Goal: Transaction & Acquisition: Purchase product/service

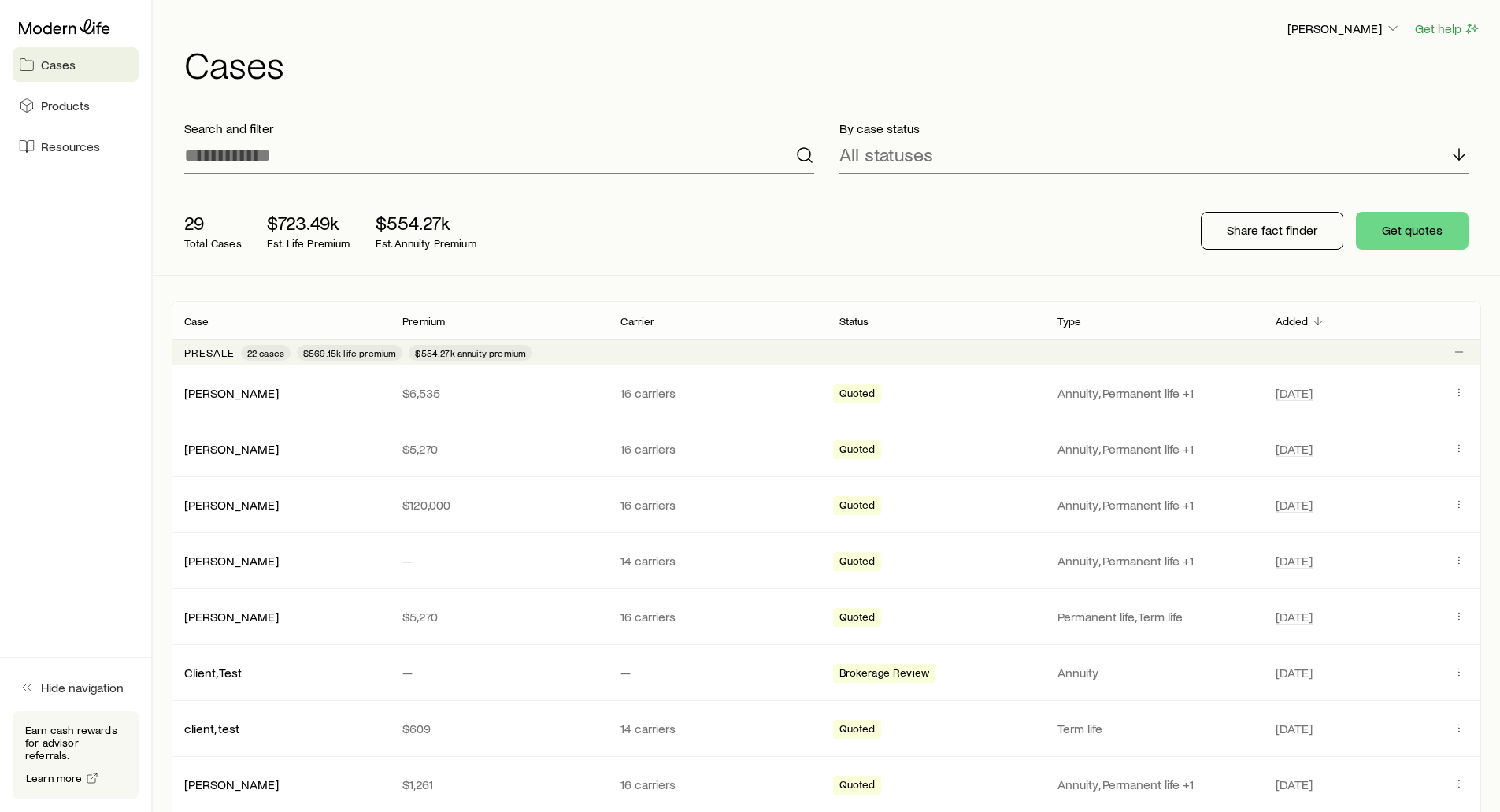
click at [552, 86] on div "[PERSON_NAME] Get help Cases" at bounding box center [826, 51] width 1309 height 102
click at [52, 149] on span "Resources" at bounding box center [70, 145] width 59 height 15
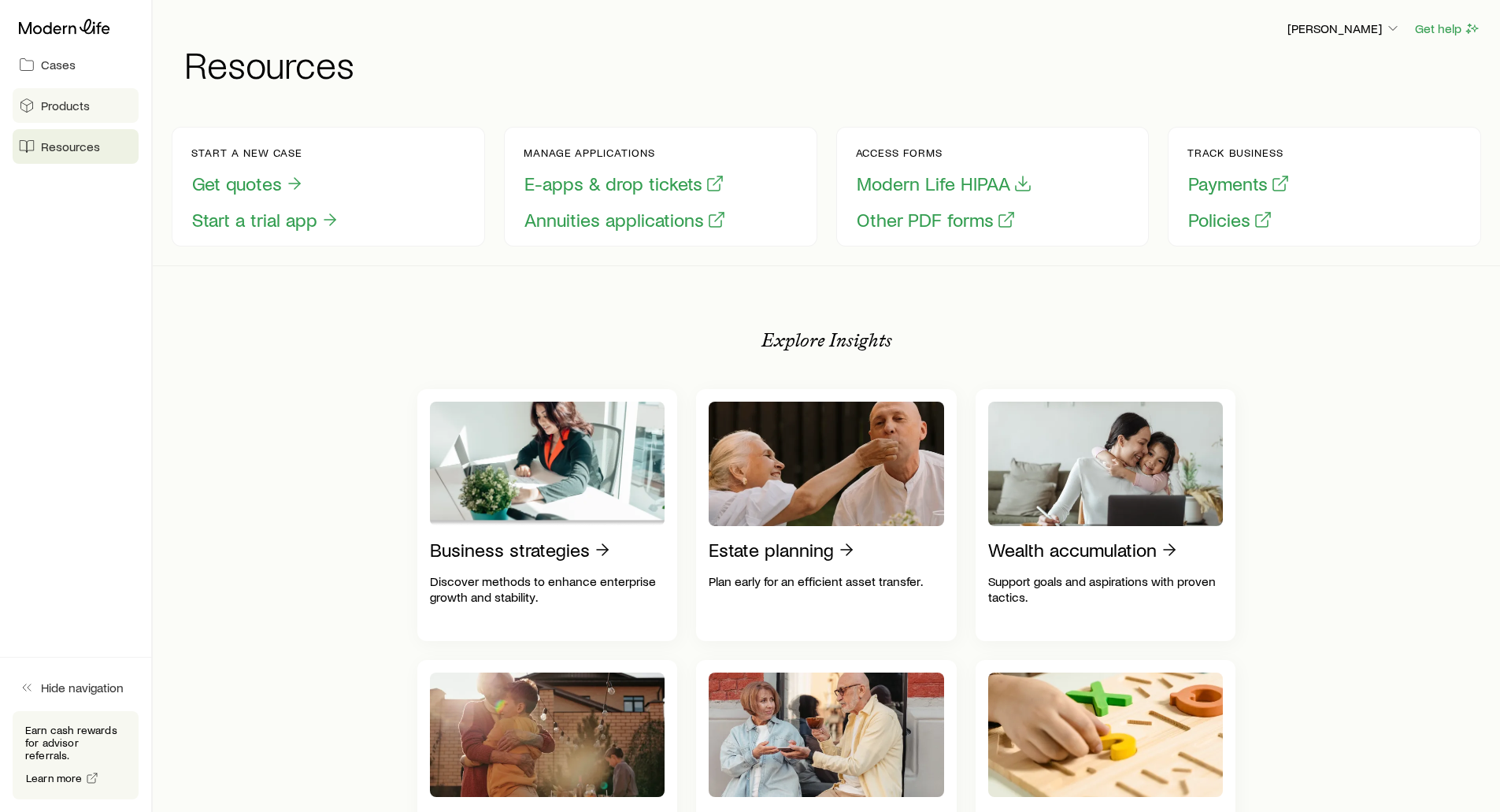
click at [59, 111] on span "Products" at bounding box center [65, 105] width 48 height 15
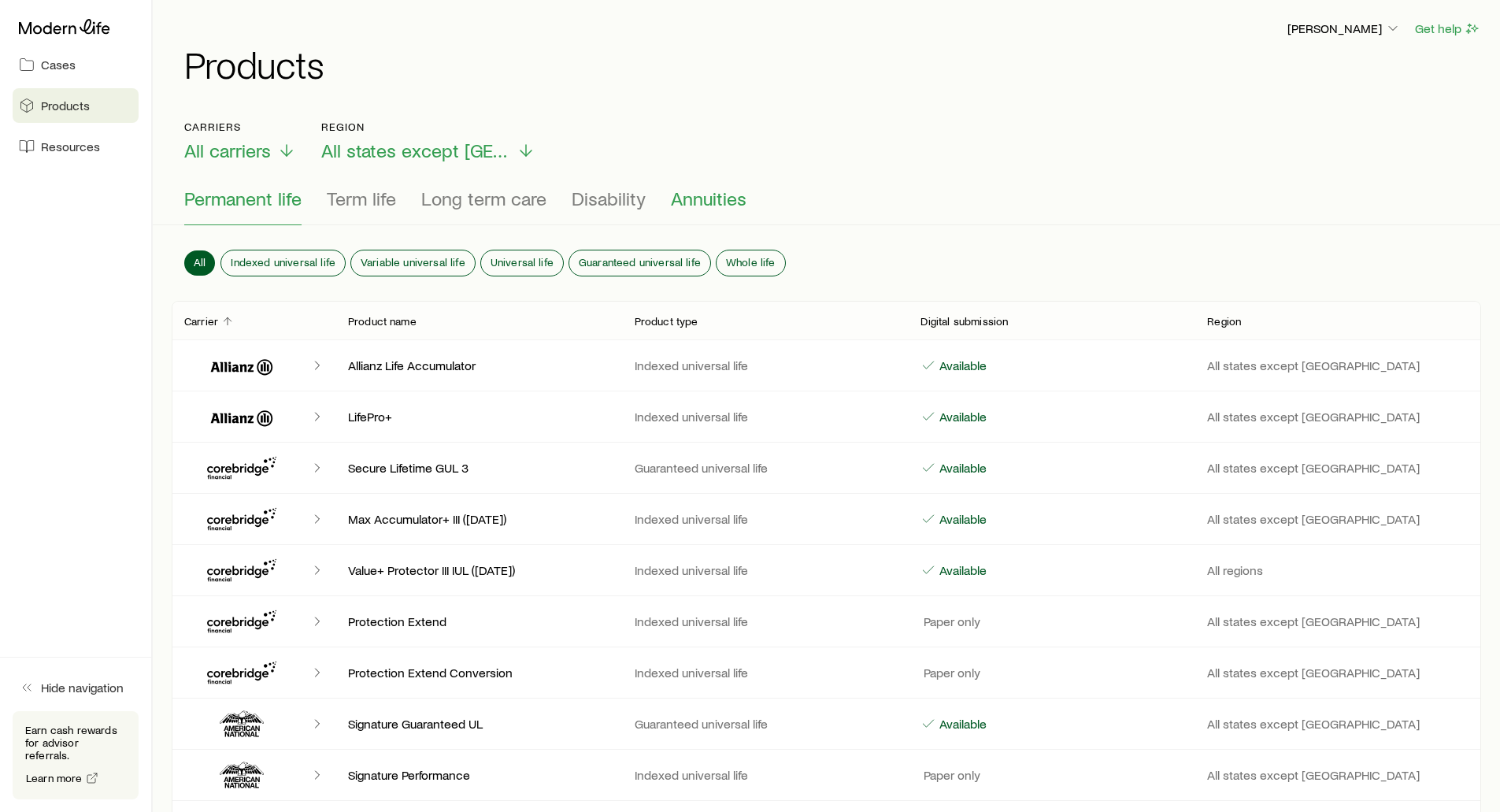
click at [685, 197] on span "Annuities" at bounding box center [709, 198] width 76 height 22
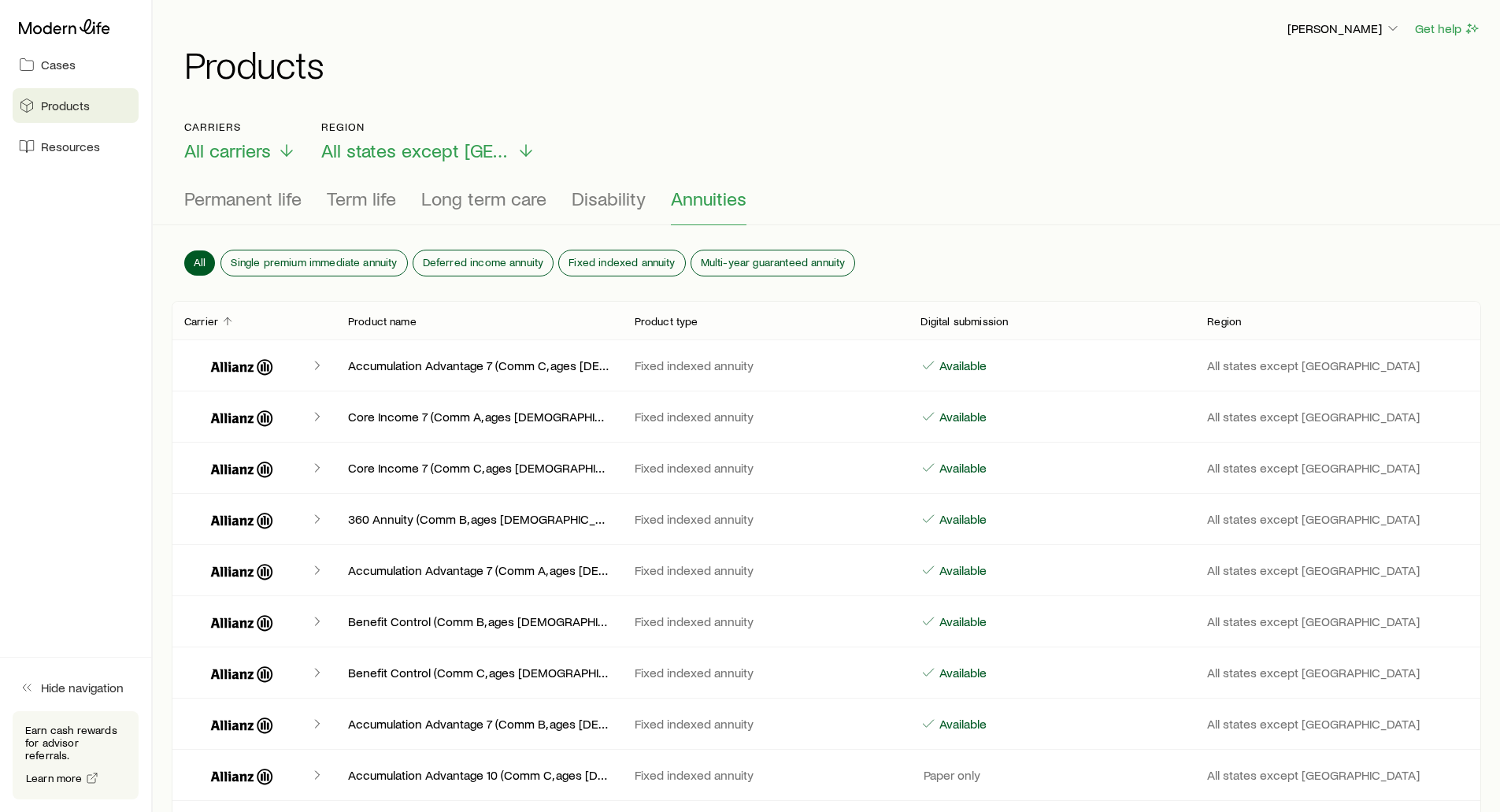
click at [677, 203] on span "Annuities" at bounding box center [709, 198] width 76 height 22
click at [44, 21] on icon at bounding box center [64, 26] width 91 height 15
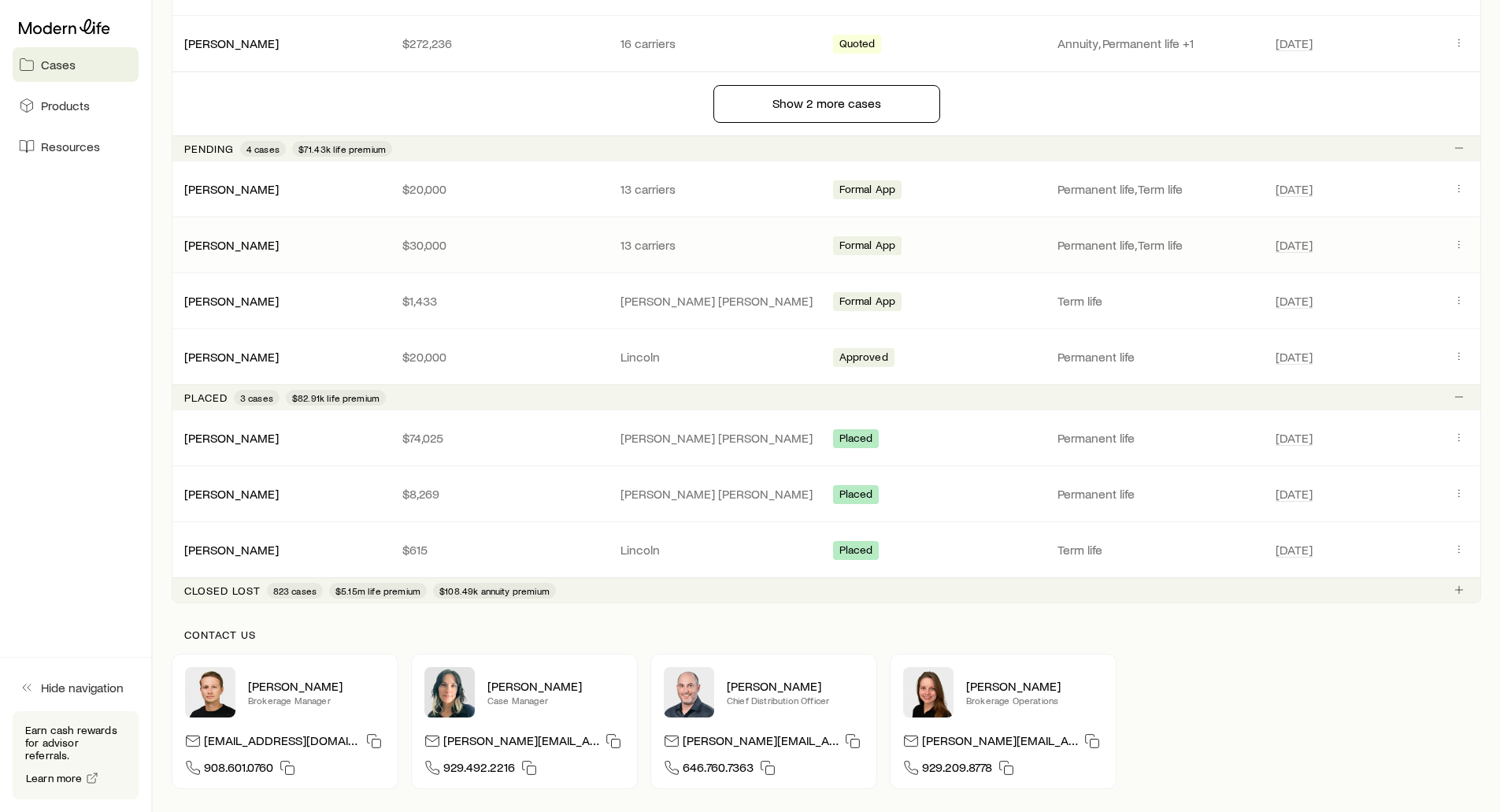
scroll to position [1417, 0]
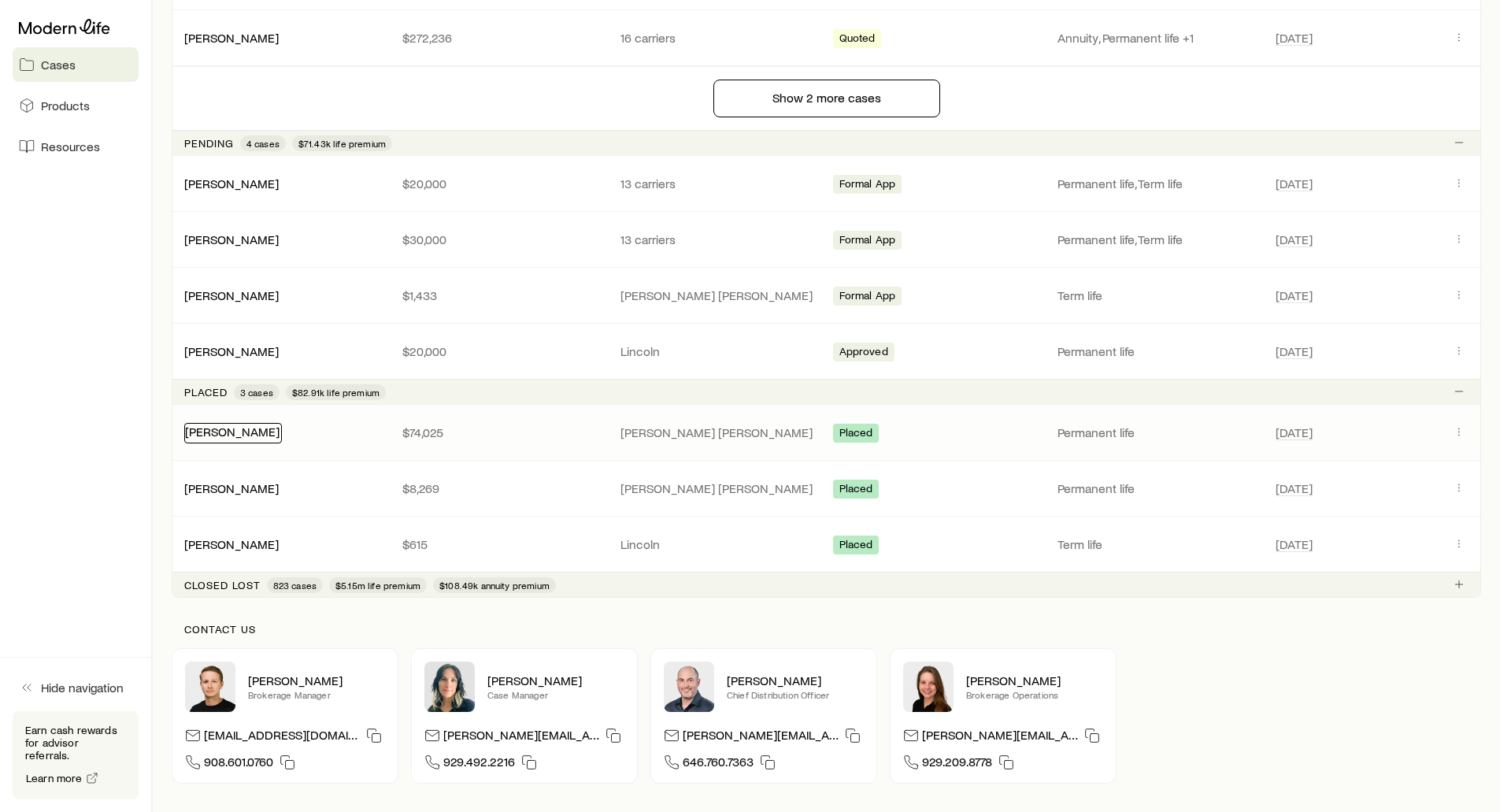
click at [248, 437] on link "[PERSON_NAME]" at bounding box center [232, 431] width 95 height 15
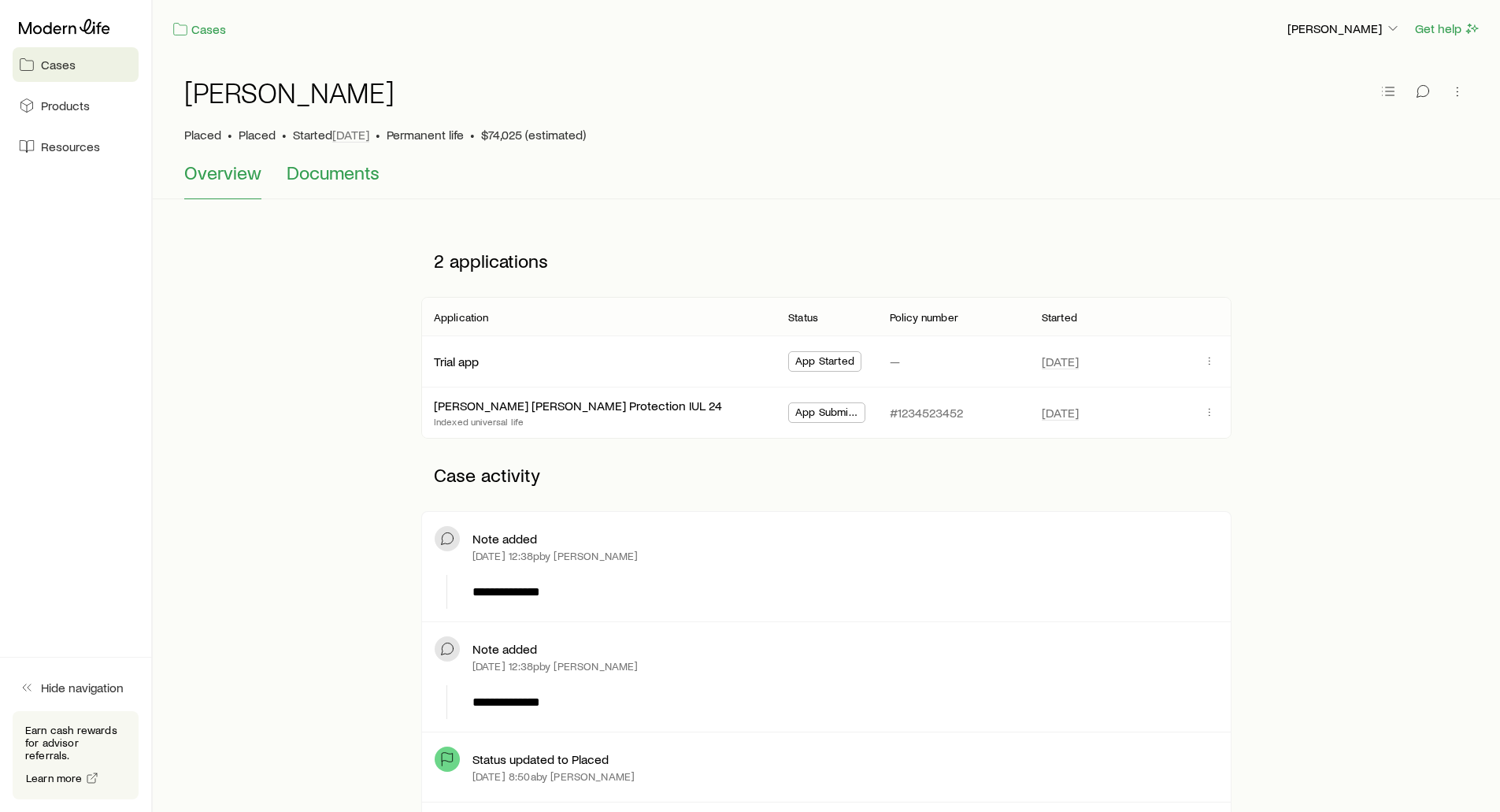
click at [315, 179] on span "Documents" at bounding box center [333, 172] width 93 height 22
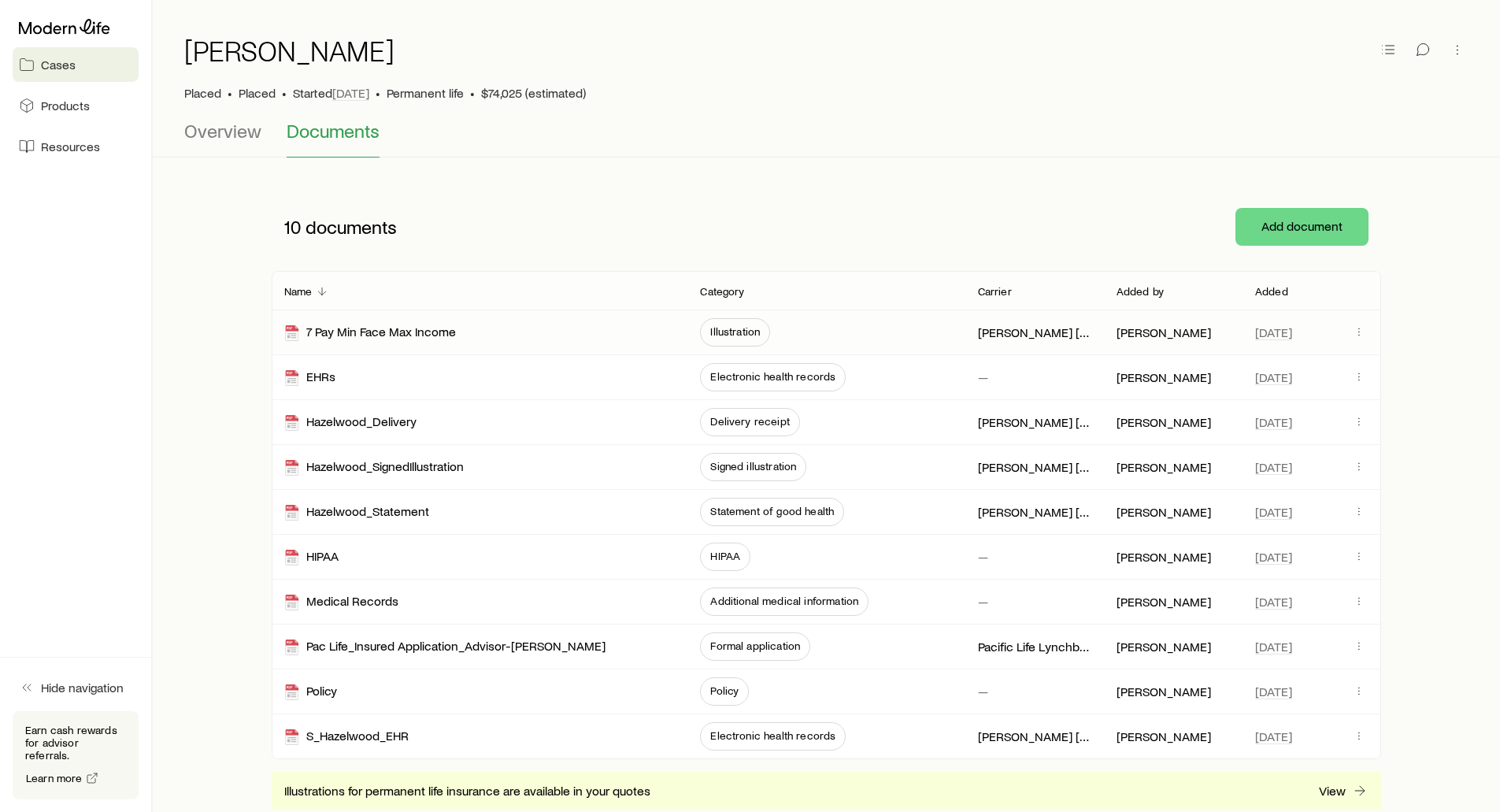
scroll to position [78, 0]
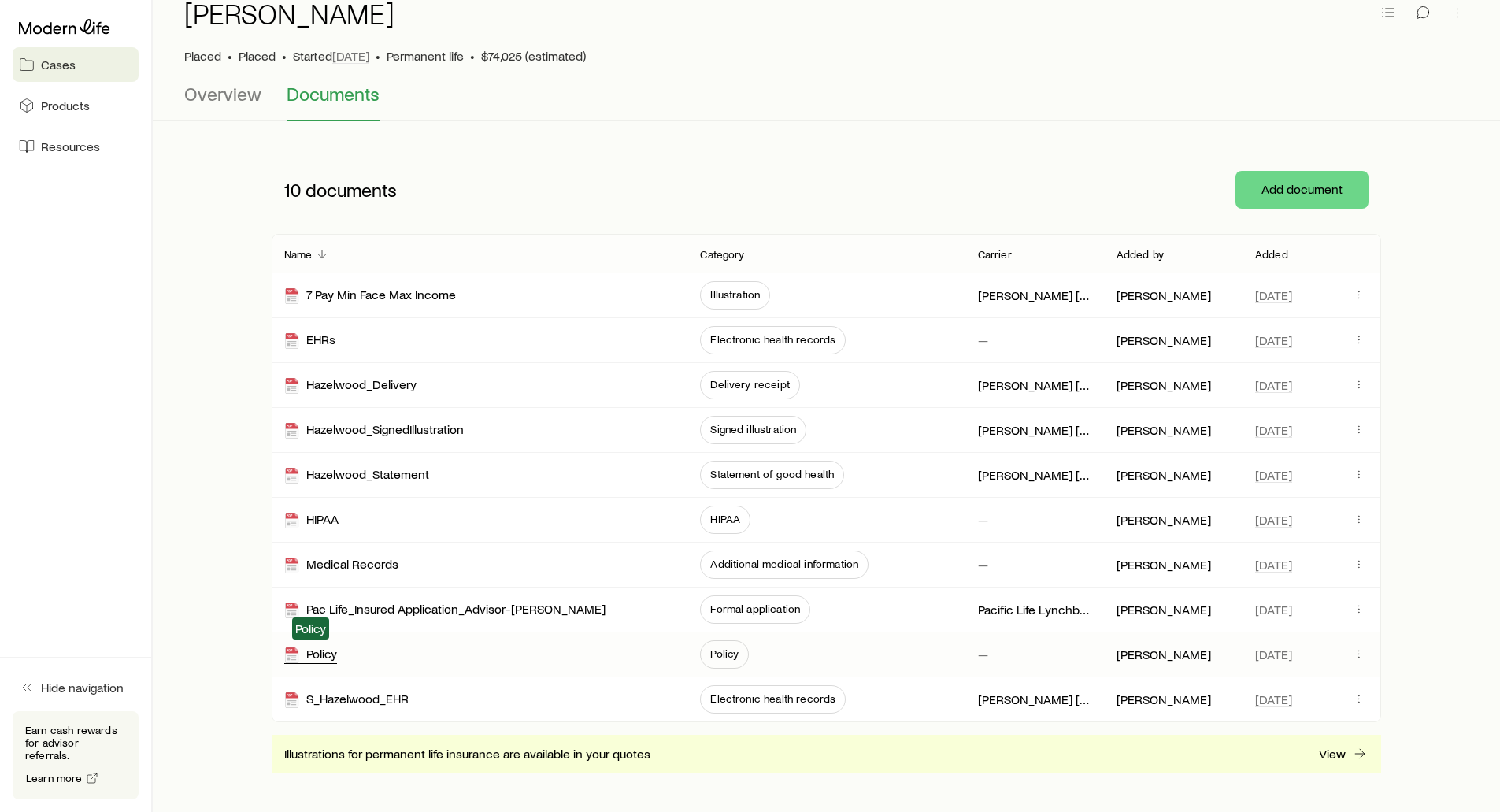
click at [318, 662] on div "Policy" at bounding box center [310, 654] width 53 height 18
click at [250, 158] on div "10 documents Add document Name Category Carrier Added by Added 7 Pay Min Face M…" at bounding box center [826, 459] width 1297 height 627
click at [47, 20] on icon at bounding box center [64, 26] width 91 height 15
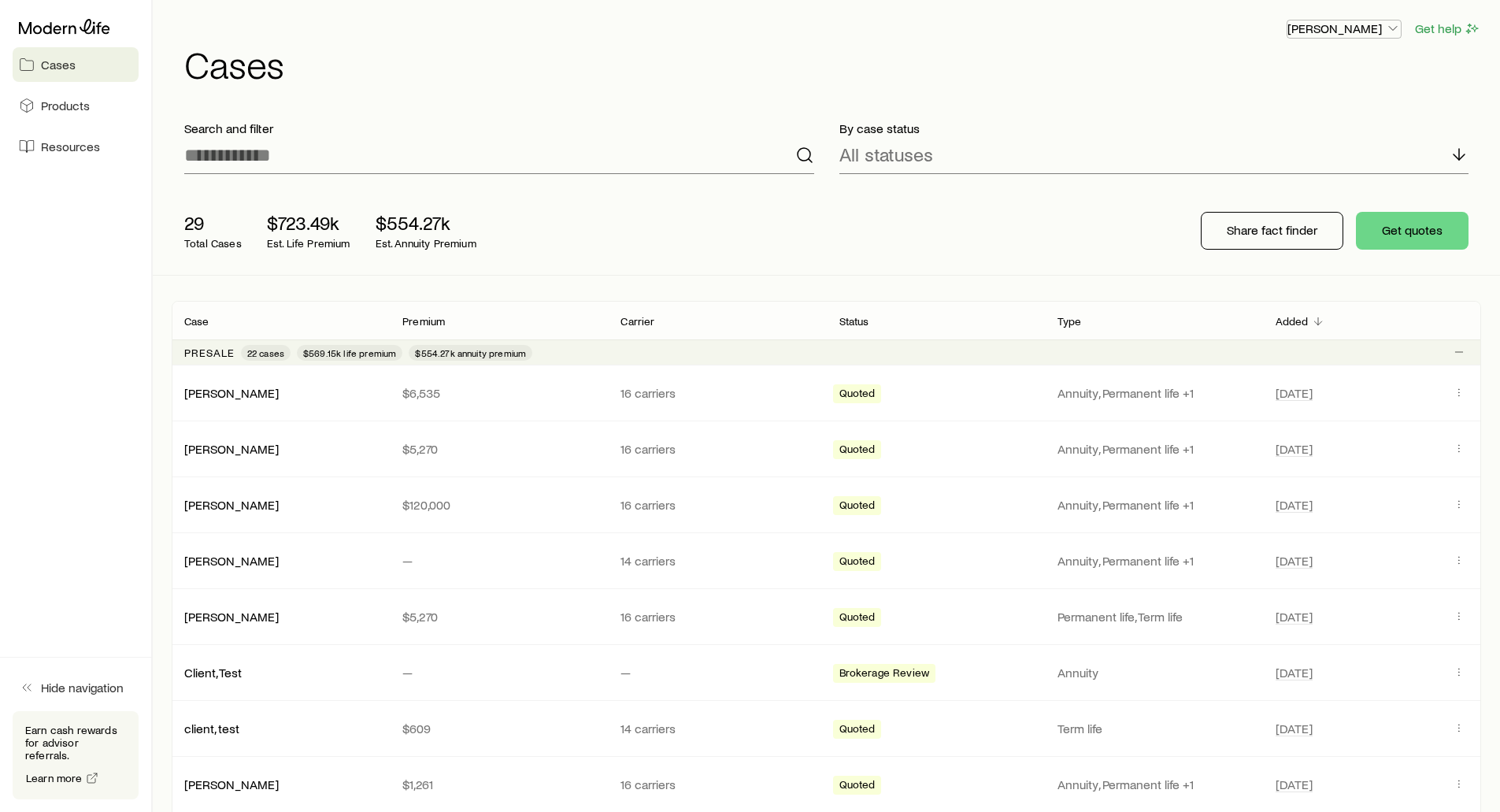
click at [1339, 26] on p "[PERSON_NAME]" at bounding box center [1344, 27] width 113 height 15
click at [1312, 76] on span "Licenses and contracts" at bounding box center [1312, 71] width 129 height 15
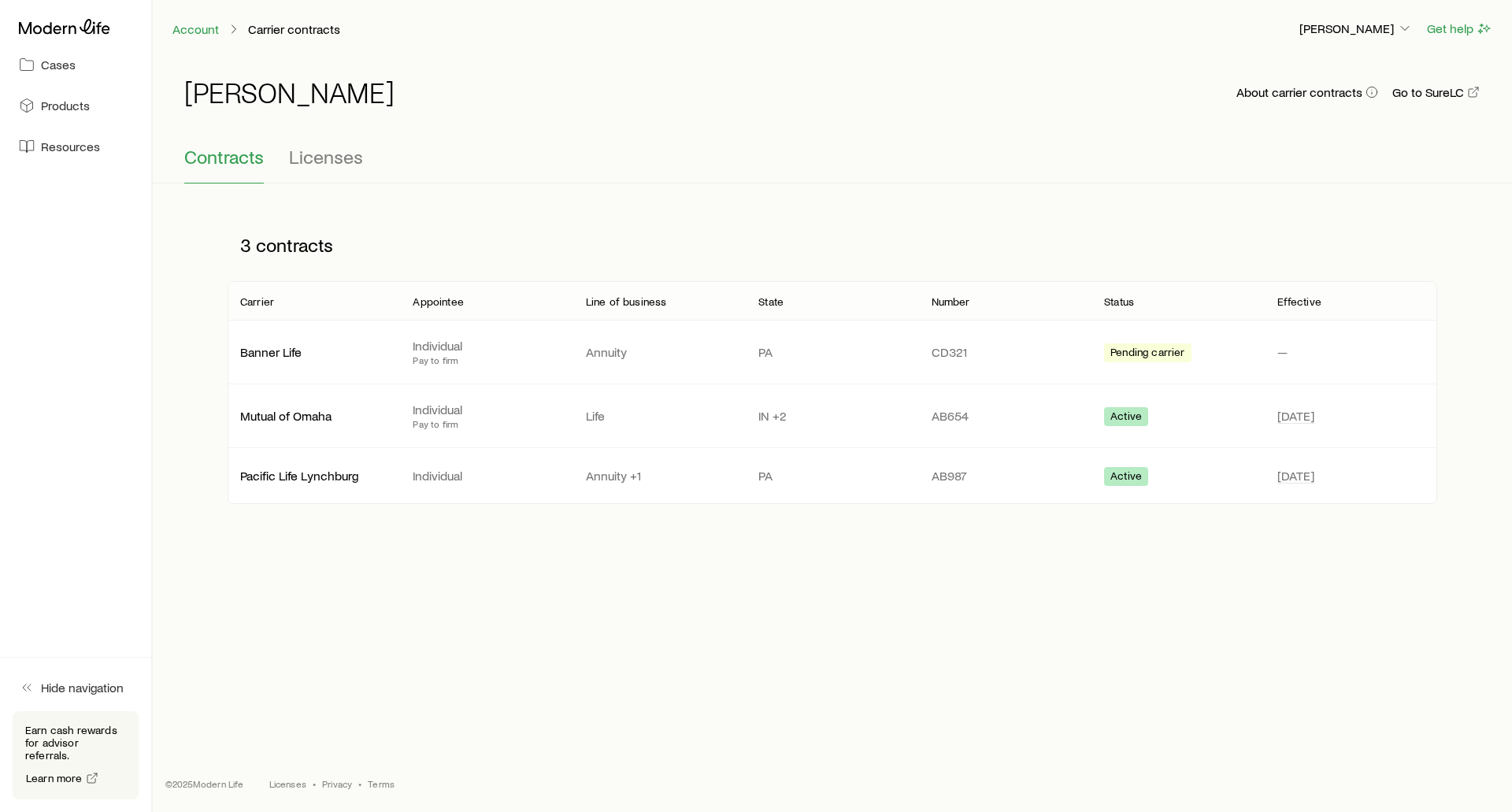
click at [735, 137] on div "[PERSON_NAME] About carrier contracts Go to SureLC" at bounding box center [832, 101] width 1296 height 88
click at [780, 197] on div "[PERSON_NAME] About carrier contracts Go to SureLC Contracts Licenses 3 contrac…" at bounding box center [832, 293] width 1359 height 472
click at [1321, 32] on p "[PERSON_NAME]" at bounding box center [1356, 27] width 113 height 15
click at [991, 13] on div "Account Carrier contracts [PERSON_NAME] Get help" at bounding box center [832, 28] width 1359 height 57
click at [48, 149] on span "Resources" at bounding box center [70, 145] width 59 height 15
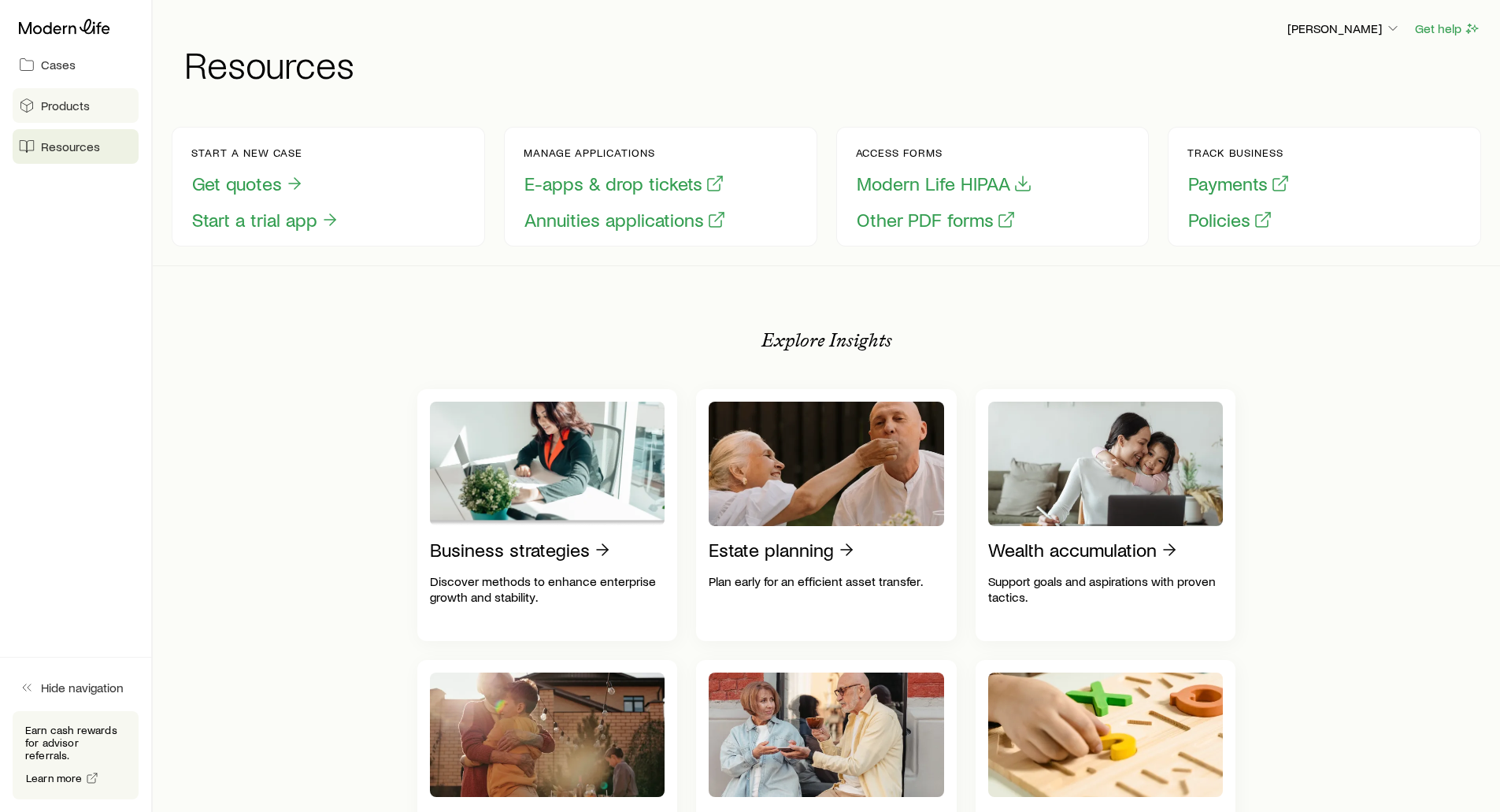
click at [57, 100] on span "Products" at bounding box center [65, 105] width 48 height 15
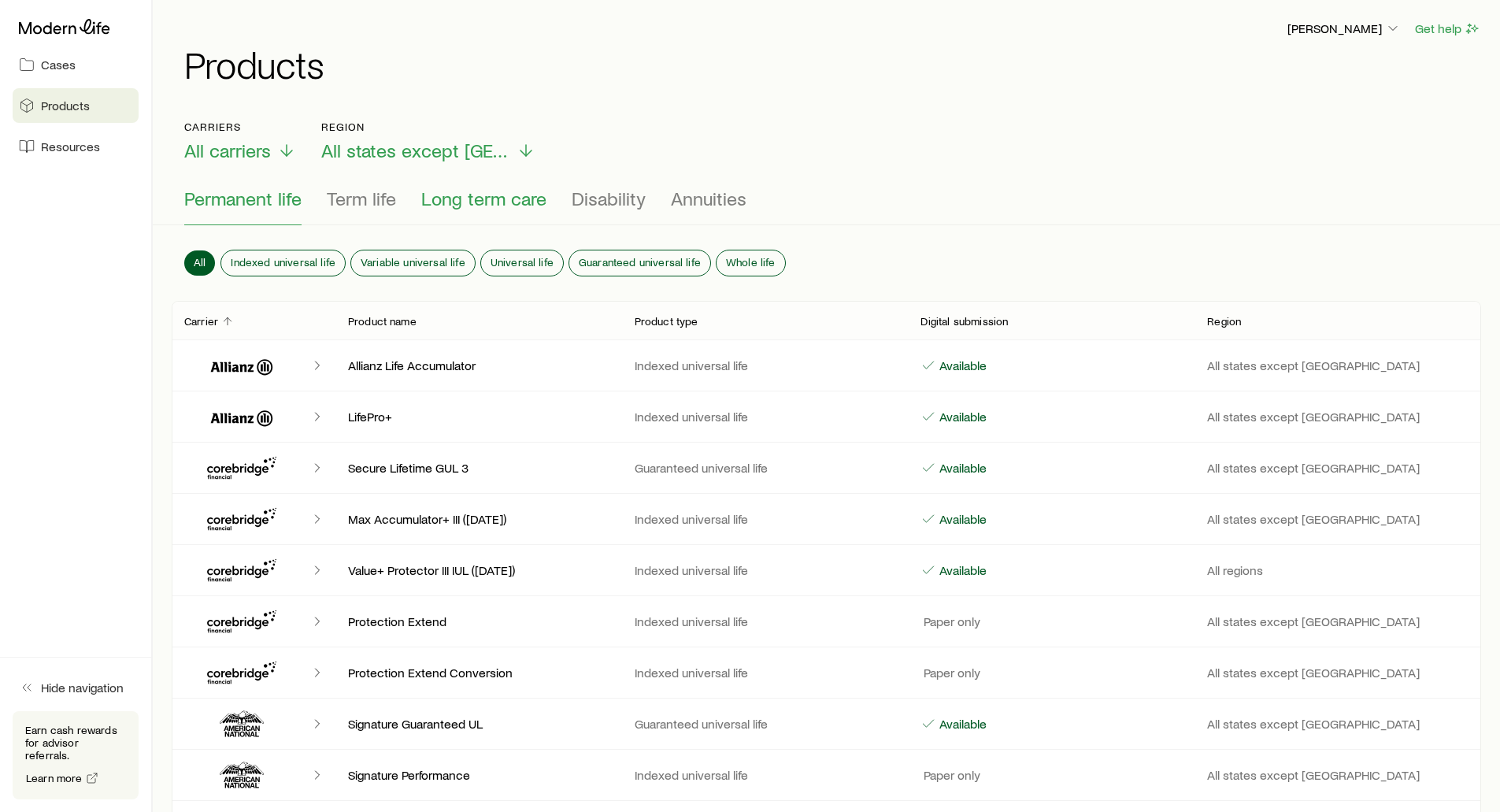
click at [469, 198] on span "Long term care" at bounding box center [483, 198] width 125 height 22
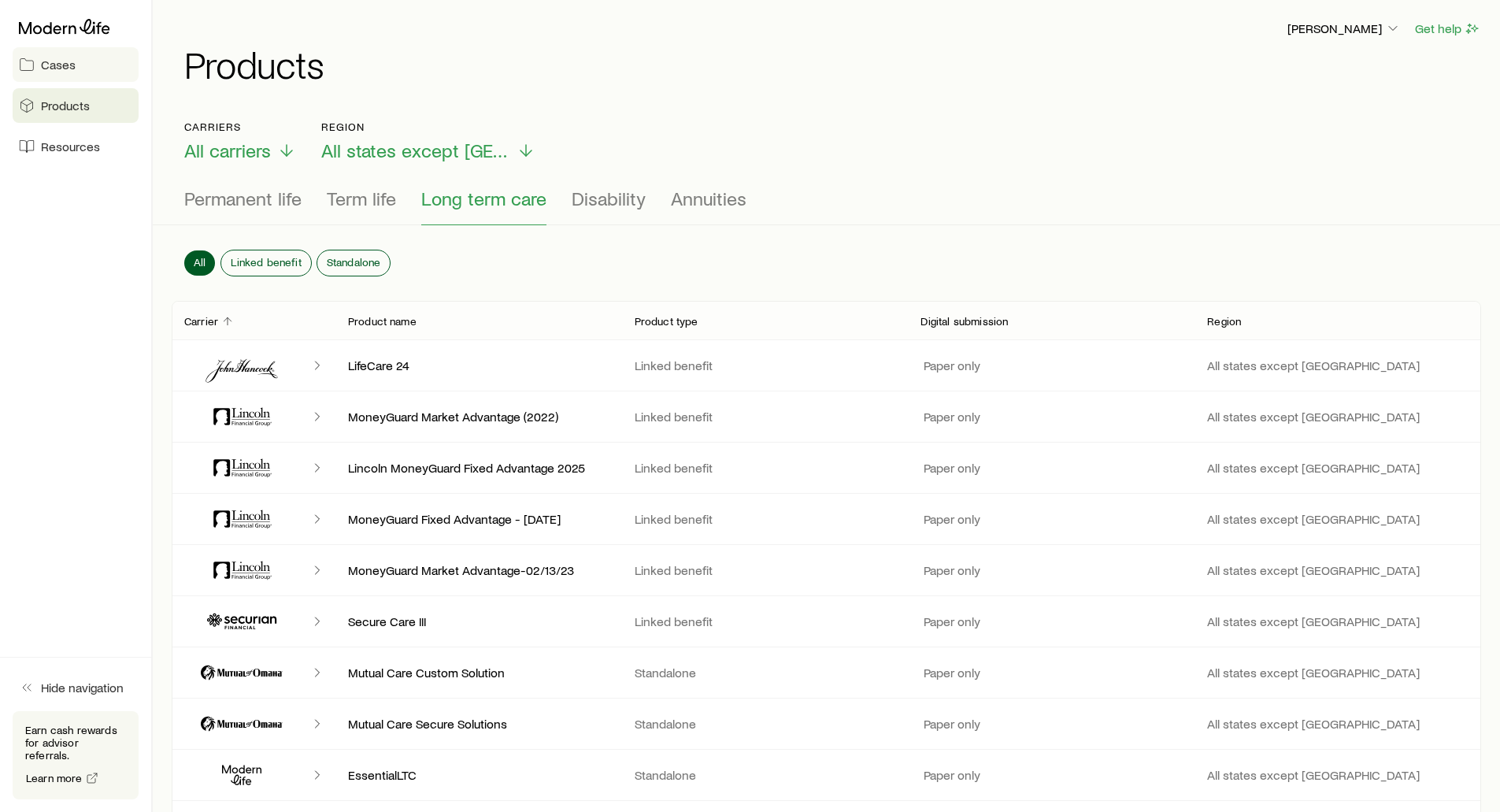
click at [72, 69] on span "Cases" at bounding box center [58, 64] width 35 height 15
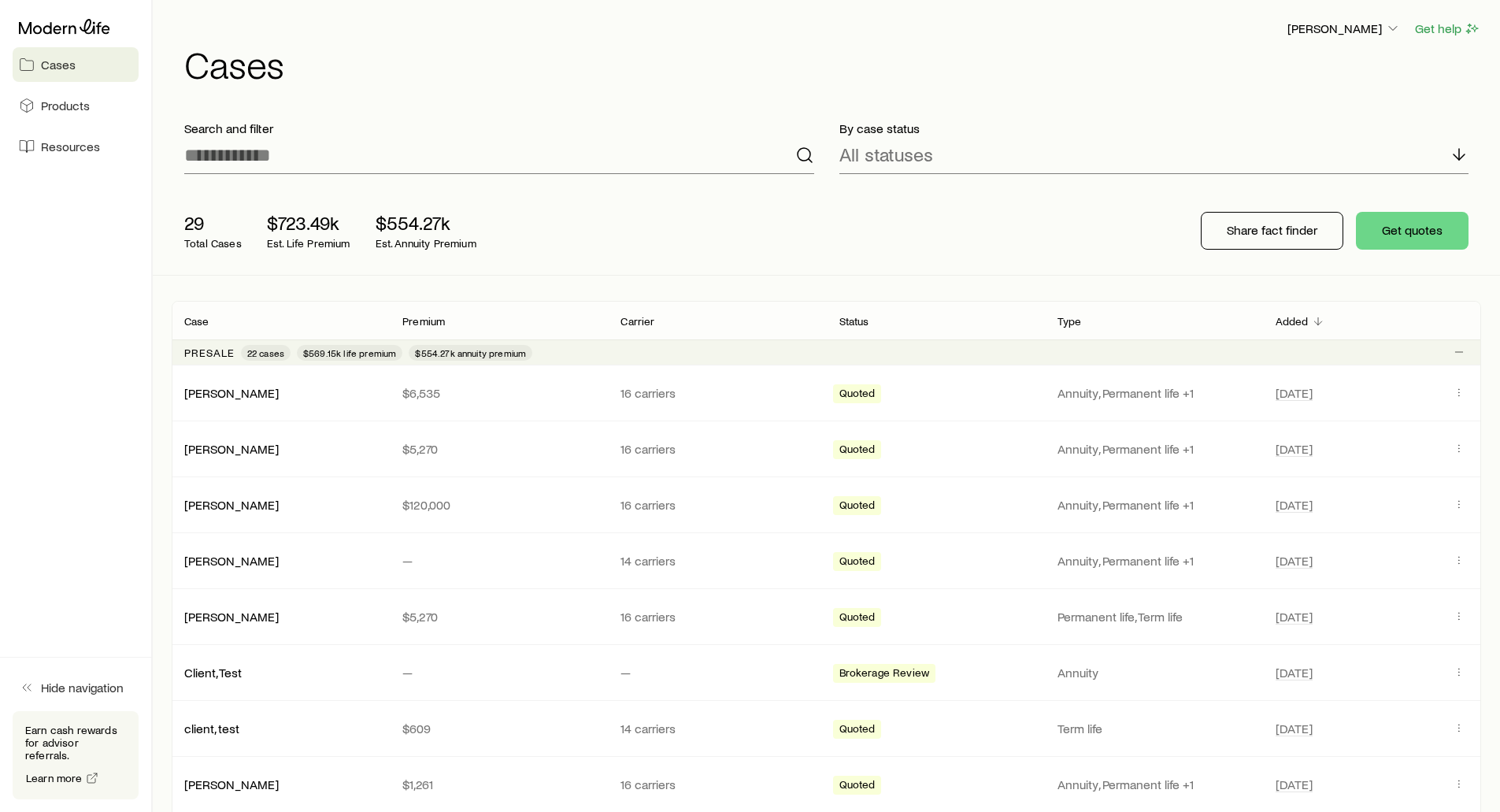
click at [887, 99] on div "[PERSON_NAME] Get help Cases" at bounding box center [826, 51] width 1309 height 102
click at [1369, 27] on p "[PERSON_NAME]" at bounding box center [1344, 27] width 113 height 15
click at [1339, 102] on span "Commission schedule" at bounding box center [1308, 106] width 121 height 15
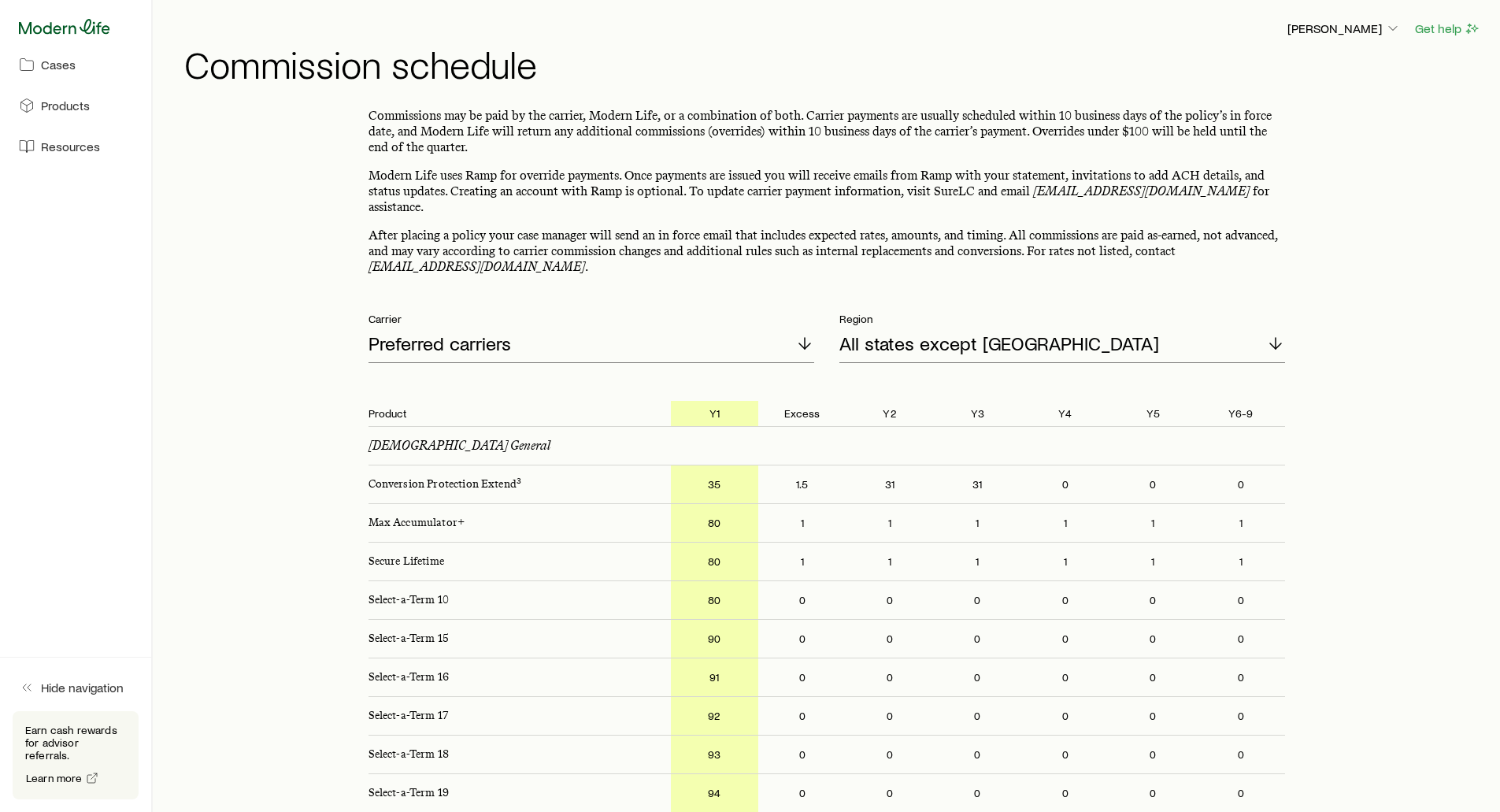
click at [59, 27] on icon at bounding box center [64, 26] width 91 height 15
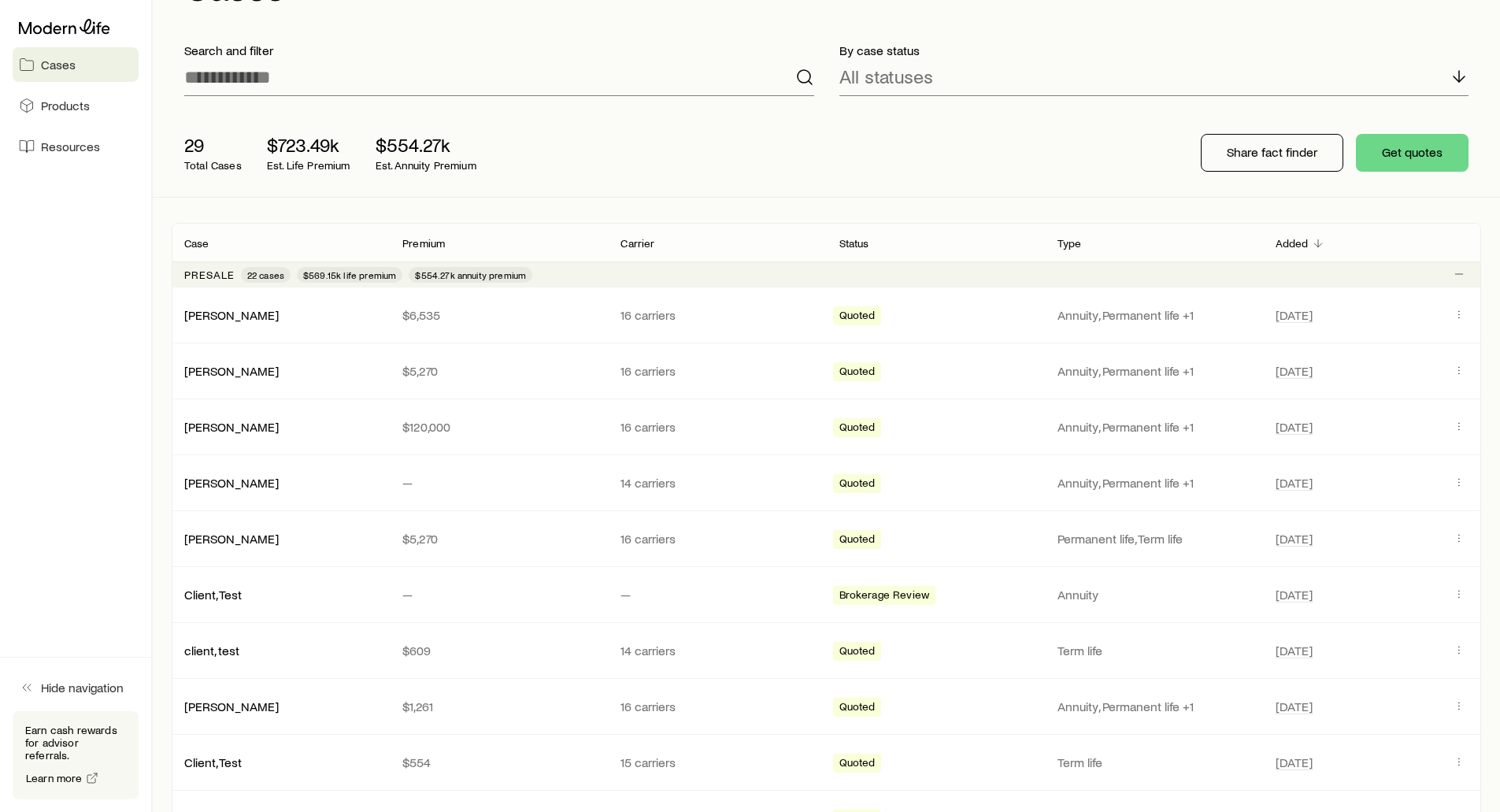
scroll to position [78, 0]
click at [1093, 175] on div "29 Total Cases $723.49k Est. Life Premium $554.27k Est. Annuity Premium Share f…" at bounding box center [826, 151] width 1309 height 88
click at [1402, 166] on button "Get quotes" at bounding box center [1412, 152] width 112 height 38
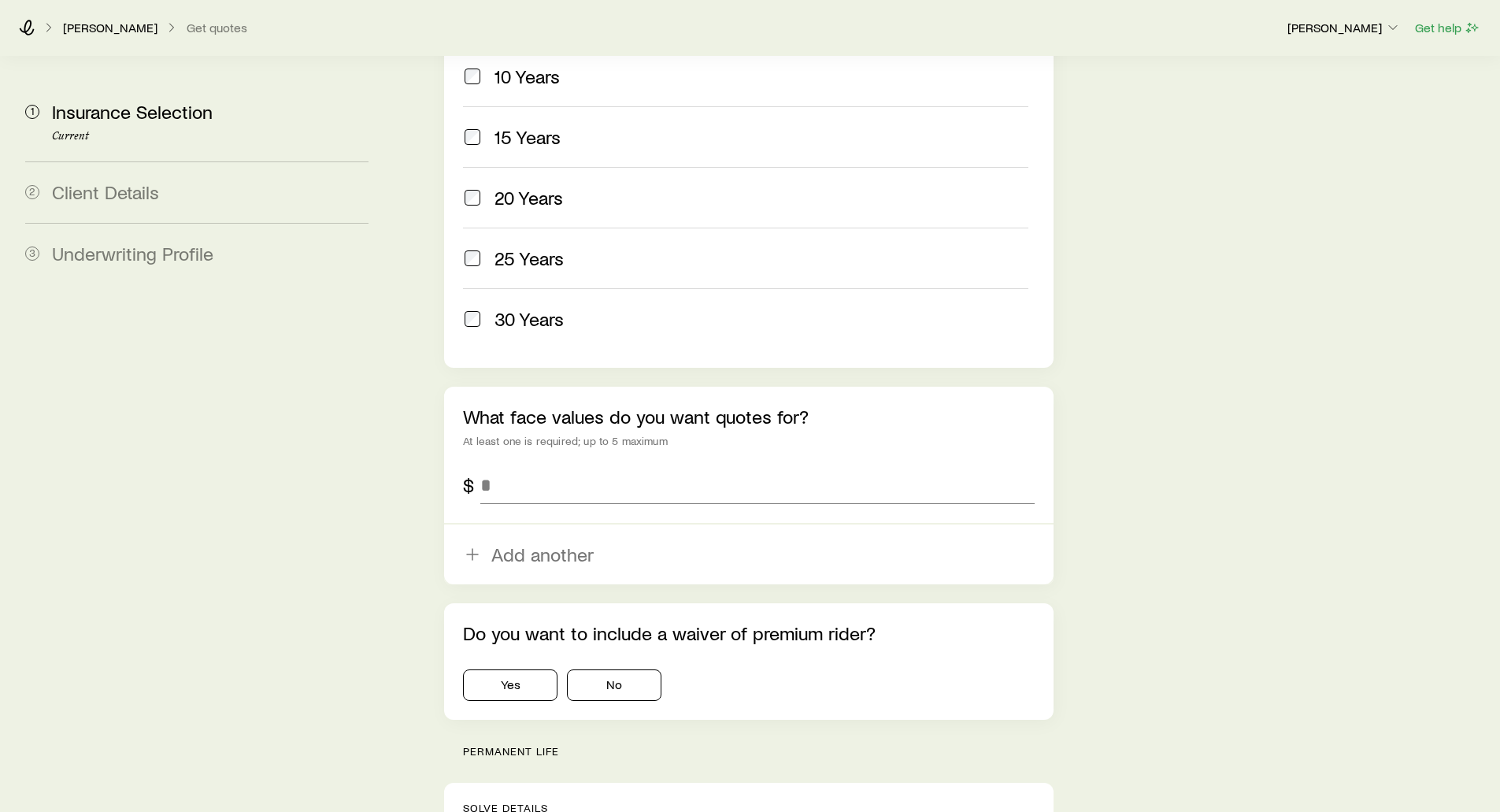
scroll to position [787, 0]
click at [567, 464] on input "tel" at bounding box center [756, 482] width 554 height 38
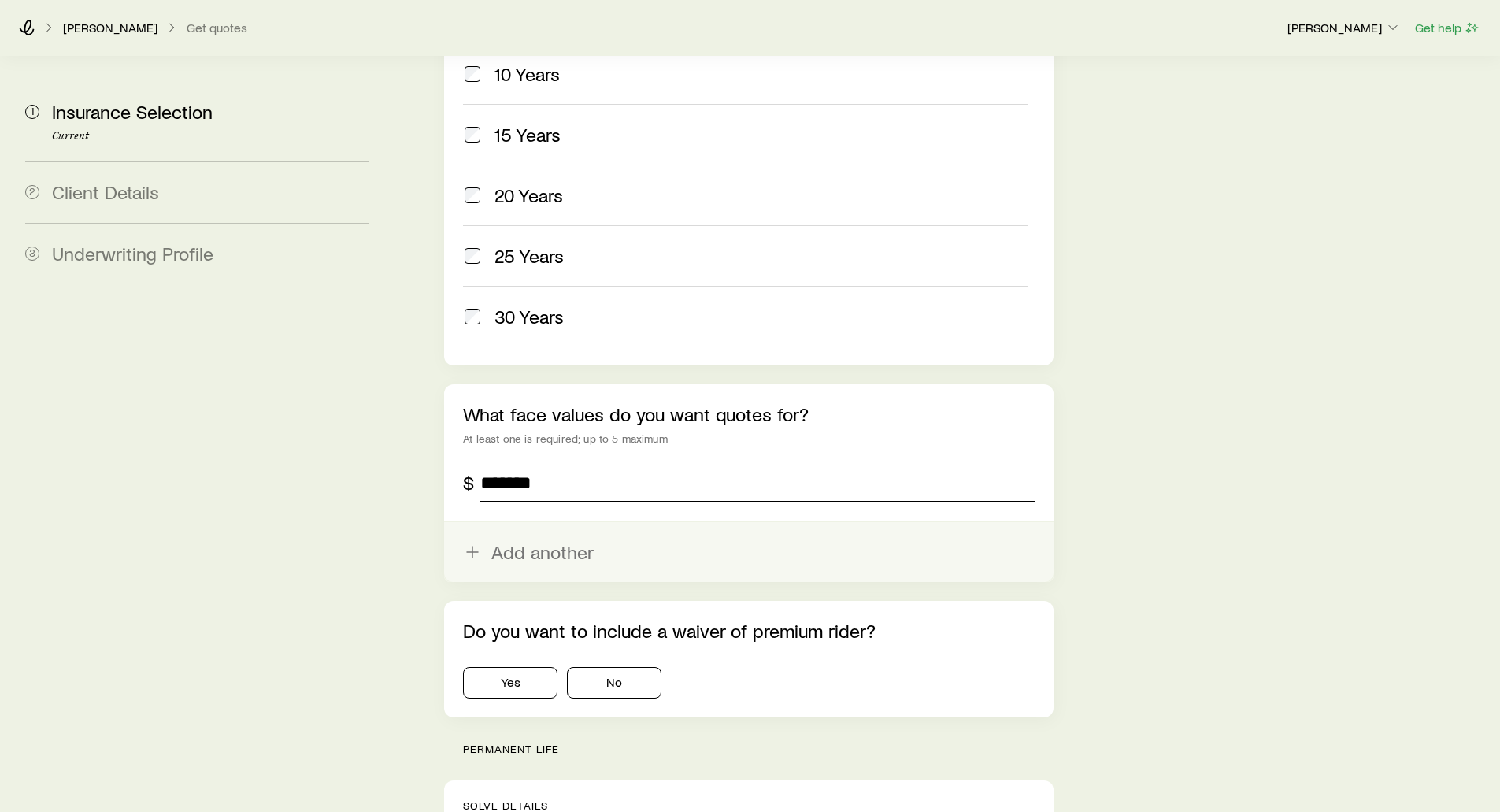
type input "*******"
click at [544, 522] on button "Add another" at bounding box center [748, 552] width 609 height 60
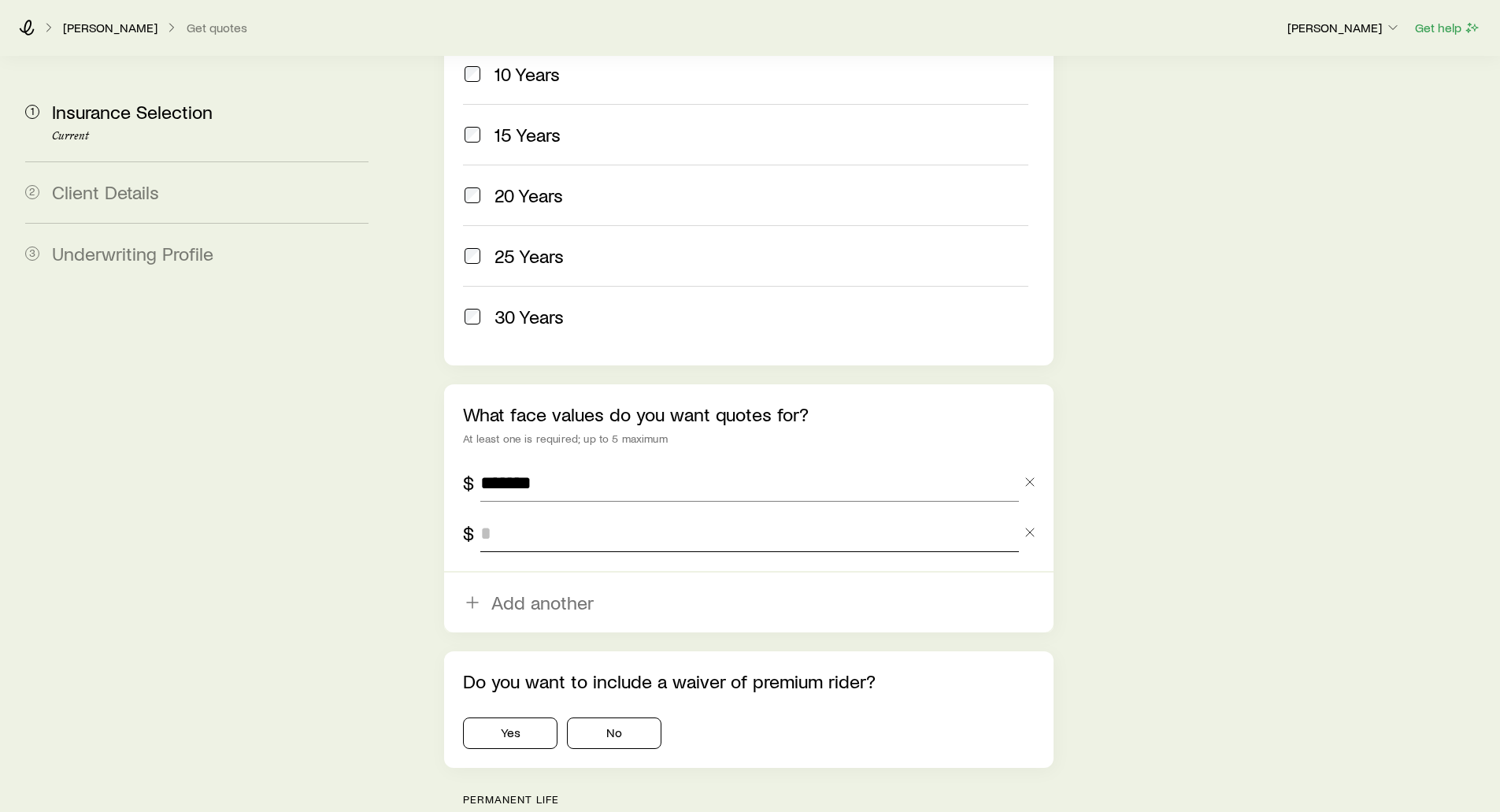
click at [541, 514] on input "tel" at bounding box center [749, 532] width 538 height 38
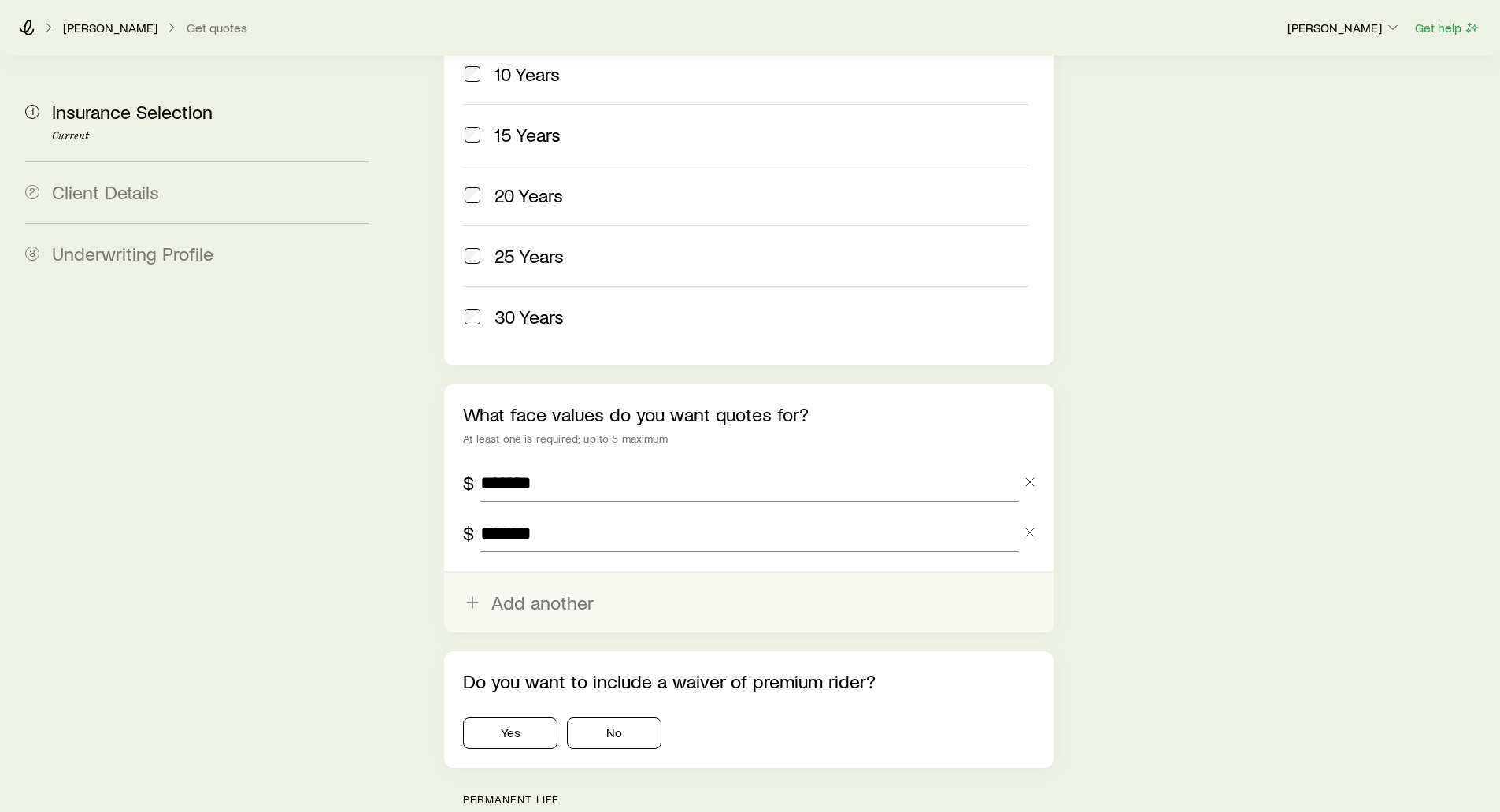
type input "*******"
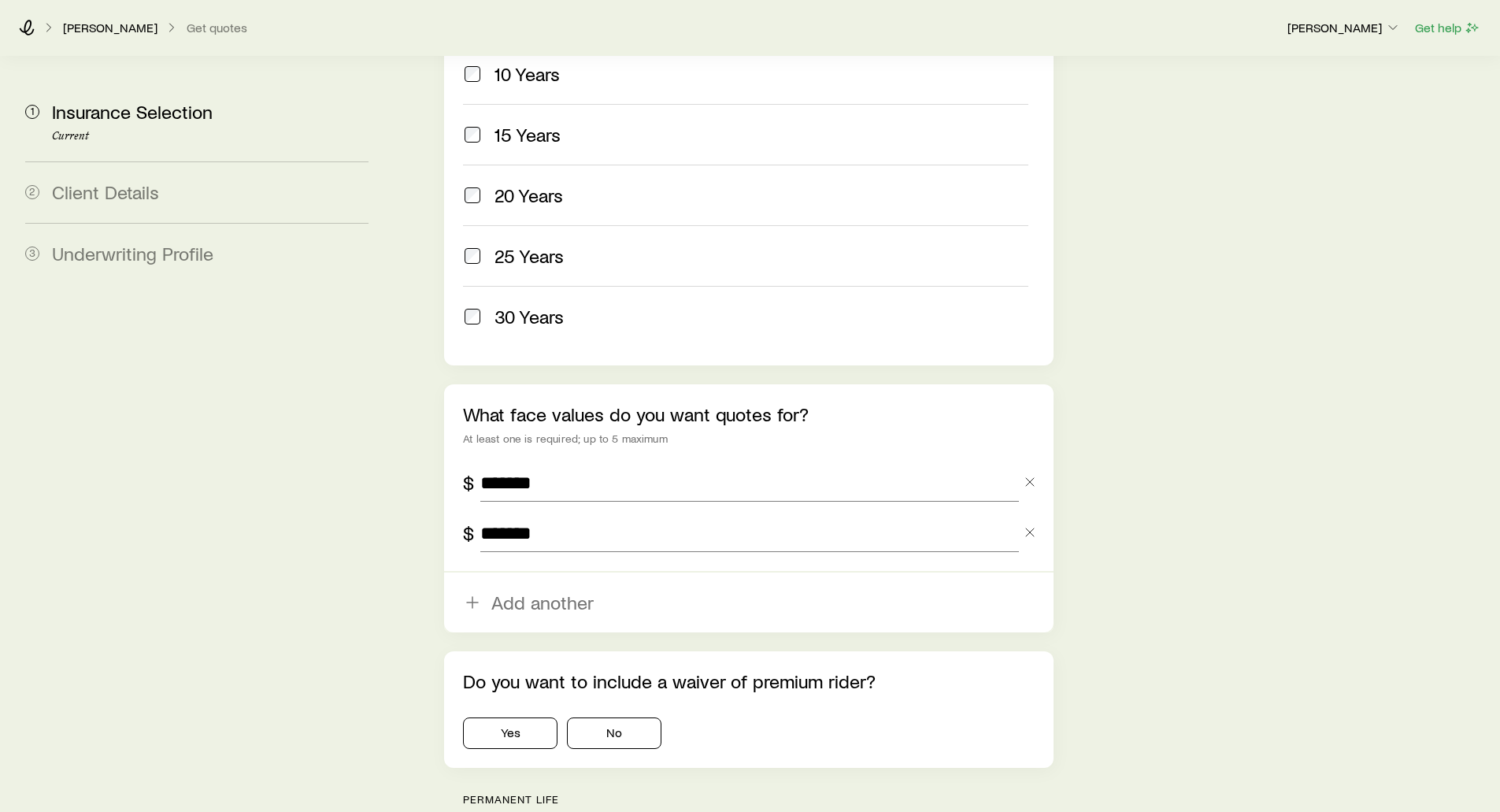
click at [508, 572] on button "Add another" at bounding box center [748, 602] width 609 height 60
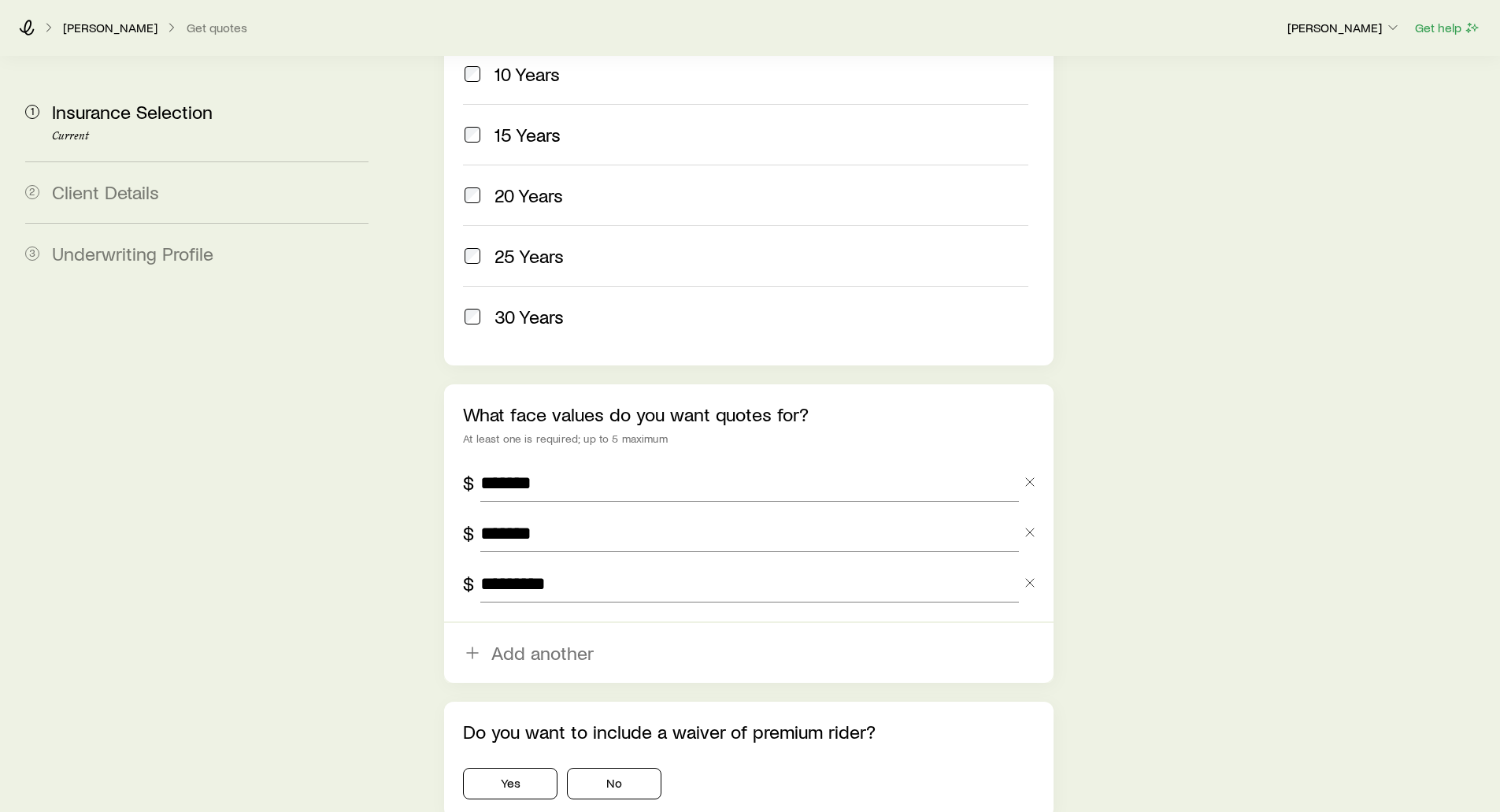
type input "*********"
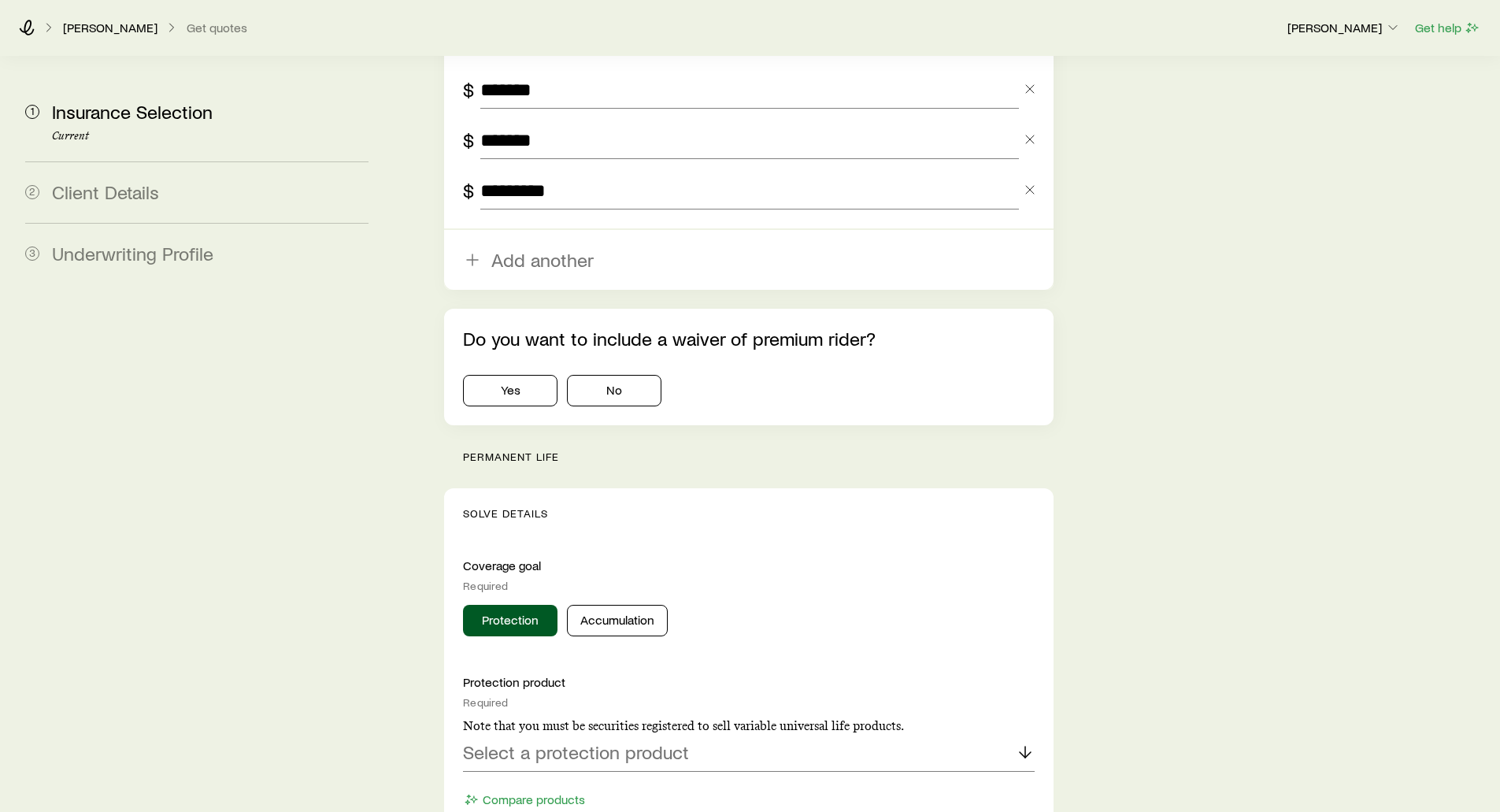
scroll to position [1181, 0]
click at [619, 374] on button "No" at bounding box center [614, 389] width 95 height 32
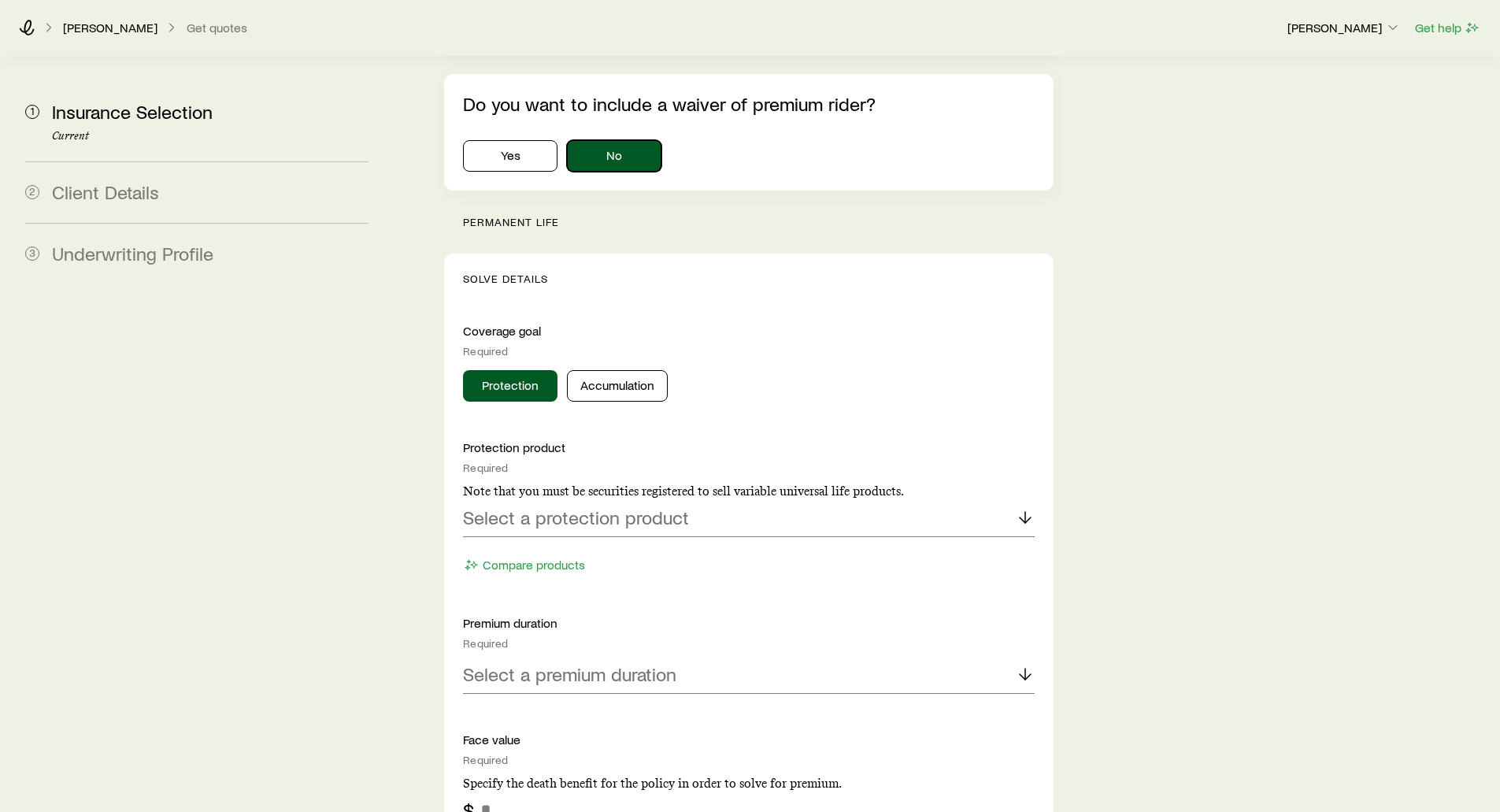
scroll to position [1417, 0]
drag, startPoint x: 534, startPoint y: 177, endPoint x: 478, endPoint y: 176, distance: 56.0
click at [478, 213] on p "permanent life" at bounding box center [758, 220] width 590 height 13
drag, startPoint x: 480, startPoint y: 280, endPoint x: 450, endPoint y: 281, distance: 30.0
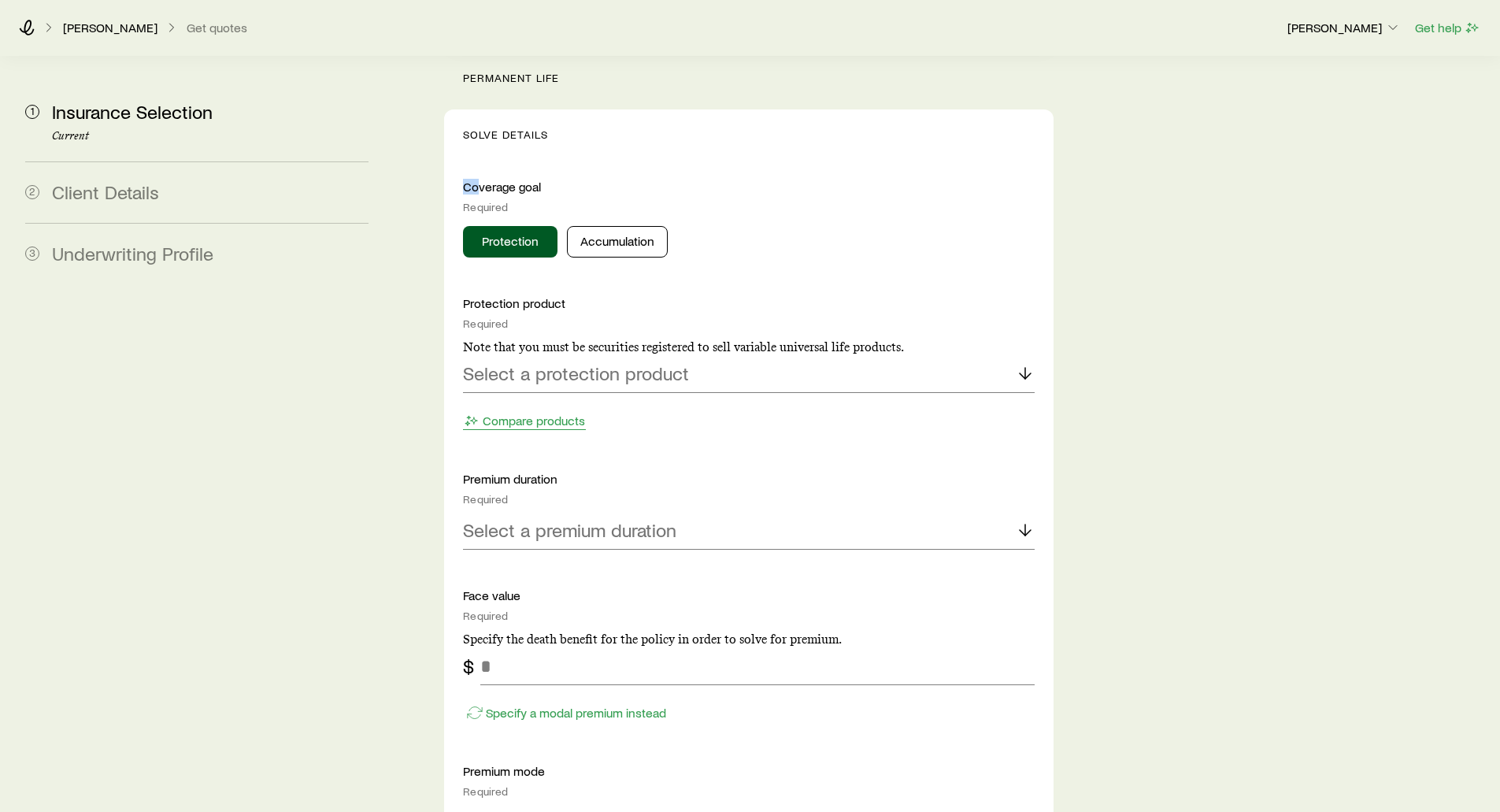
scroll to position [1575, 0]
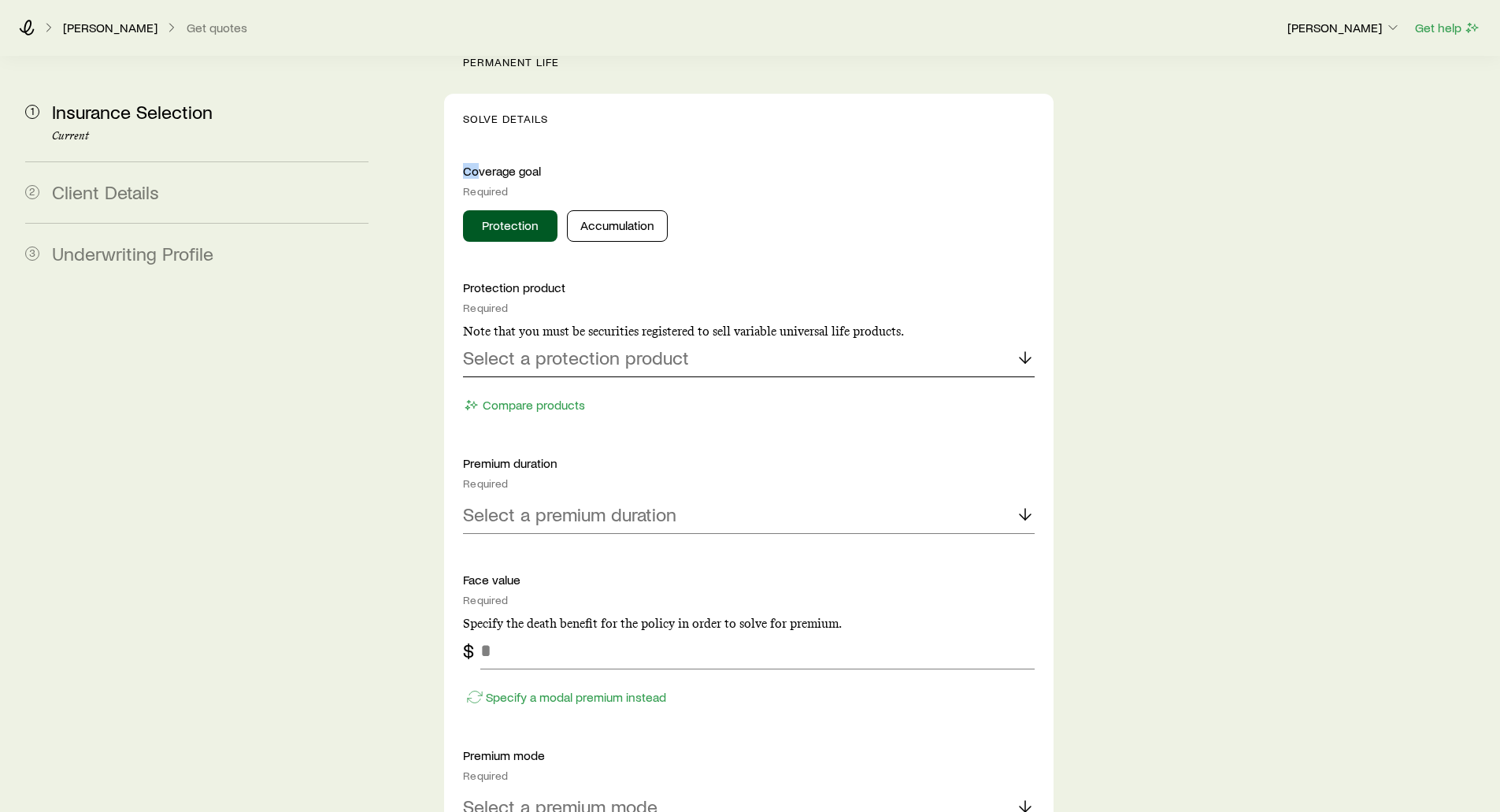
click at [588, 347] on p "Select a protection product" at bounding box center [576, 357] width 226 height 22
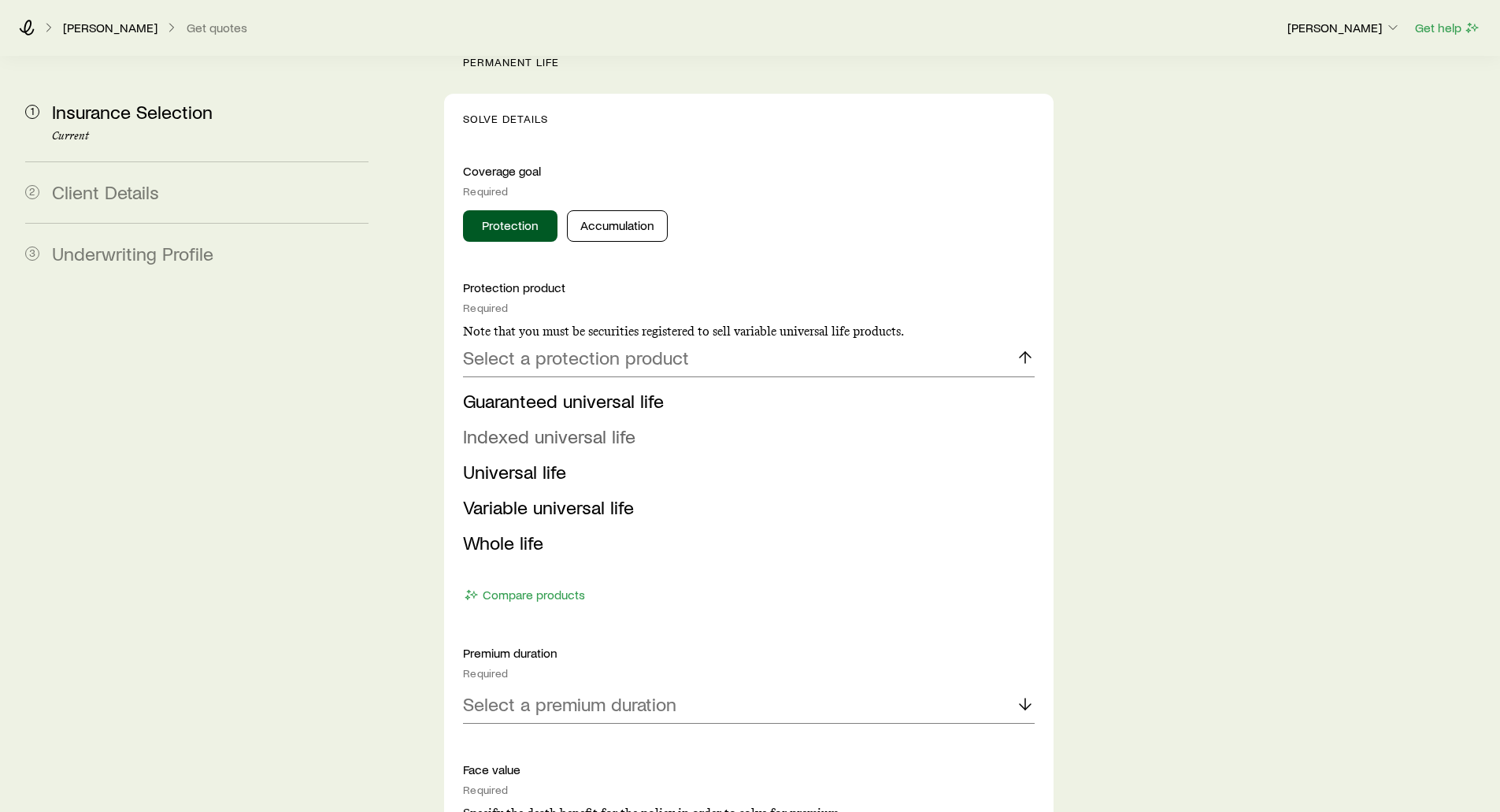
click at [498, 424] on span "Indexed universal life" at bounding box center [549, 435] width 172 height 23
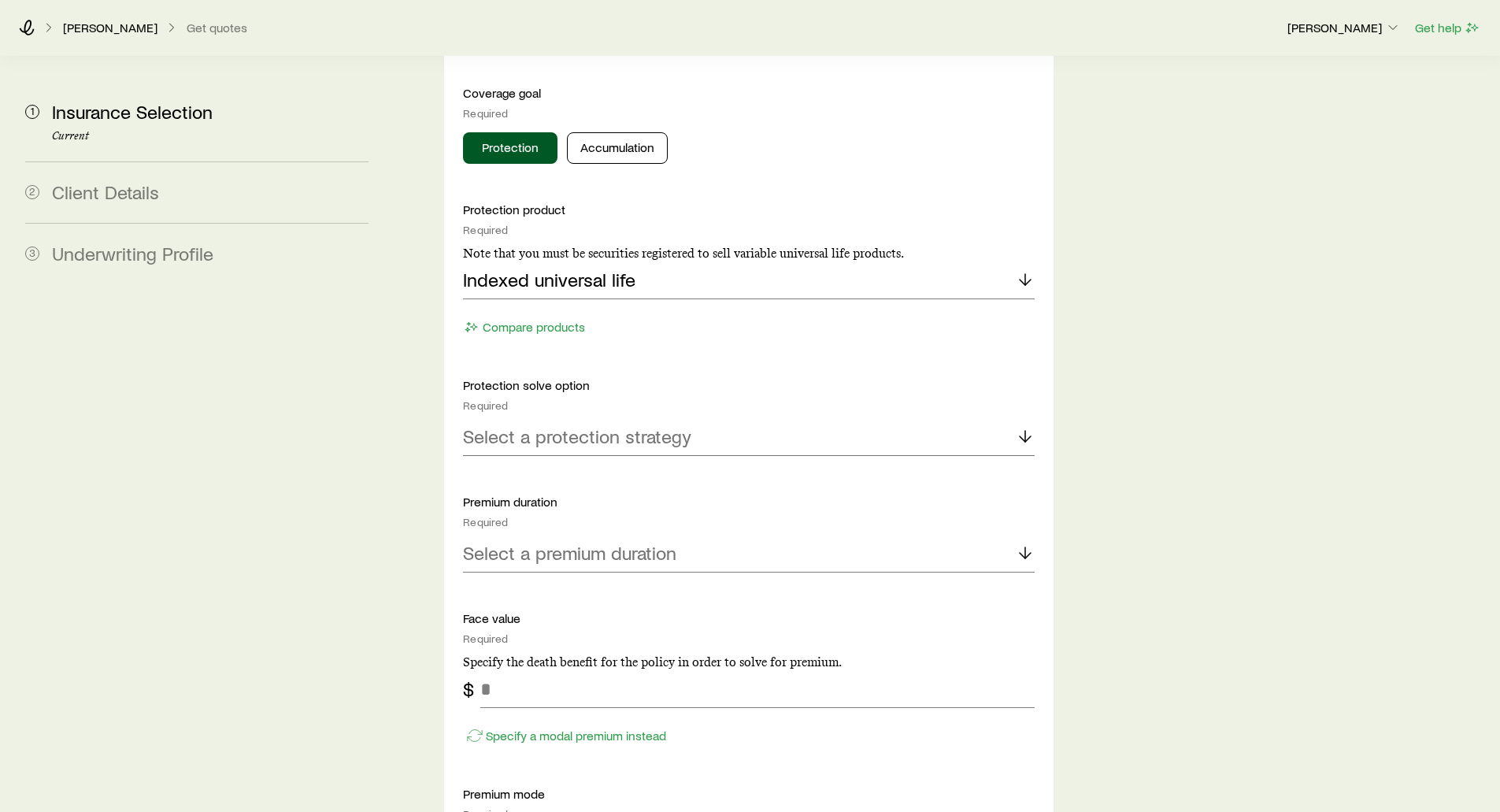
scroll to position [1653, 0]
click at [491, 424] on p "Select a protection strategy" at bounding box center [577, 435] width 229 height 22
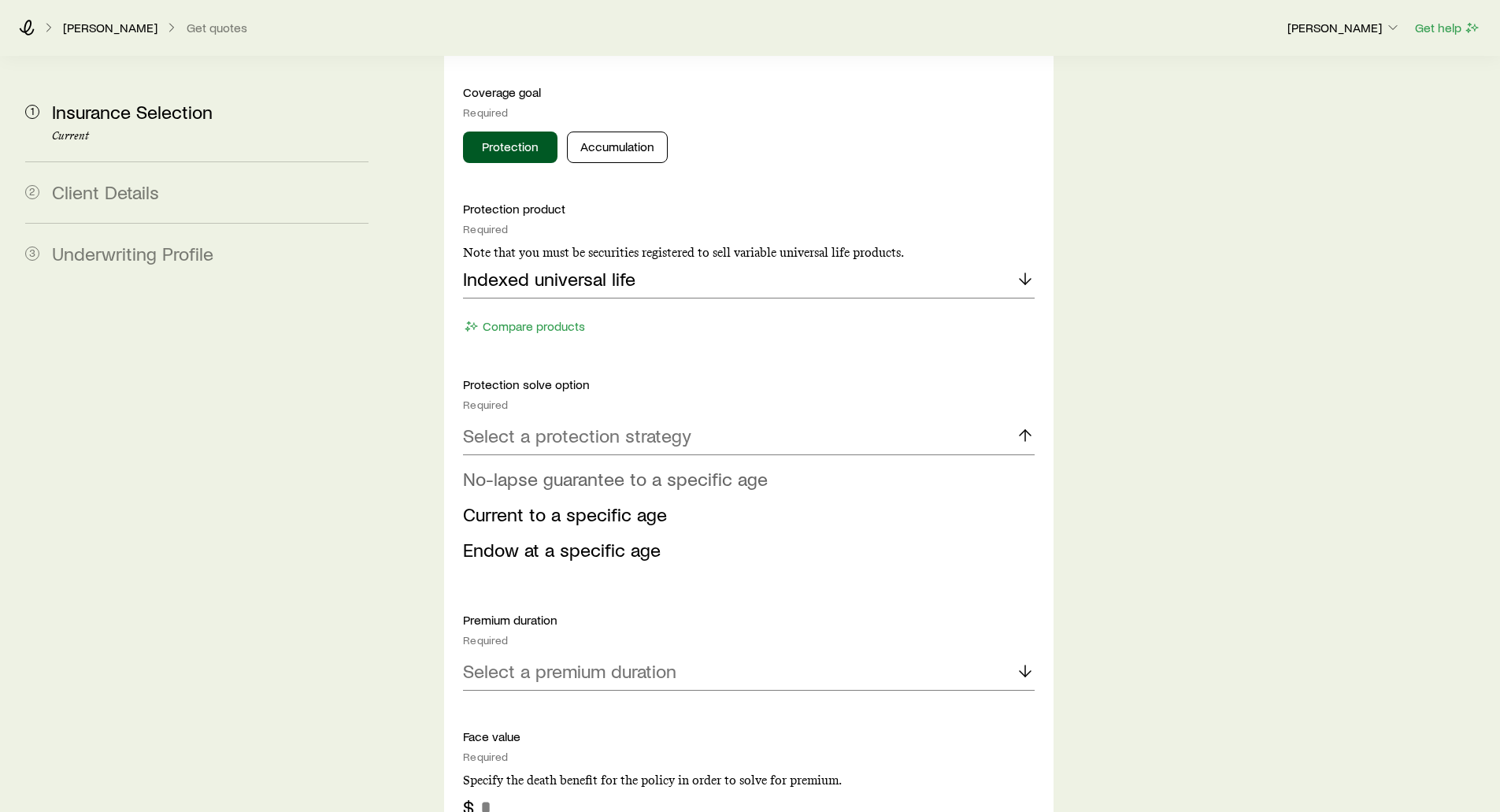
click at [518, 467] on span "No-lapse guarantee to a specific age" at bounding box center [615, 478] width 305 height 23
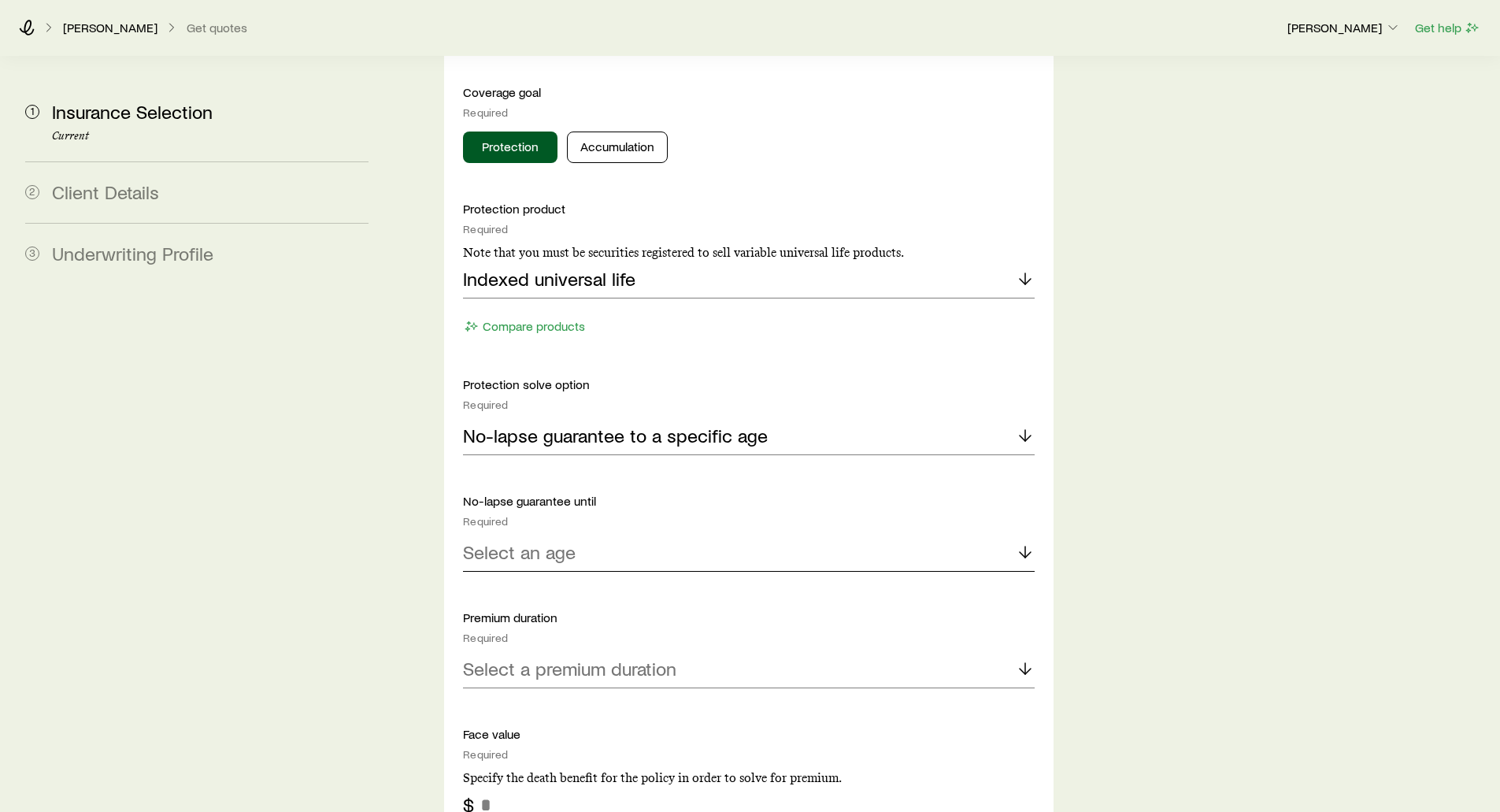
click at [502, 541] on p "Select an age" at bounding box center [519, 551] width 112 height 22
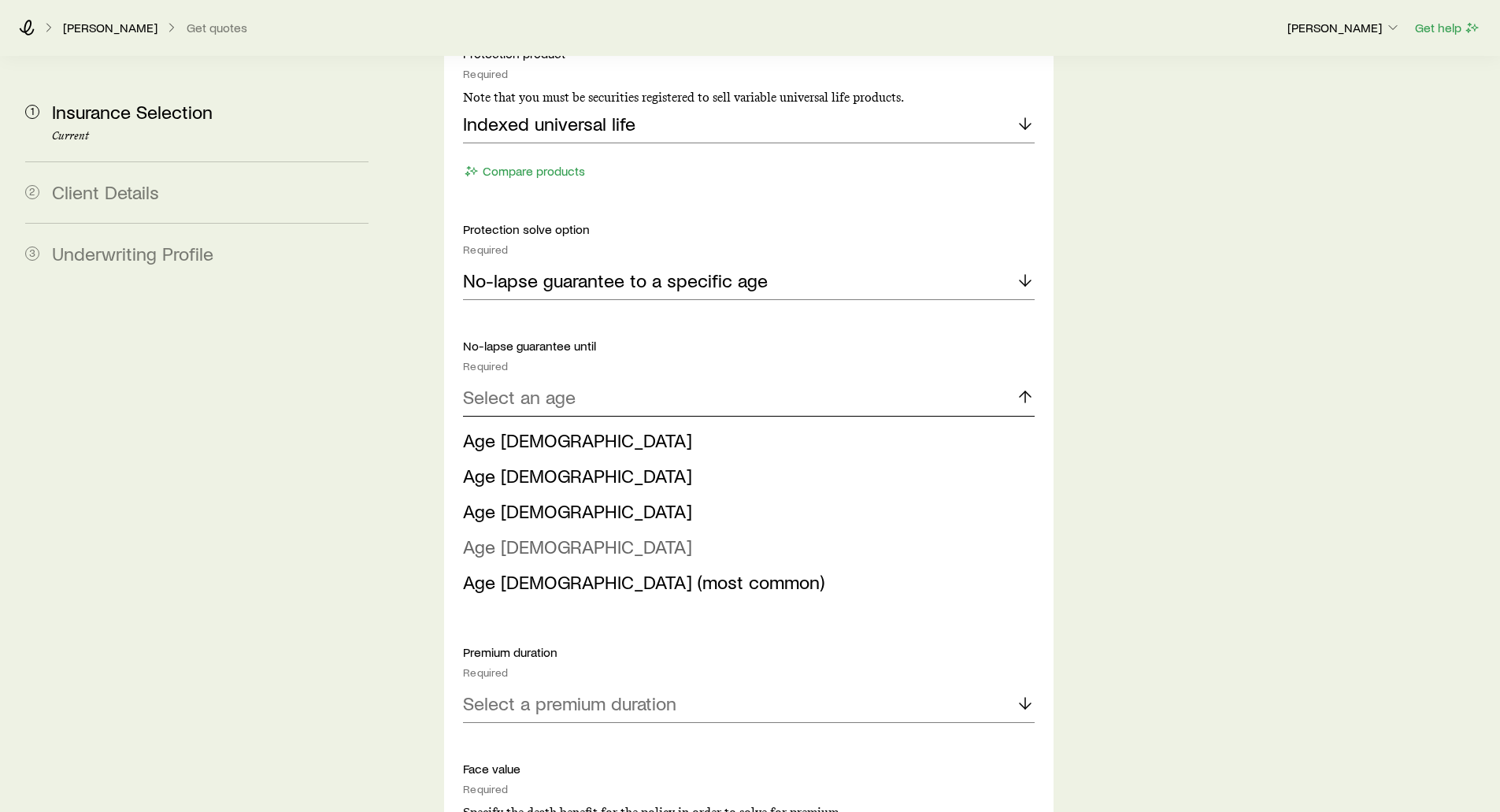
scroll to position [1811, 0]
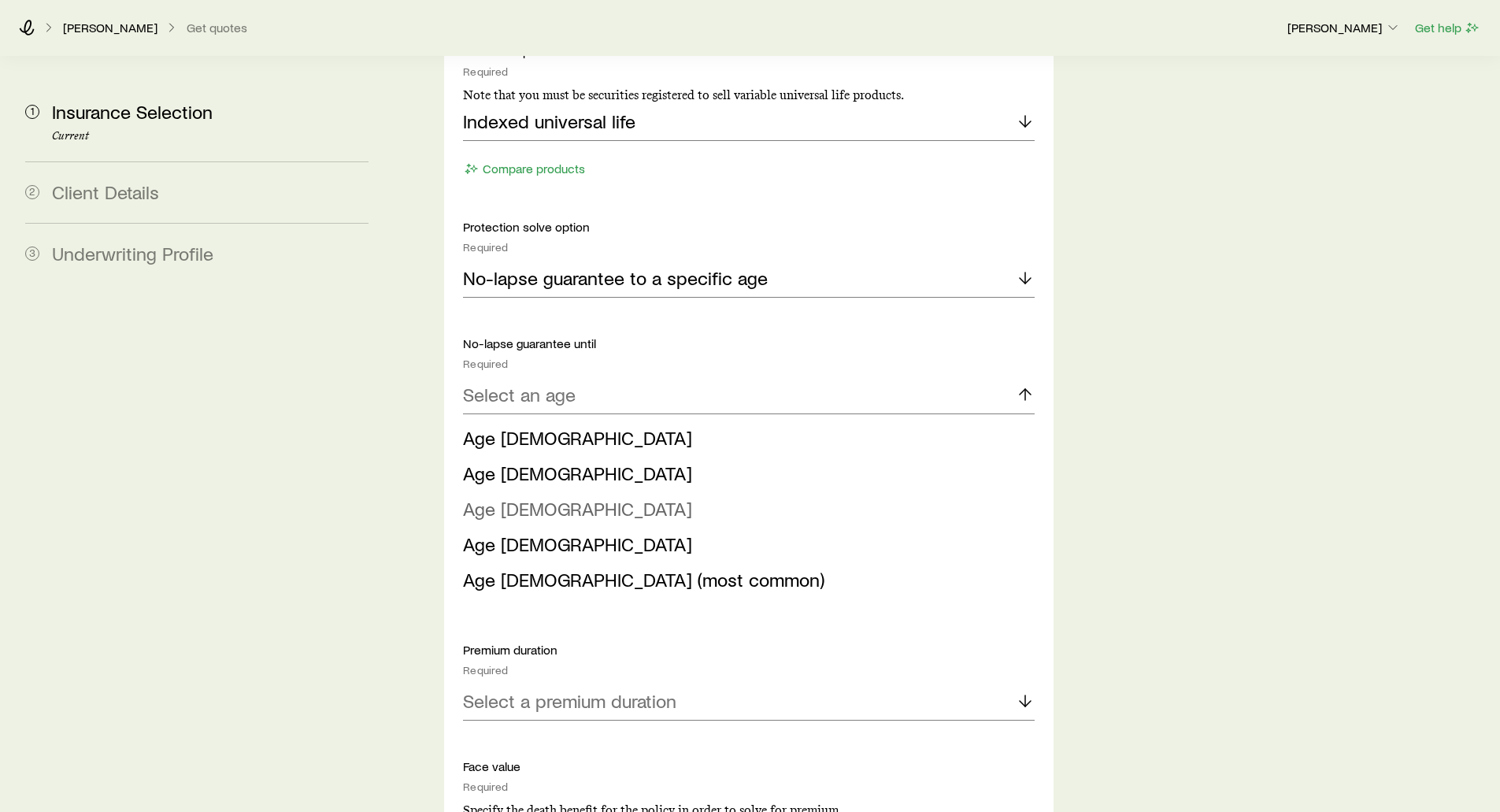
click at [508, 497] on span "Age [DEMOGRAPHIC_DATA]" at bounding box center [578, 508] width 230 height 23
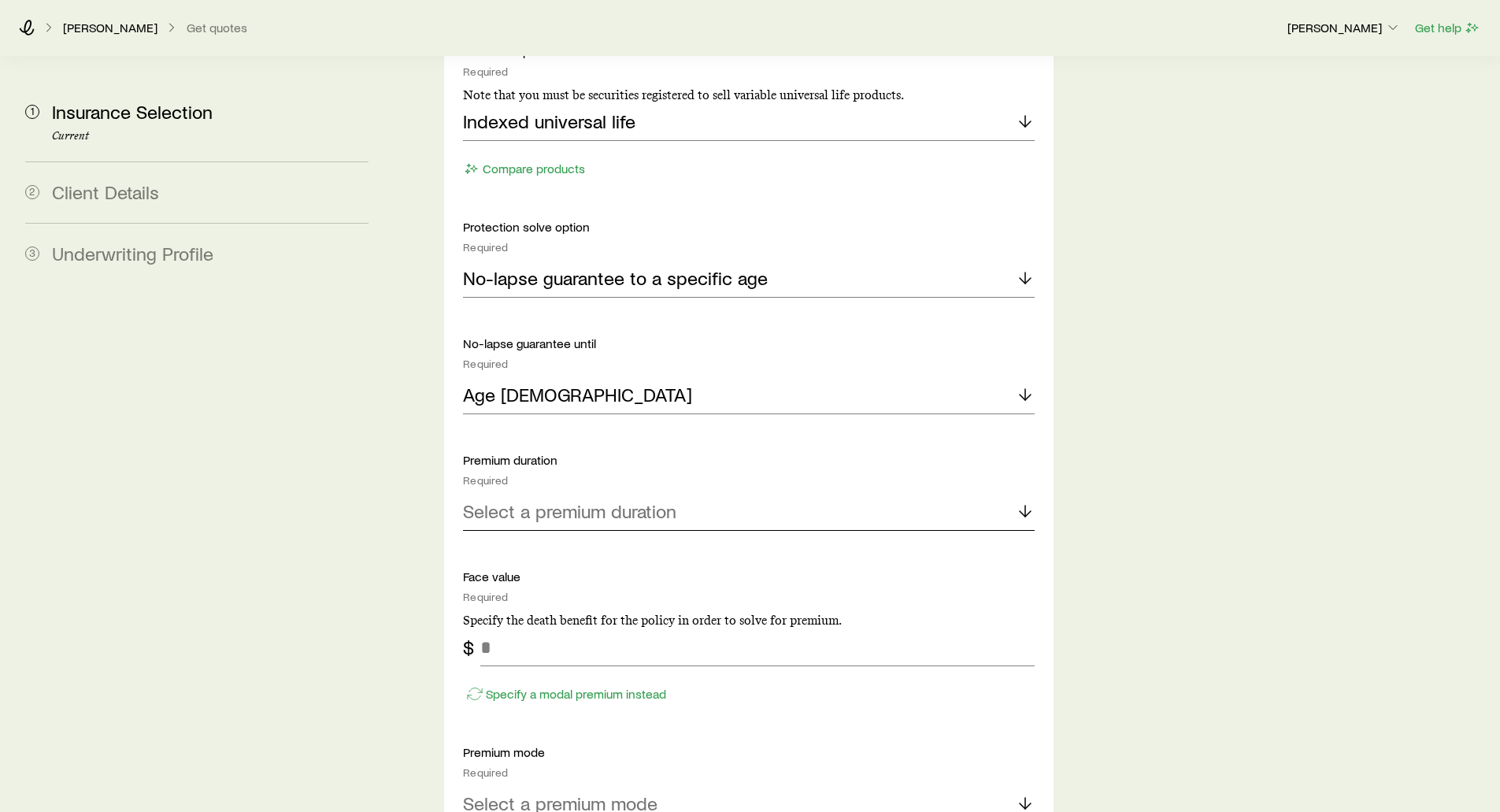
click at [579, 500] on p "Select a premium duration" at bounding box center [570, 511] width 213 height 22
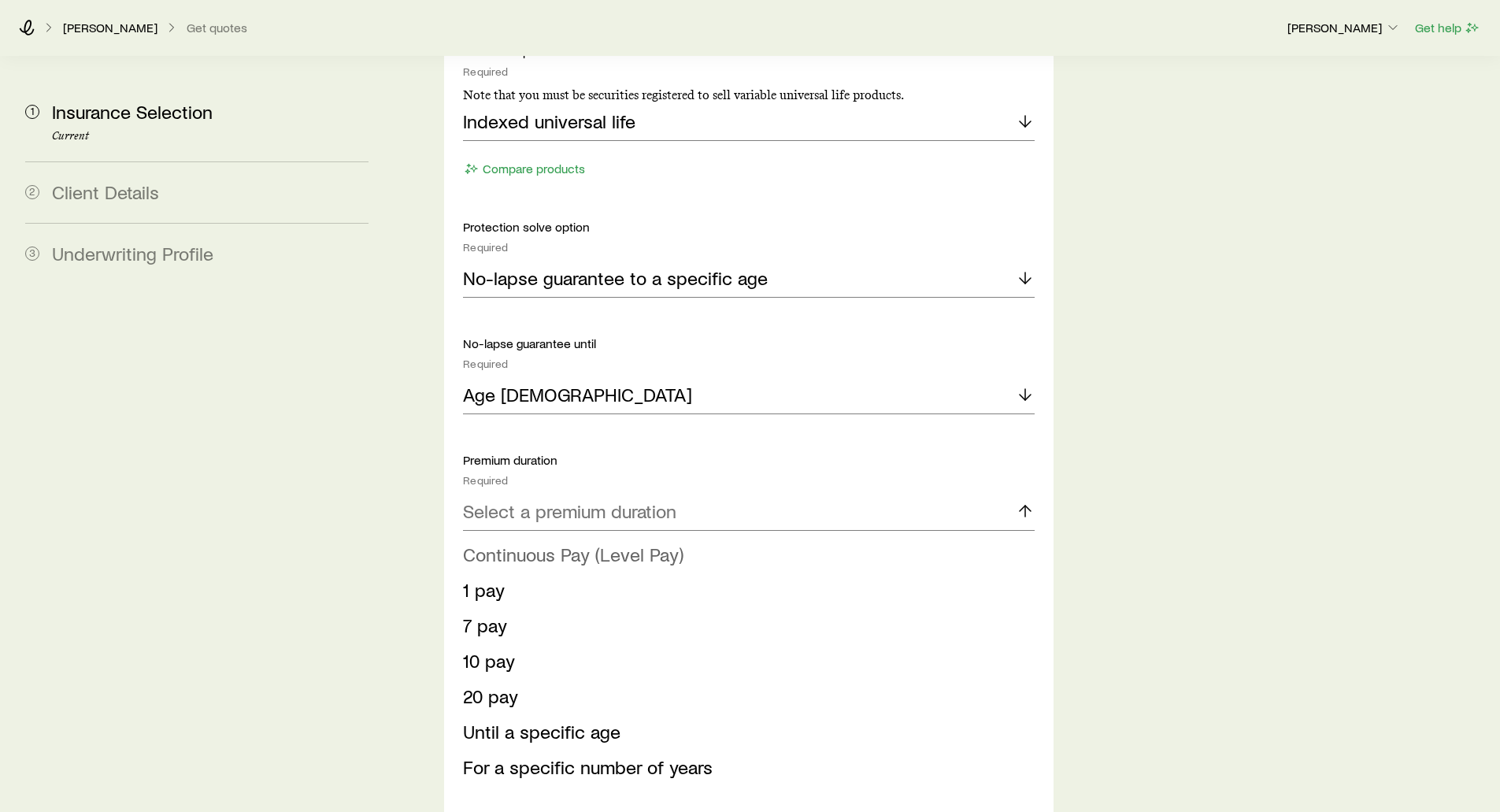
click at [565, 542] on span "Continuous Pay (Level Pay)" at bounding box center [573, 553] width 221 height 23
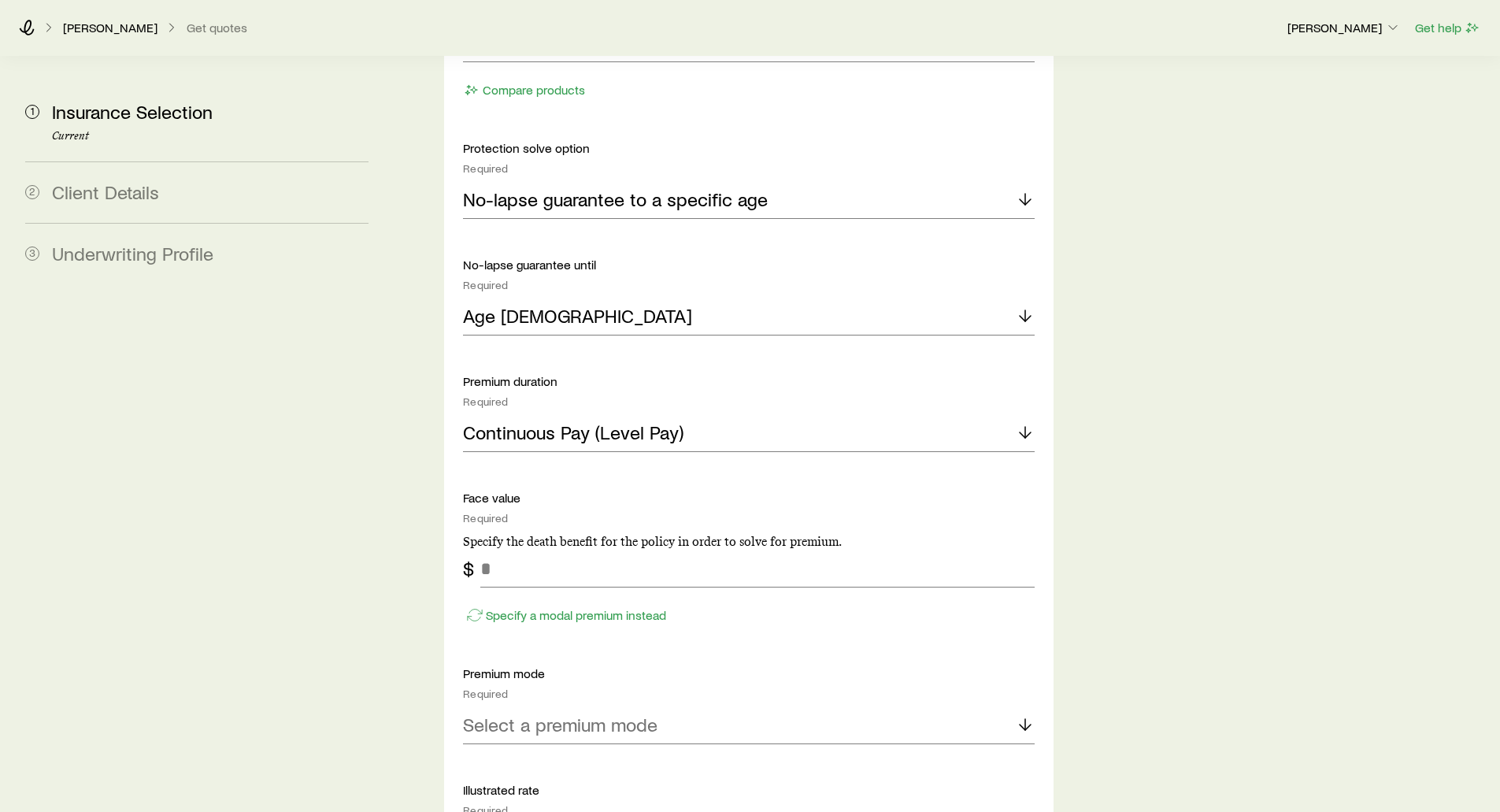
scroll to position [1968, 0]
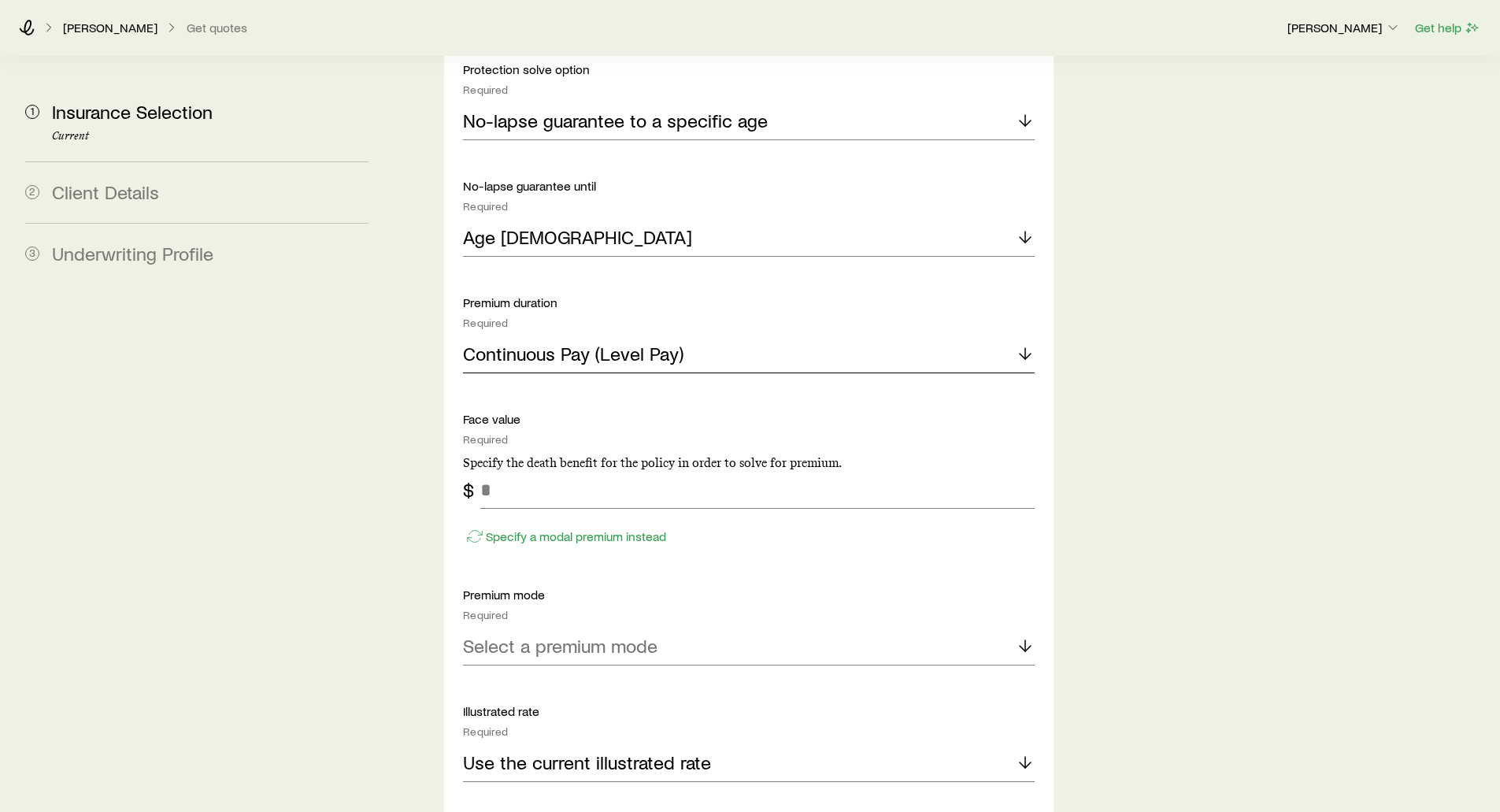
click at [643, 343] on p "Continuous Pay (Level Pay)" at bounding box center [573, 353] width 221 height 22
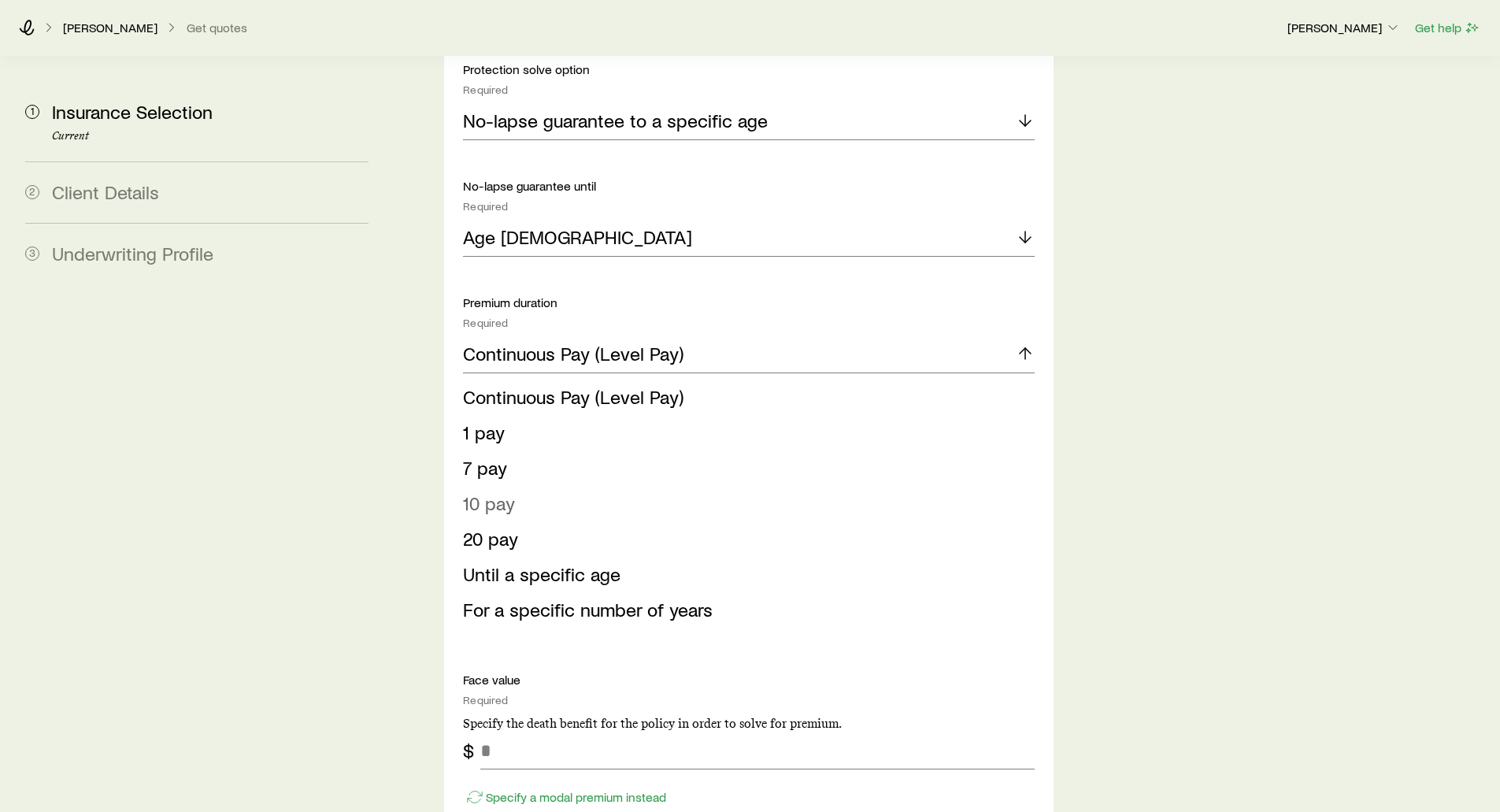
click at [483, 491] on span "10 pay" at bounding box center [489, 503] width 52 height 23
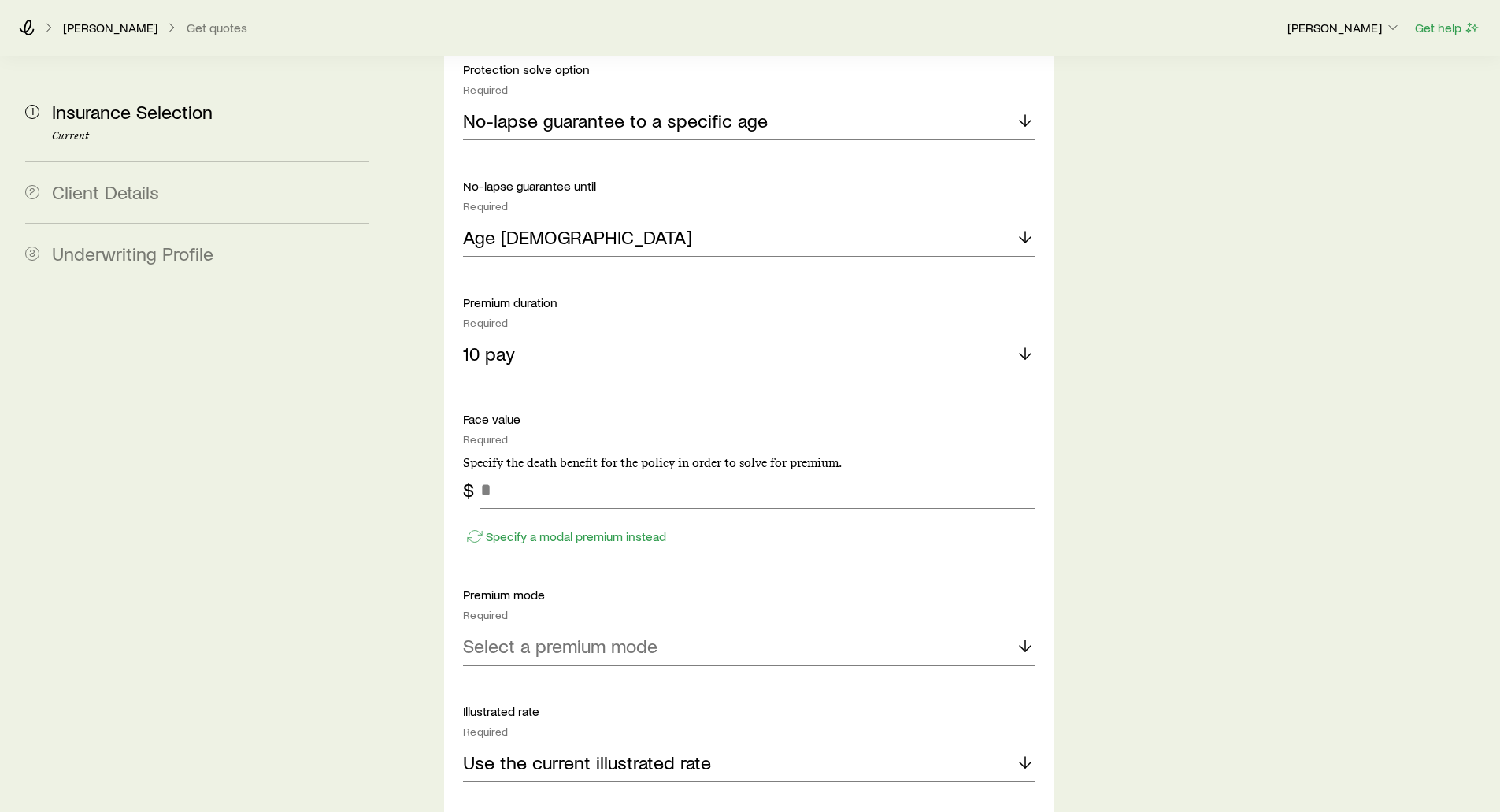
click at [523, 335] on div "10 pay" at bounding box center [748, 354] width 571 height 38
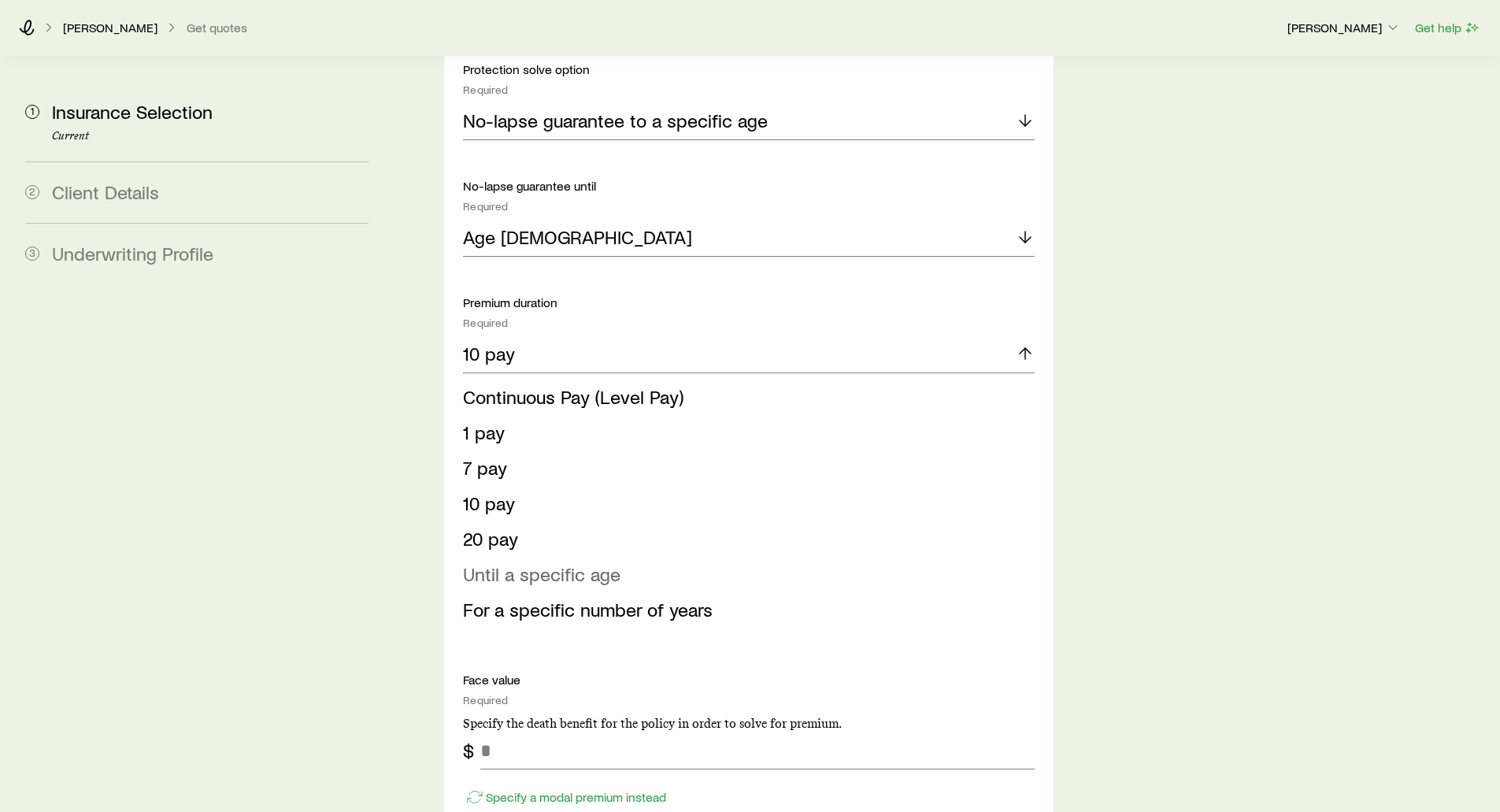
click at [484, 557] on li "Until a specific age" at bounding box center [744, 574] width 562 height 36
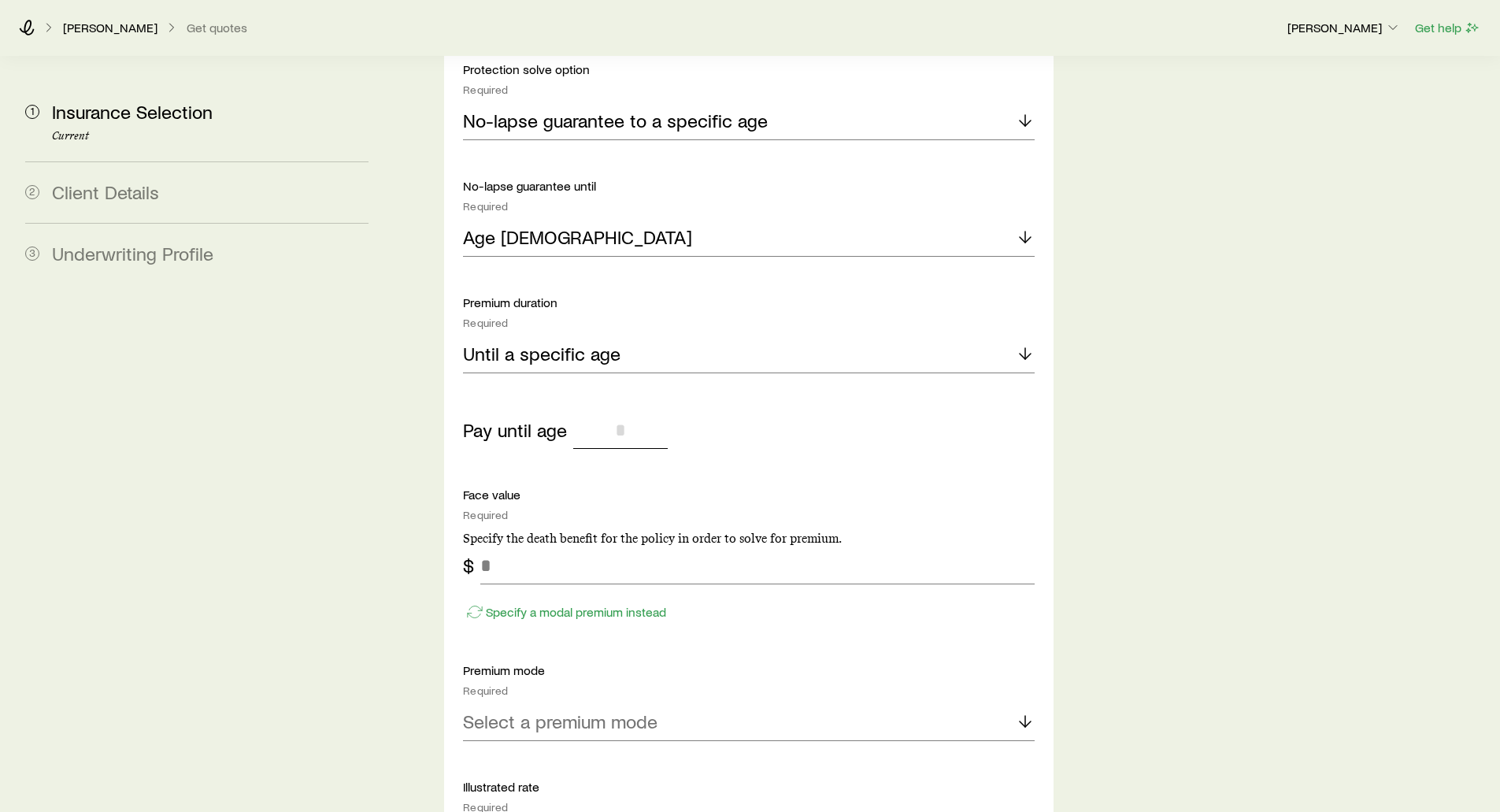
click at [597, 411] on input "tel" at bounding box center [620, 430] width 95 height 38
type input "**"
click at [577, 343] on p "Until a specific age" at bounding box center [541, 353] width 158 height 22
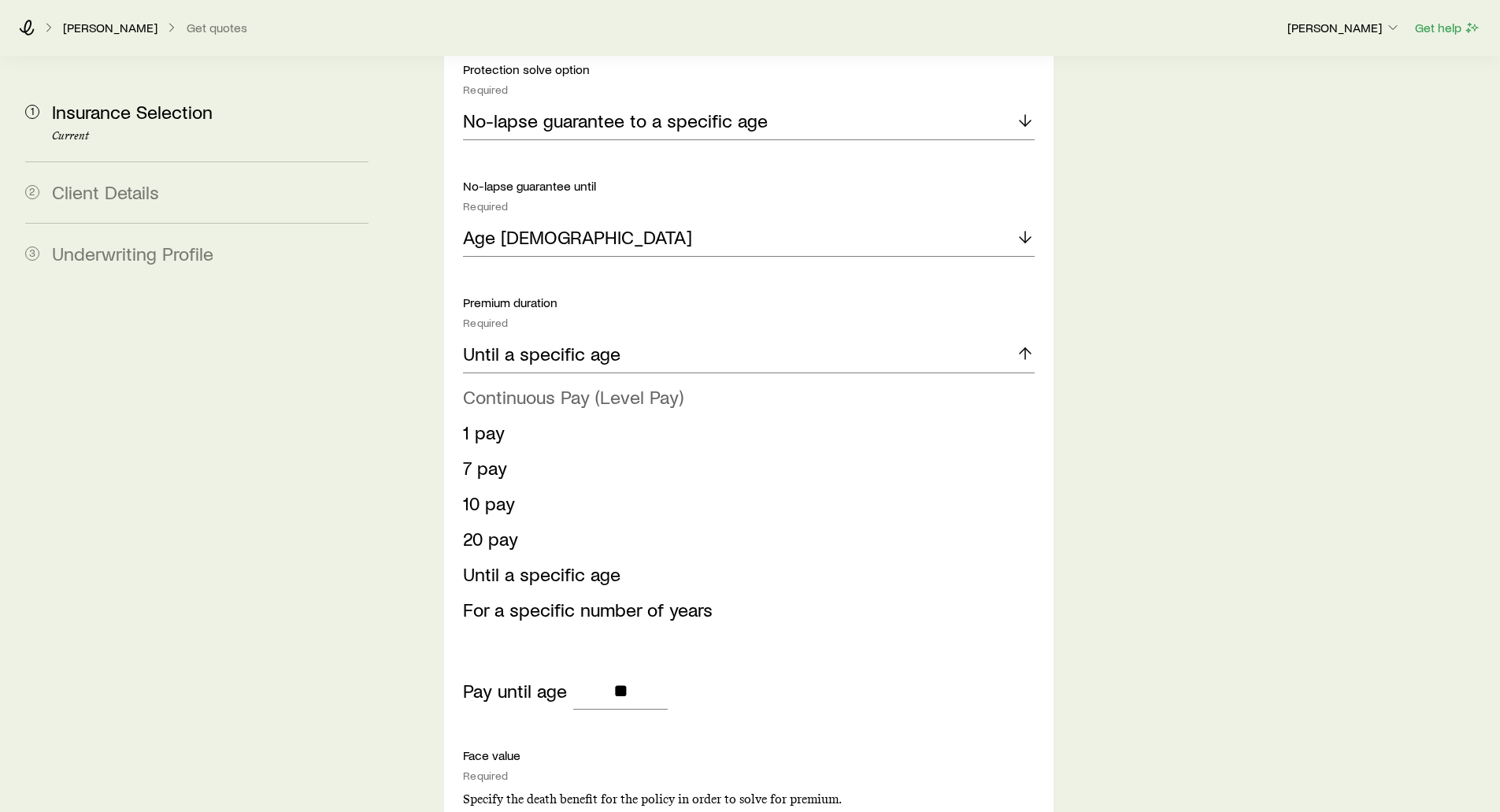
click at [487, 385] on span "Continuous Pay (Level Pay)" at bounding box center [573, 396] width 221 height 23
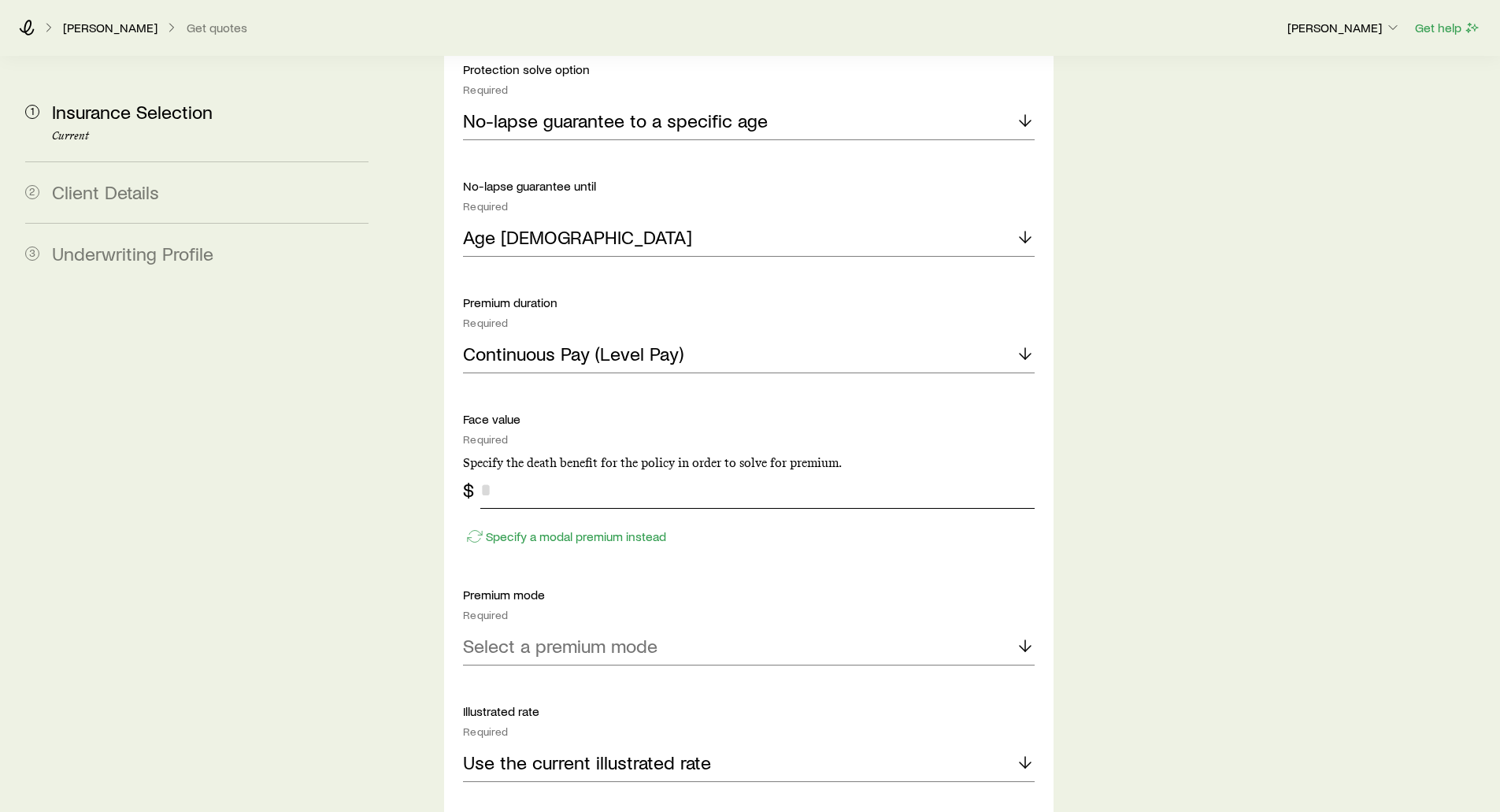
click at [488, 471] on input "tel" at bounding box center [756, 490] width 554 height 38
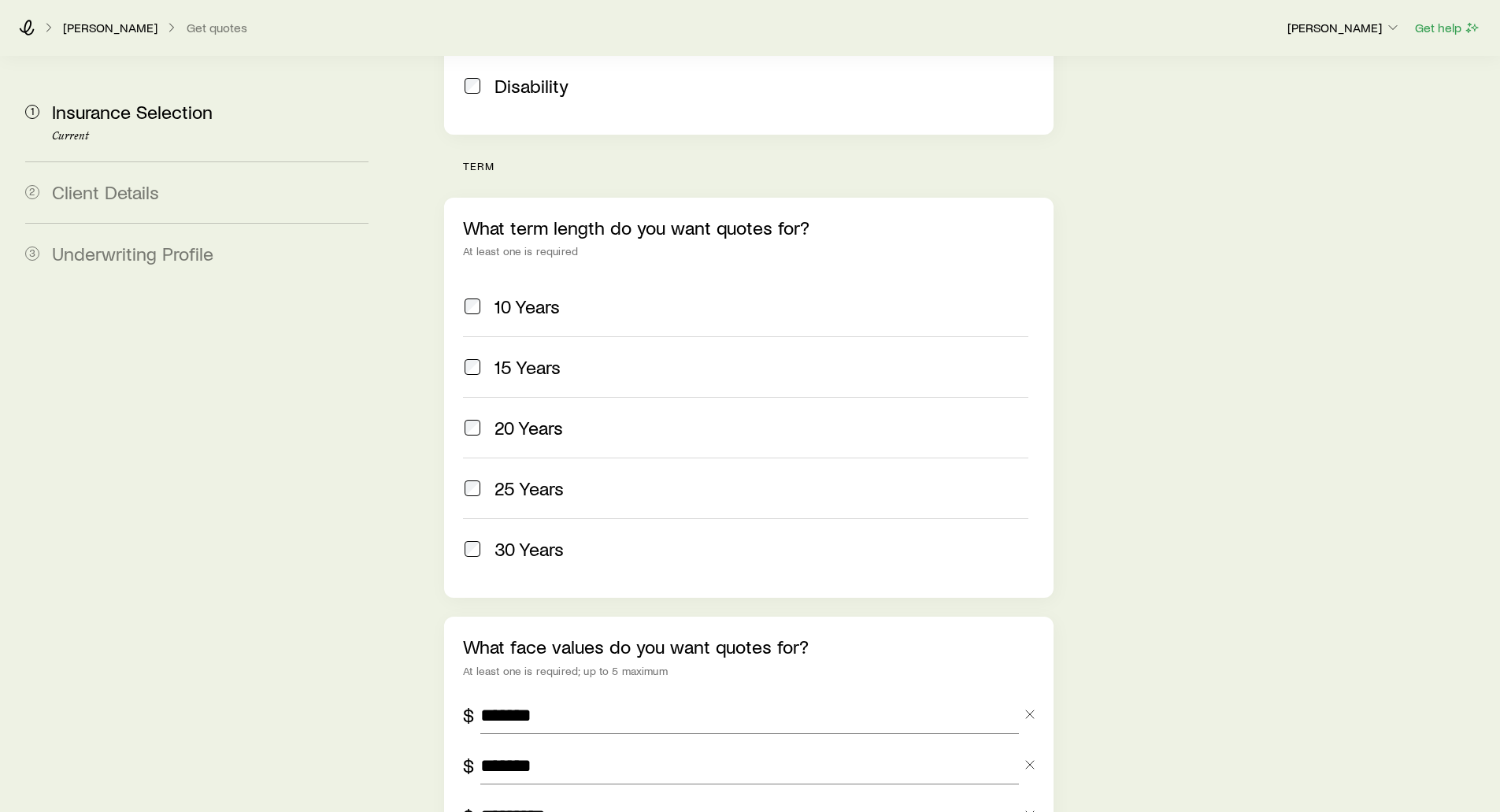
scroll to position [551, 0]
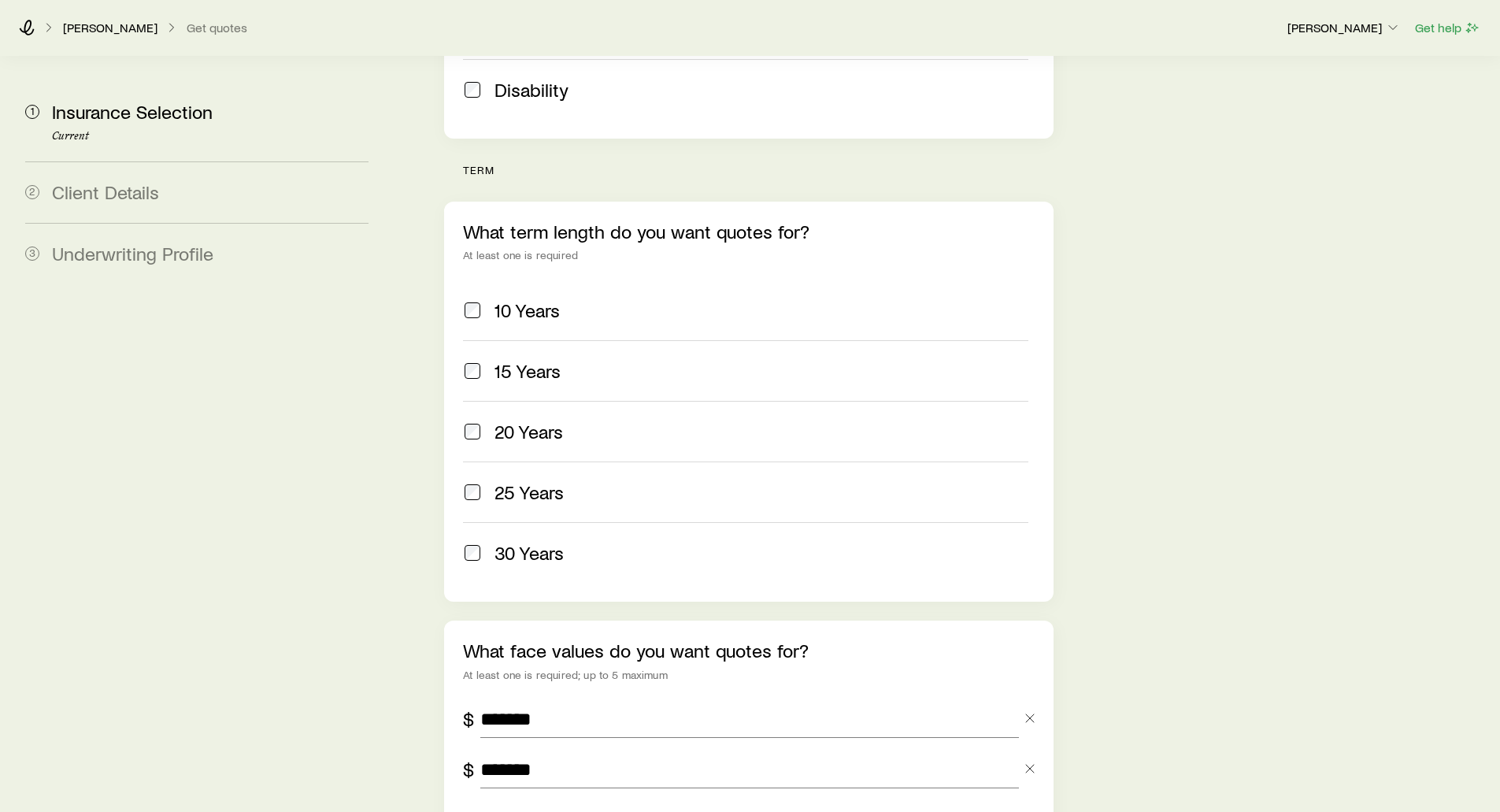
type input "*******"
drag, startPoint x: 497, startPoint y: 128, endPoint x: 466, endPoint y: 125, distance: 31.1
click at [466, 164] on p "term" at bounding box center [758, 170] width 590 height 13
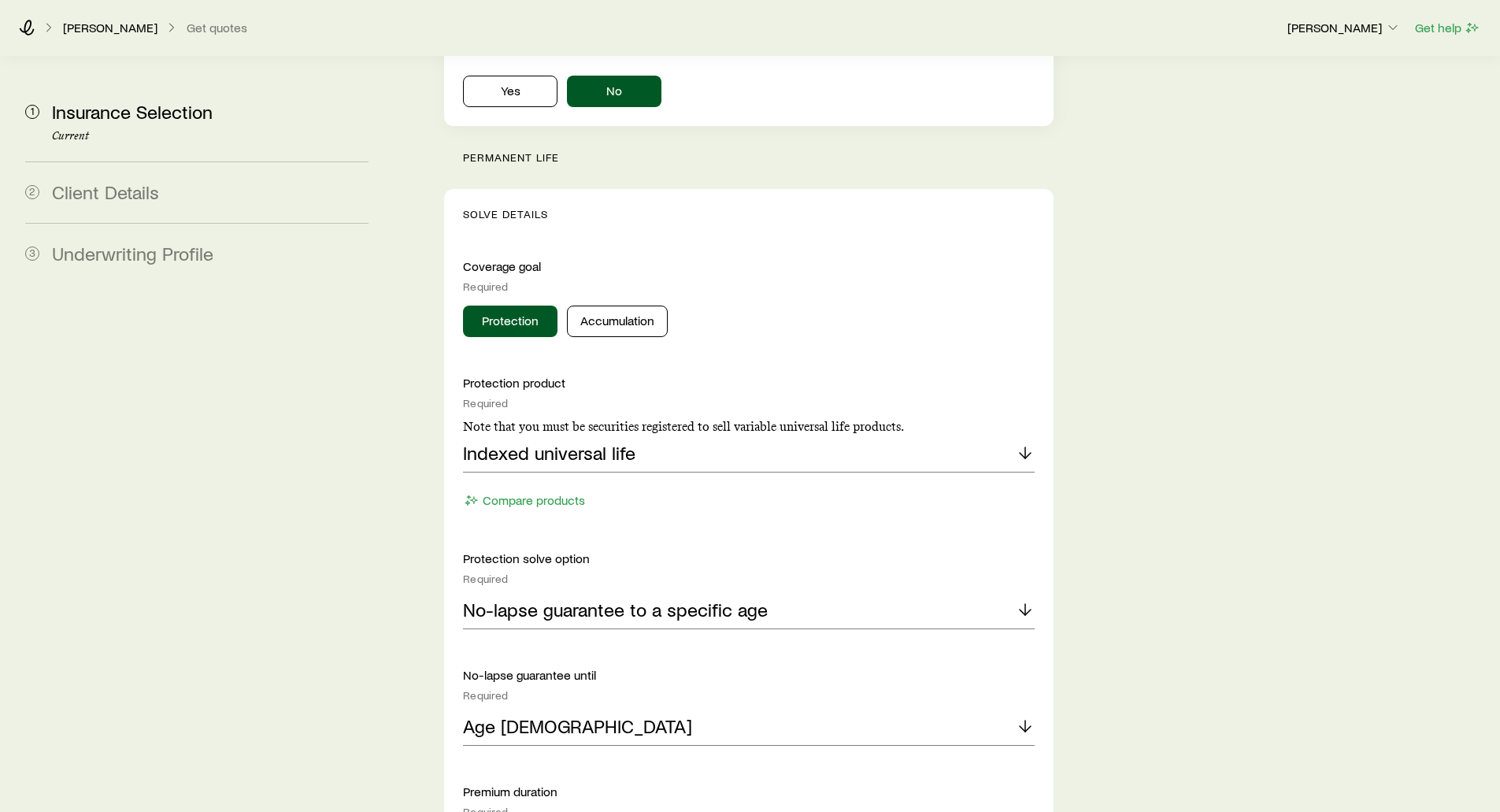
scroll to position [1496, 0]
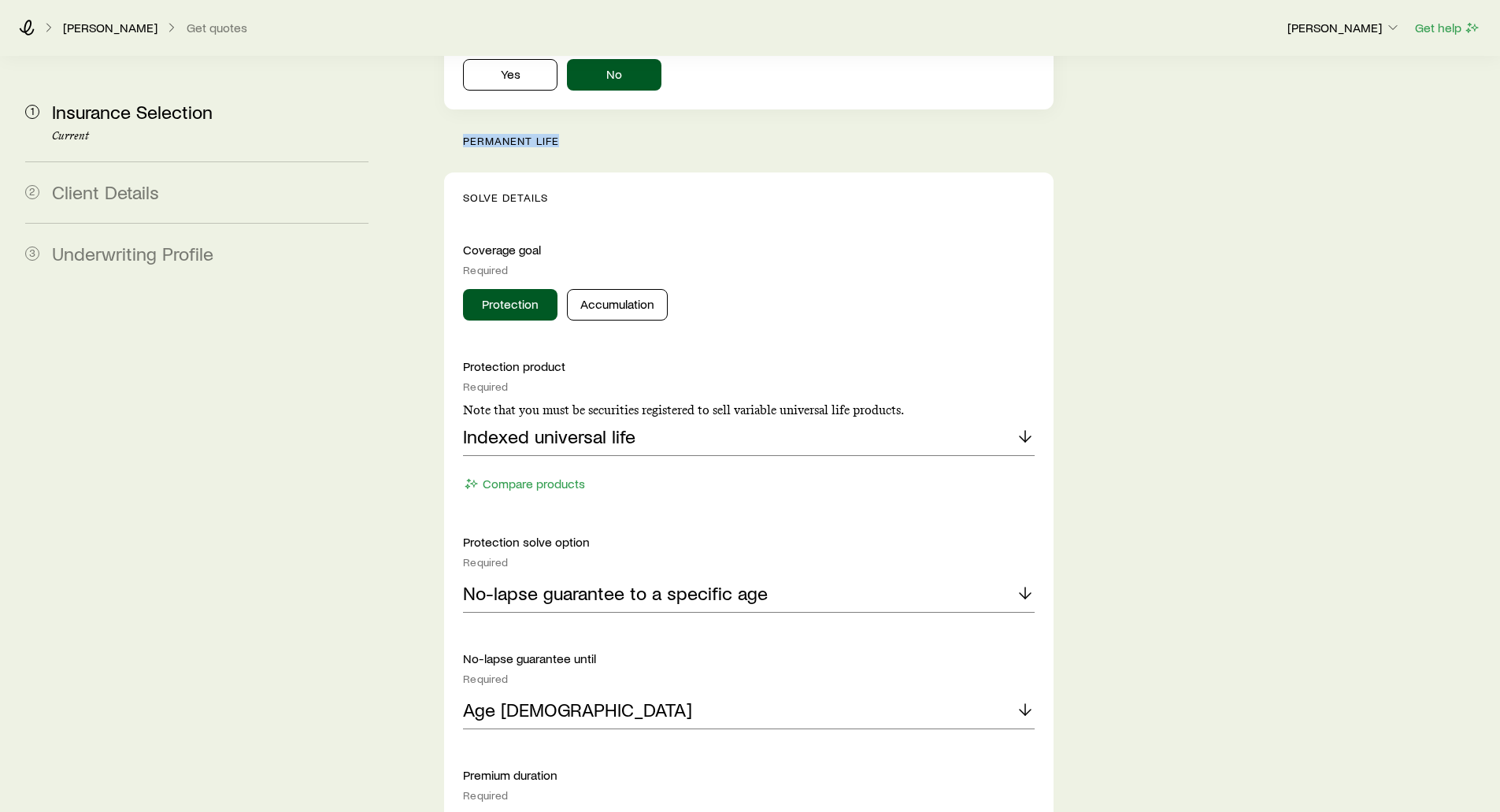
drag, startPoint x: 548, startPoint y: 99, endPoint x: 443, endPoint y: 99, distance: 105.0
click at [443, 99] on div "Insurance Selection Start by specifying details about any product types you are…" at bounding box center [748, 431] width 634 height 3740
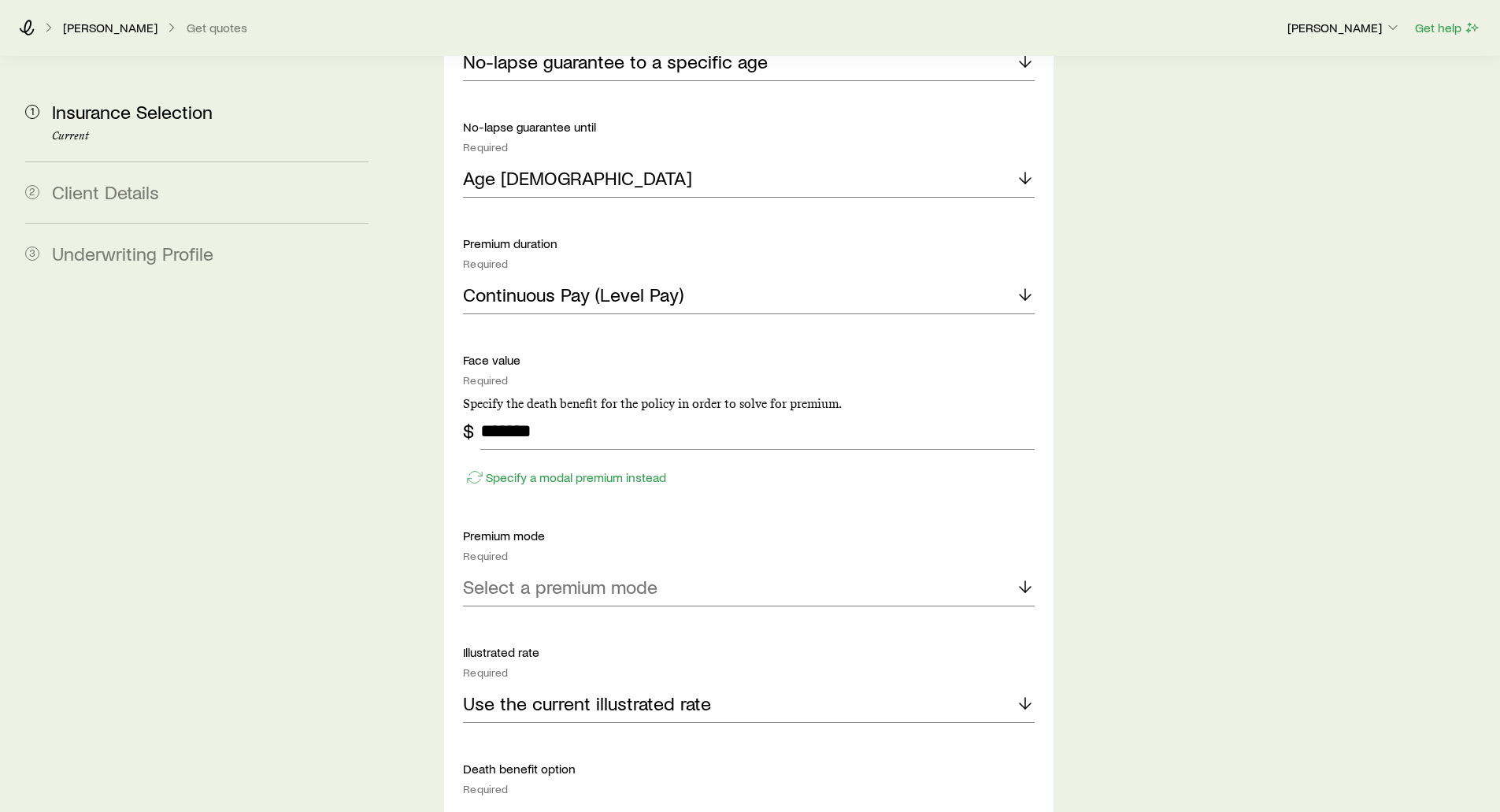
scroll to position [2047, 0]
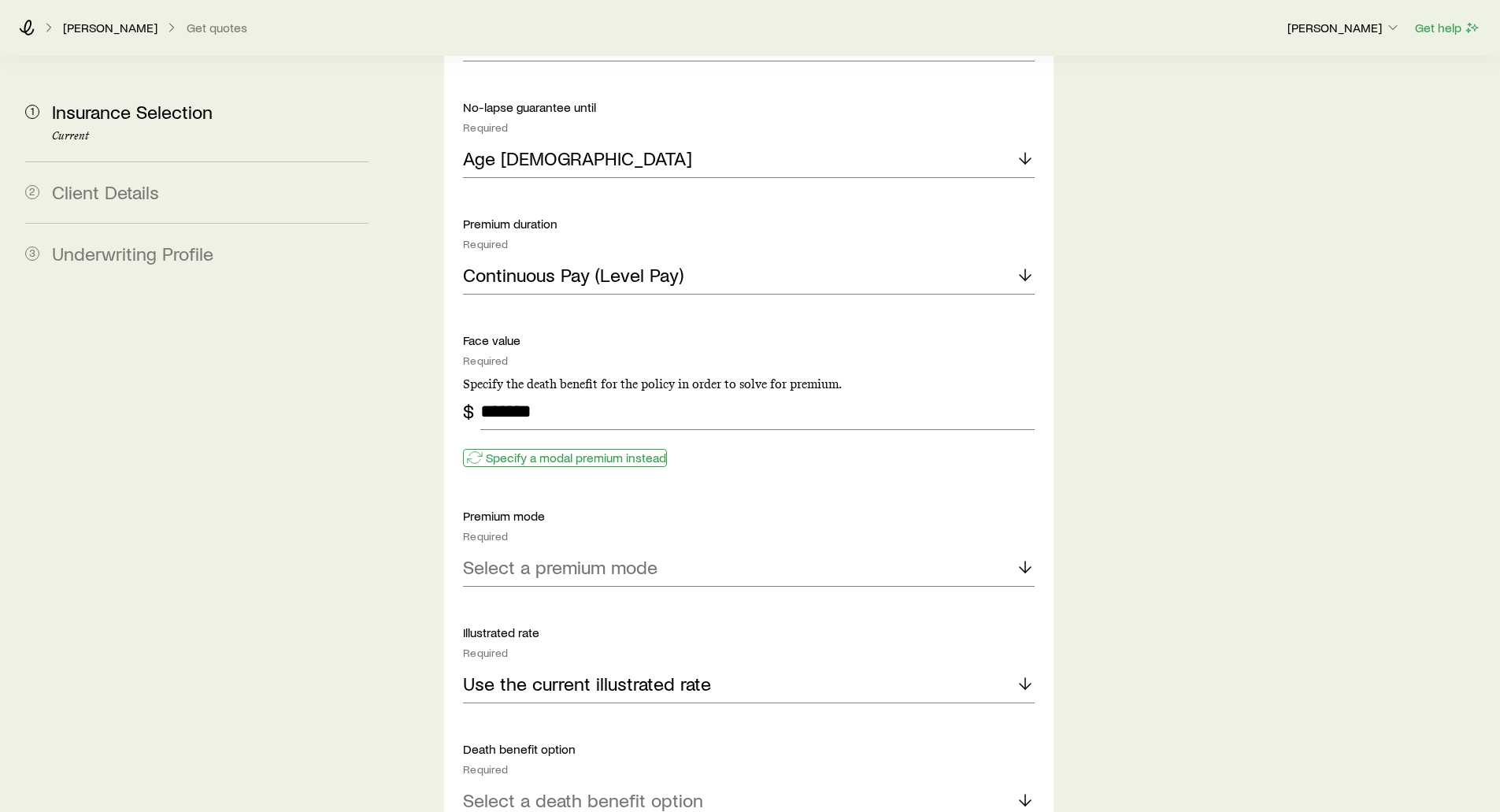
click at [500, 449] on p "Specify a modal premium instead" at bounding box center [575, 456] width 180 height 15
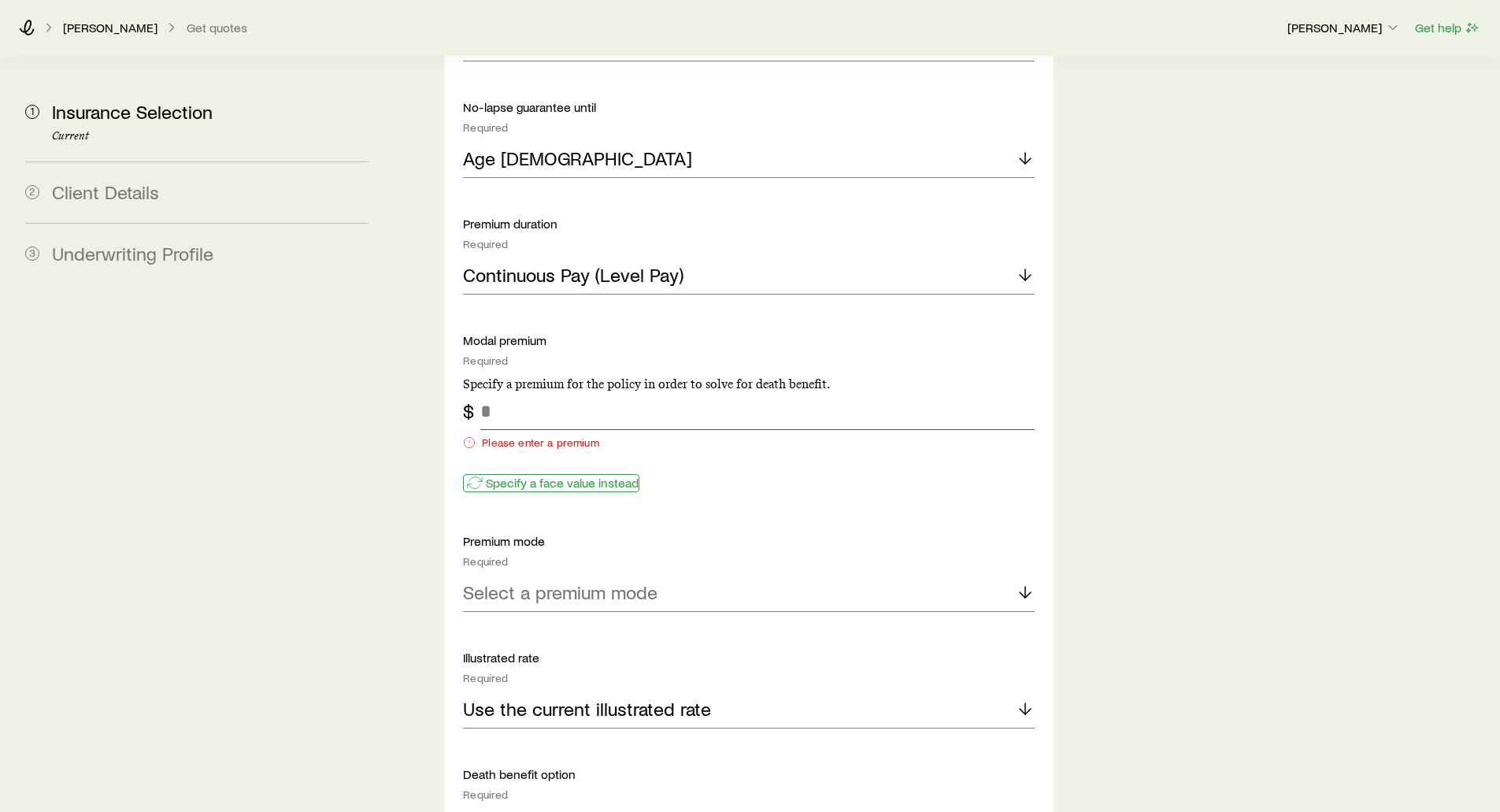
click at [515, 475] on p "Specify a face value instead" at bounding box center [562, 482] width 153 height 15
click at [515, 475] on p "Specify a modal premium instead" at bounding box center [575, 482] width 180 height 15
click at [515, 475] on p "Specify a face value instead" at bounding box center [562, 482] width 153 height 15
click at [515, 475] on p "Specify a modal premium instead" at bounding box center [575, 482] width 180 height 15
click at [507, 475] on p "Specify a face value instead" at bounding box center [562, 482] width 153 height 15
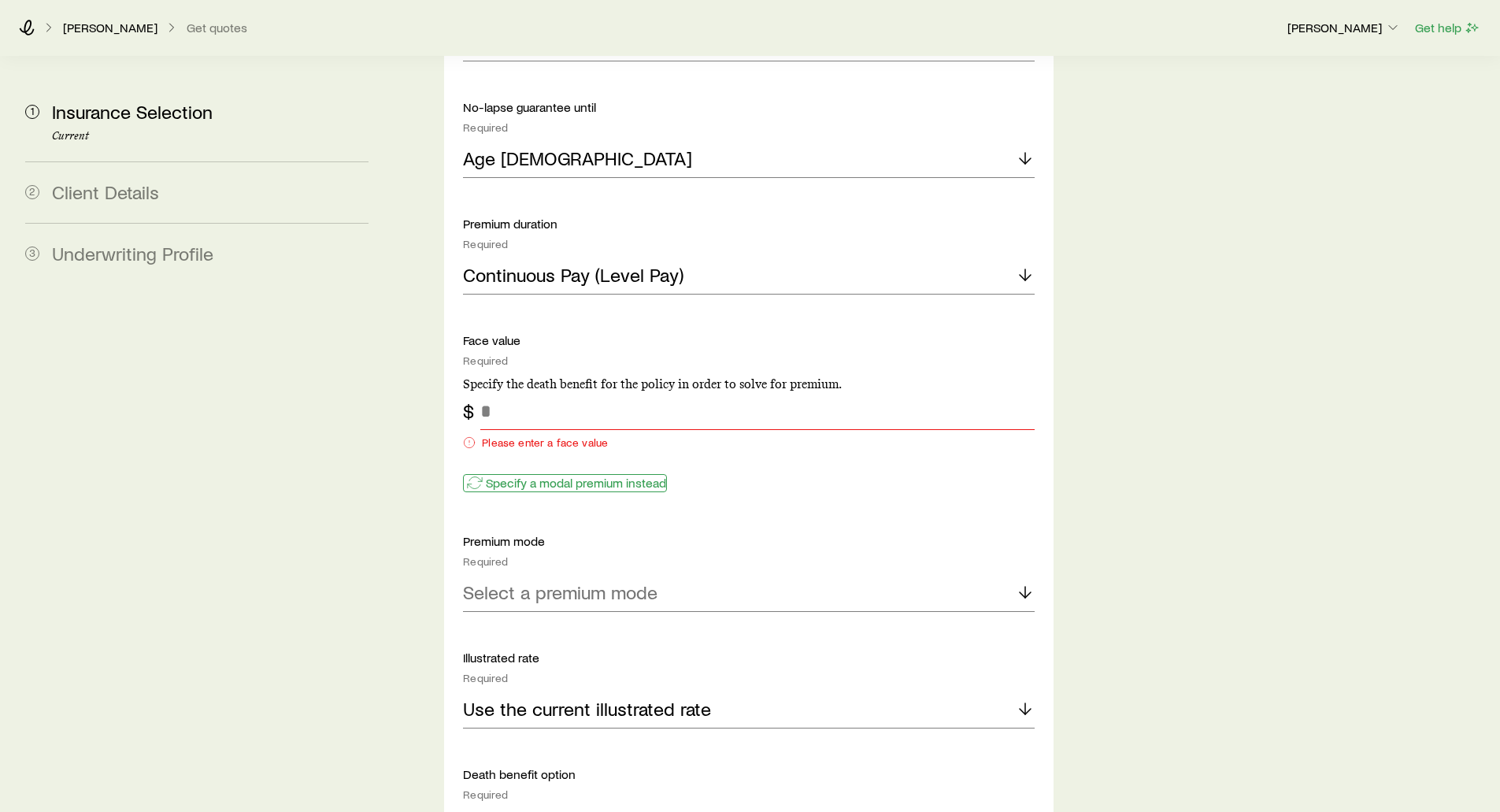
click at [507, 475] on p "Specify a modal premium instead" at bounding box center [575, 482] width 180 height 15
click at [510, 392] on input "tel" at bounding box center [756, 410] width 554 height 38
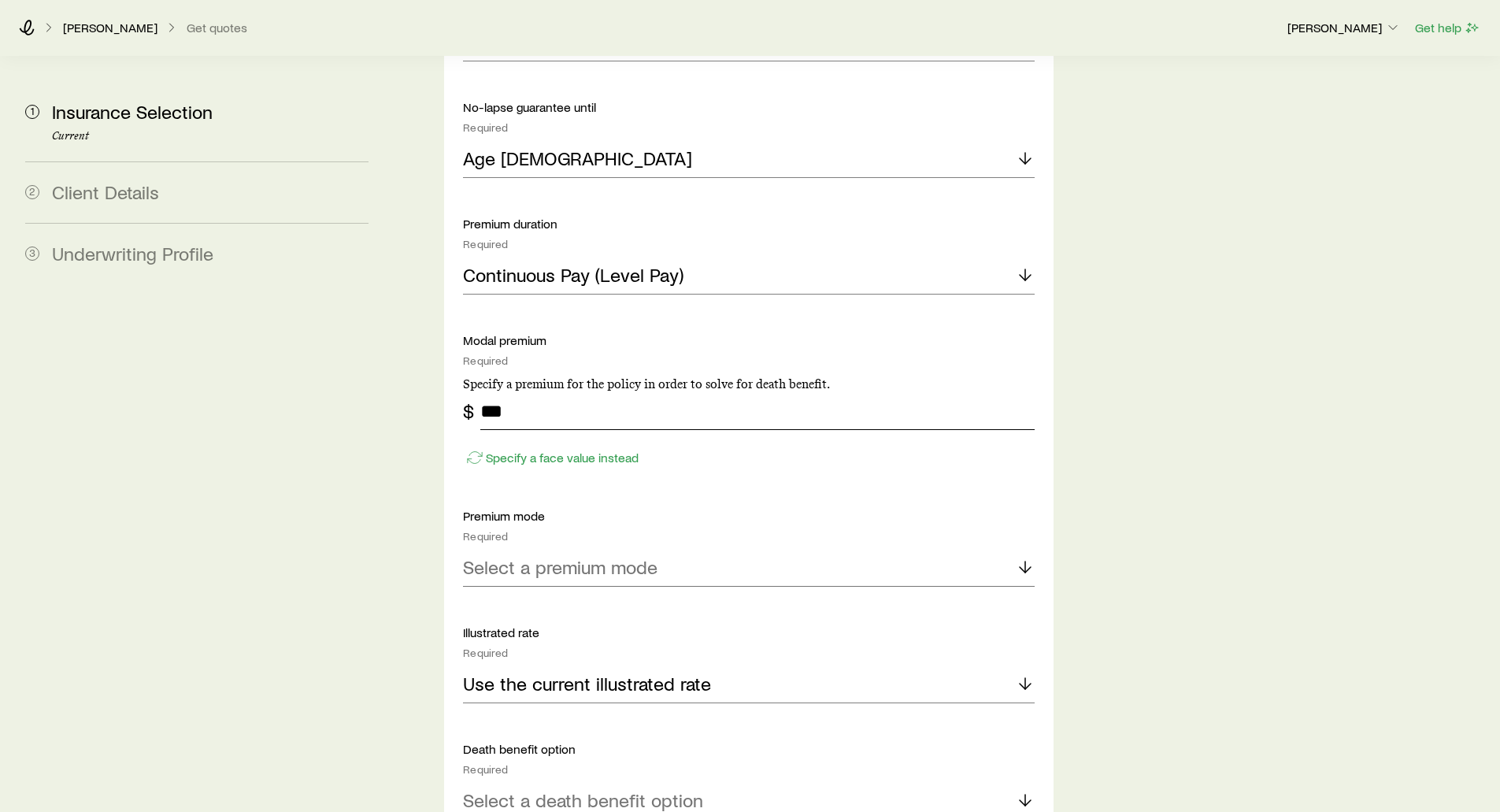
type input "***"
click at [523, 556] on p "Select a premium mode" at bounding box center [560, 566] width 195 height 22
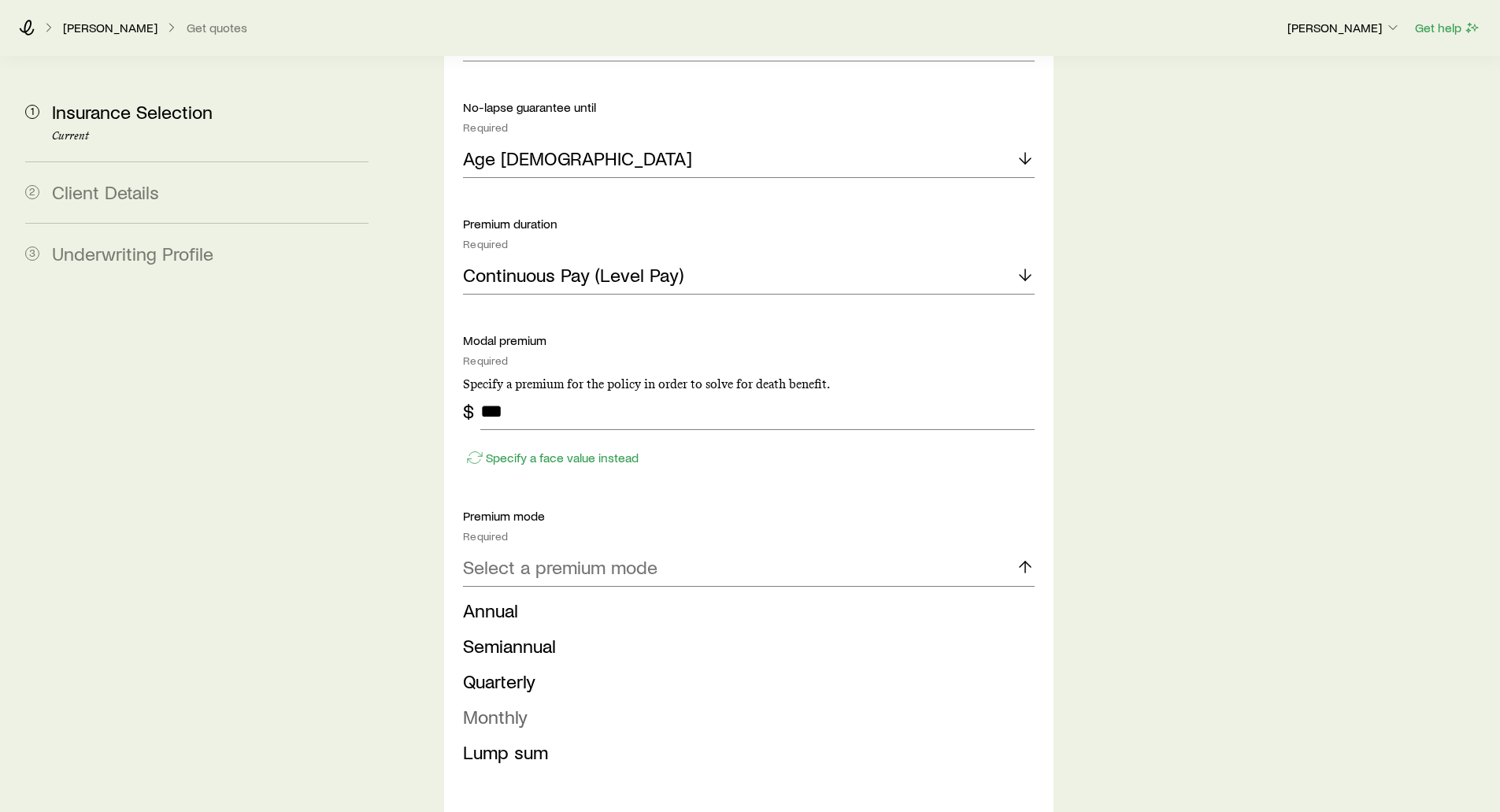
click at [498, 705] on span "Monthly" at bounding box center [495, 716] width 65 height 23
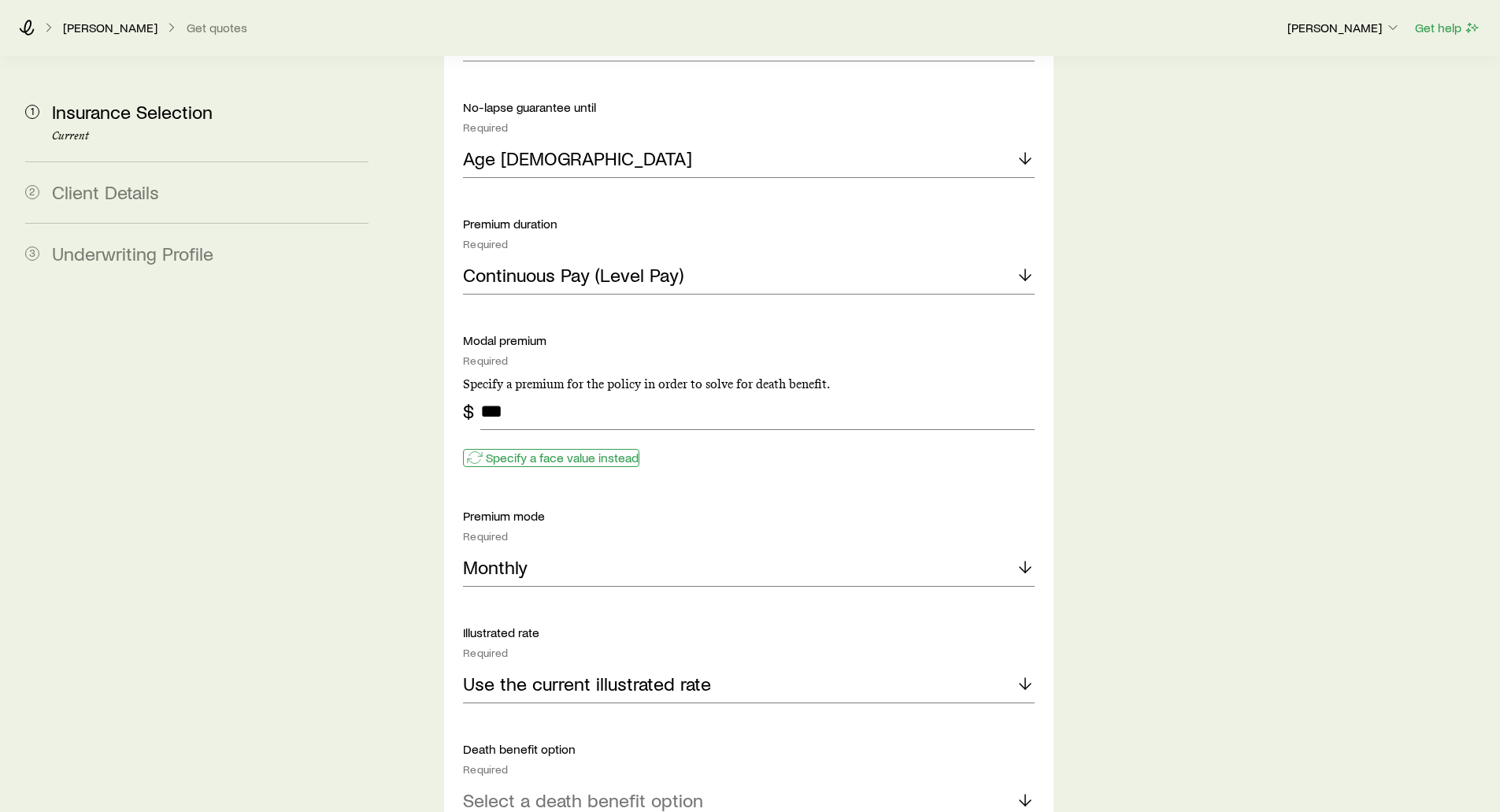
click at [538, 449] on p "Specify a face value instead" at bounding box center [562, 456] width 153 height 15
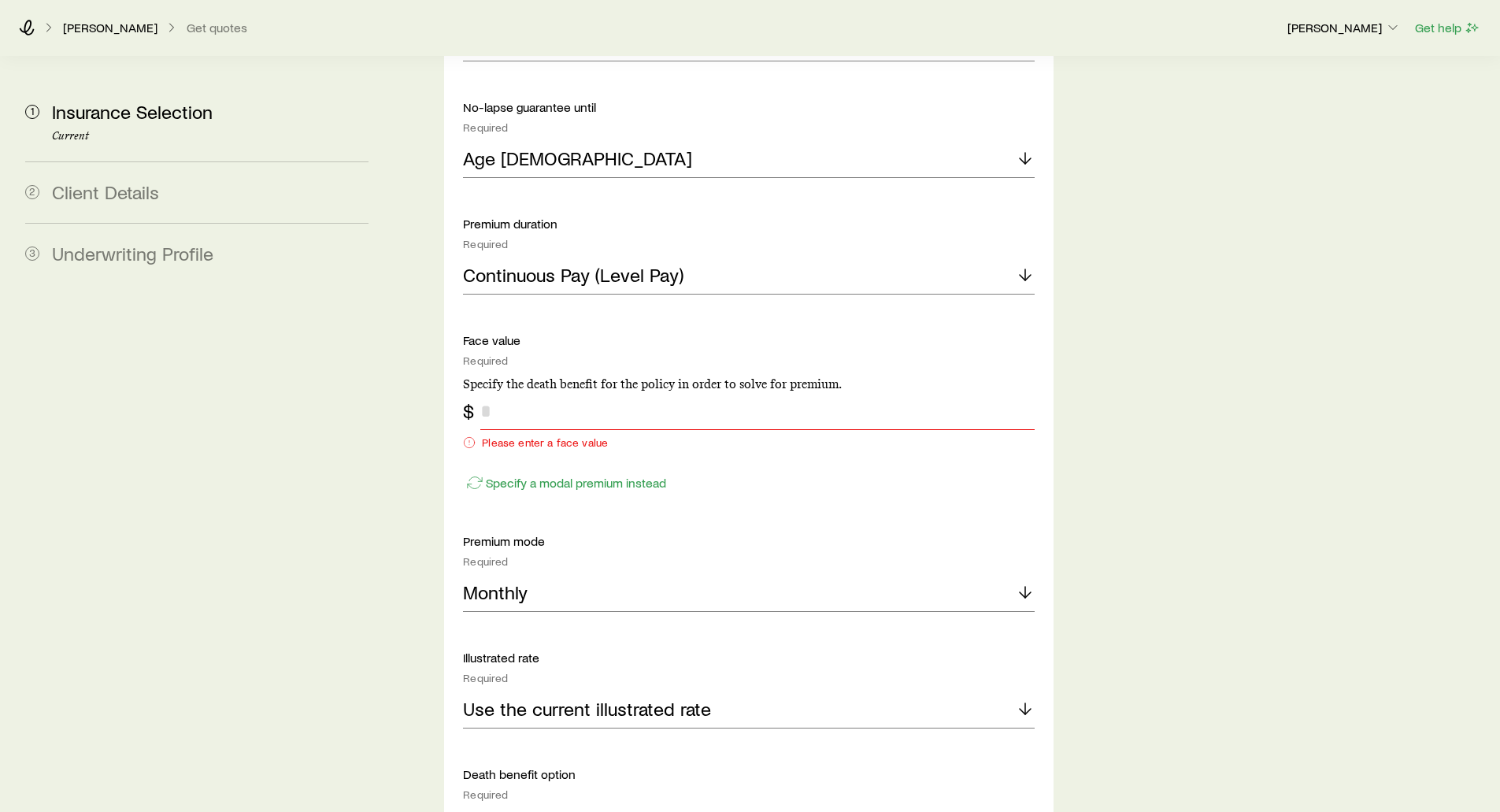
click at [517, 392] on input "tel" at bounding box center [756, 410] width 554 height 38
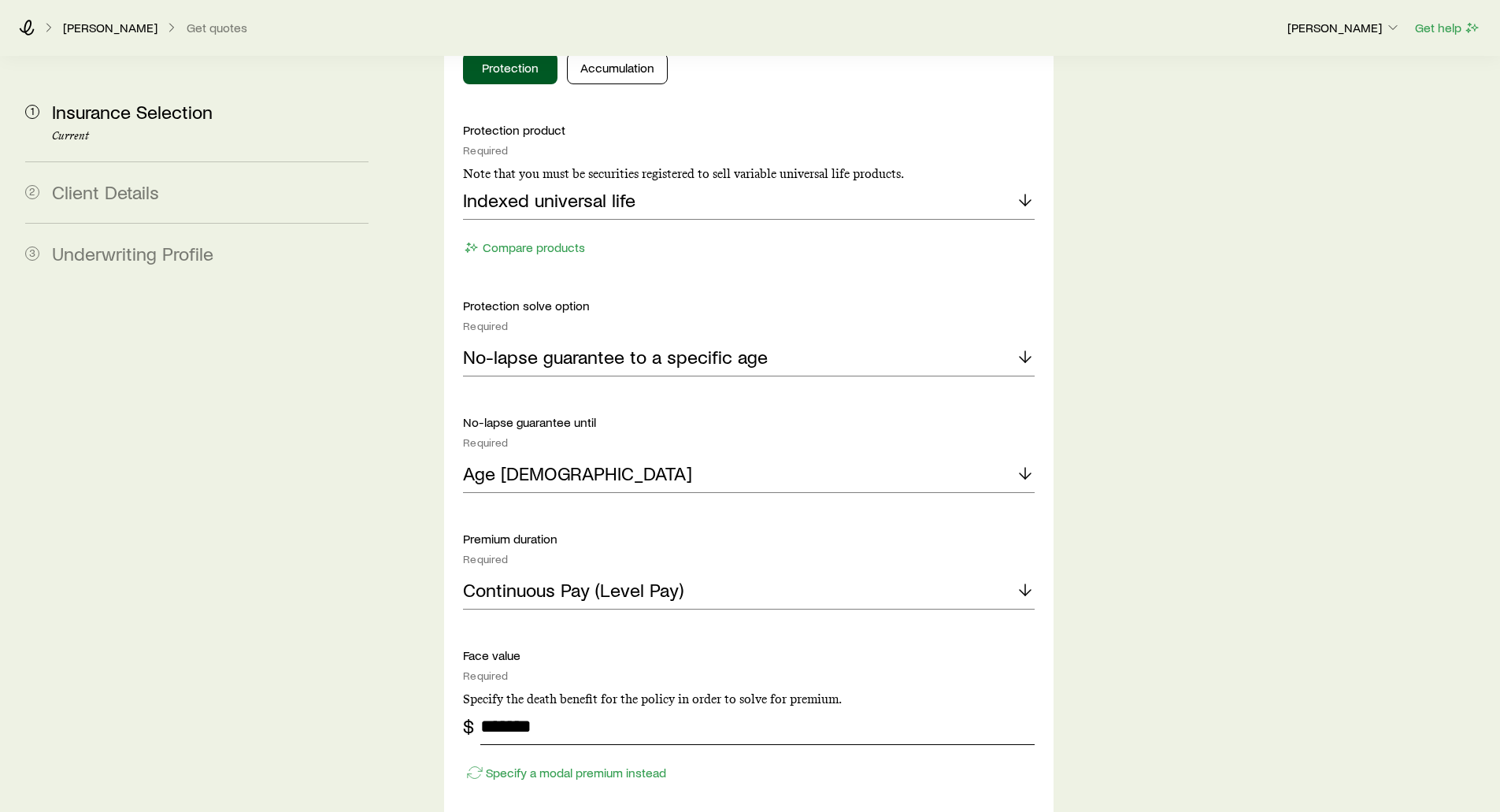
scroll to position [1653, 0]
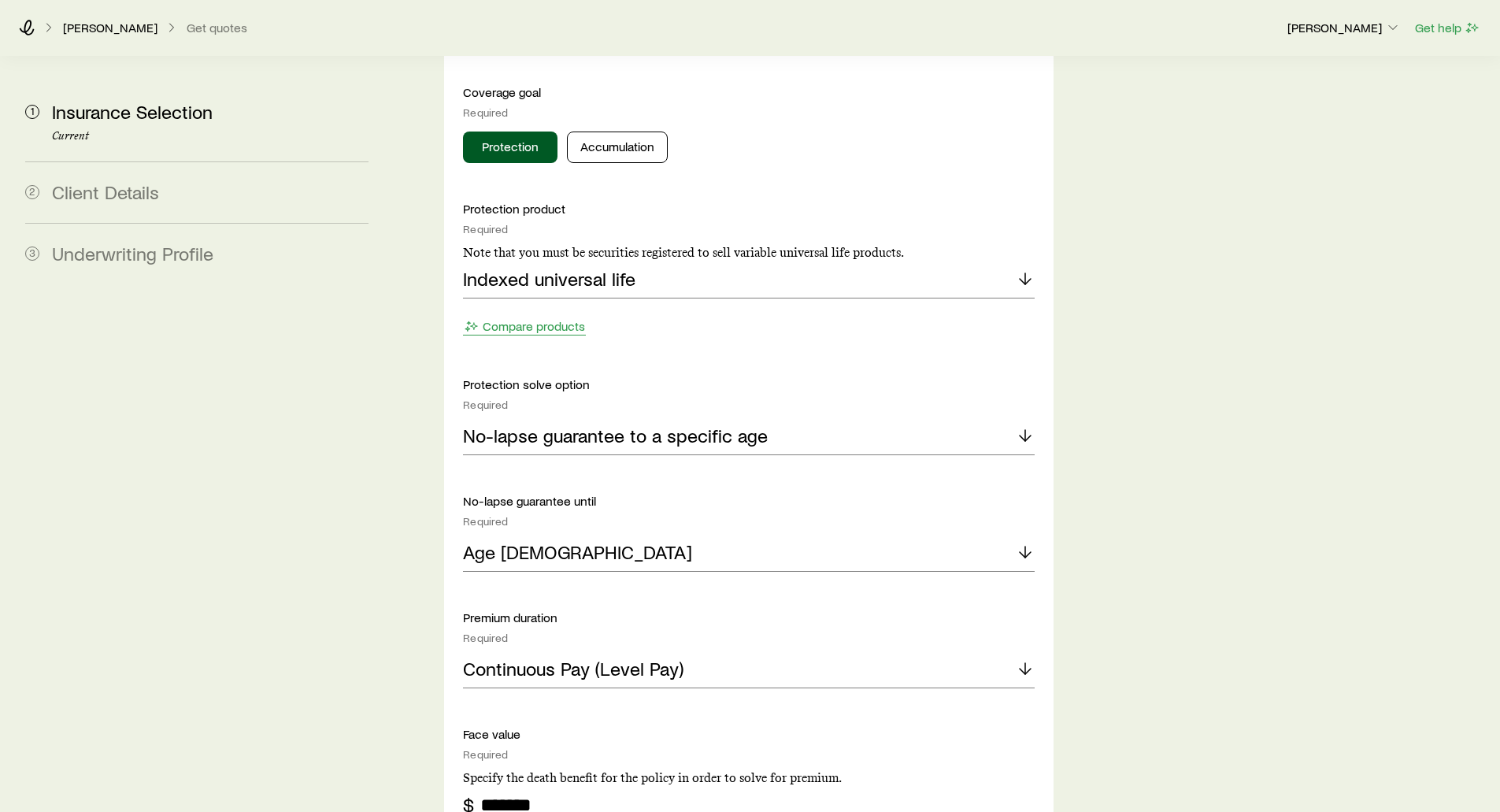
type input "*******"
click at [491, 318] on button "Compare products" at bounding box center [525, 326] width 123 height 18
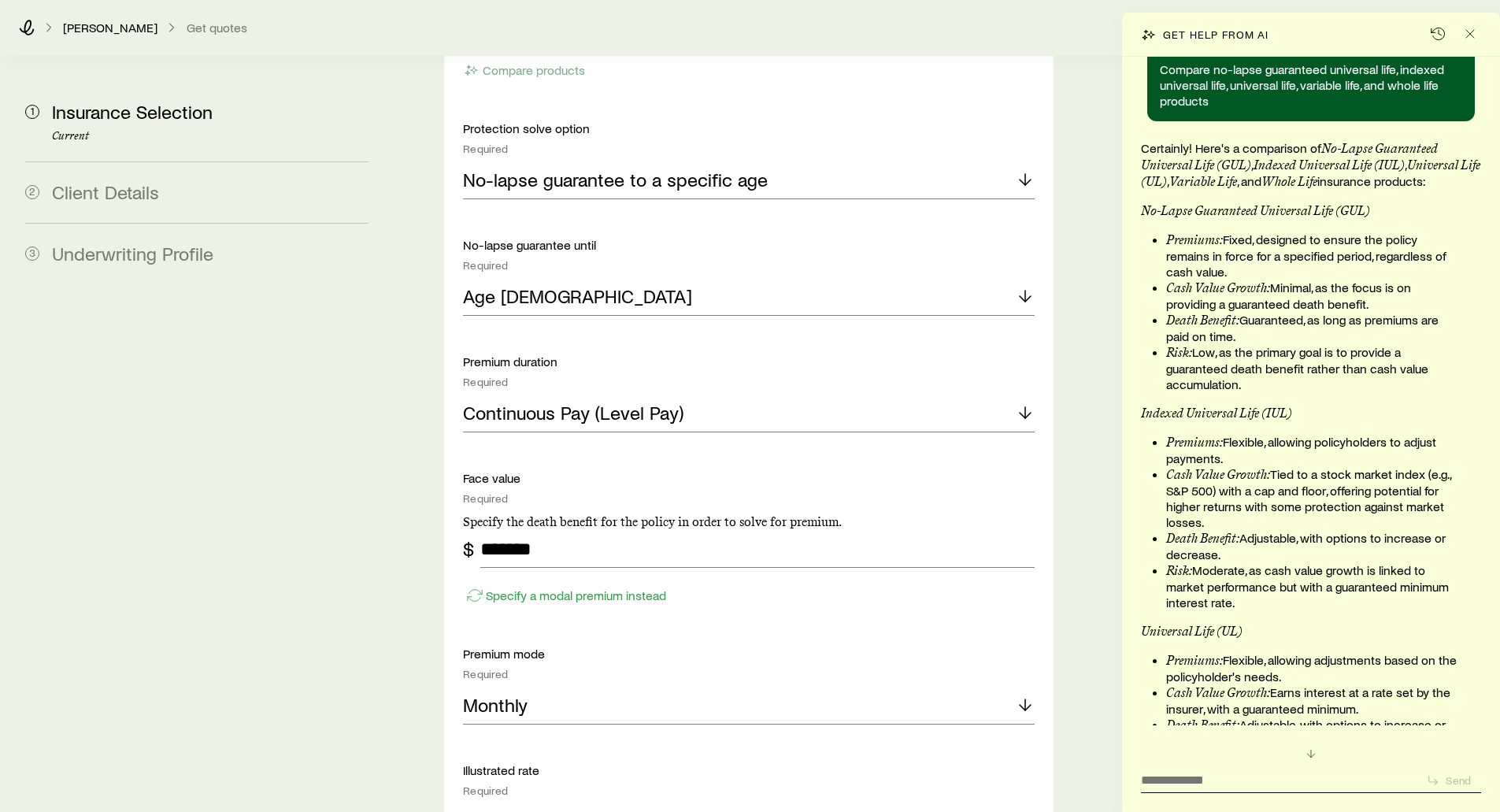
scroll to position [1897, 0]
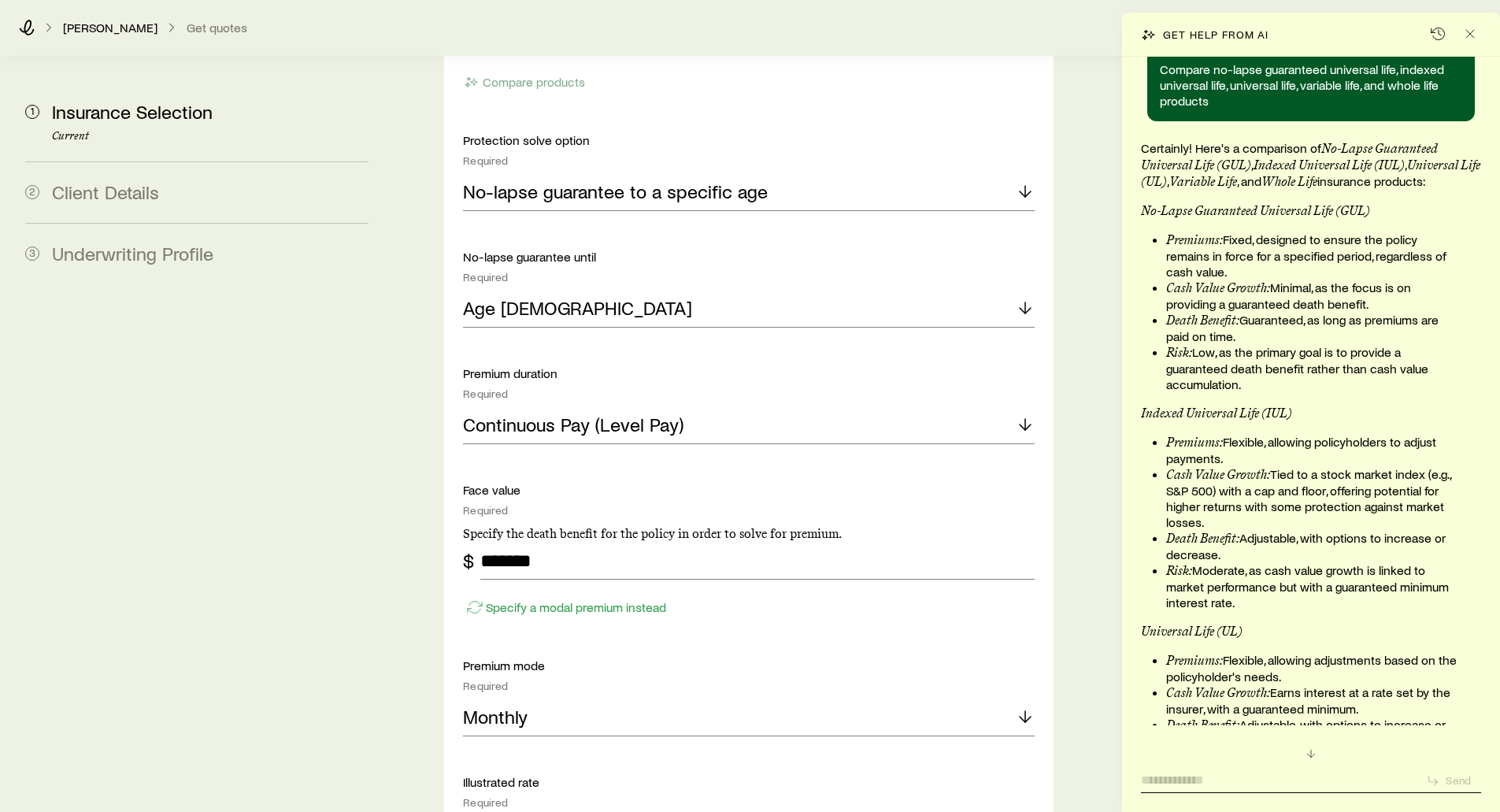
click at [1207, 772] on textarea at bounding box center [1277, 775] width 272 height 24
click at [1469, 29] on icon "Close" at bounding box center [1469, 33] width 15 height 15
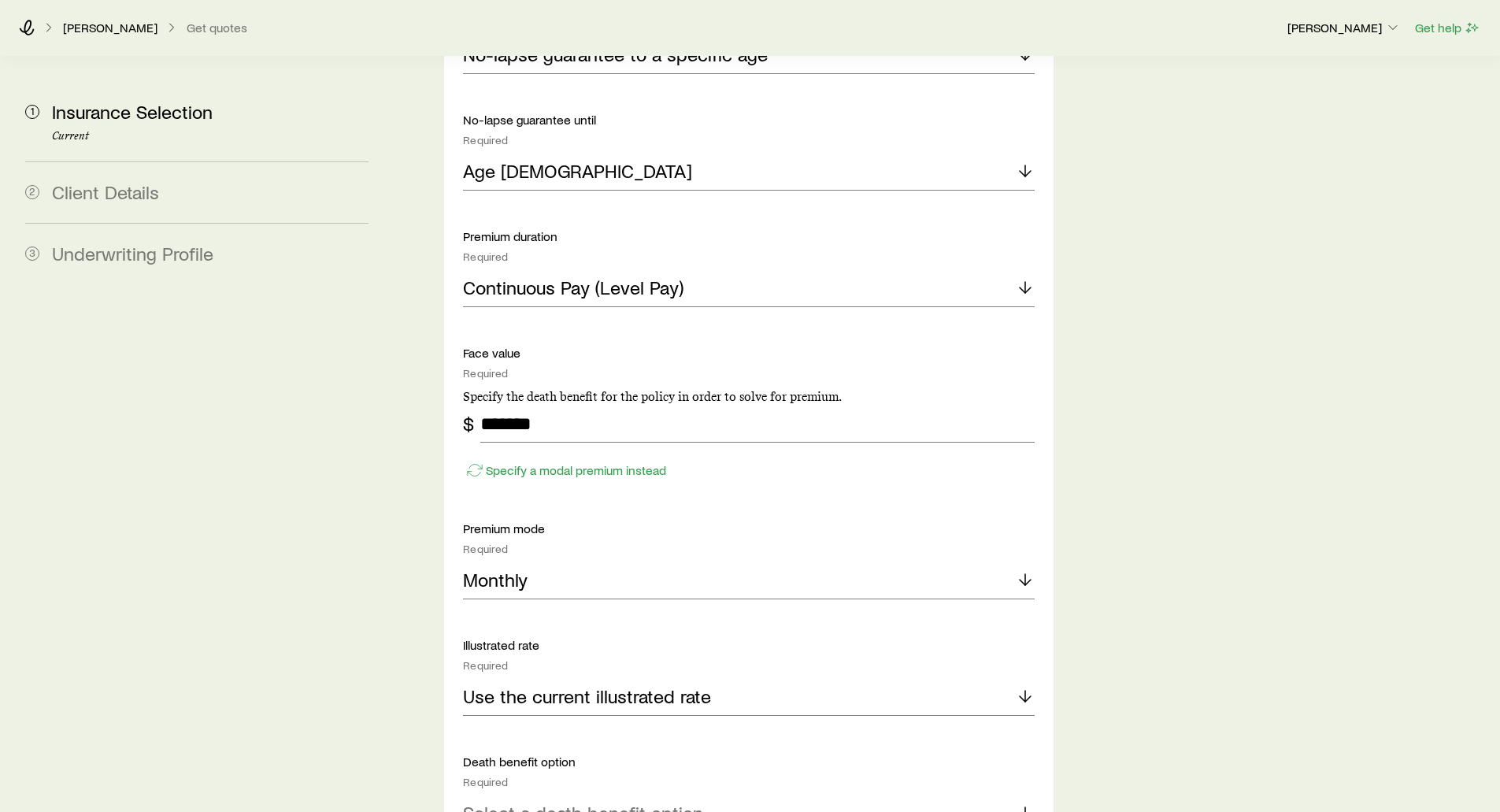
scroll to position [2134, 0]
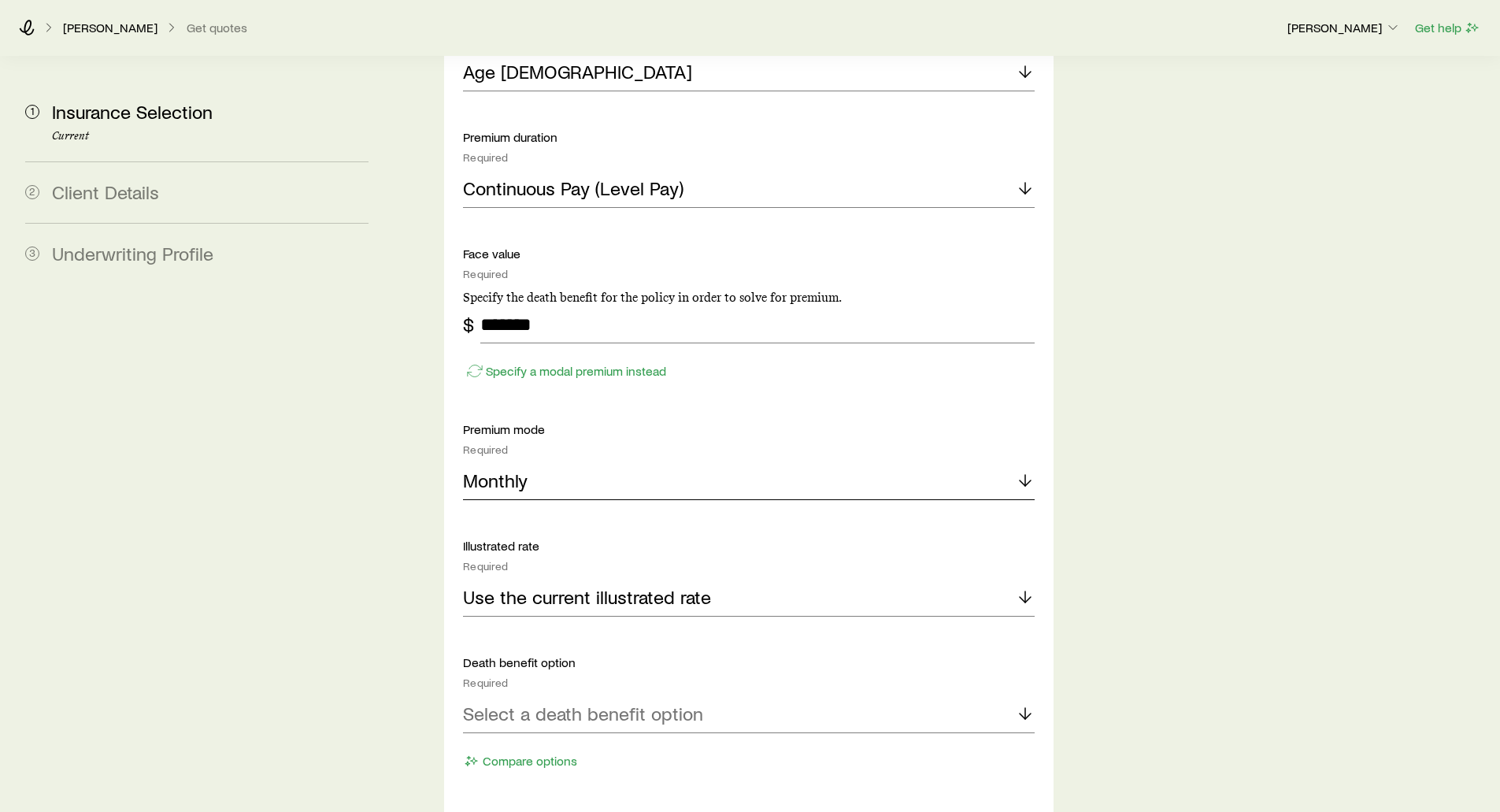
click at [520, 469] on p "Monthly" at bounding box center [495, 480] width 65 height 22
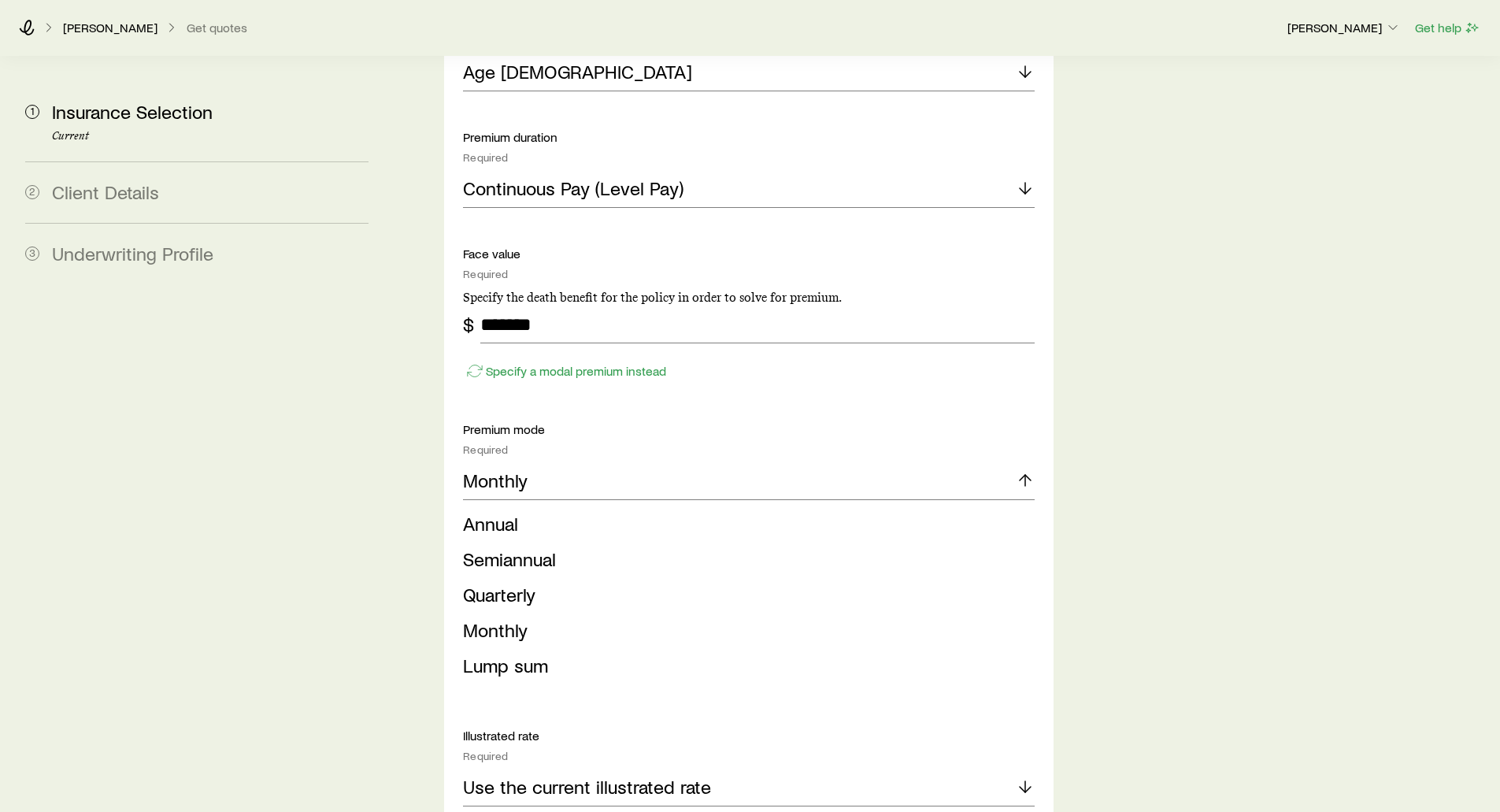
drag, startPoint x: 494, startPoint y: 482, endPoint x: 488, endPoint y: 475, distance: 9.2
click at [494, 511] on span "Annual" at bounding box center [491, 523] width 55 height 23
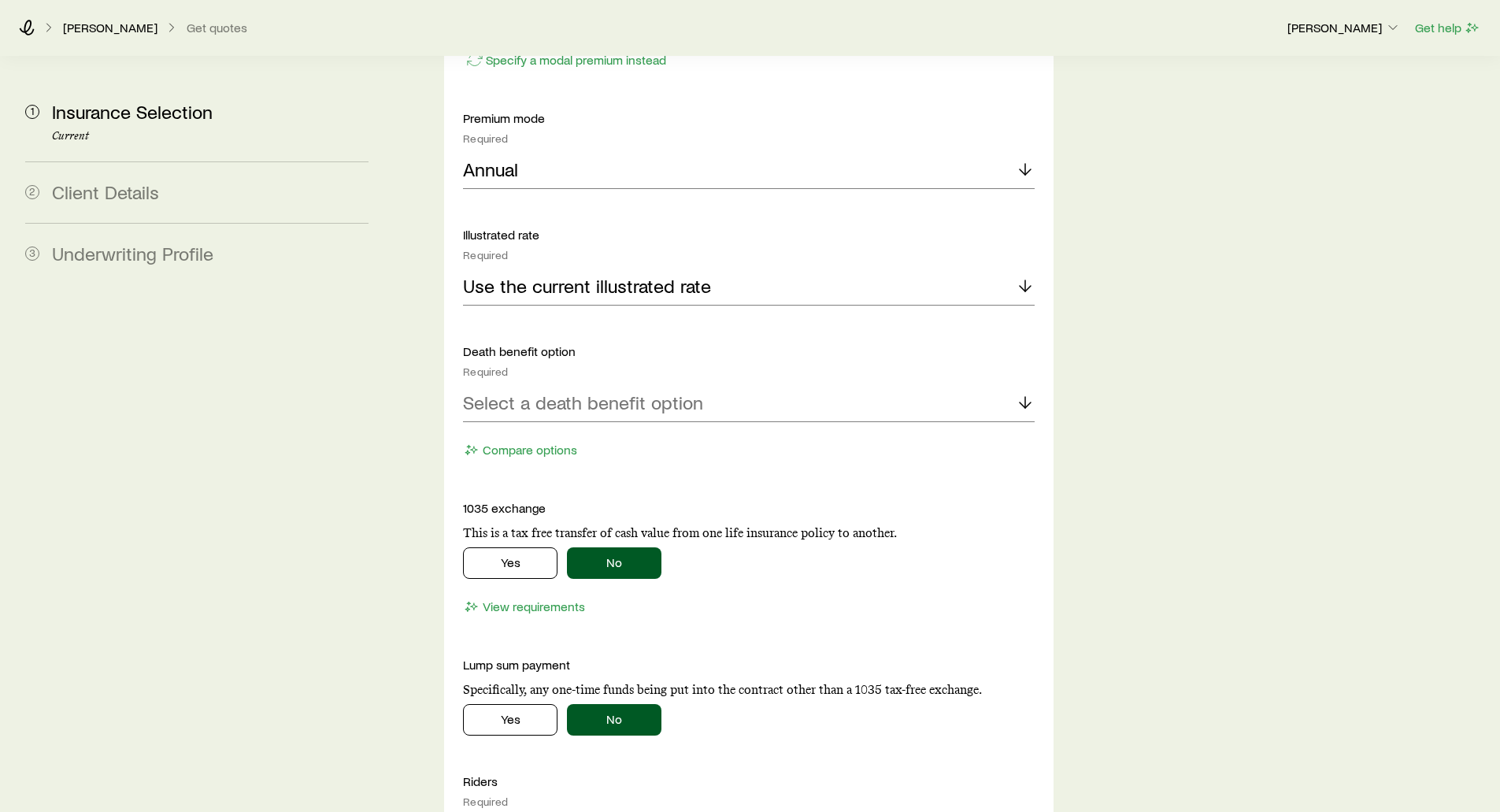
scroll to position [2448, 0]
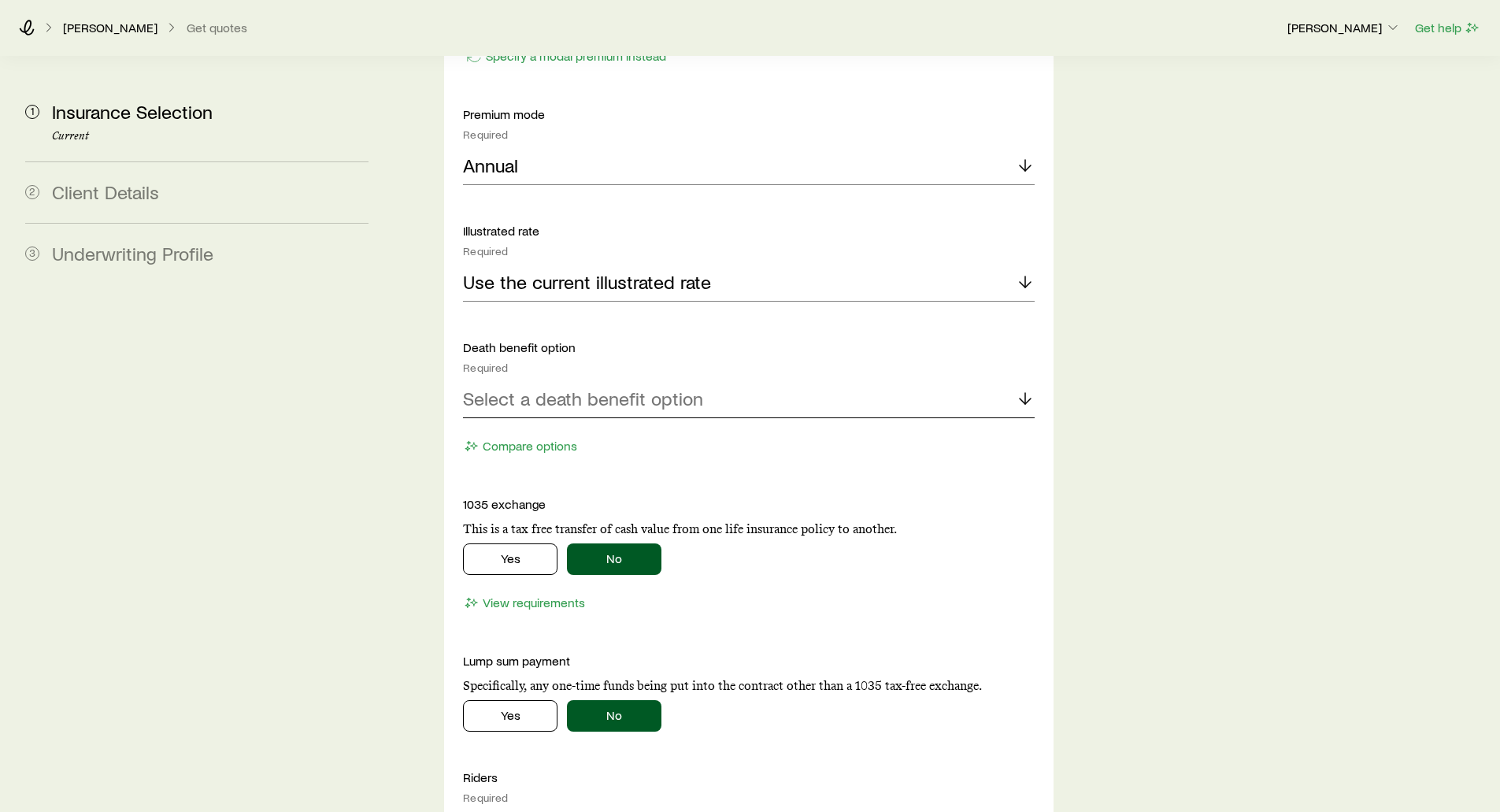
click at [498, 387] on p "Select a death benefit option" at bounding box center [583, 398] width 240 height 22
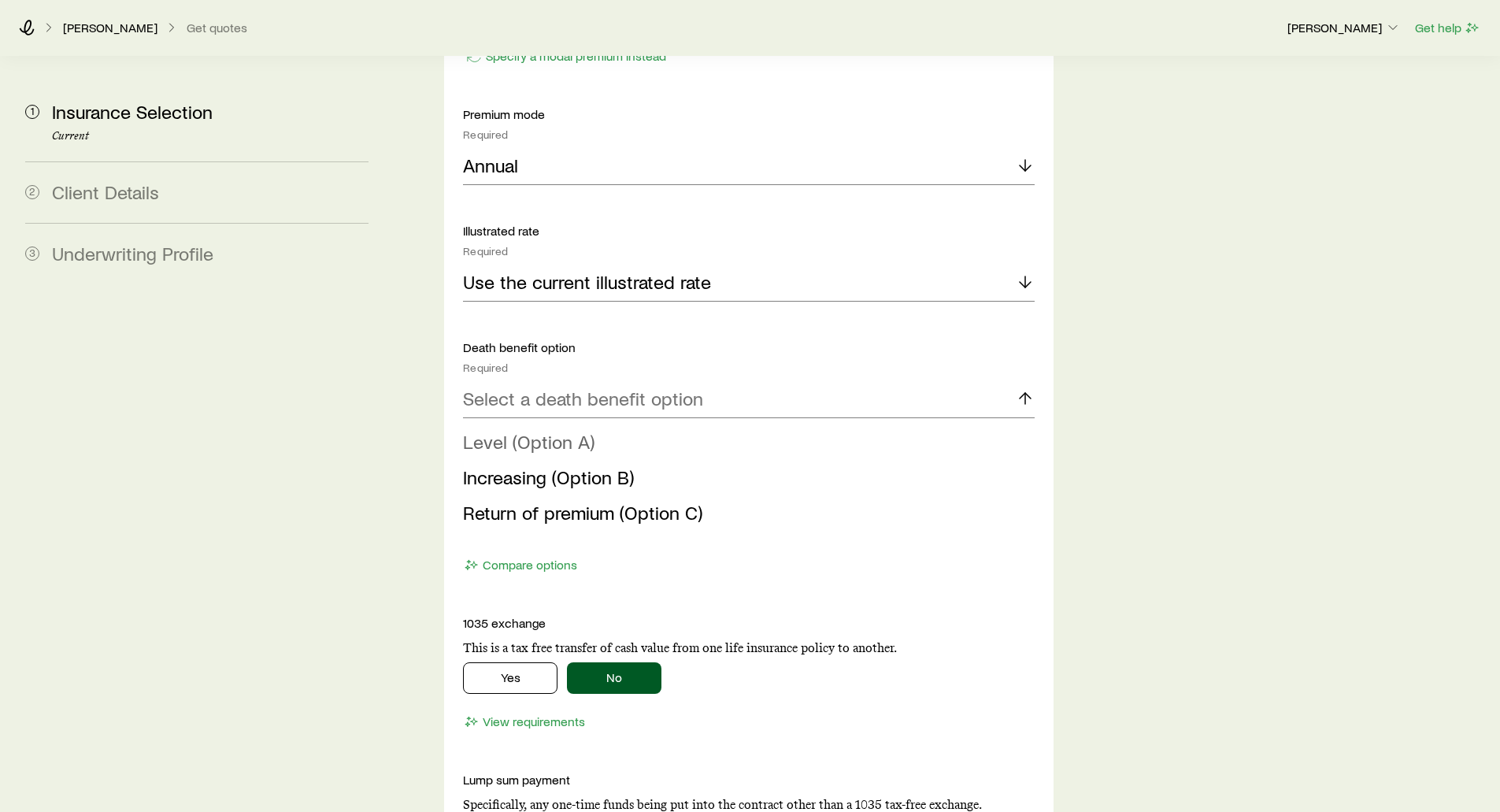
click at [498, 430] on span "Level (Option A)" at bounding box center [529, 441] width 132 height 23
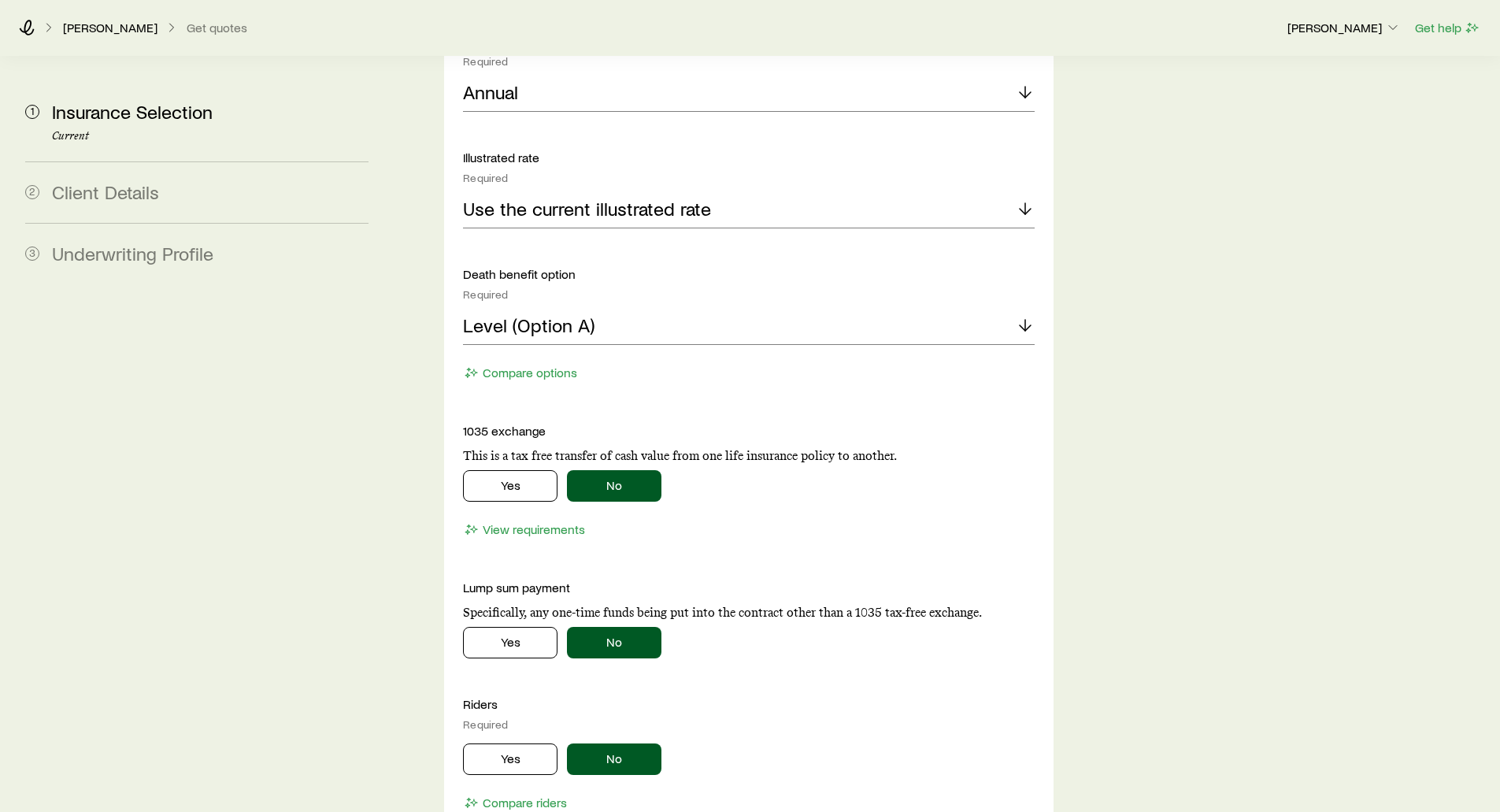
scroll to position [2527, 0]
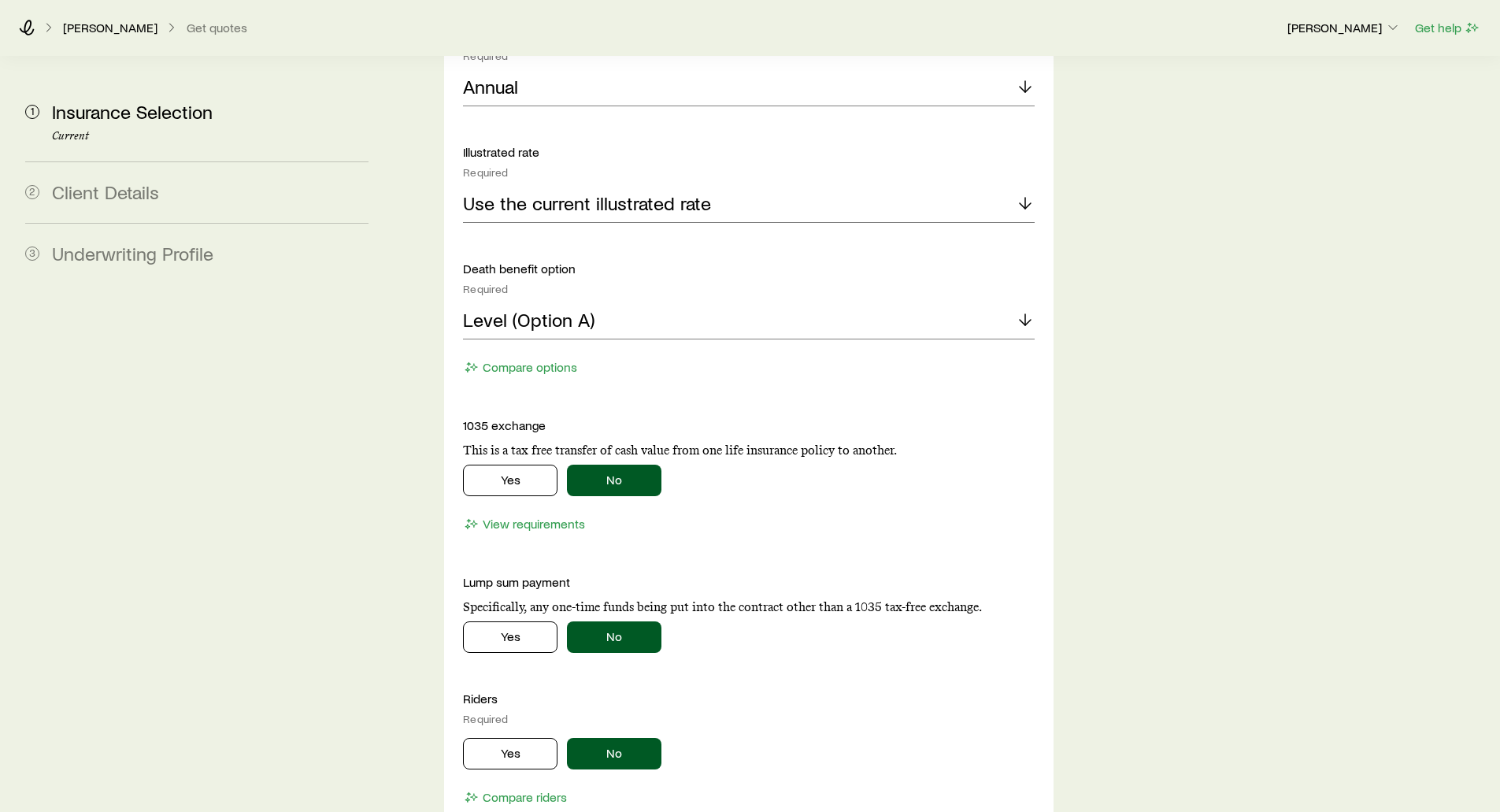
click at [607, 360] on div "Coverage goal Required Protection Accumulation Protection product Required Note…" at bounding box center [748, 10] width 571 height 1599
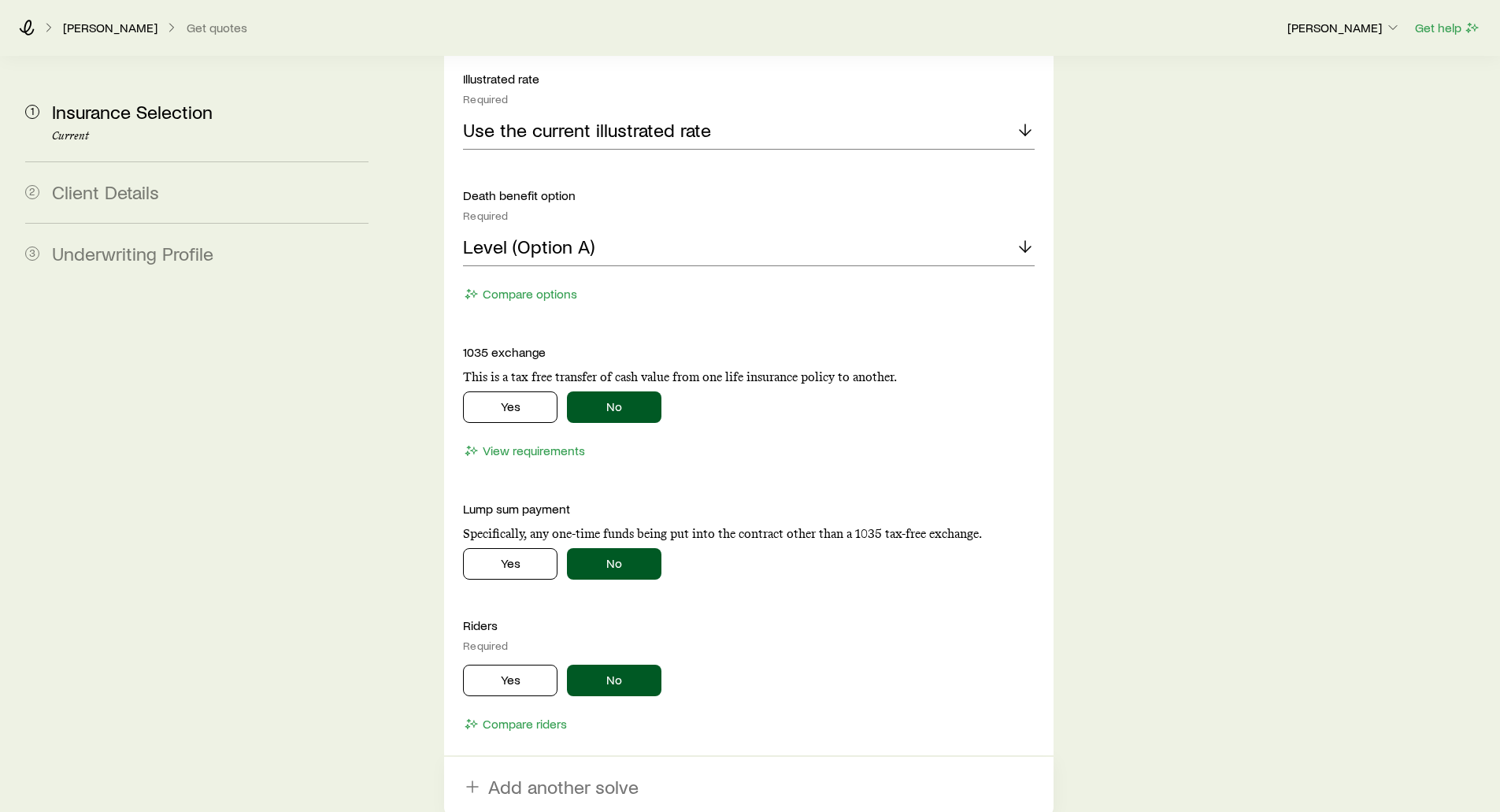
scroll to position [2606, 0]
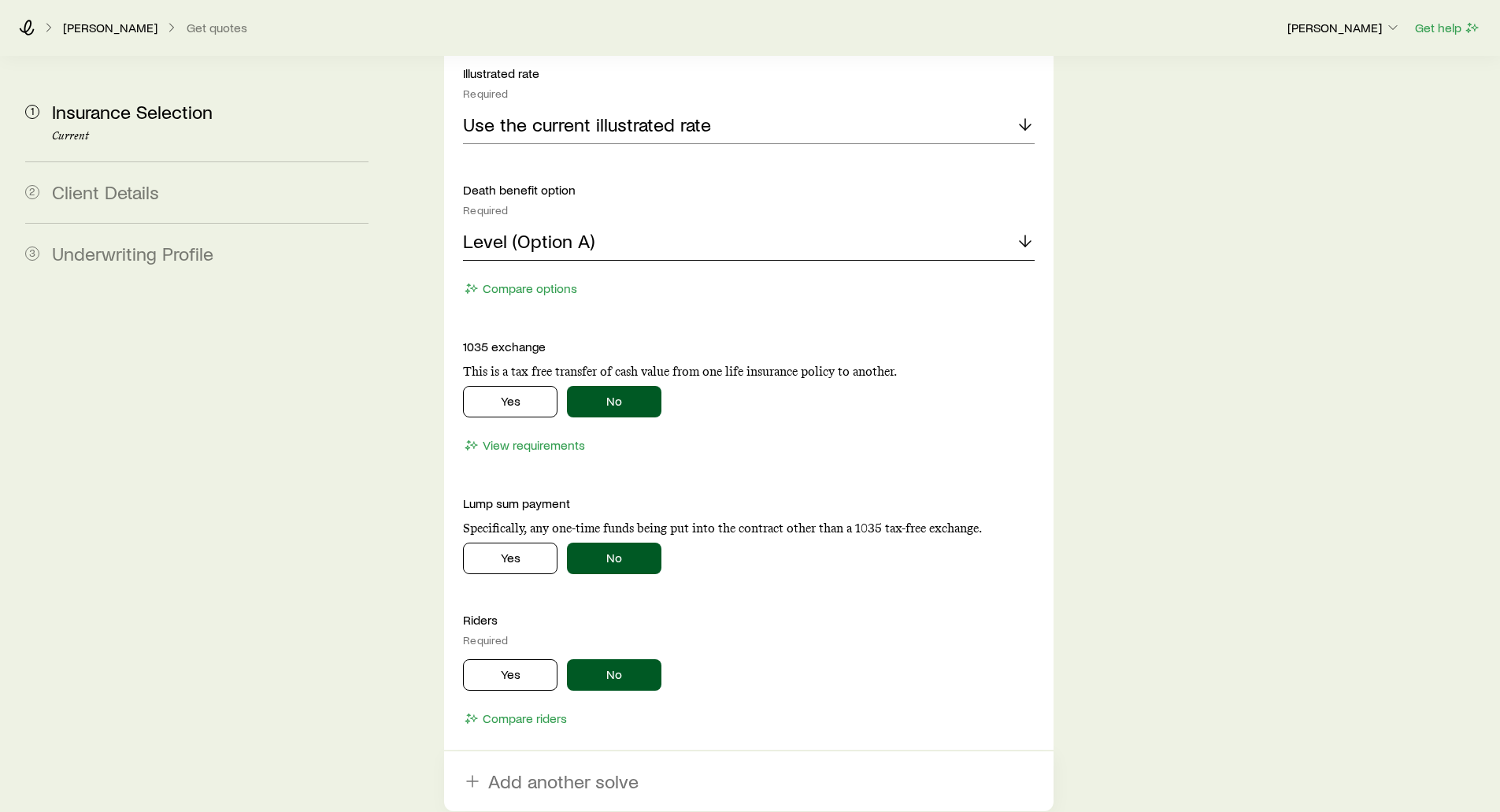
click at [605, 223] on div "Level (Option A)" at bounding box center [748, 242] width 571 height 38
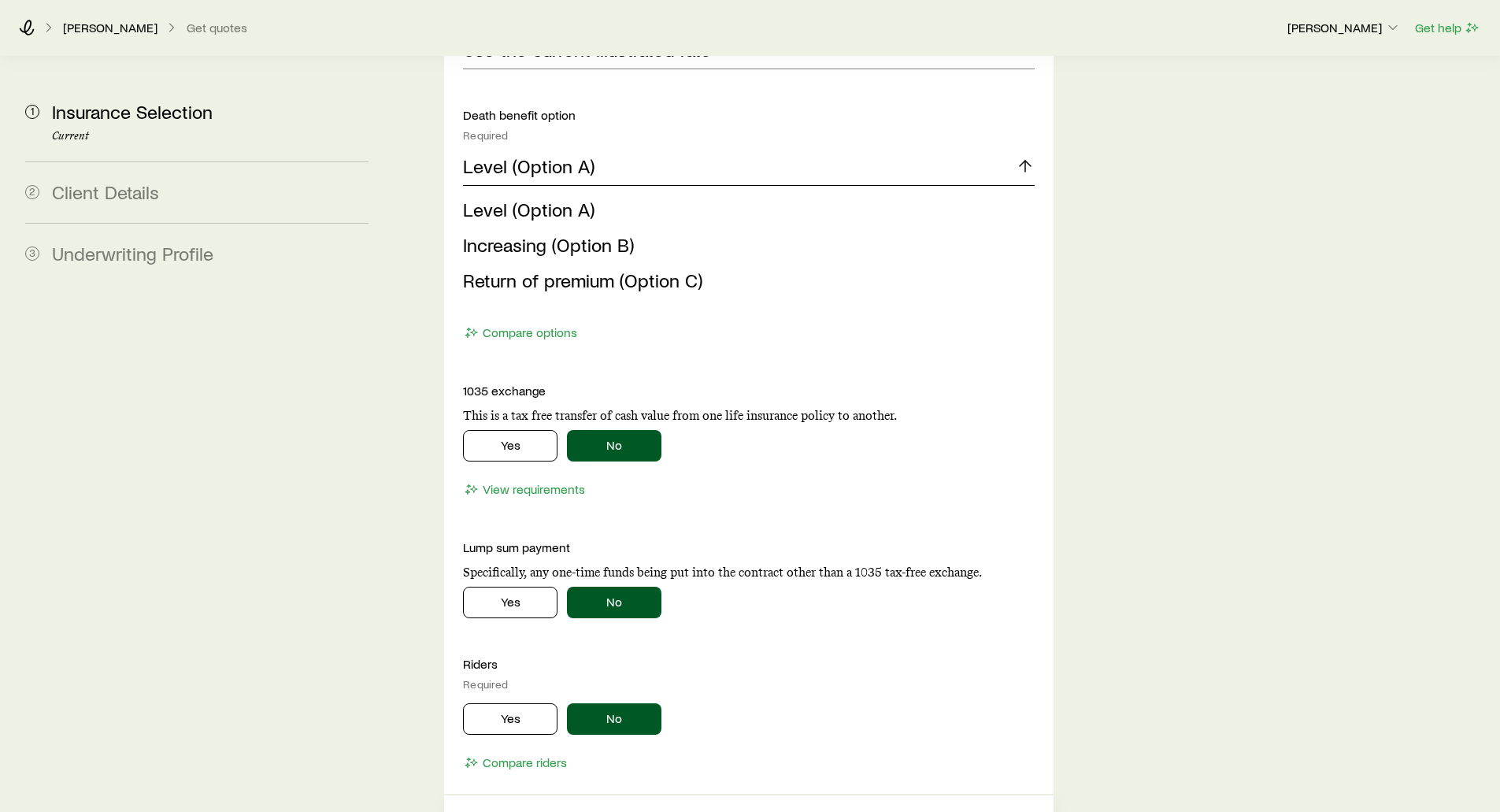
scroll to position [2685, 0]
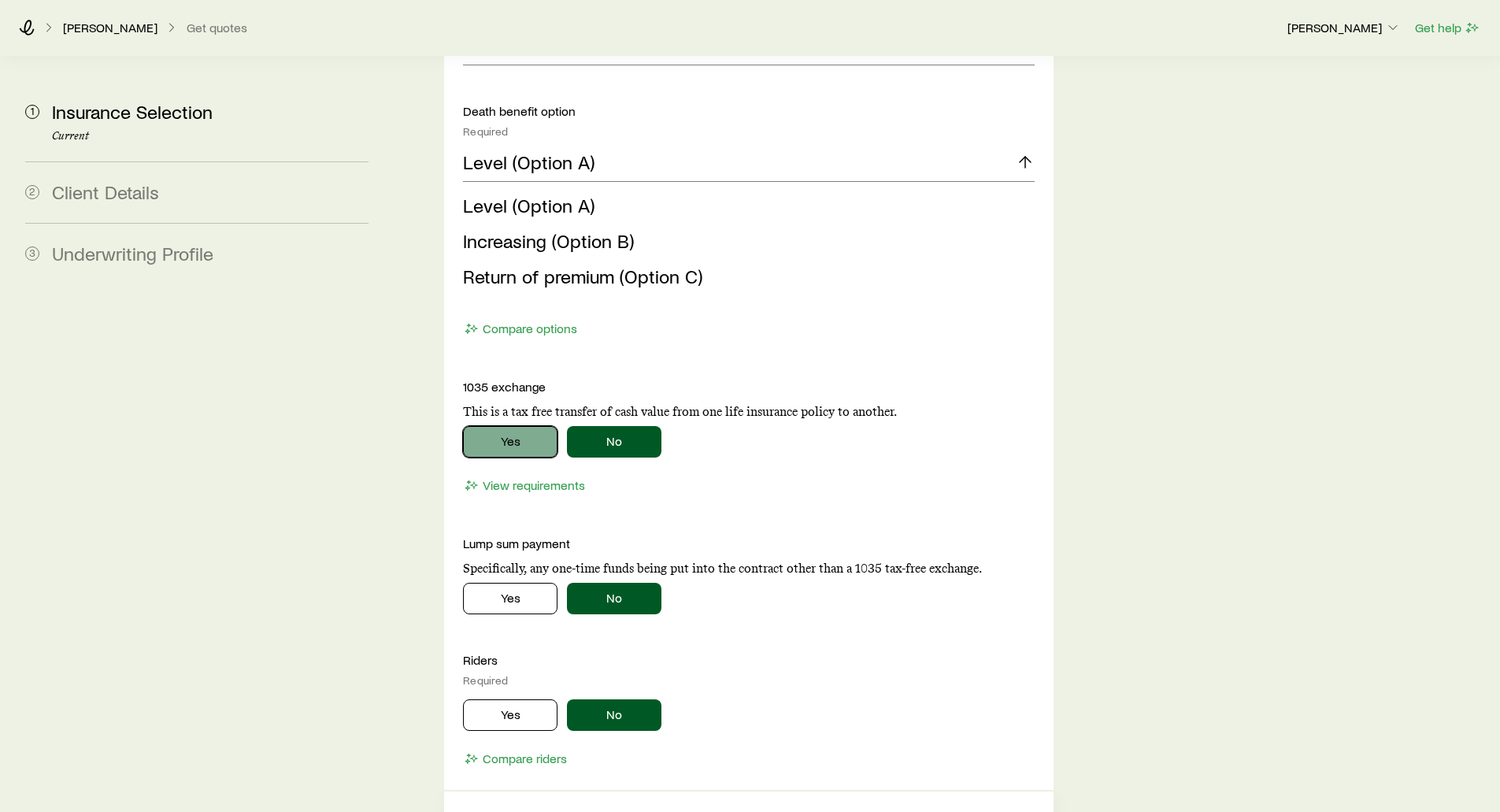
click at [495, 426] on button "Yes" at bounding box center [510, 441] width 95 height 32
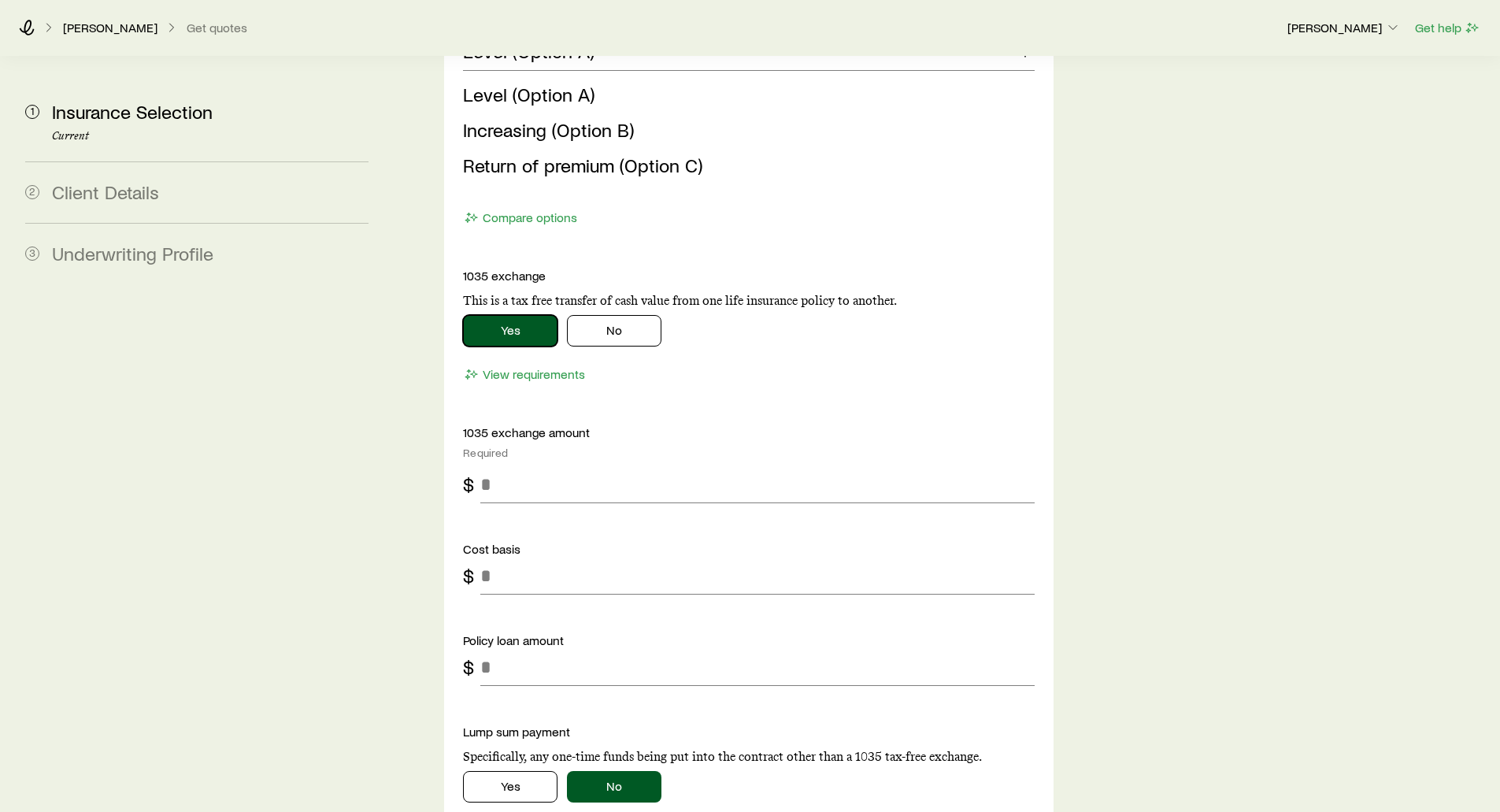
scroll to position [2842, 0]
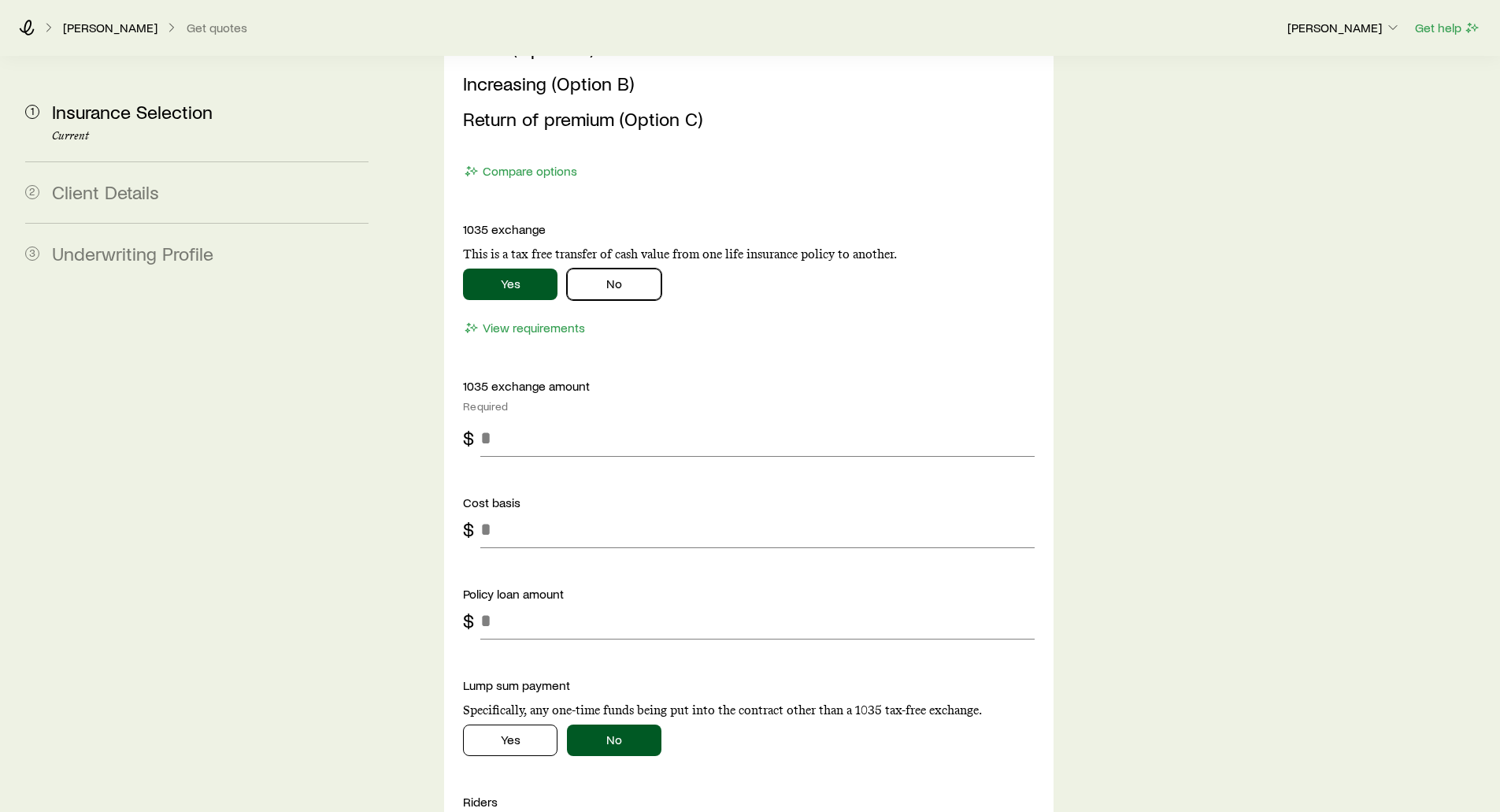
drag, startPoint x: 610, startPoint y: 240, endPoint x: 681, endPoint y: 351, distance: 131.8
click at [615, 268] on button "No" at bounding box center [614, 284] width 95 height 32
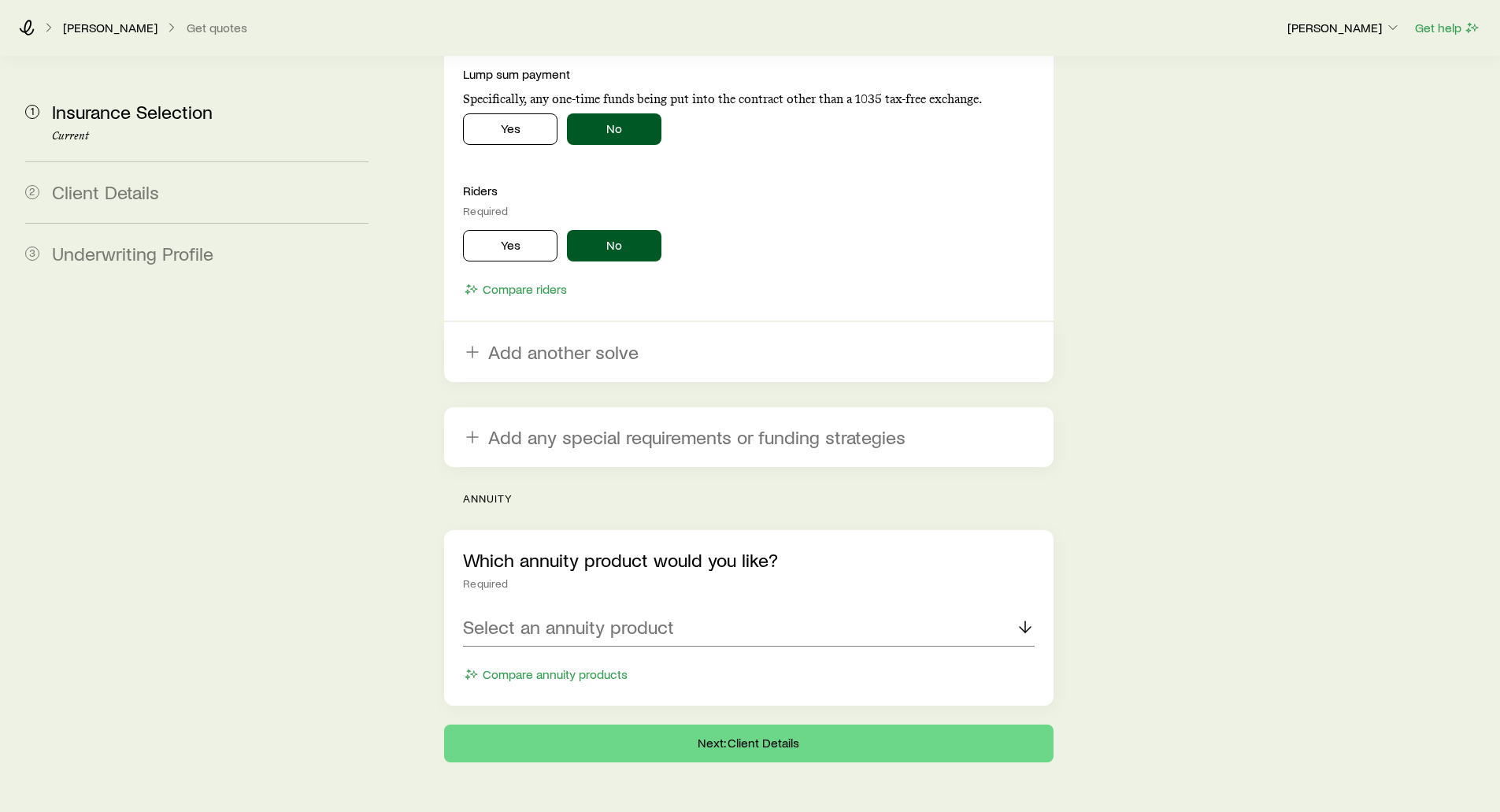
scroll to position [3157, 0]
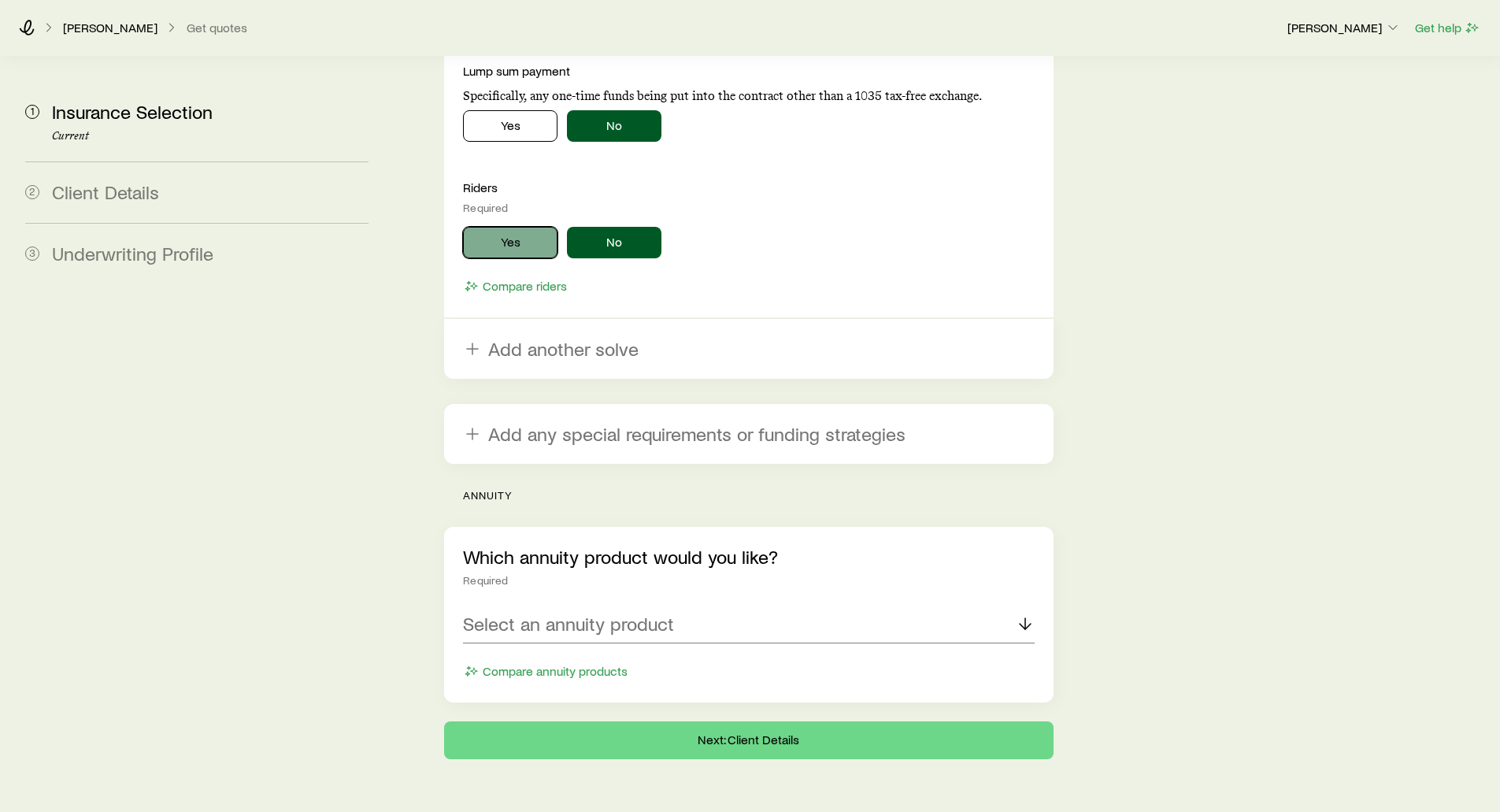
click at [491, 227] on button "Yes" at bounding box center [510, 242] width 95 height 32
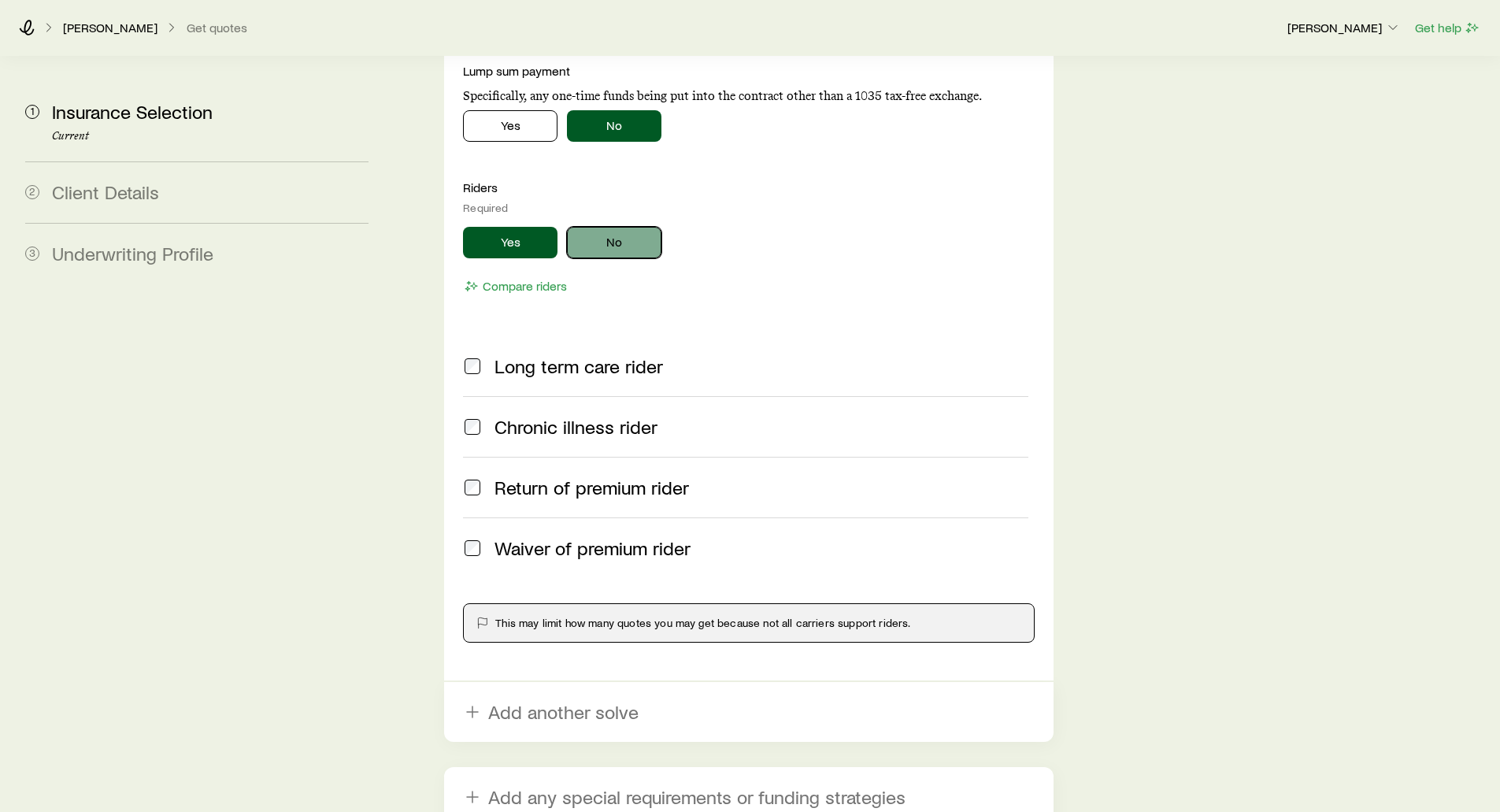
click at [603, 227] on button "No" at bounding box center [614, 242] width 95 height 32
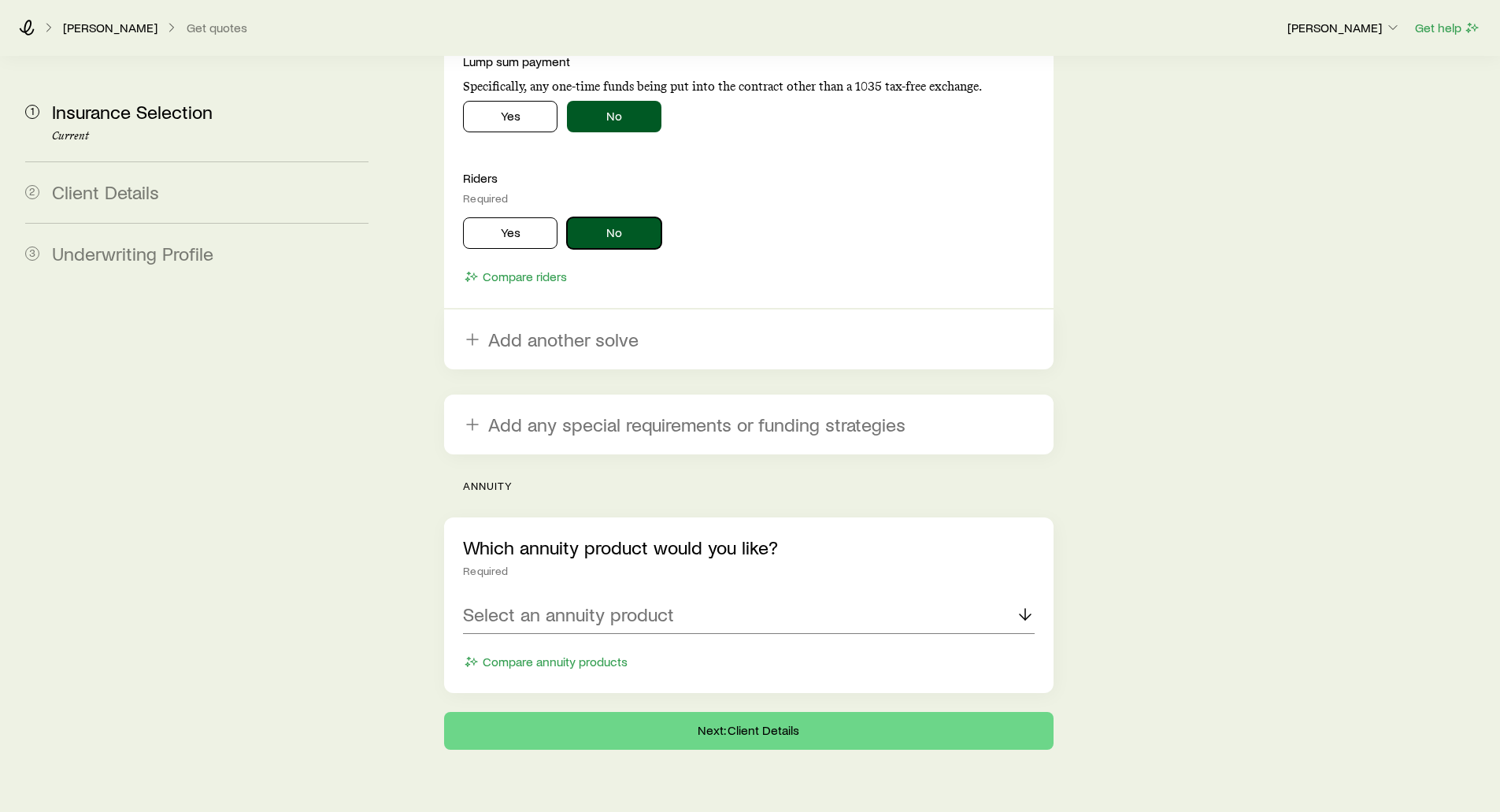
scroll to position [3167, 0]
click at [544, 602] on p "Select an annuity product" at bounding box center [568, 612] width 211 height 22
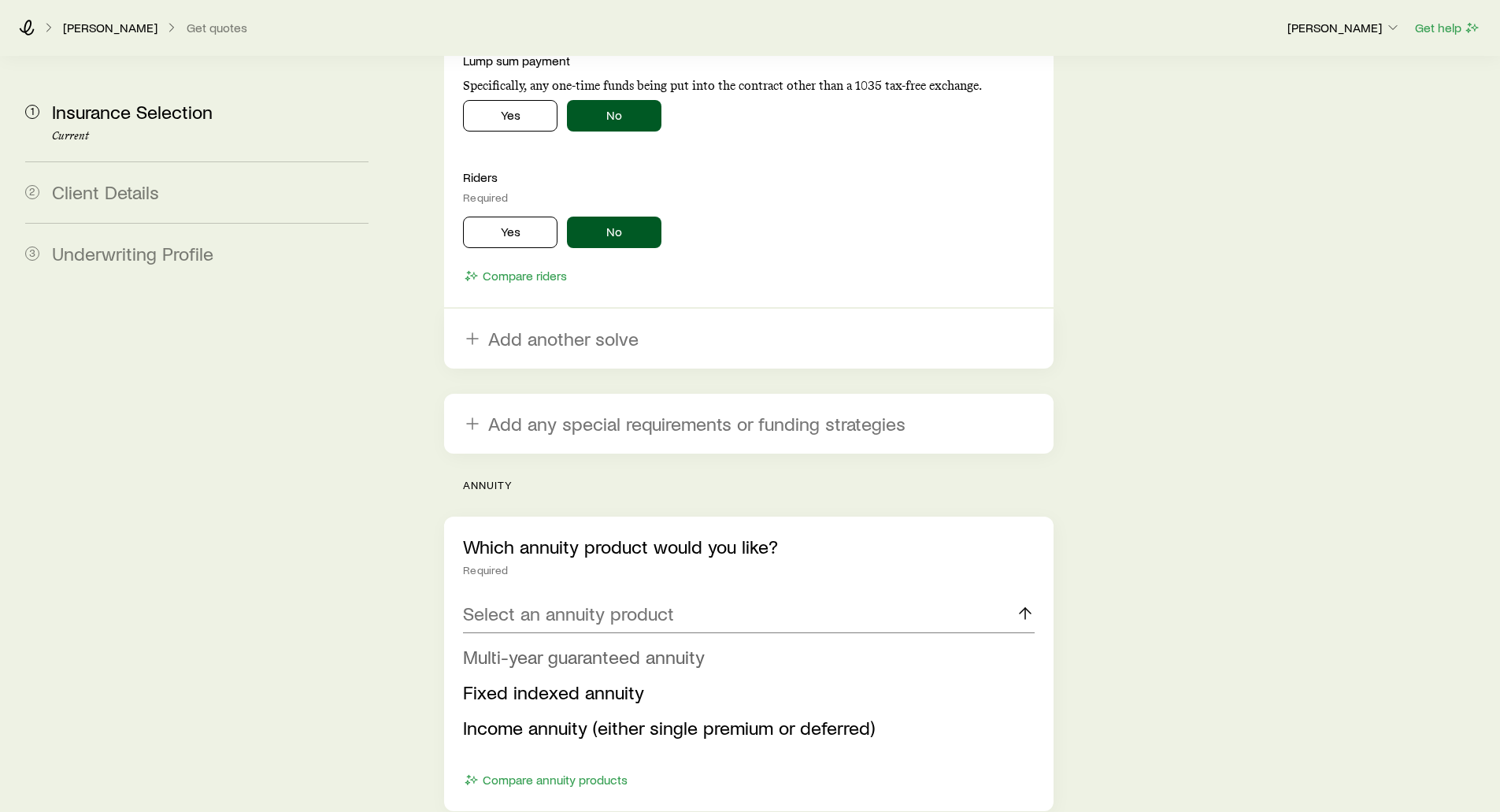
click at [527, 645] on span "Multi-year guaranteed annuity" at bounding box center [584, 656] width 242 height 23
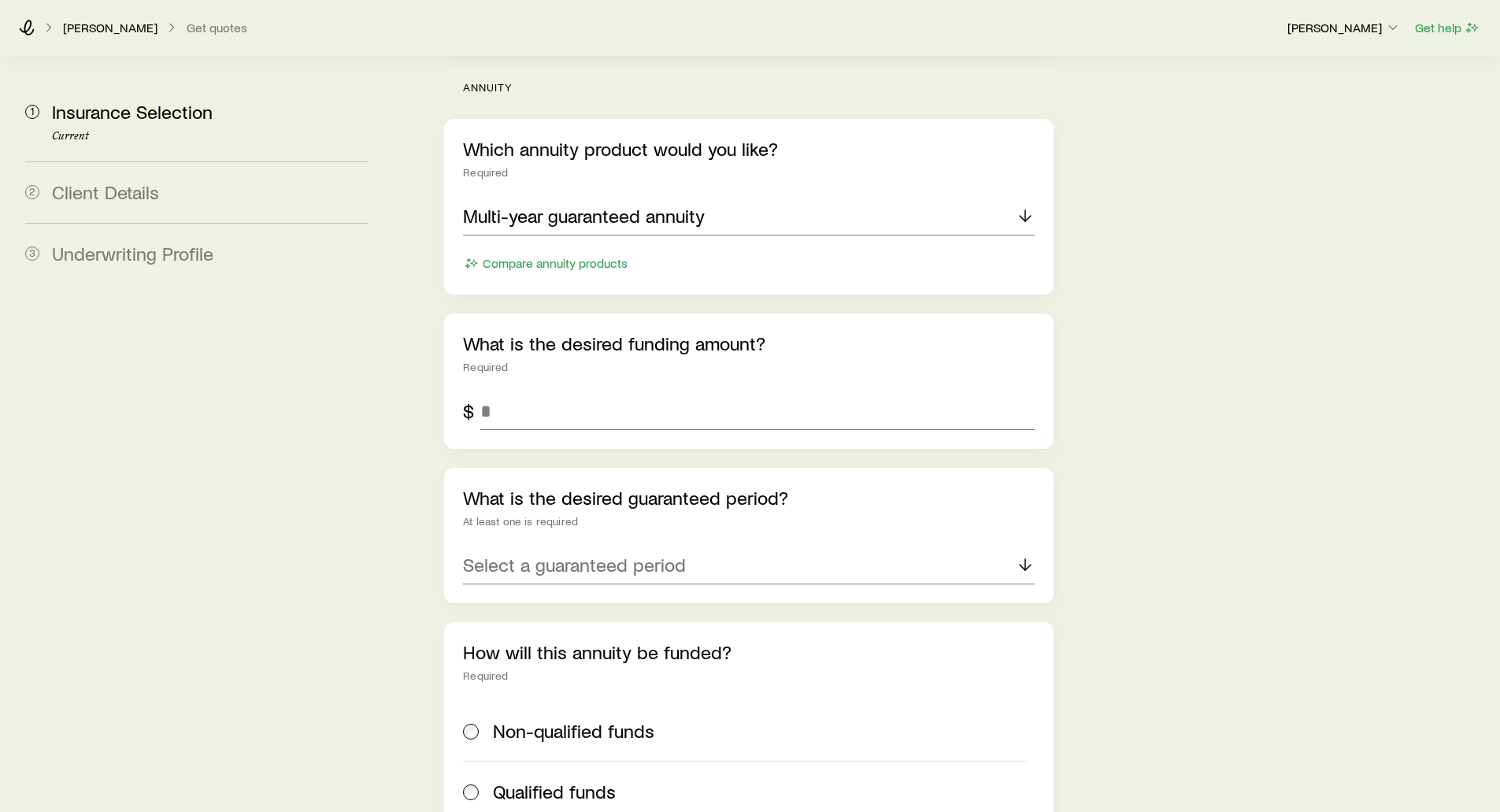
scroll to position [3640, 0]
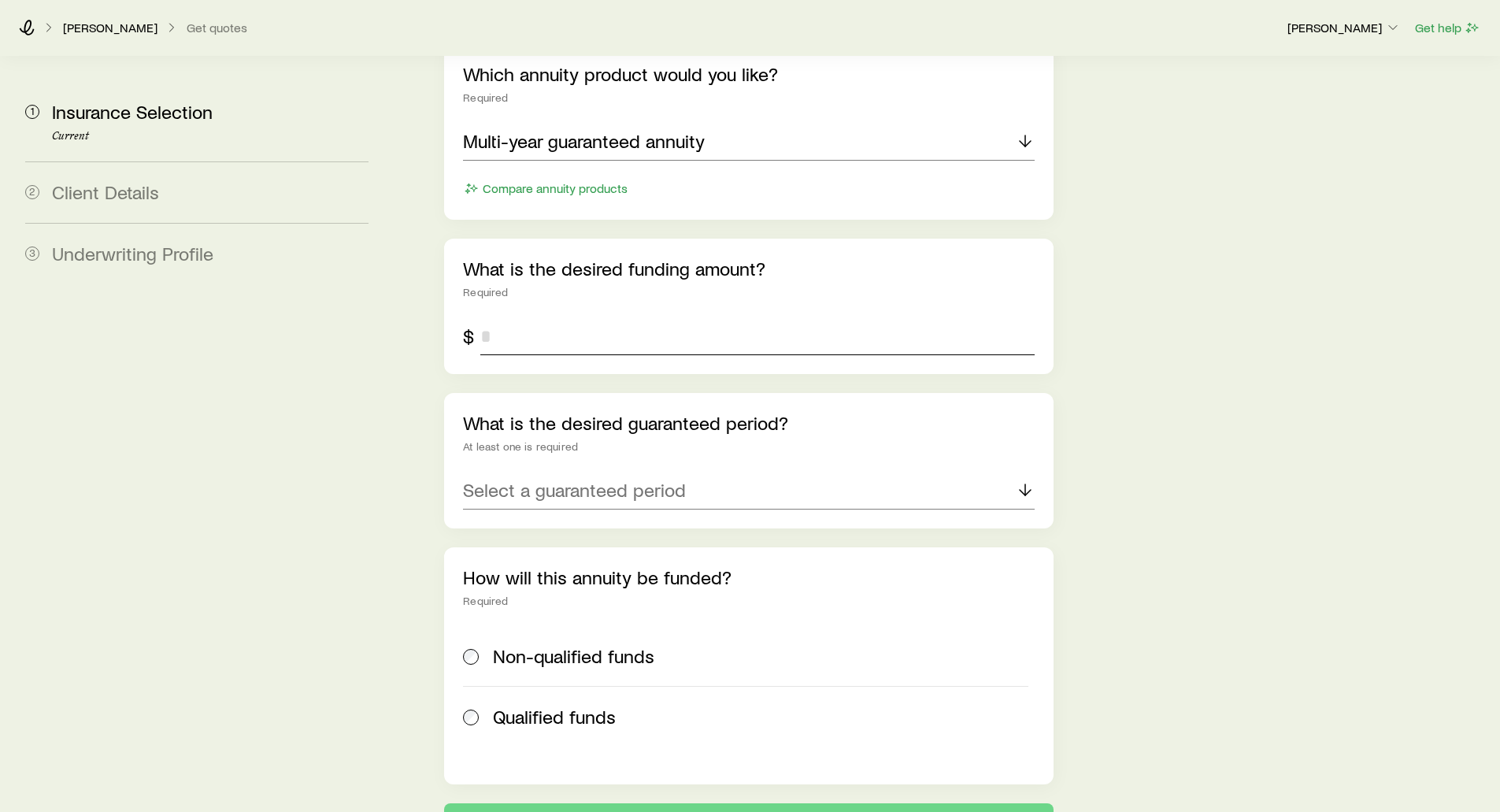
click at [504, 318] on input "tel" at bounding box center [756, 336] width 554 height 38
type input "*******"
click at [491, 472] on div "Select a guaranteed period" at bounding box center [748, 490] width 571 height 38
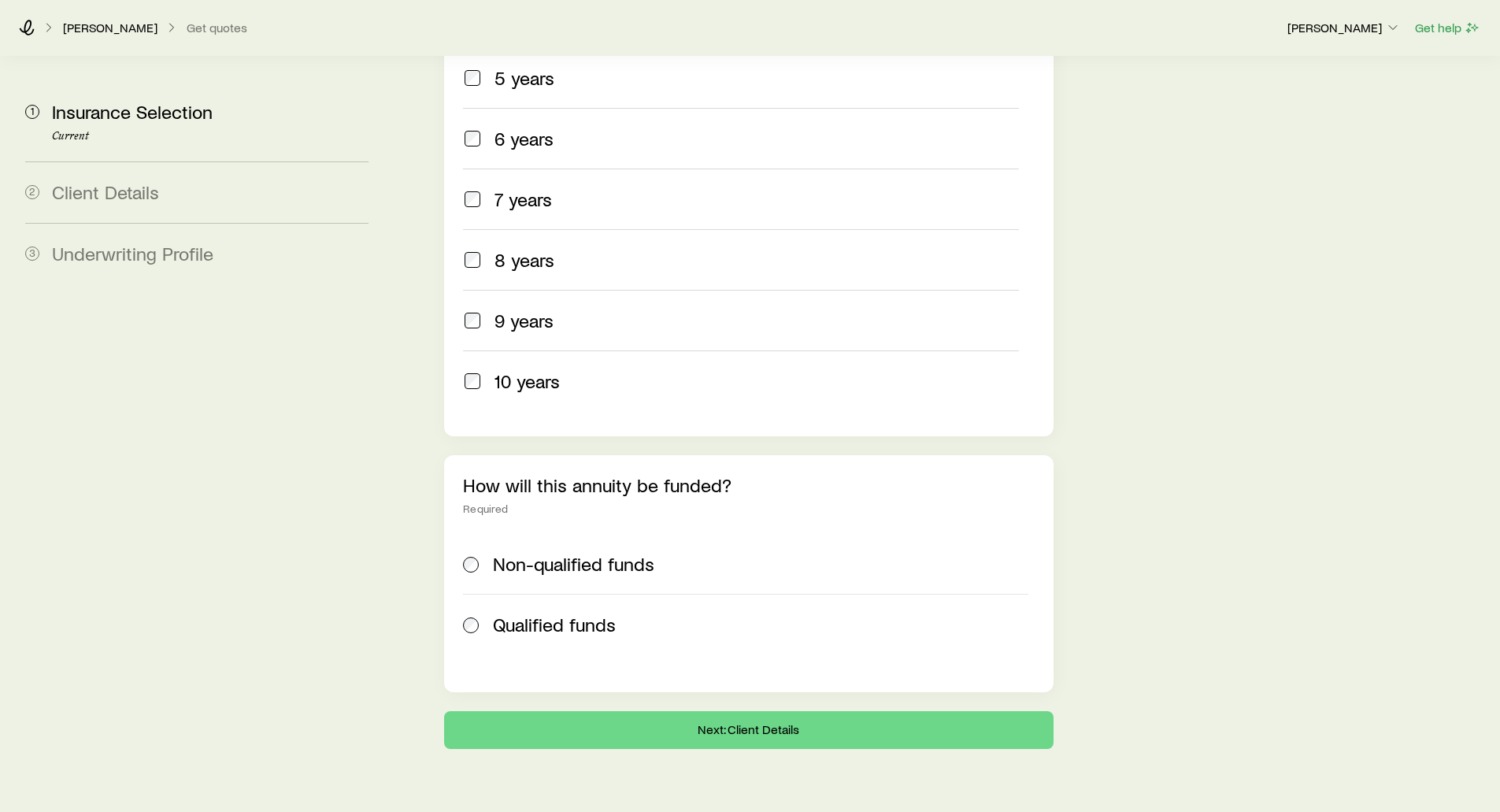
scroll to position [3732, 0]
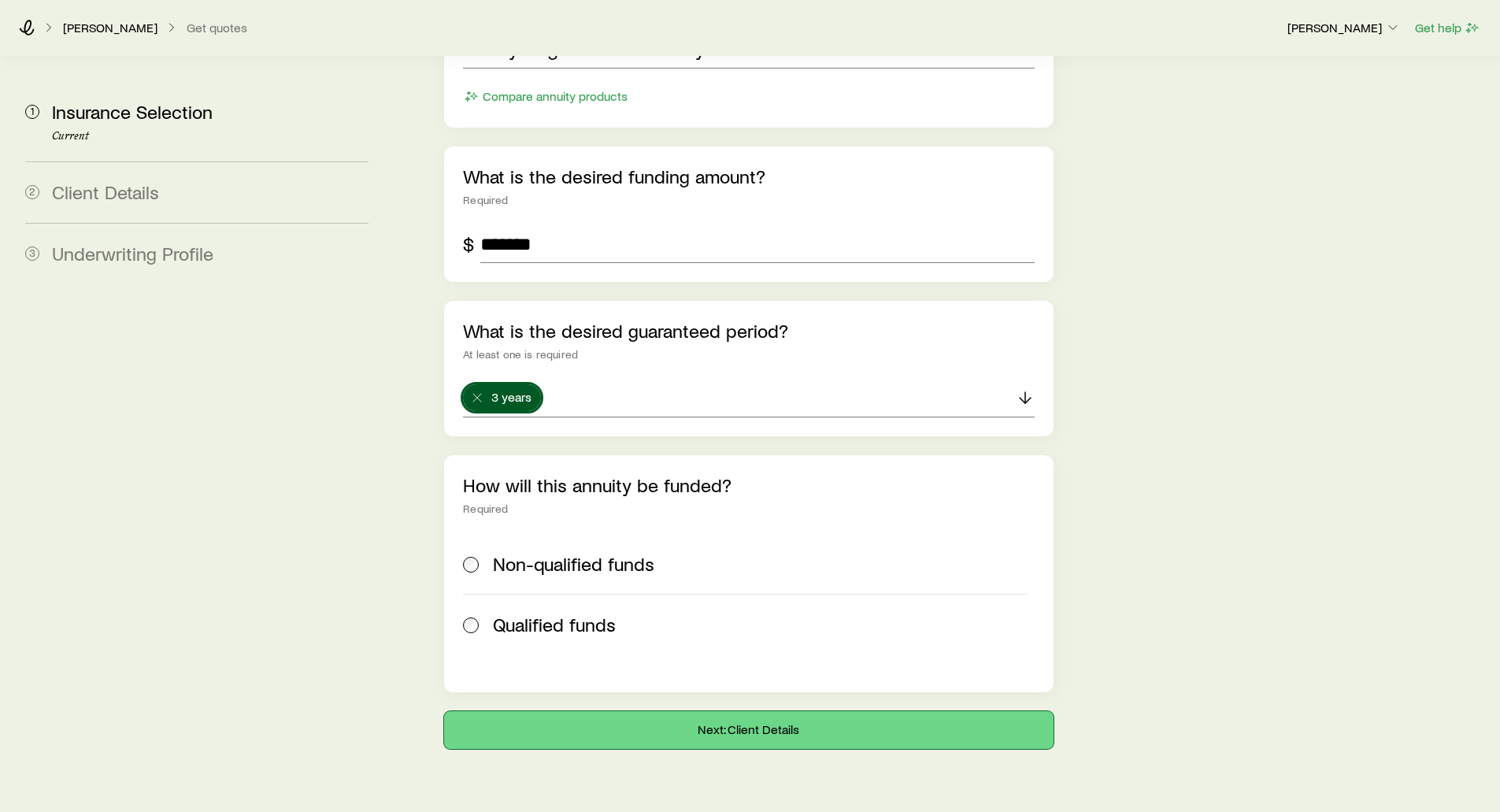
click at [686, 711] on button "Next: Client Details" at bounding box center [748, 730] width 609 height 38
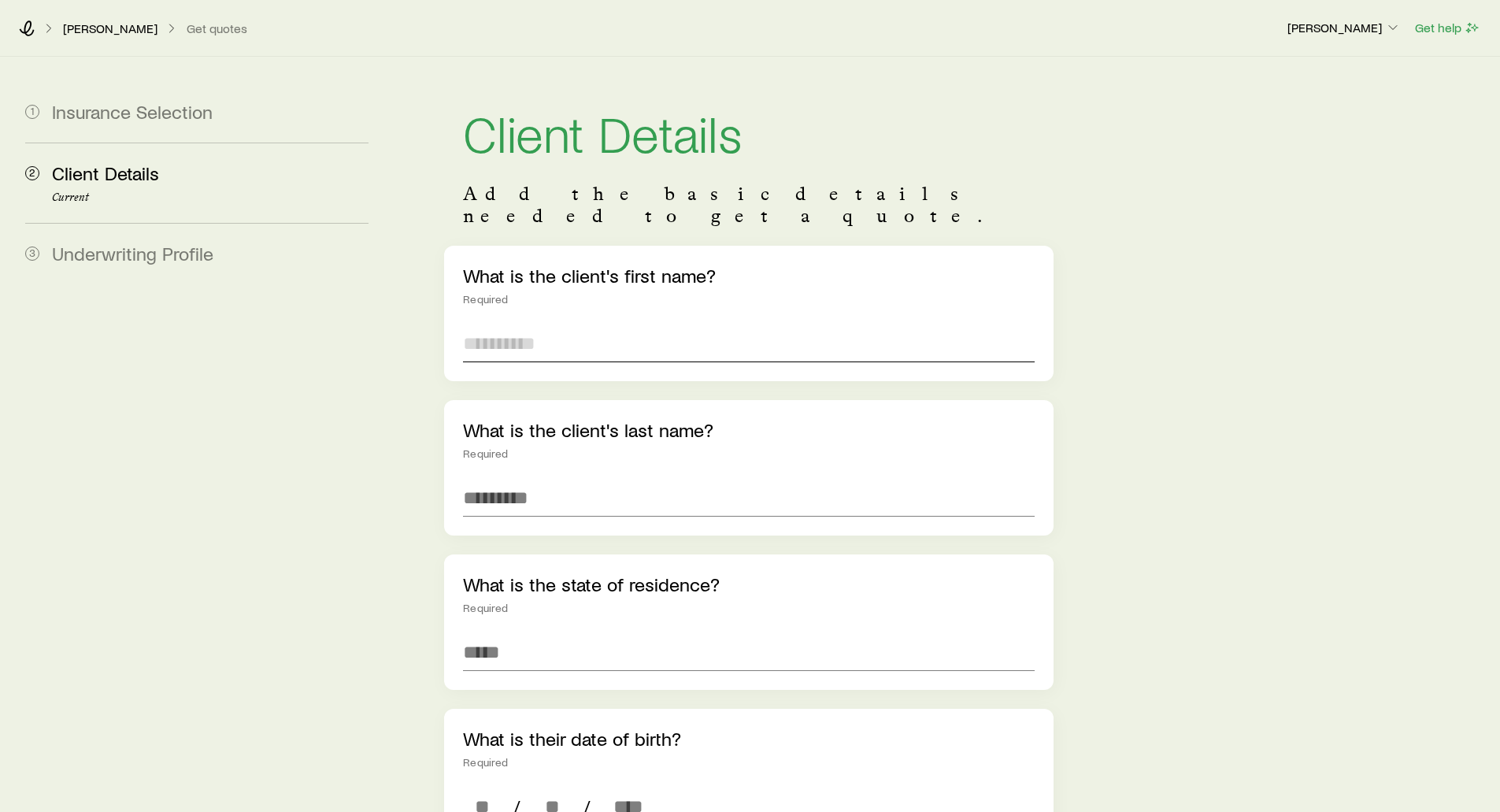
click at [488, 325] on input "text" at bounding box center [748, 343] width 571 height 38
type input "***"
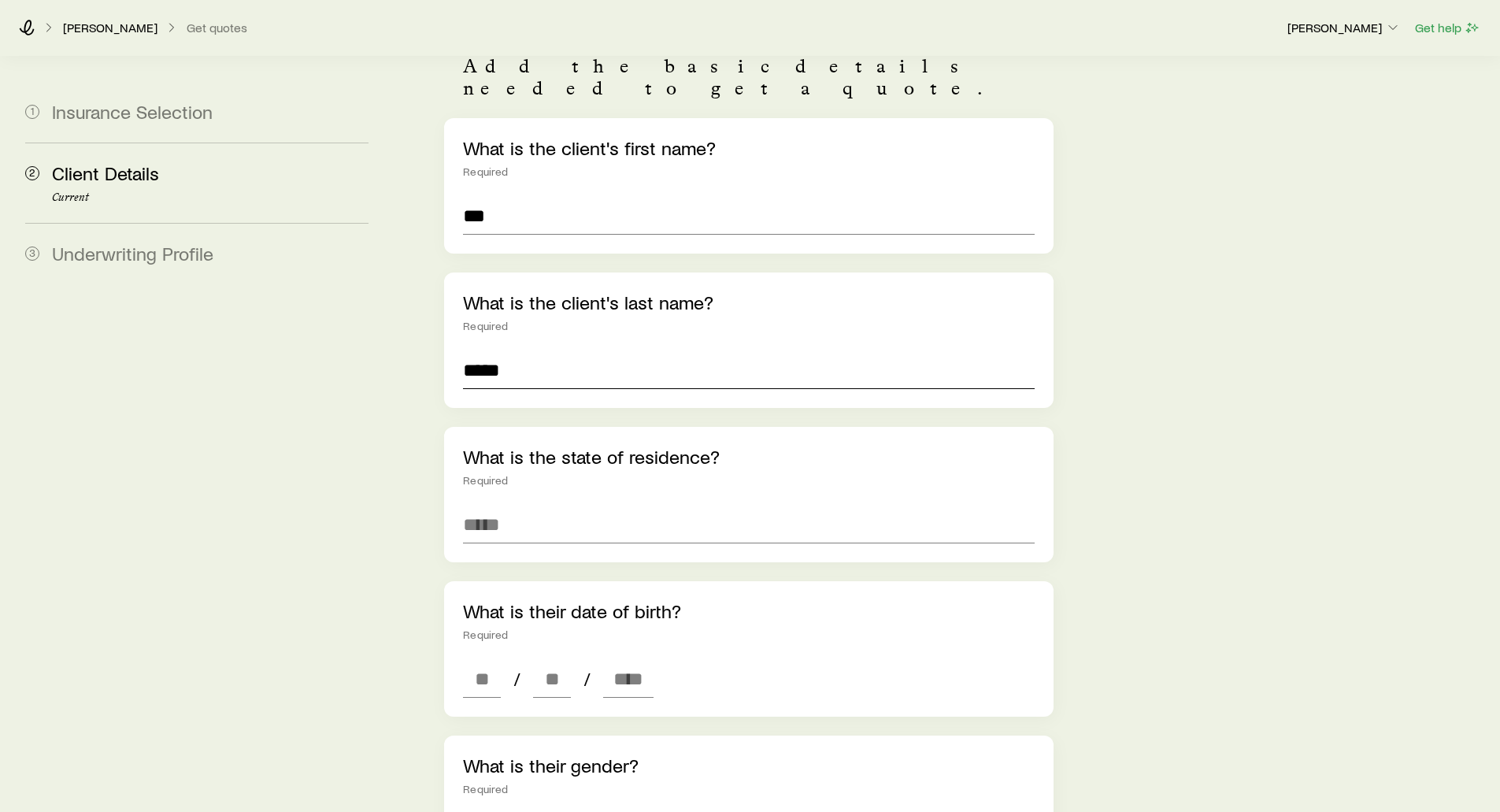
scroll to position [158, 0]
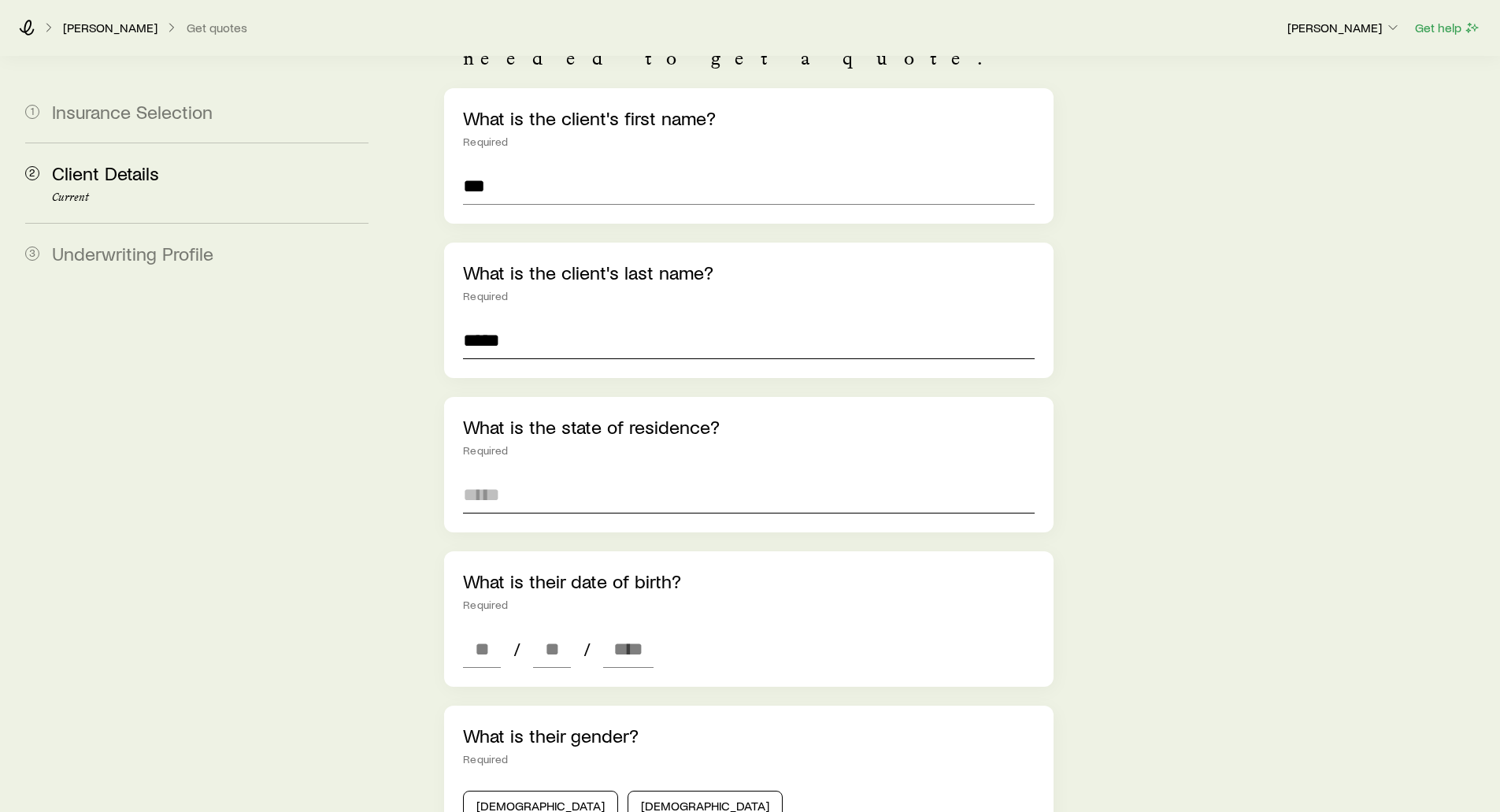
type input "*****"
click at [496, 476] on input at bounding box center [748, 494] width 571 height 38
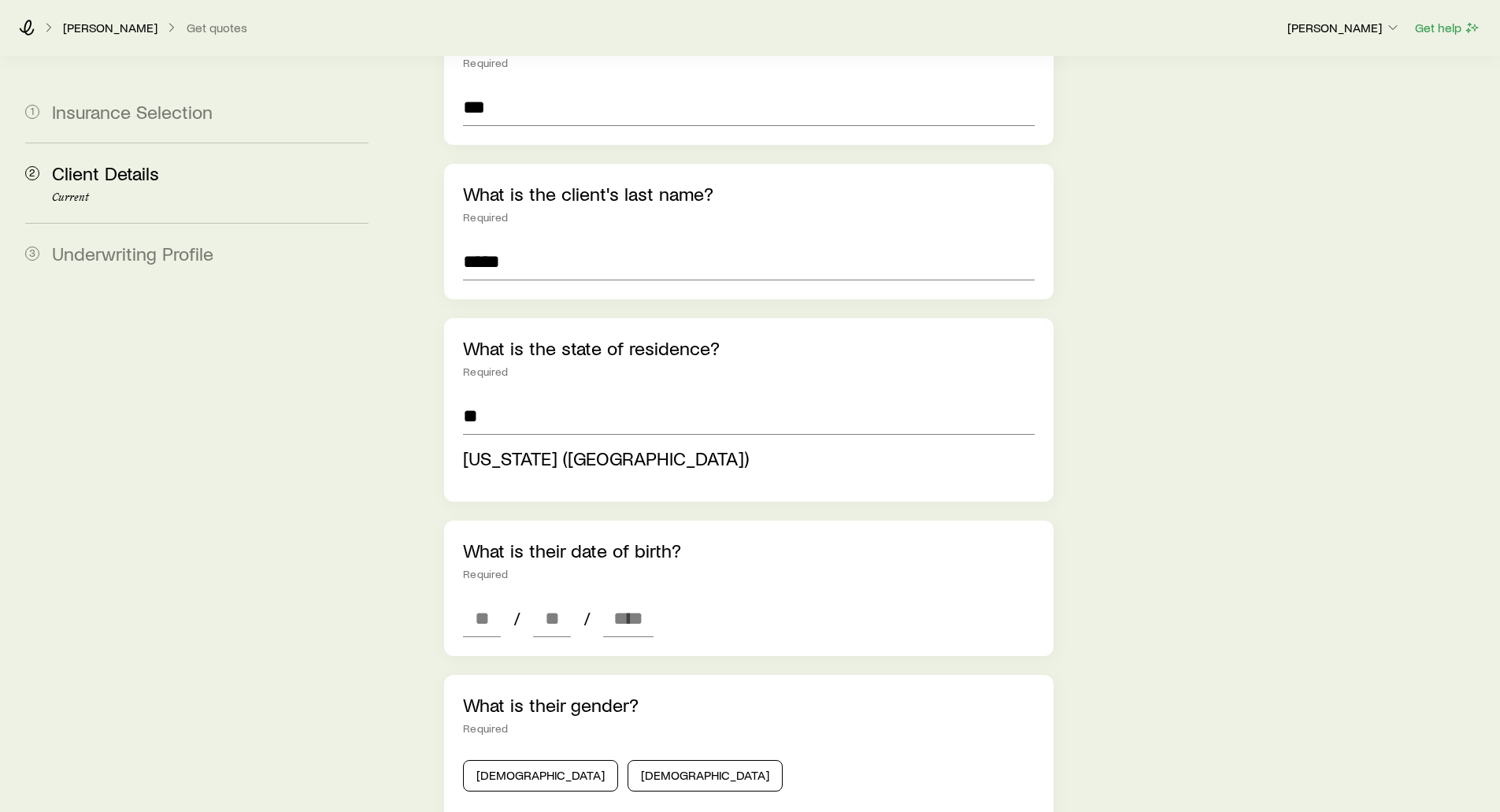
click at [491, 446] on span "[US_STATE] ([GEOGRAPHIC_DATA])" at bounding box center [606, 457] width 286 height 23
type input "**********"
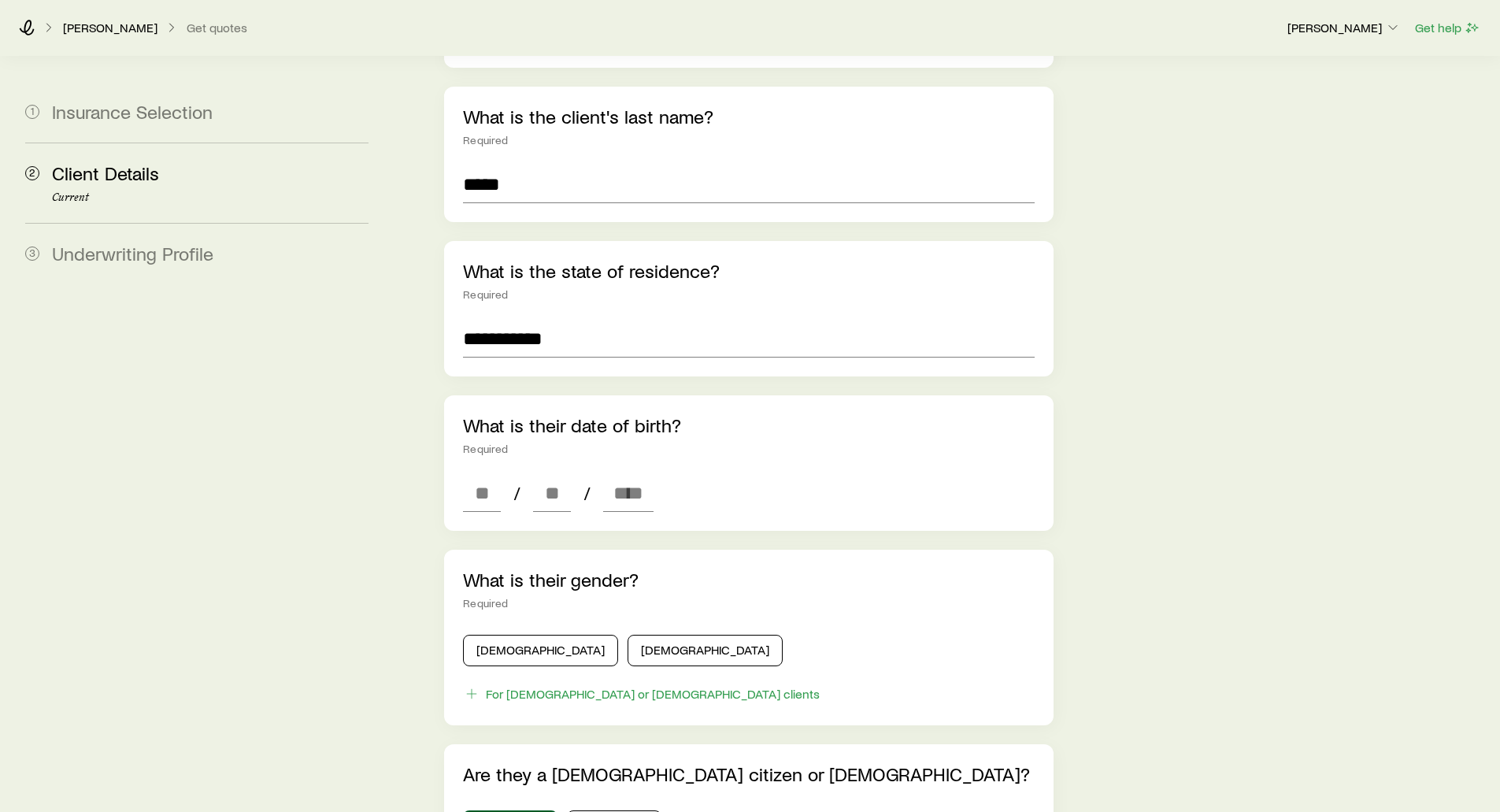
scroll to position [315, 0]
click at [474, 473] on input at bounding box center [482, 491] width 38 height 38
click at [577, 318] on input "**********" at bounding box center [748, 337] width 571 height 38
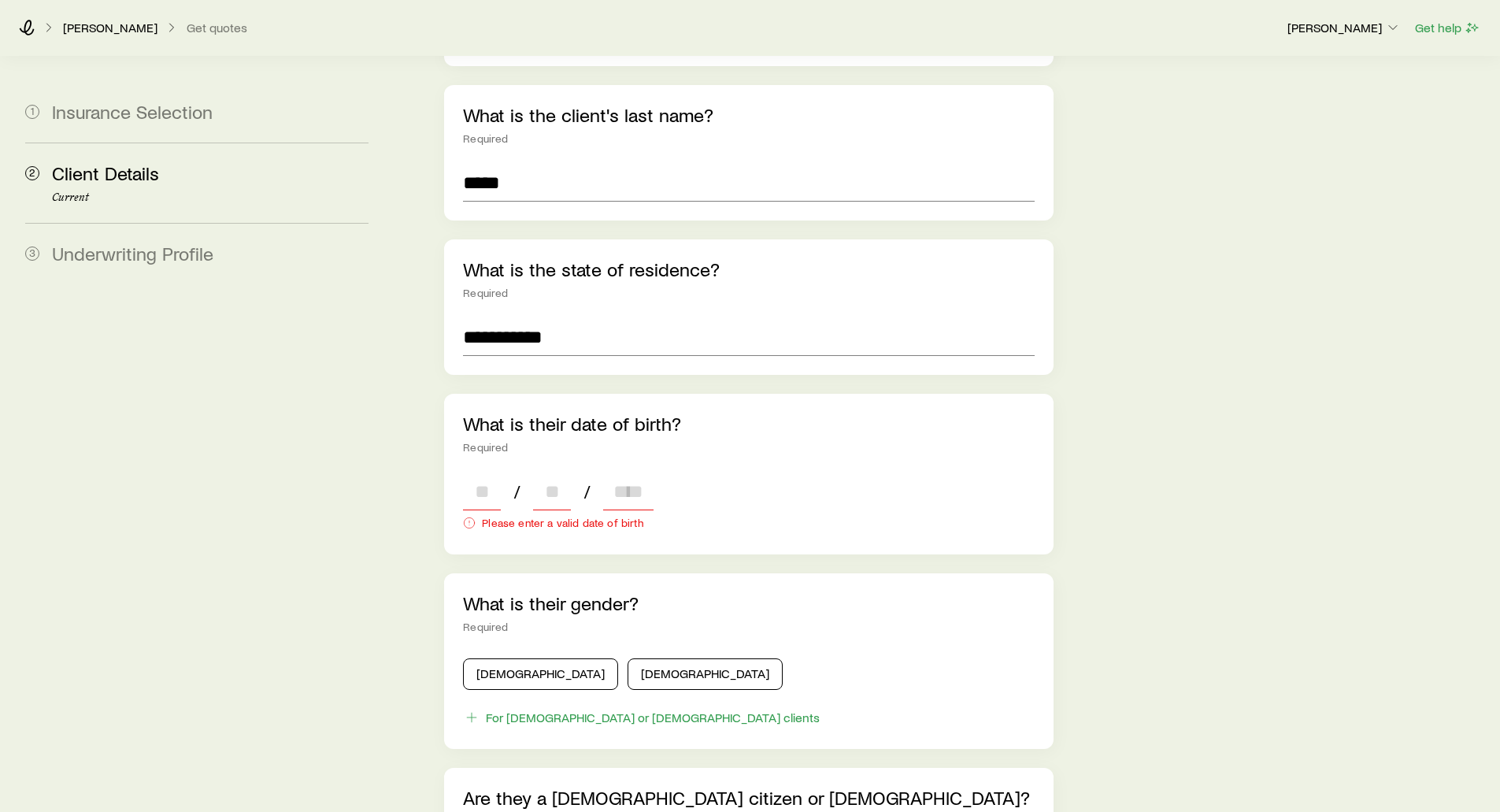
click at [469, 473] on input at bounding box center [482, 491] width 38 height 38
type input "**"
type input "****"
type input "*"
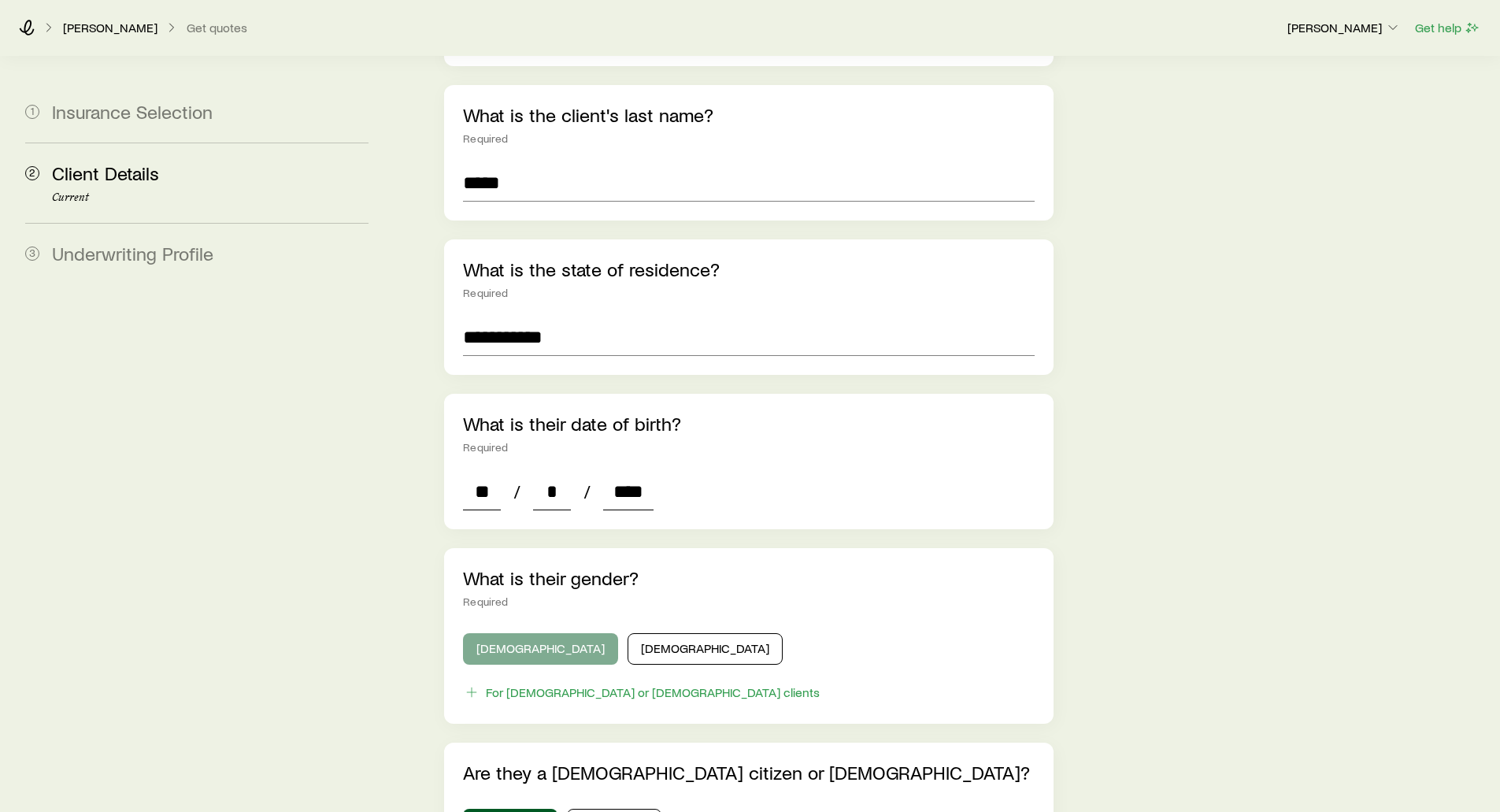
type input "****"
click at [516, 633] on button "[DEMOGRAPHIC_DATA]" at bounding box center [541, 648] width 155 height 32
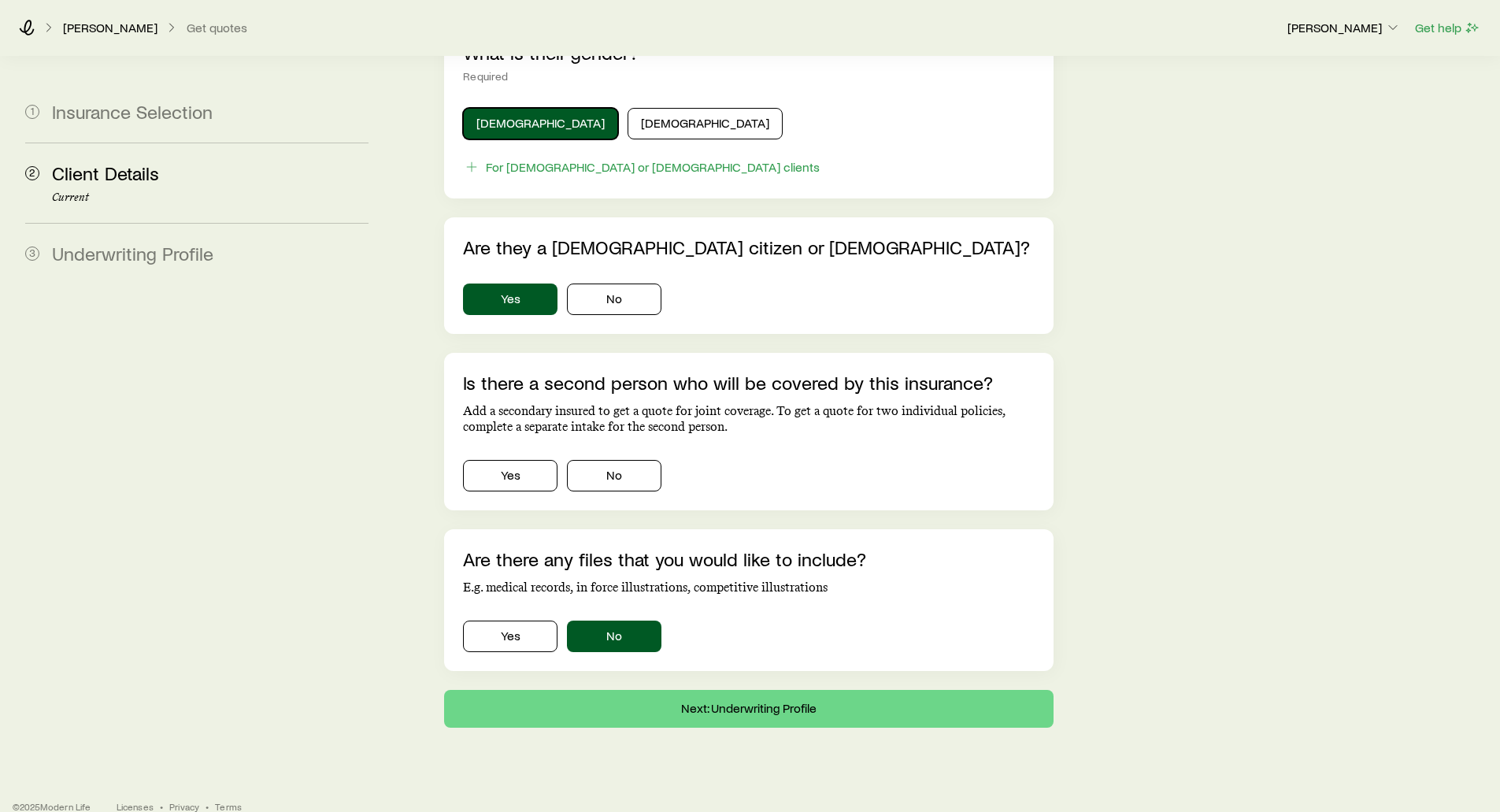
scroll to position [841, 0]
click at [503, 459] on button "Yes" at bounding box center [510, 474] width 95 height 32
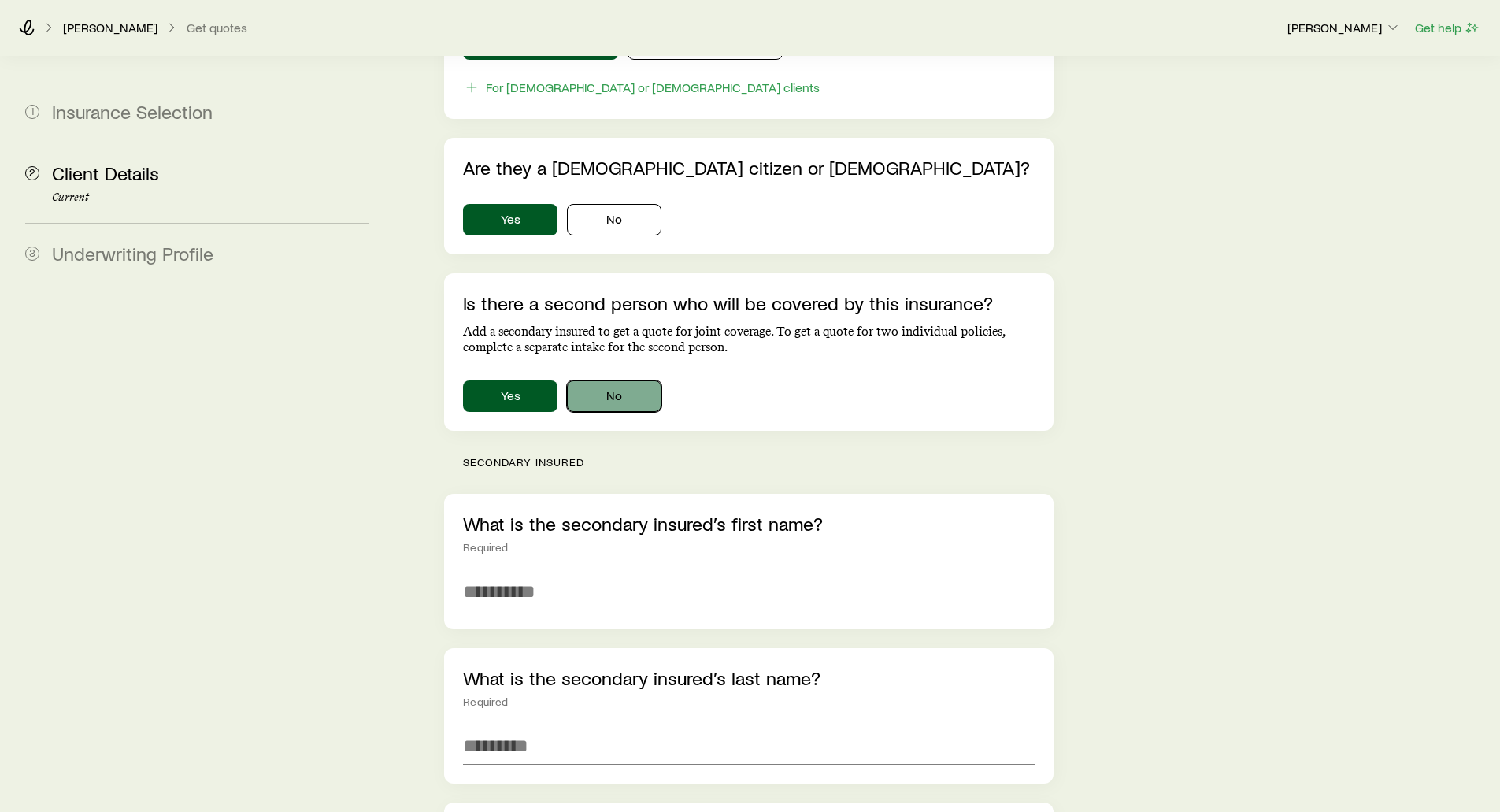
click at [614, 381] on button "No" at bounding box center [614, 396] width 95 height 32
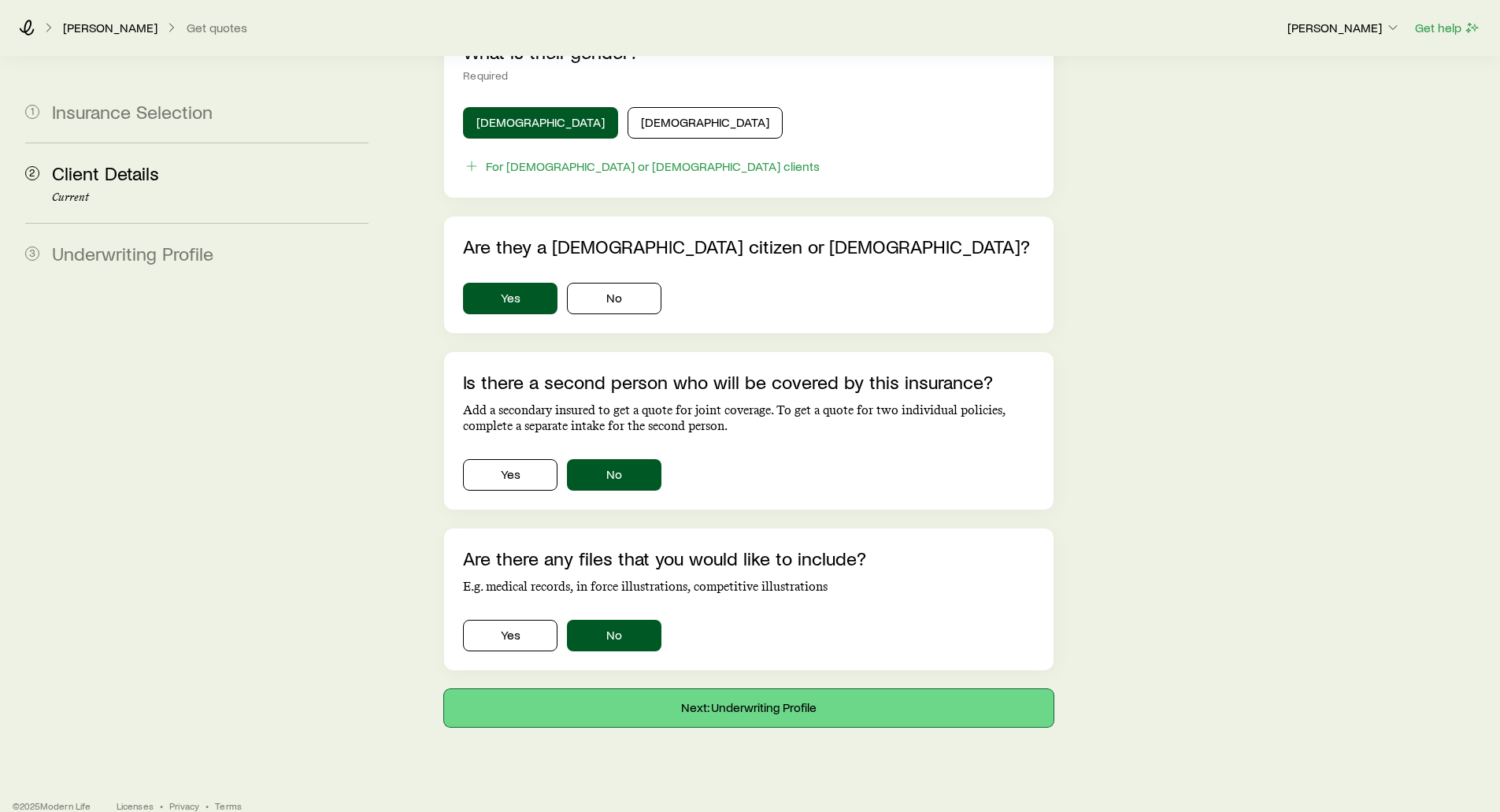
drag, startPoint x: 729, startPoint y: 696, endPoint x: 325, endPoint y: 570, distance: 423.2
click at [755, 689] on button "Next: Underwriting Profile" at bounding box center [748, 708] width 609 height 38
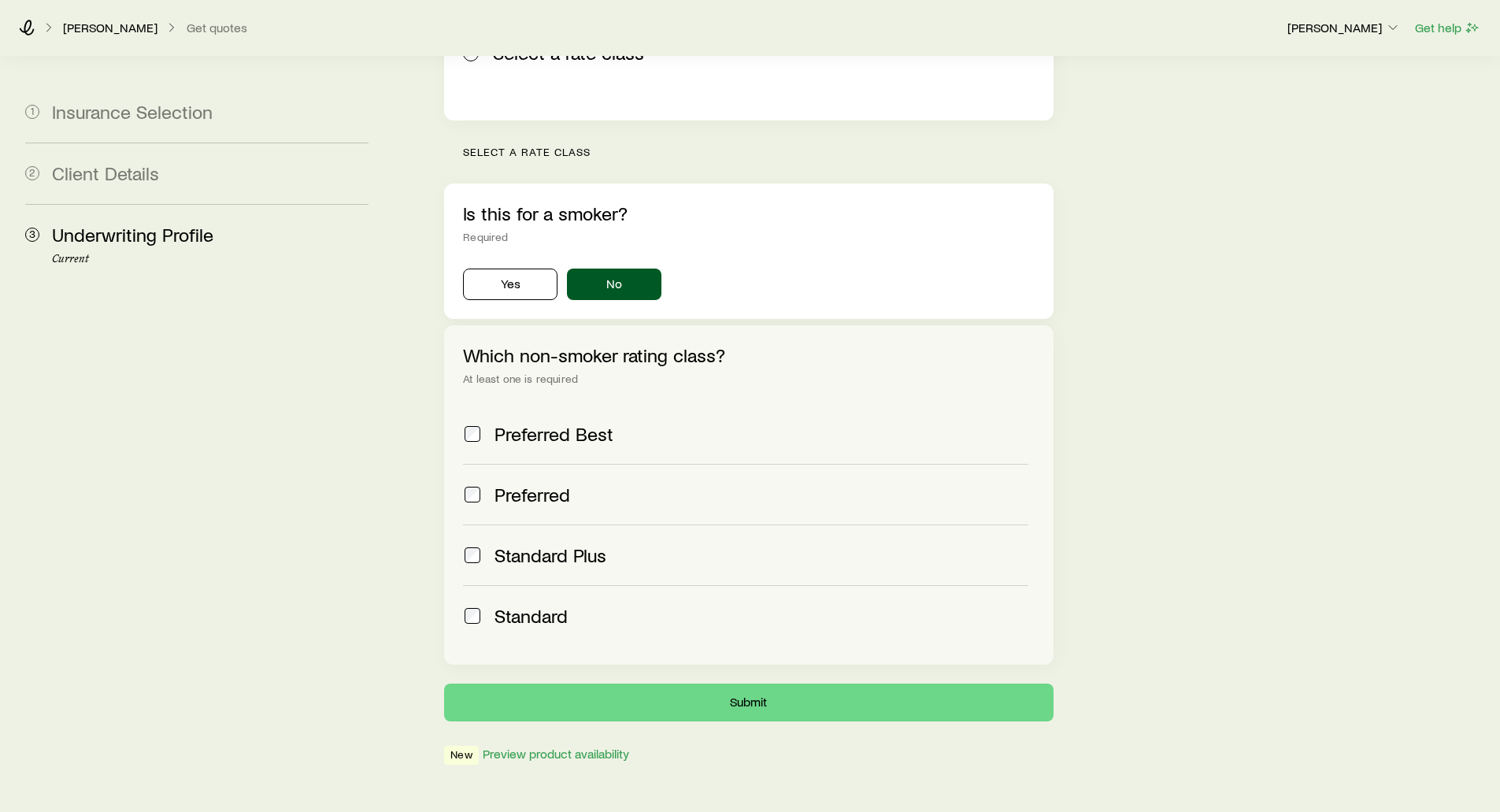
scroll to position [422, 0]
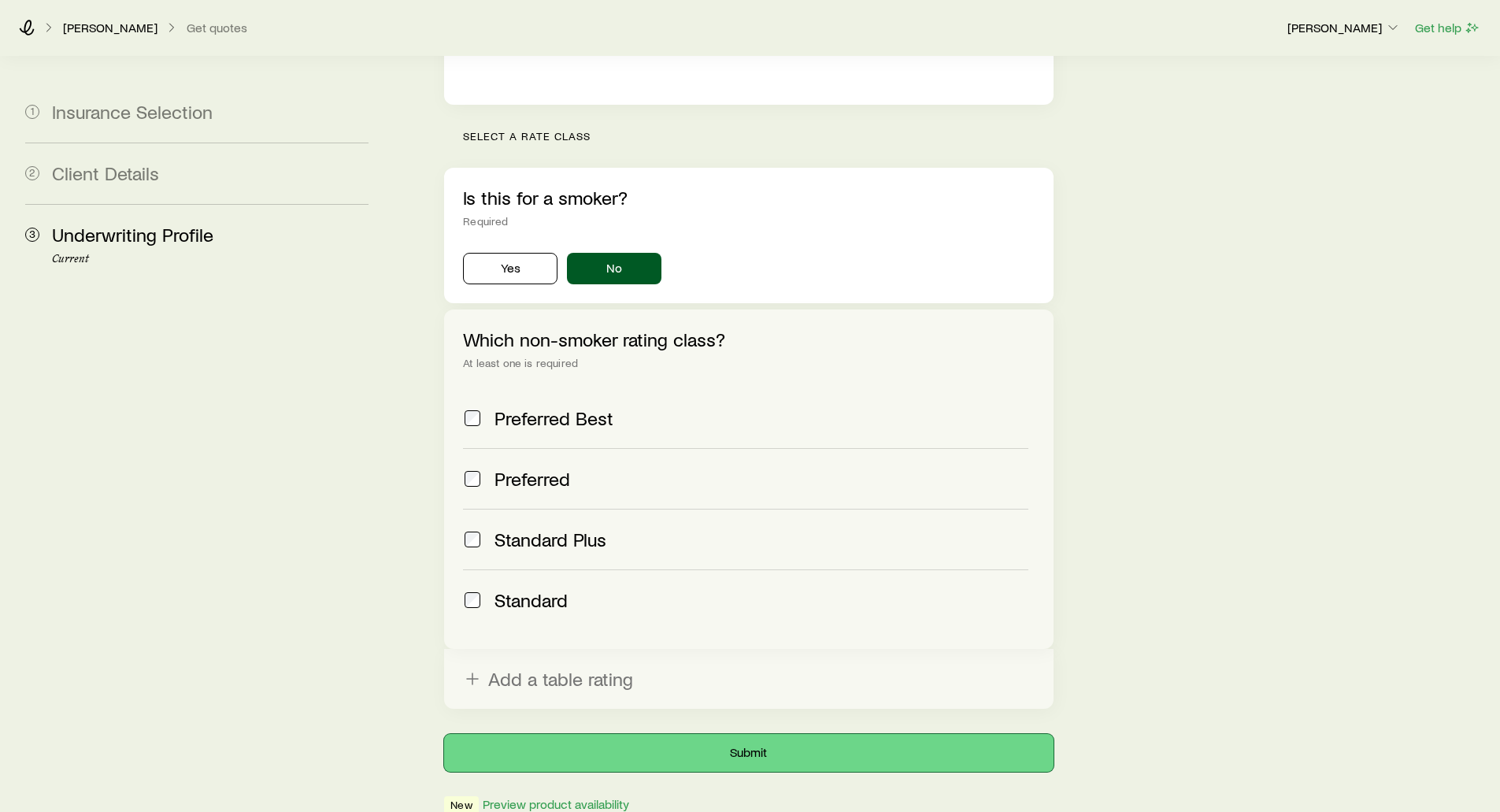
click at [748, 734] on button "Submit" at bounding box center [748, 752] width 609 height 38
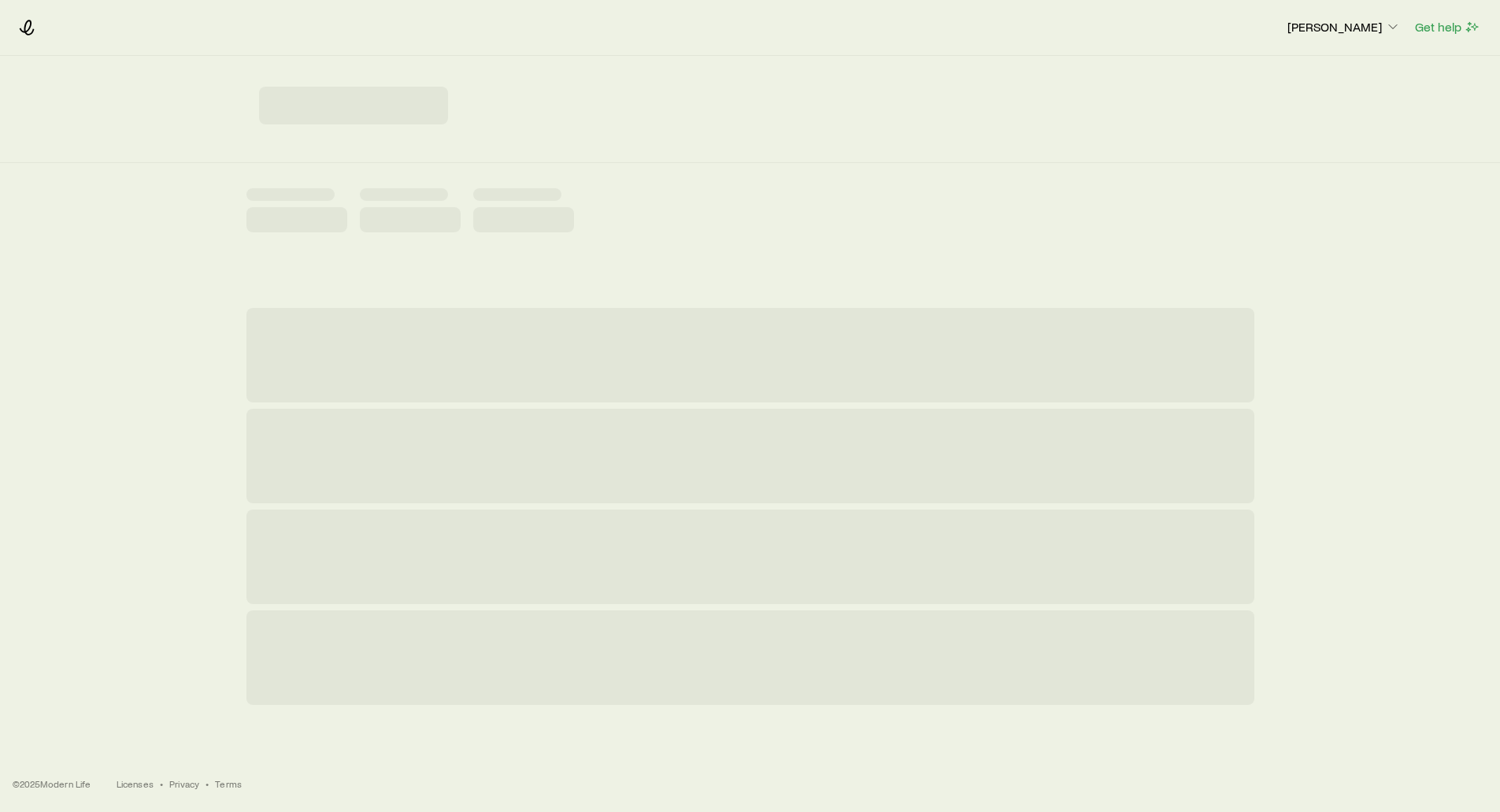
scroll to position [0, 0]
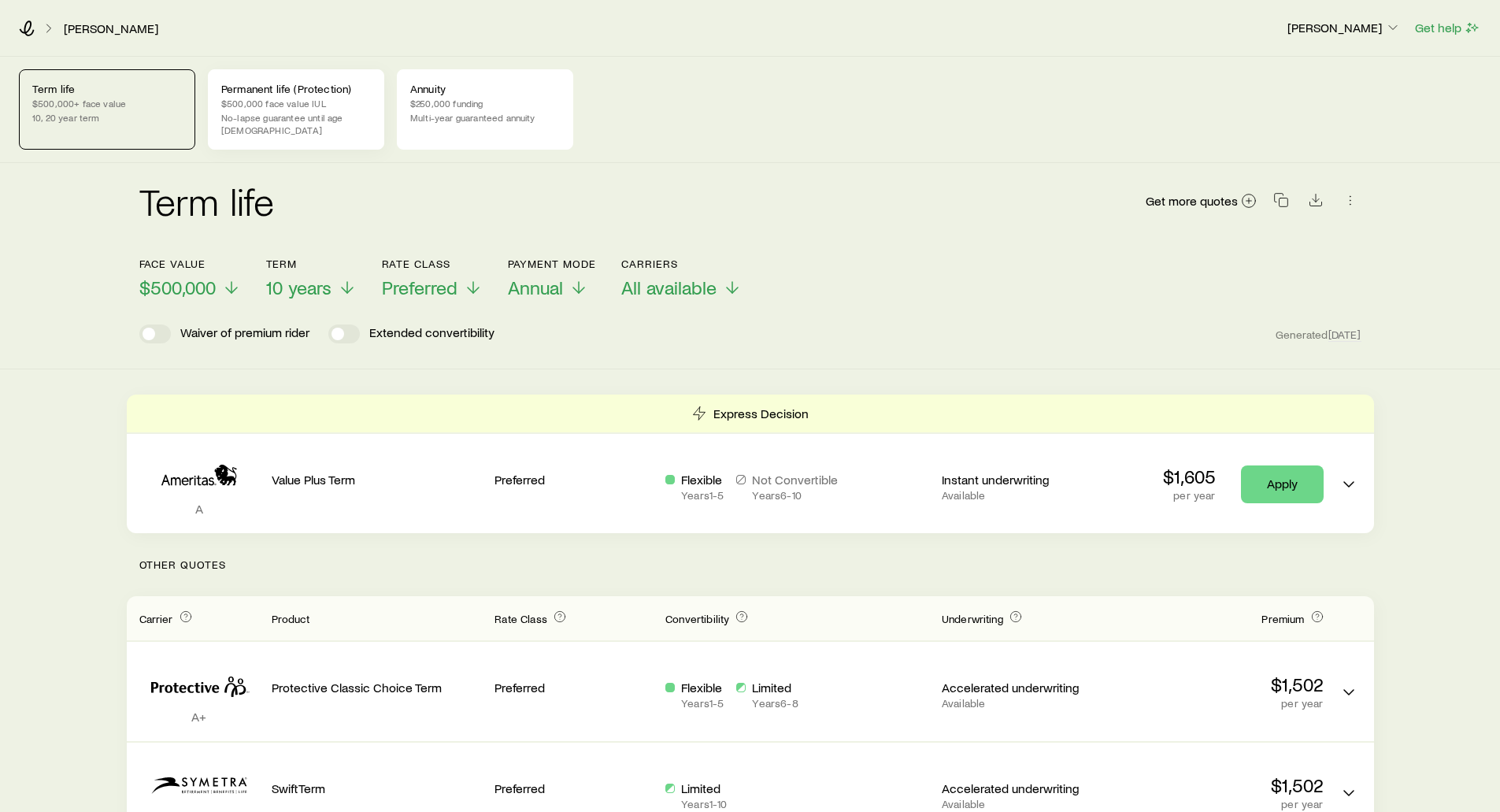
click at [273, 91] on p "Permanent life (Protection)" at bounding box center [296, 89] width 150 height 13
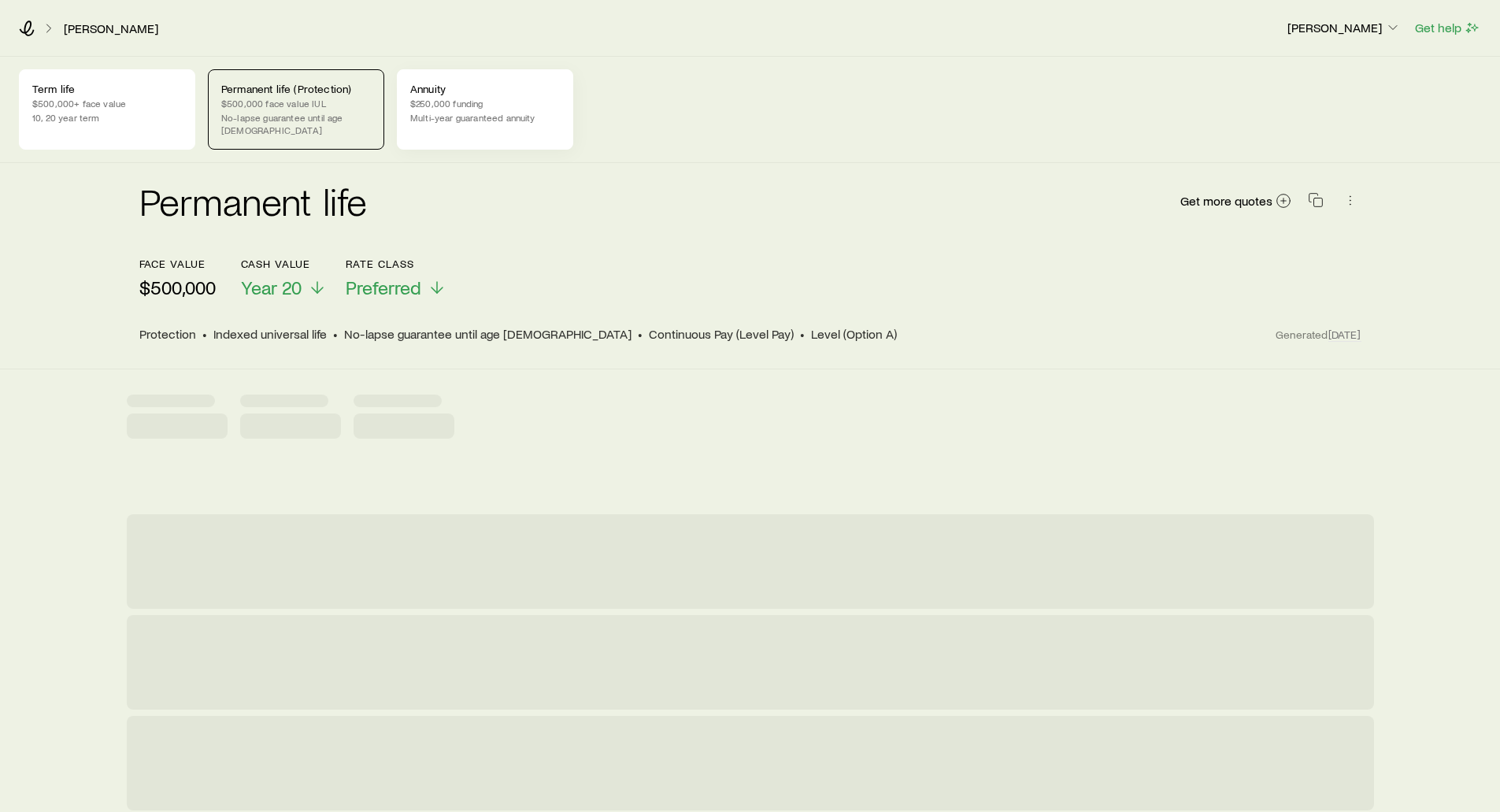
click at [465, 95] on div "Annuity $250,000 funding Multi-year guaranteed annuity" at bounding box center [485, 109] width 176 height 80
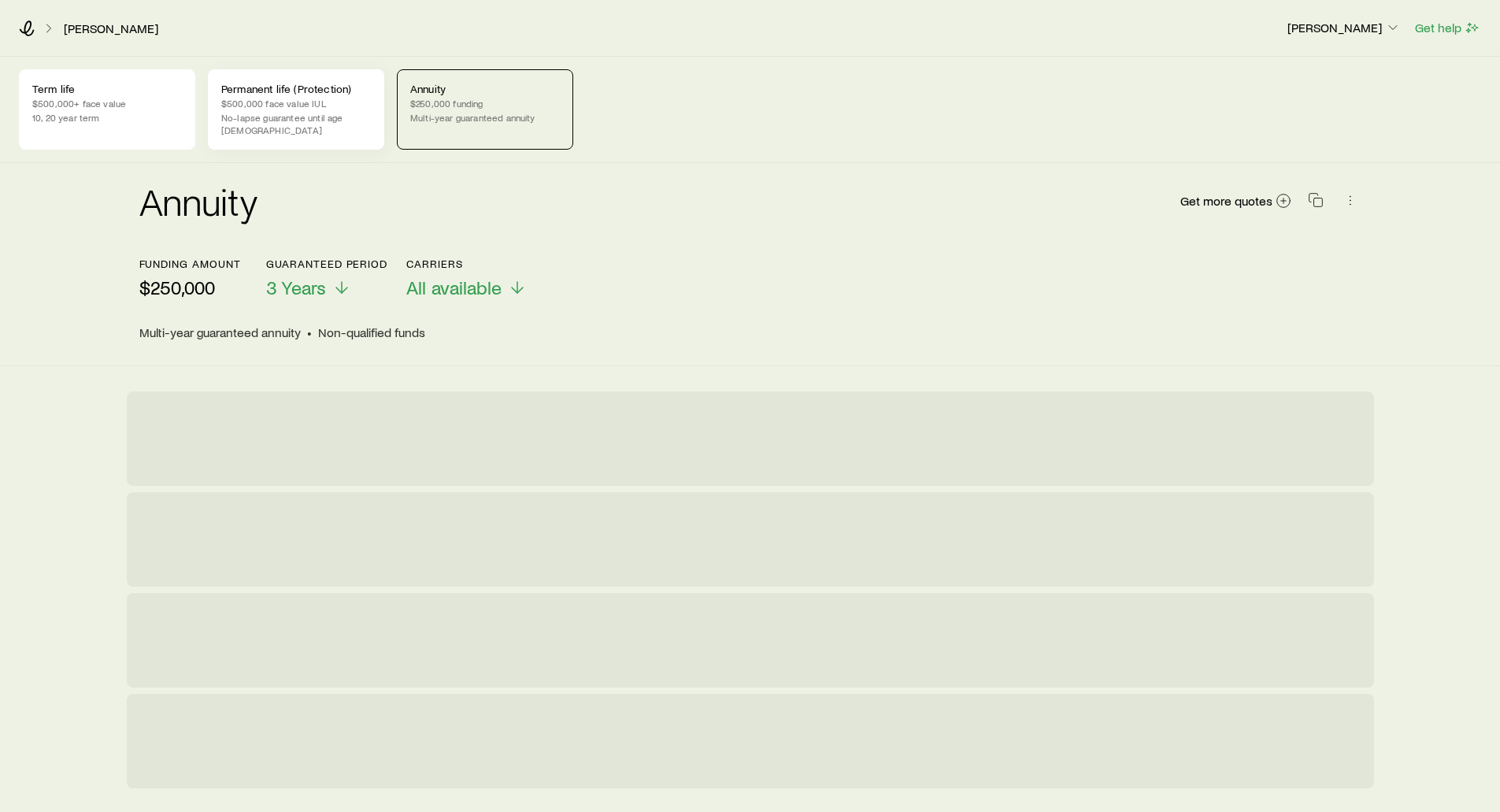
click at [350, 94] on p "Permanent life (Protection)" at bounding box center [296, 89] width 150 height 13
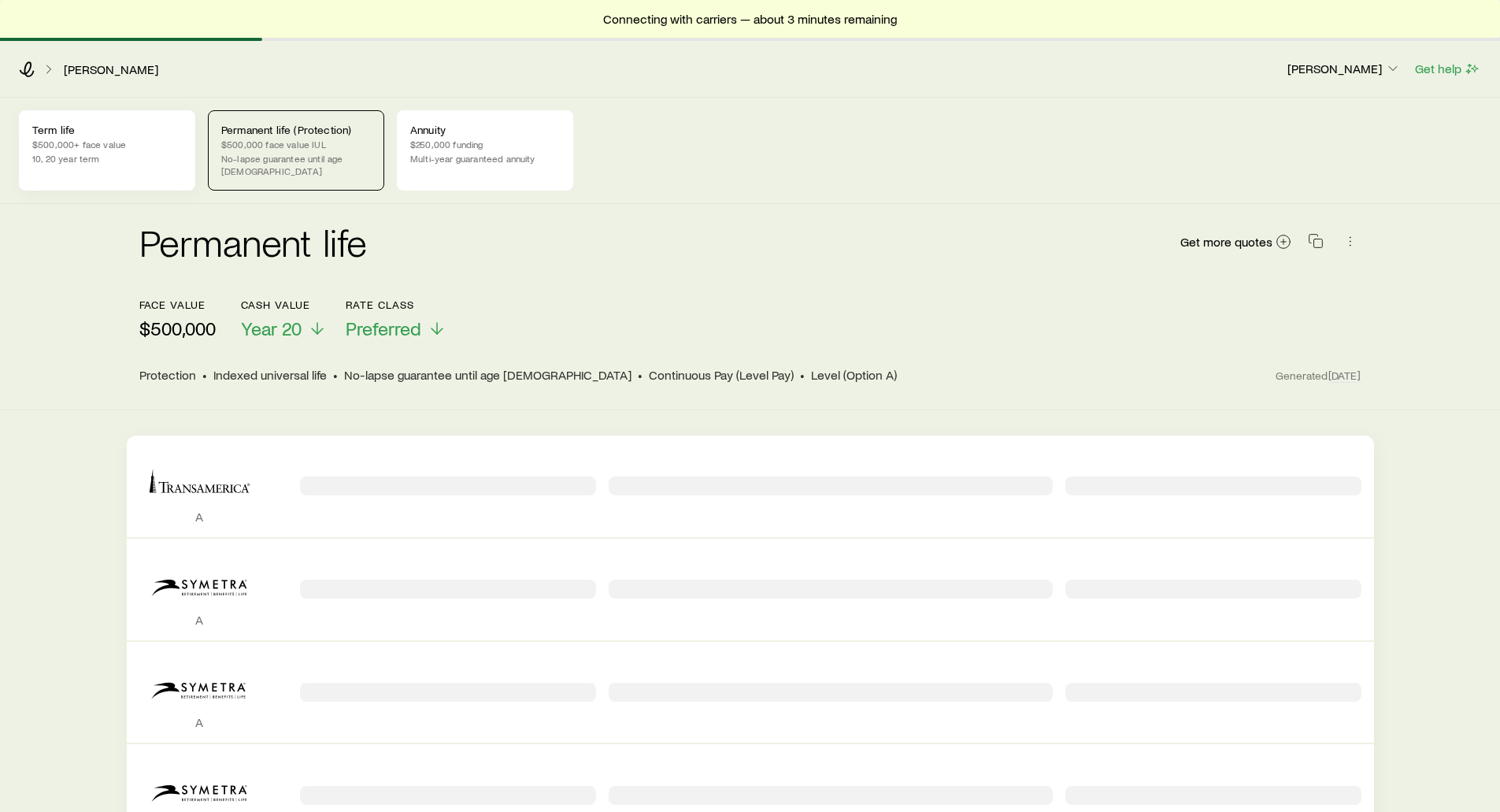
click at [141, 129] on p "Term life" at bounding box center [107, 130] width 150 height 13
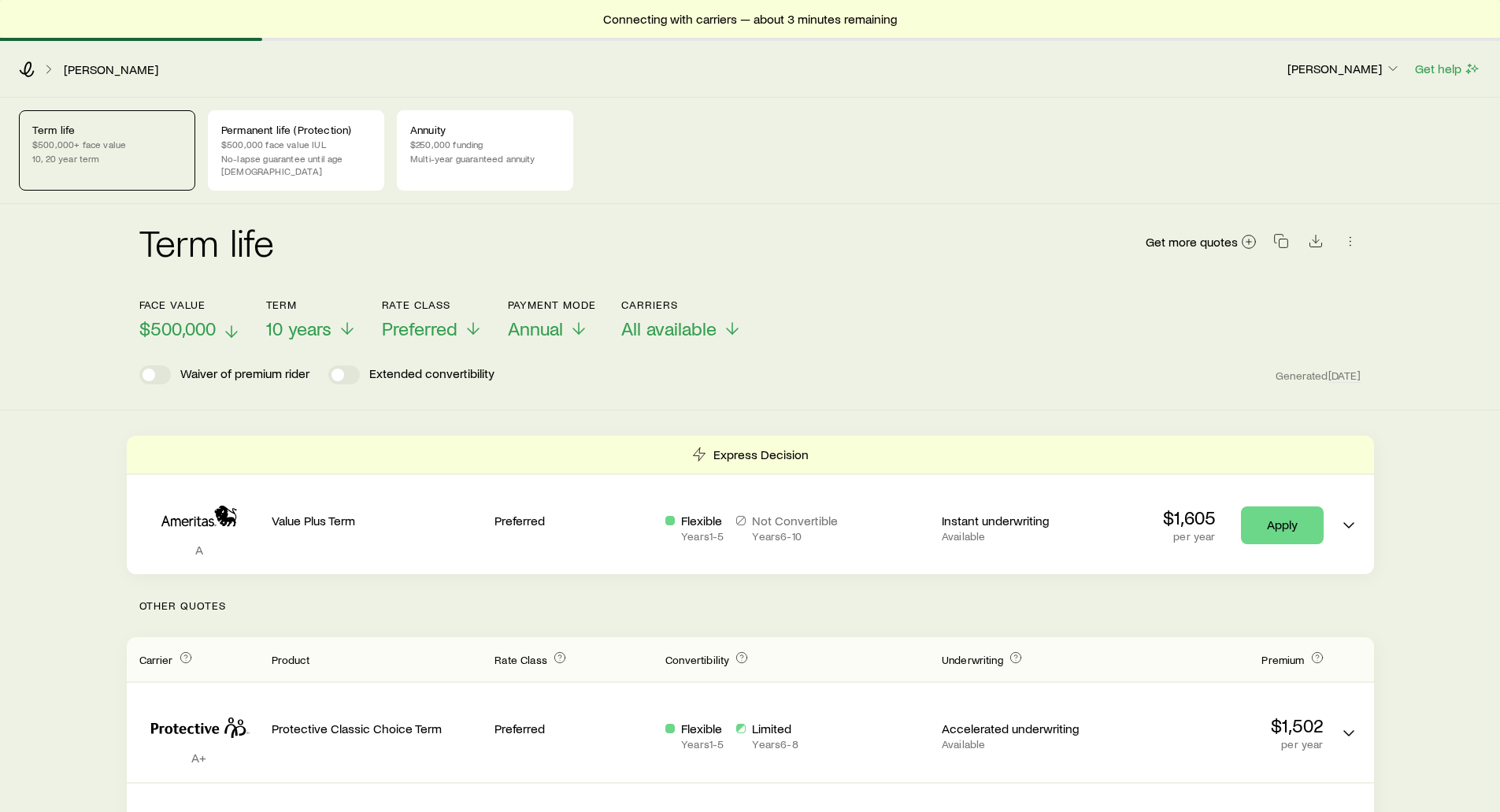
click at [198, 318] on span "$500,000" at bounding box center [177, 328] width 77 height 22
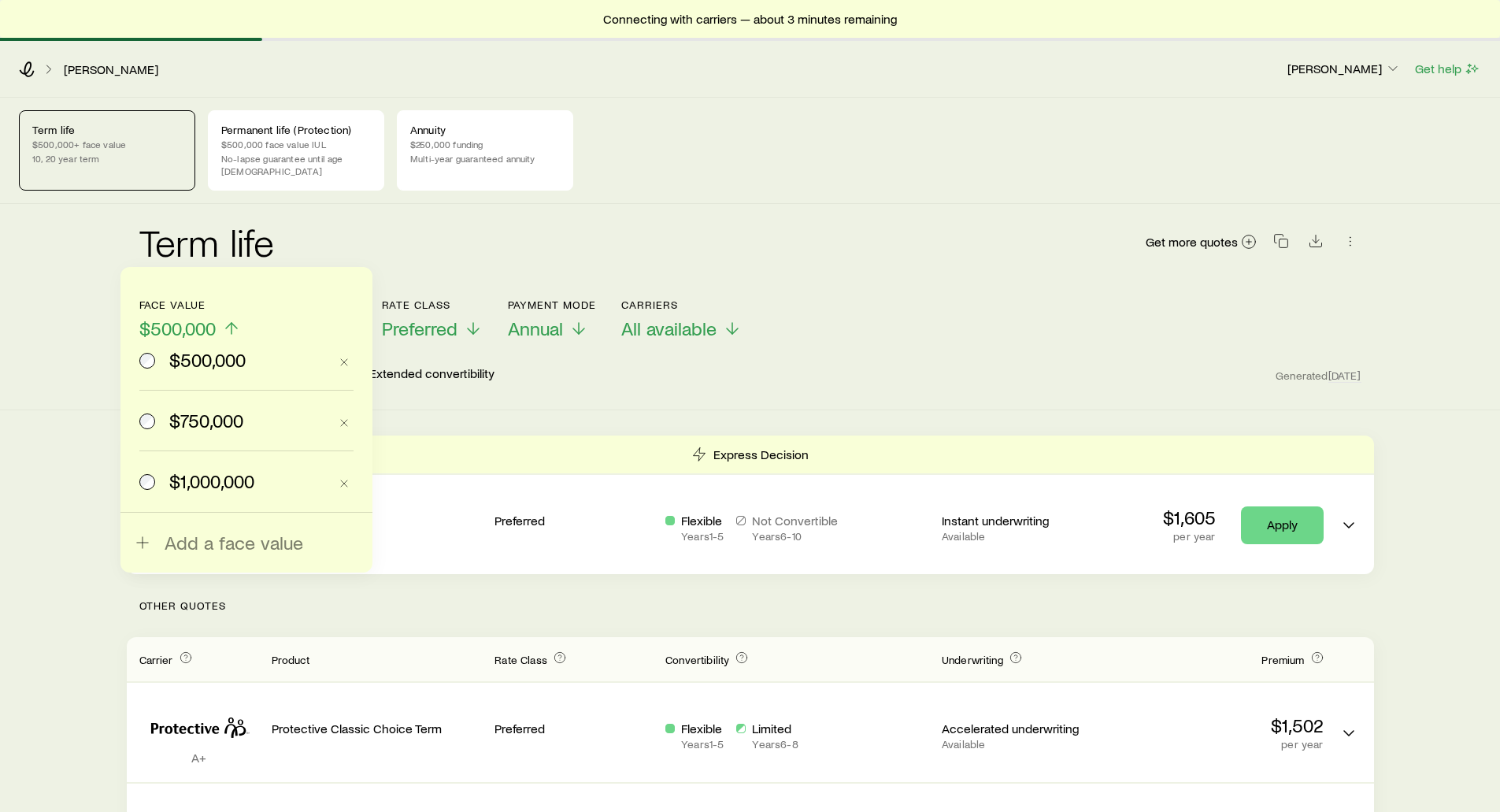
click at [196, 427] on span "$750,000" at bounding box center [206, 420] width 74 height 22
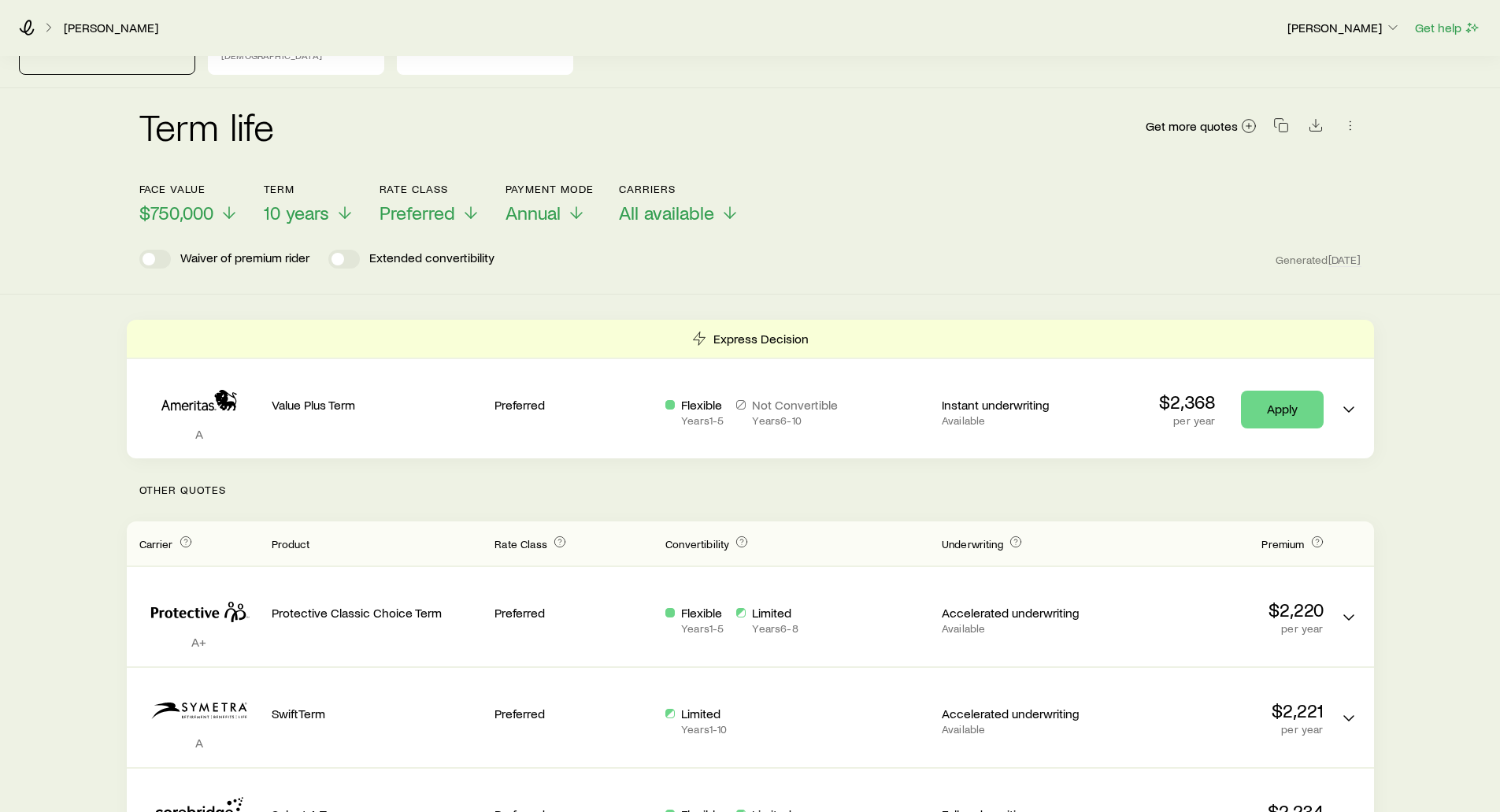
scroll to position [158, 0]
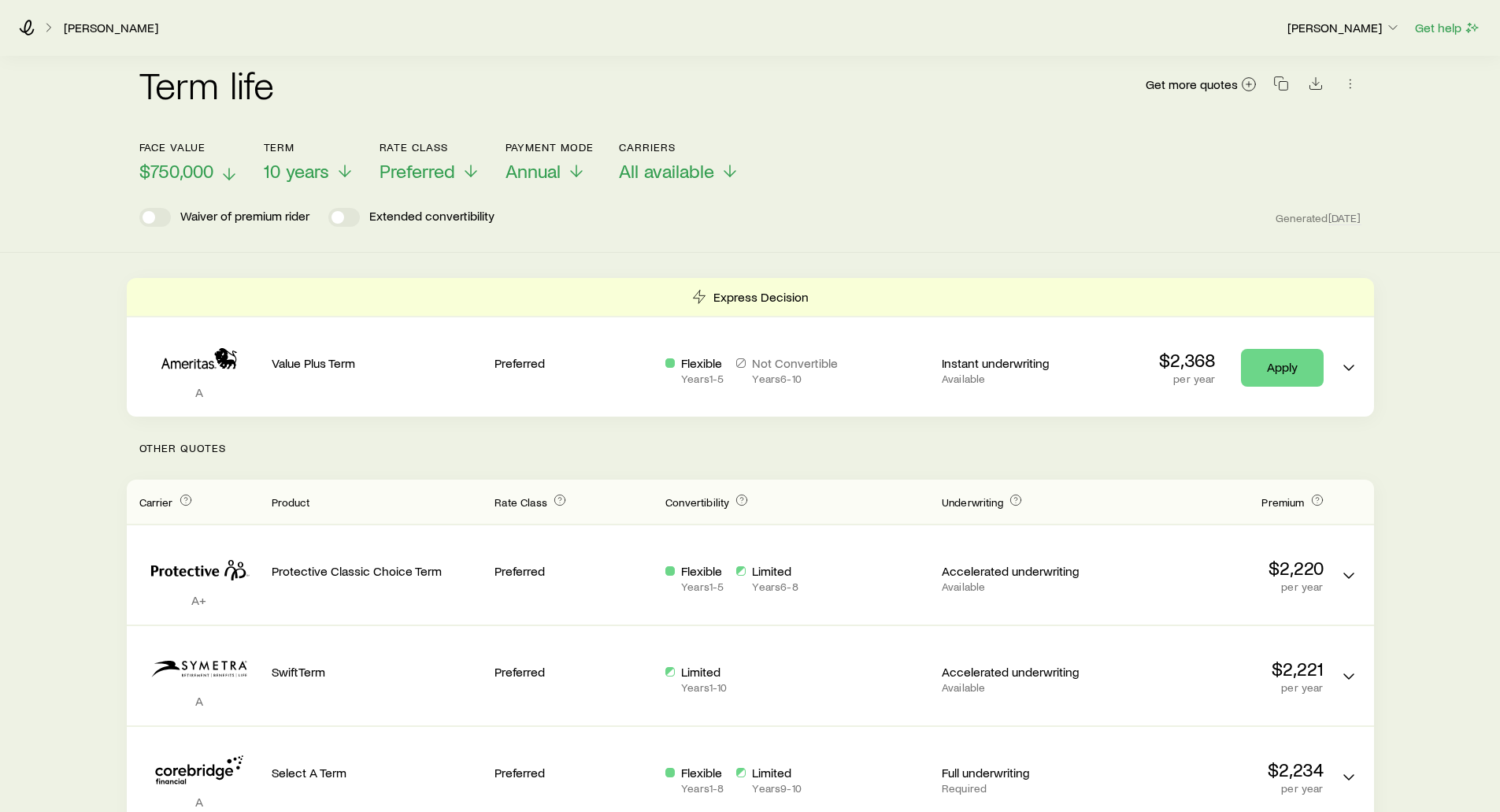
click at [179, 164] on span "$750,000" at bounding box center [176, 170] width 74 height 22
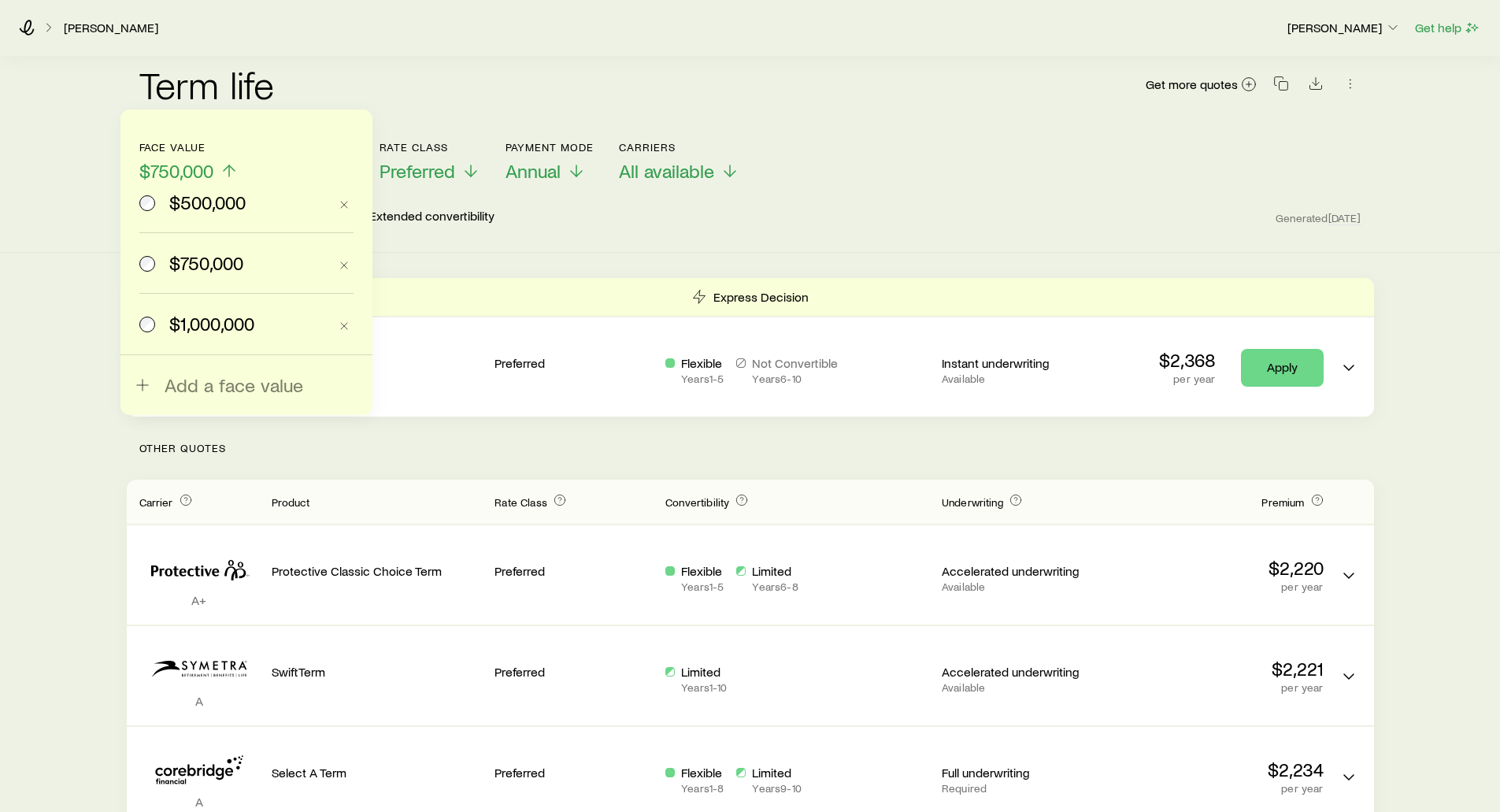
click at [203, 322] on span "$1,000,000" at bounding box center [211, 323] width 85 height 22
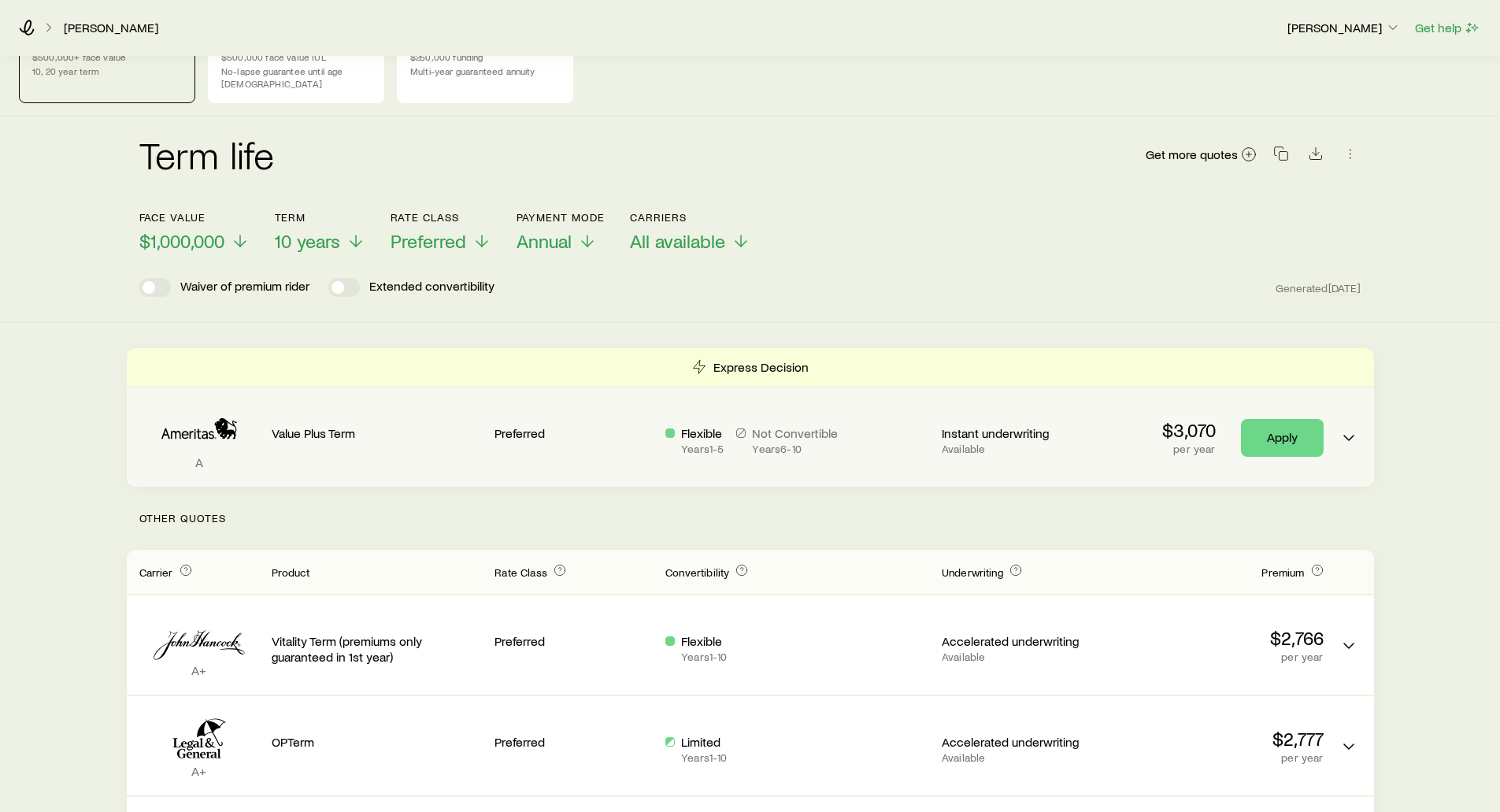
scroll to position [78, 0]
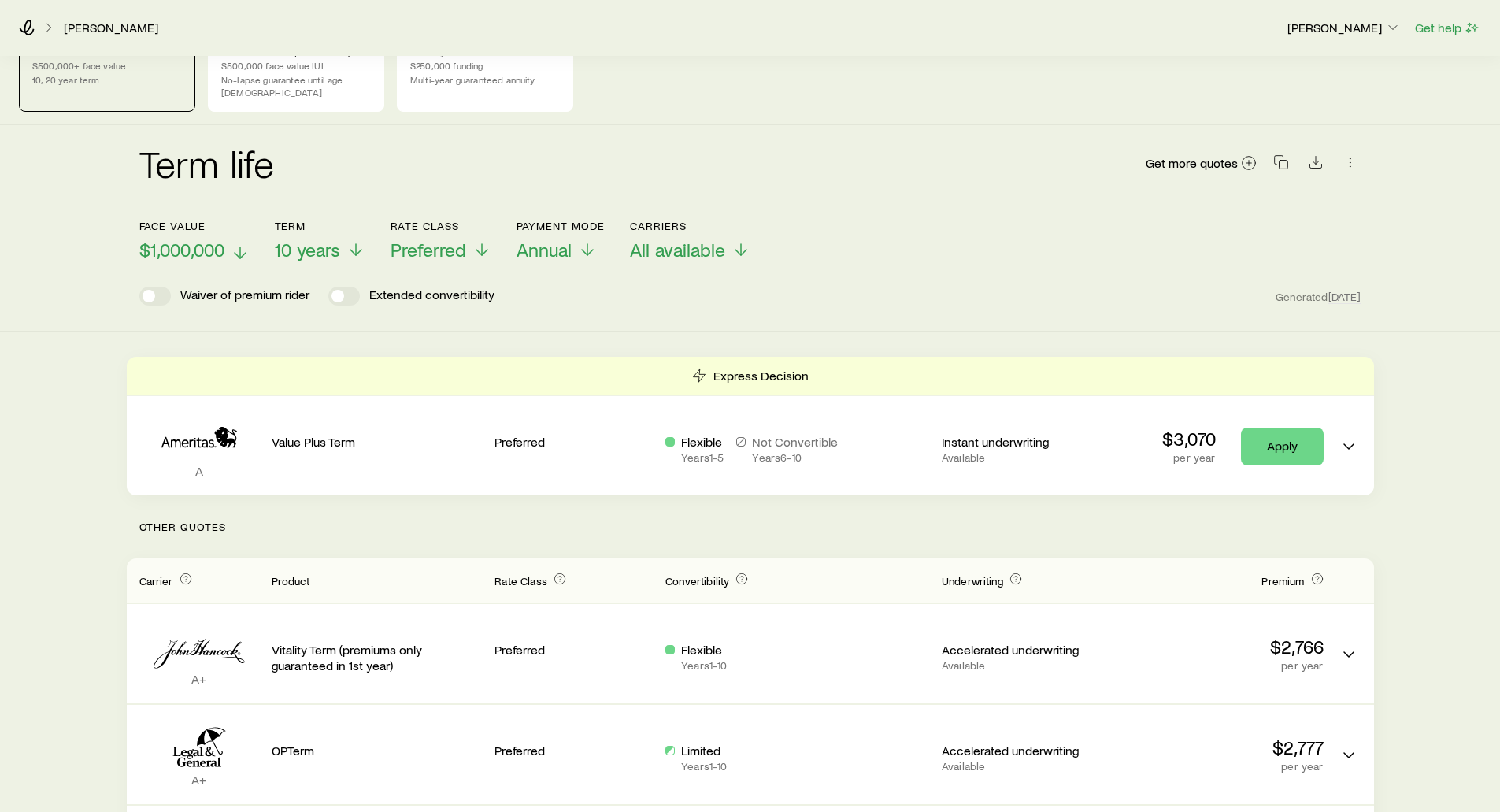
click at [171, 241] on span "$1,000,000" at bounding box center [181, 249] width 85 height 22
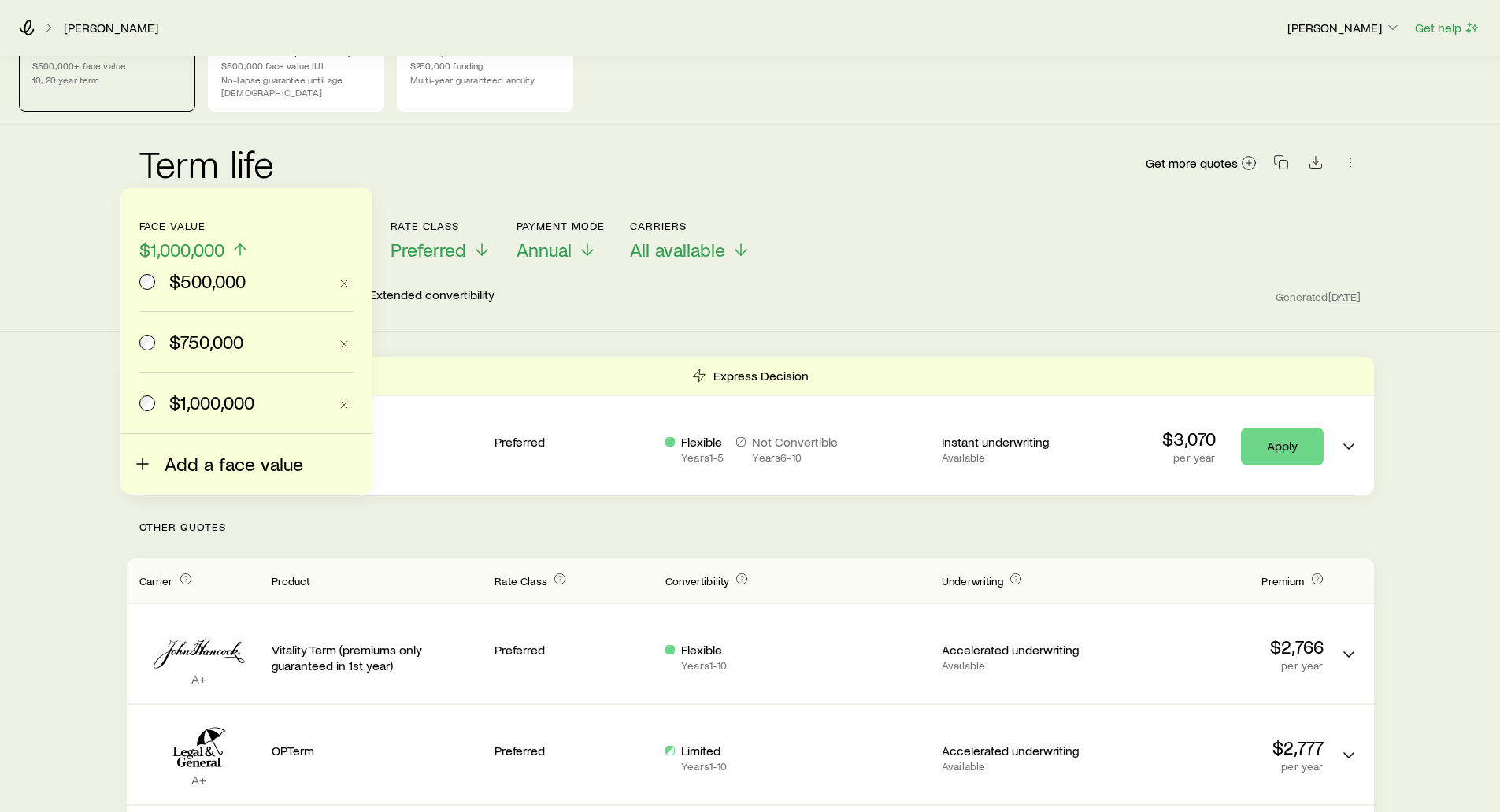
click at [190, 460] on span "Add a face value" at bounding box center [234, 463] width 138 height 22
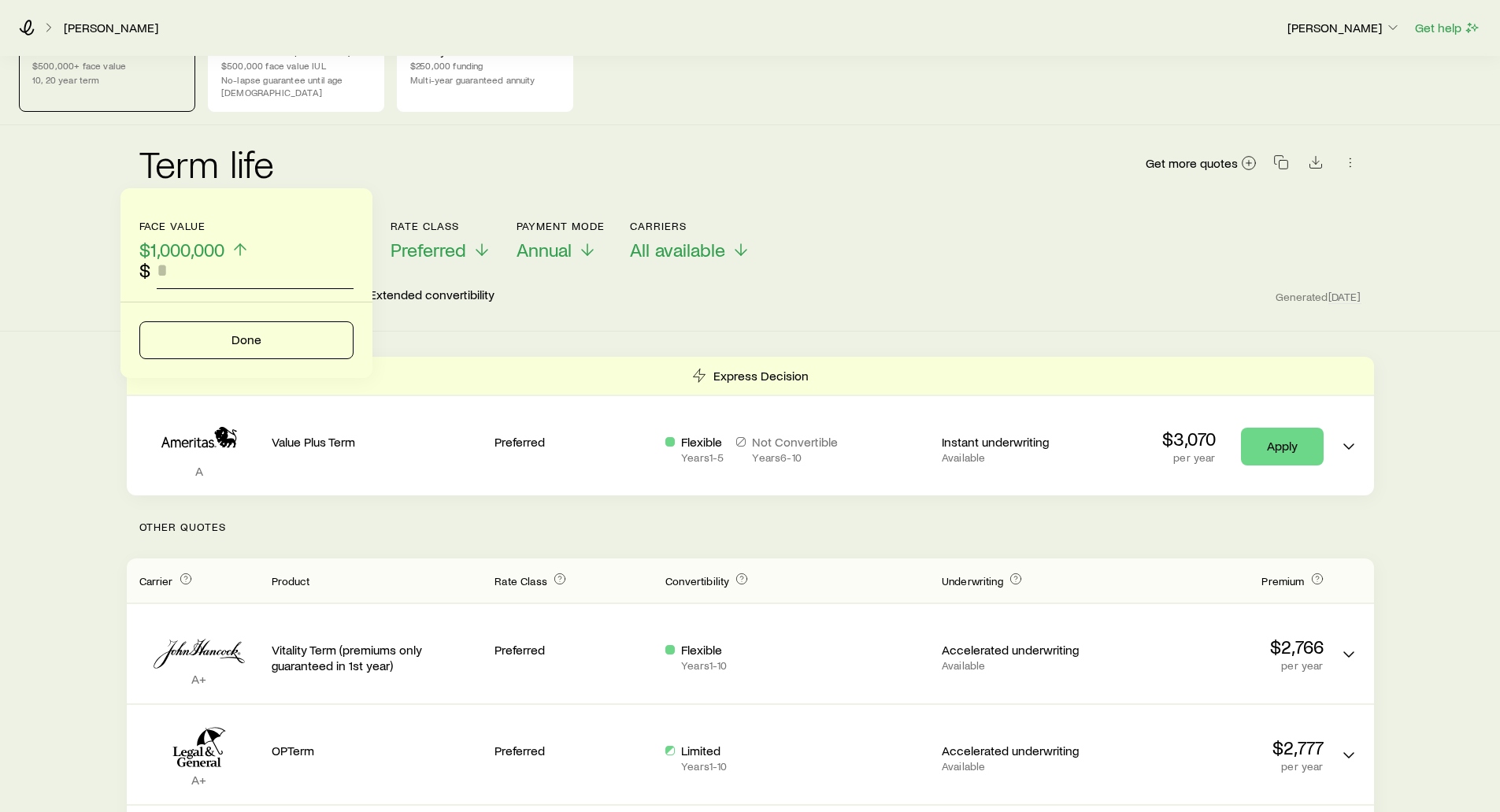
click at [175, 273] on input "faceAmount" at bounding box center [255, 270] width 197 height 38
type input "*********"
click at [217, 324] on button "Done" at bounding box center [246, 340] width 214 height 38
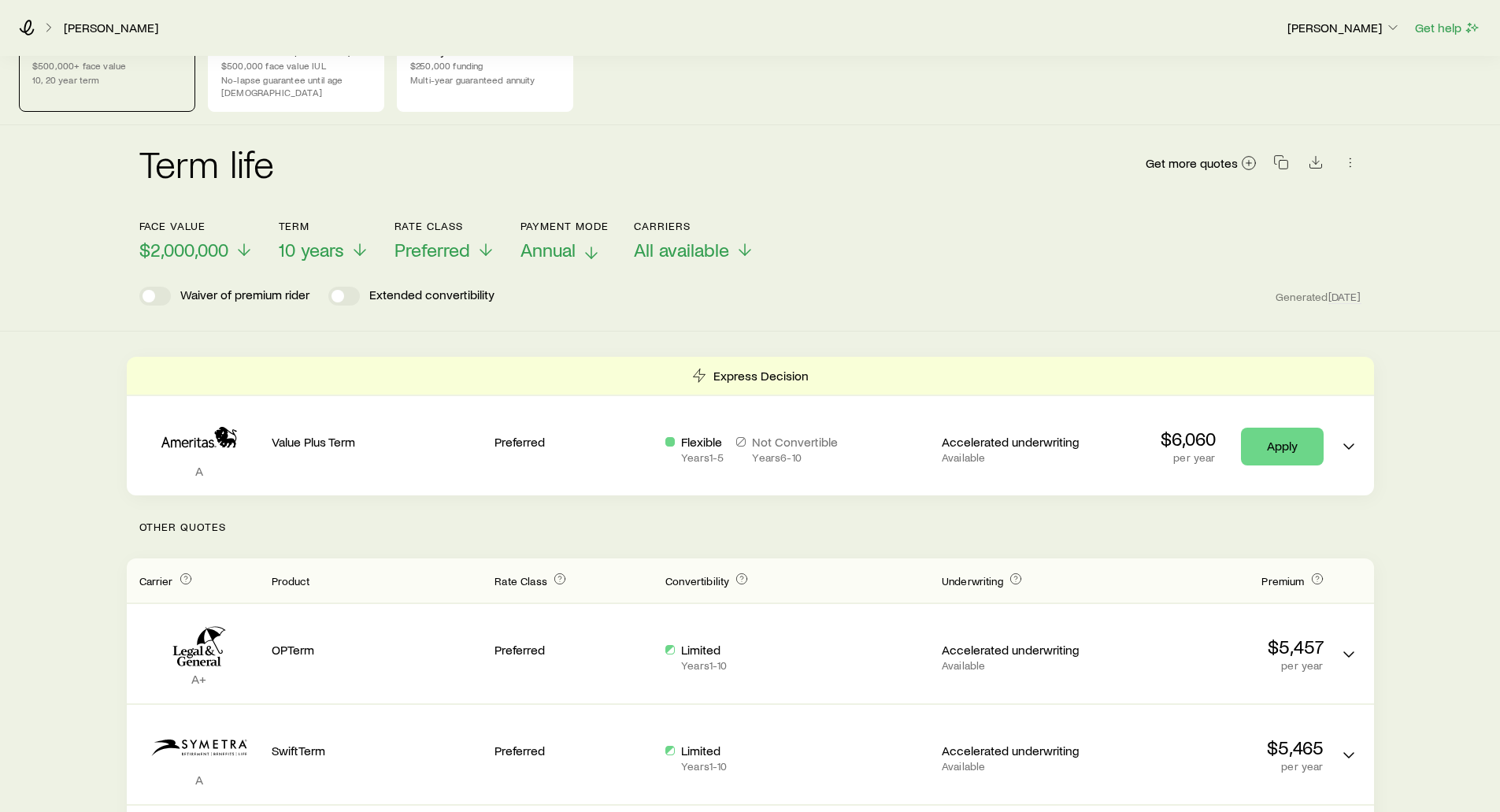
click at [544, 240] on span "Annual" at bounding box center [548, 249] width 55 height 22
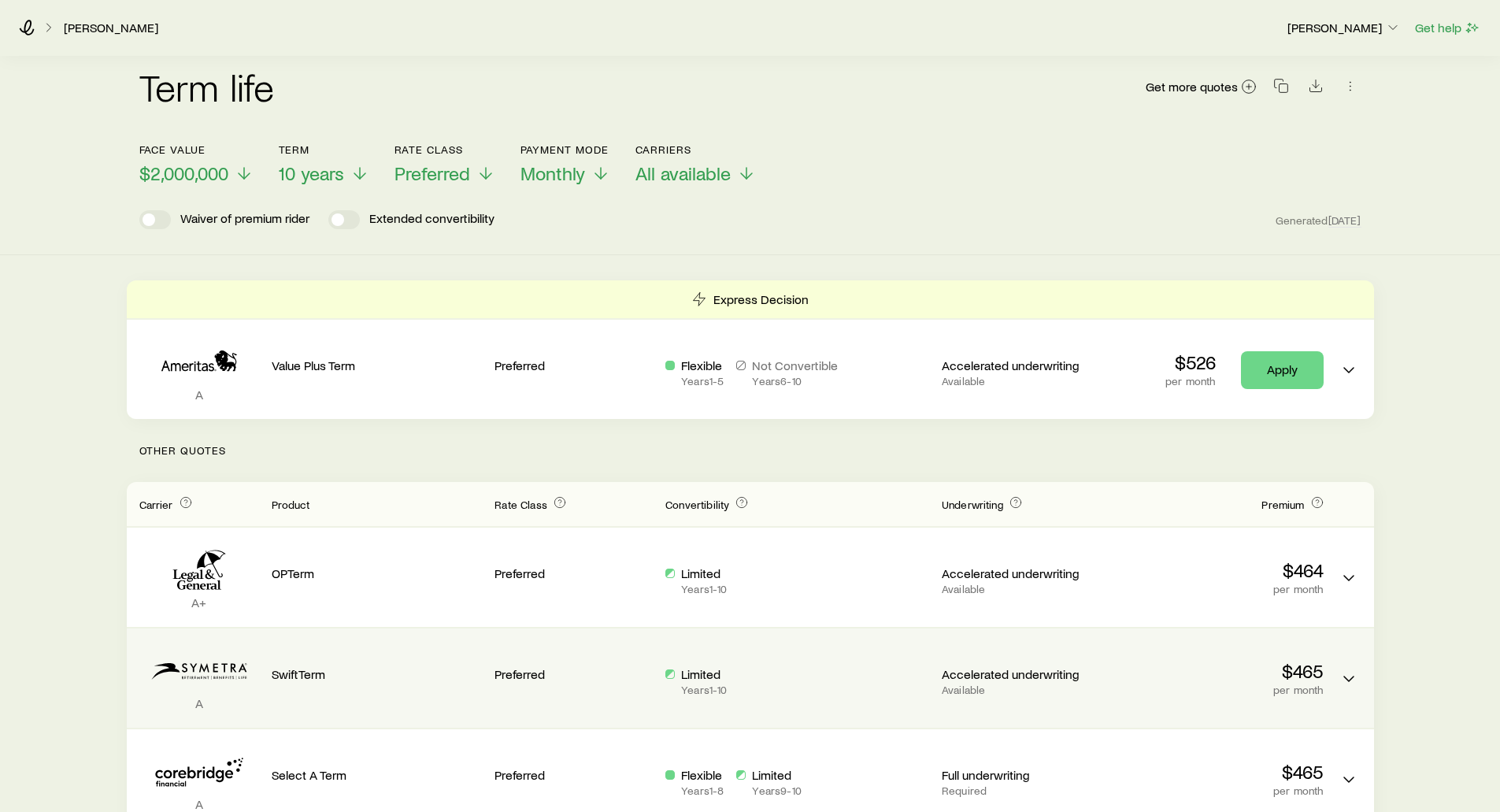
scroll to position [158, 0]
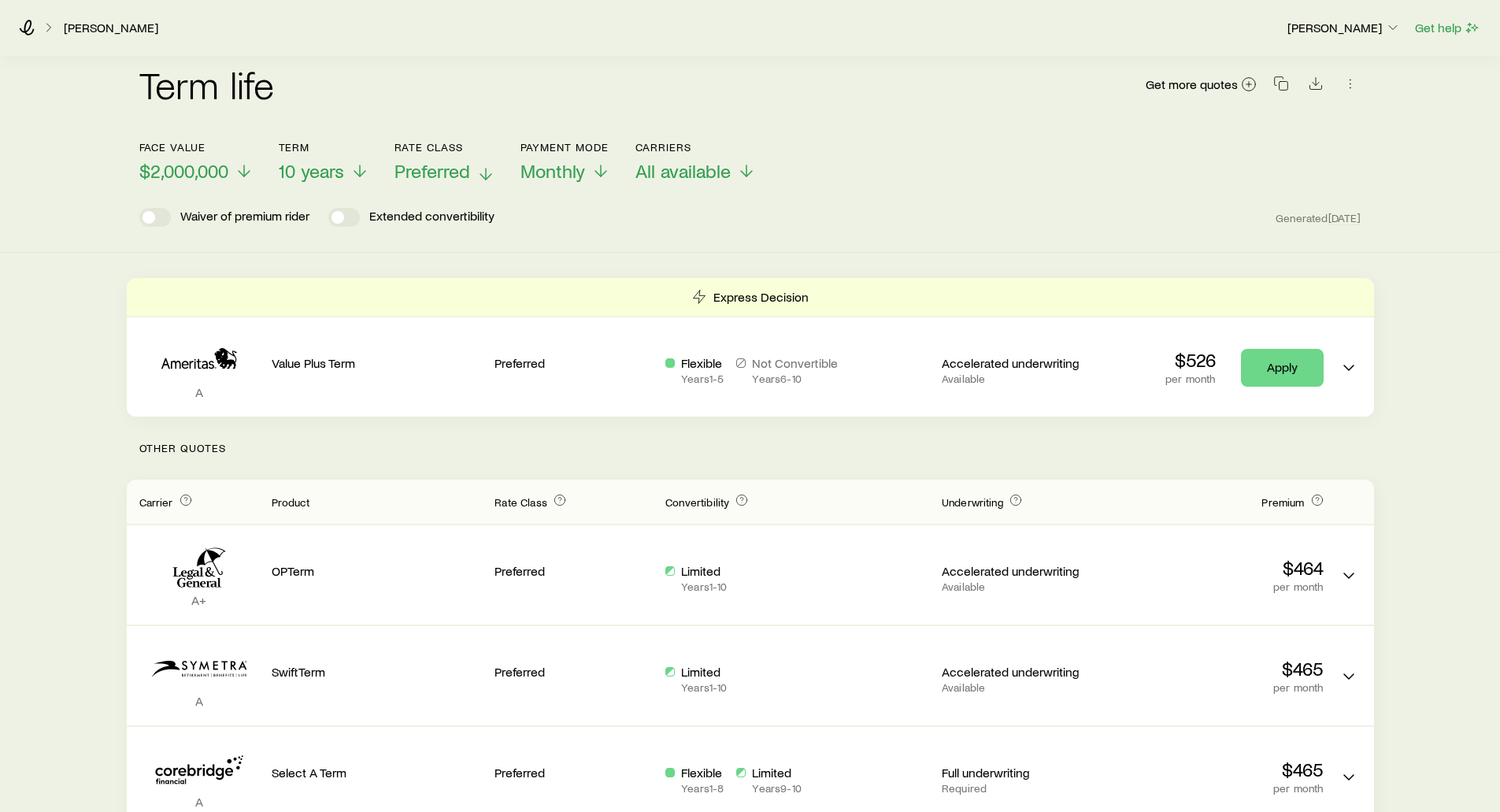
click at [448, 166] on span "Preferred" at bounding box center [432, 170] width 76 height 22
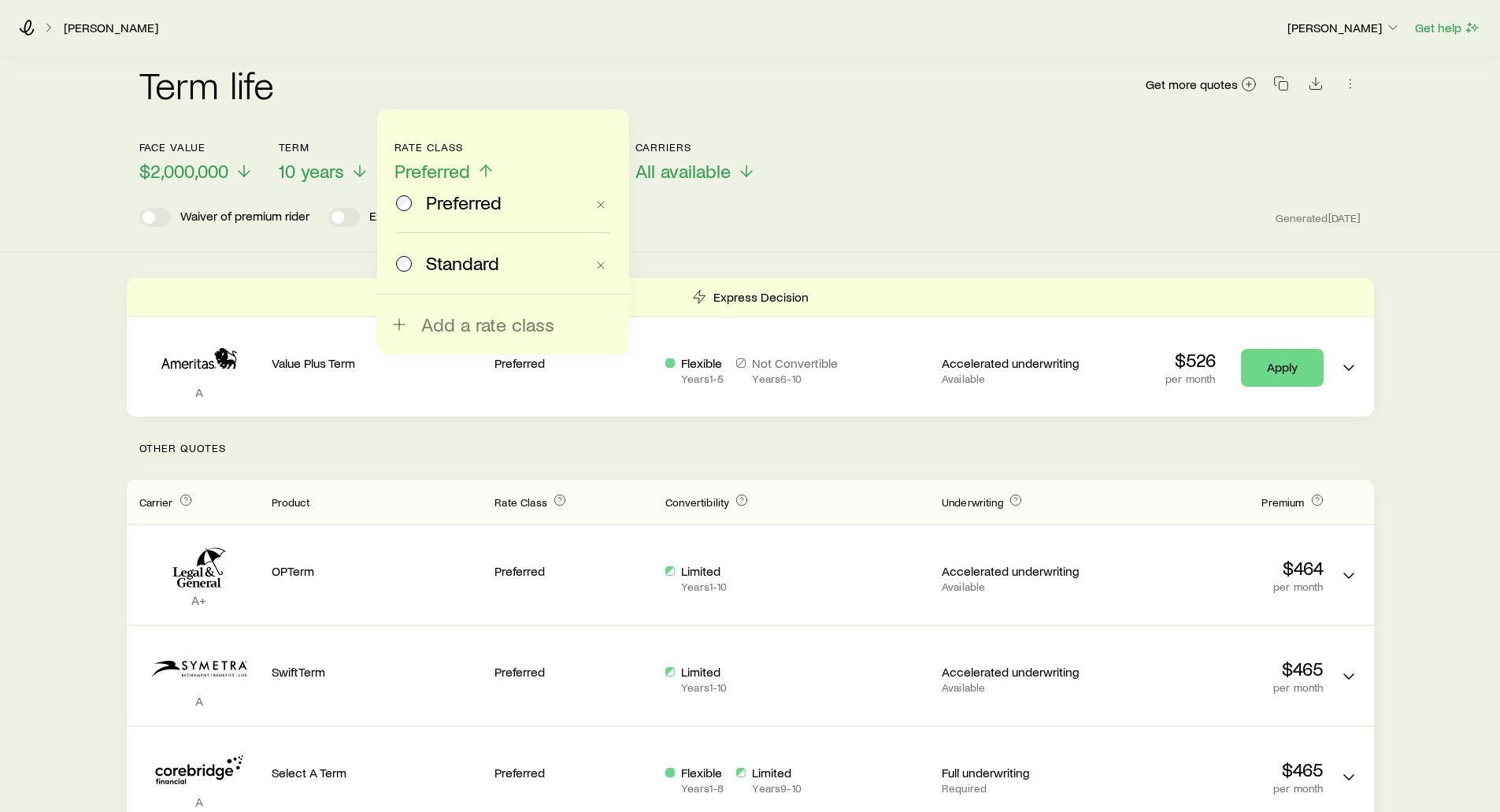
click at [432, 262] on span "Standard" at bounding box center [462, 263] width 74 height 22
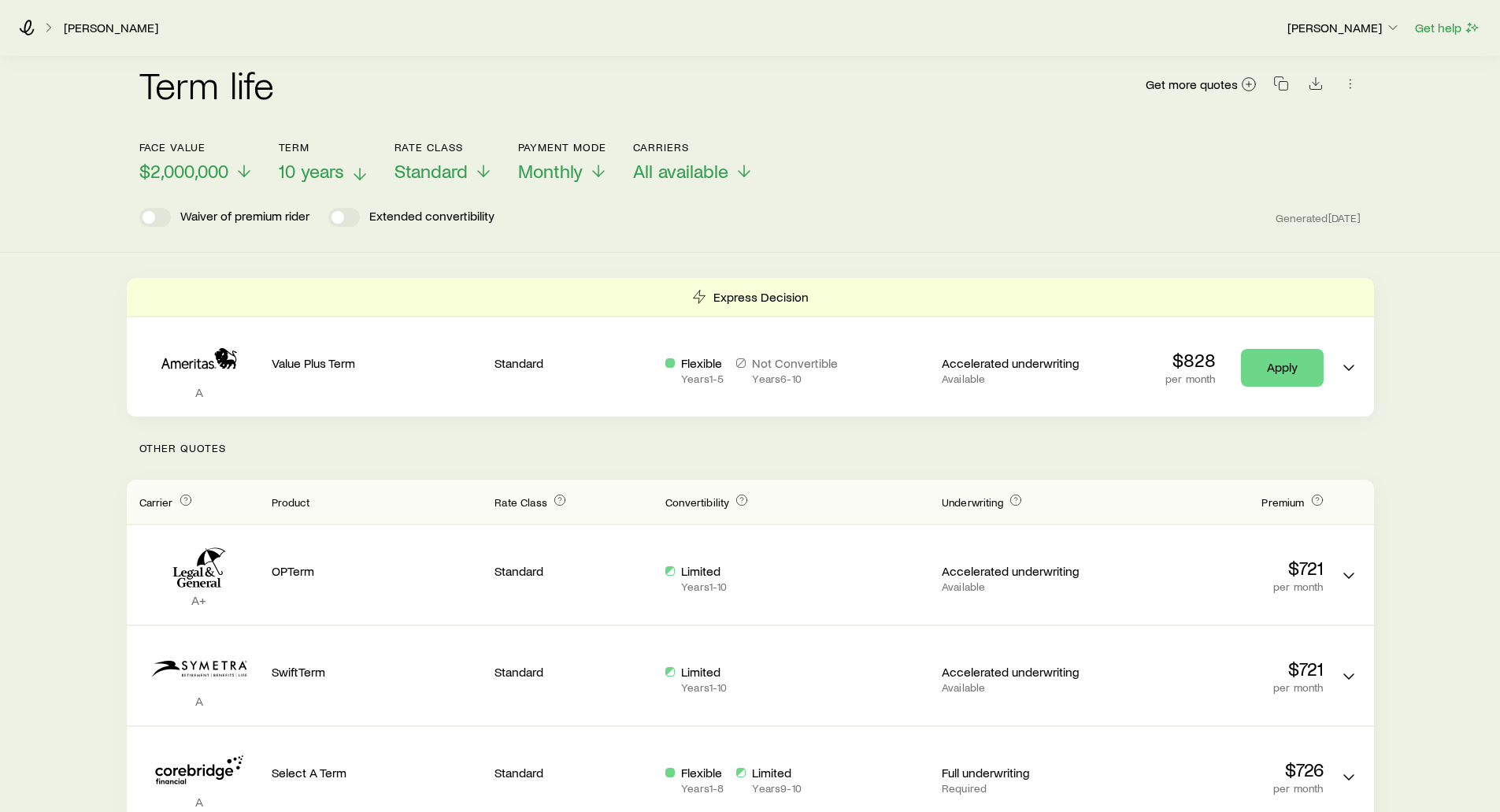
click at [307, 165] on span "10 years" at bounding box center [311, 170] width 65 height 22
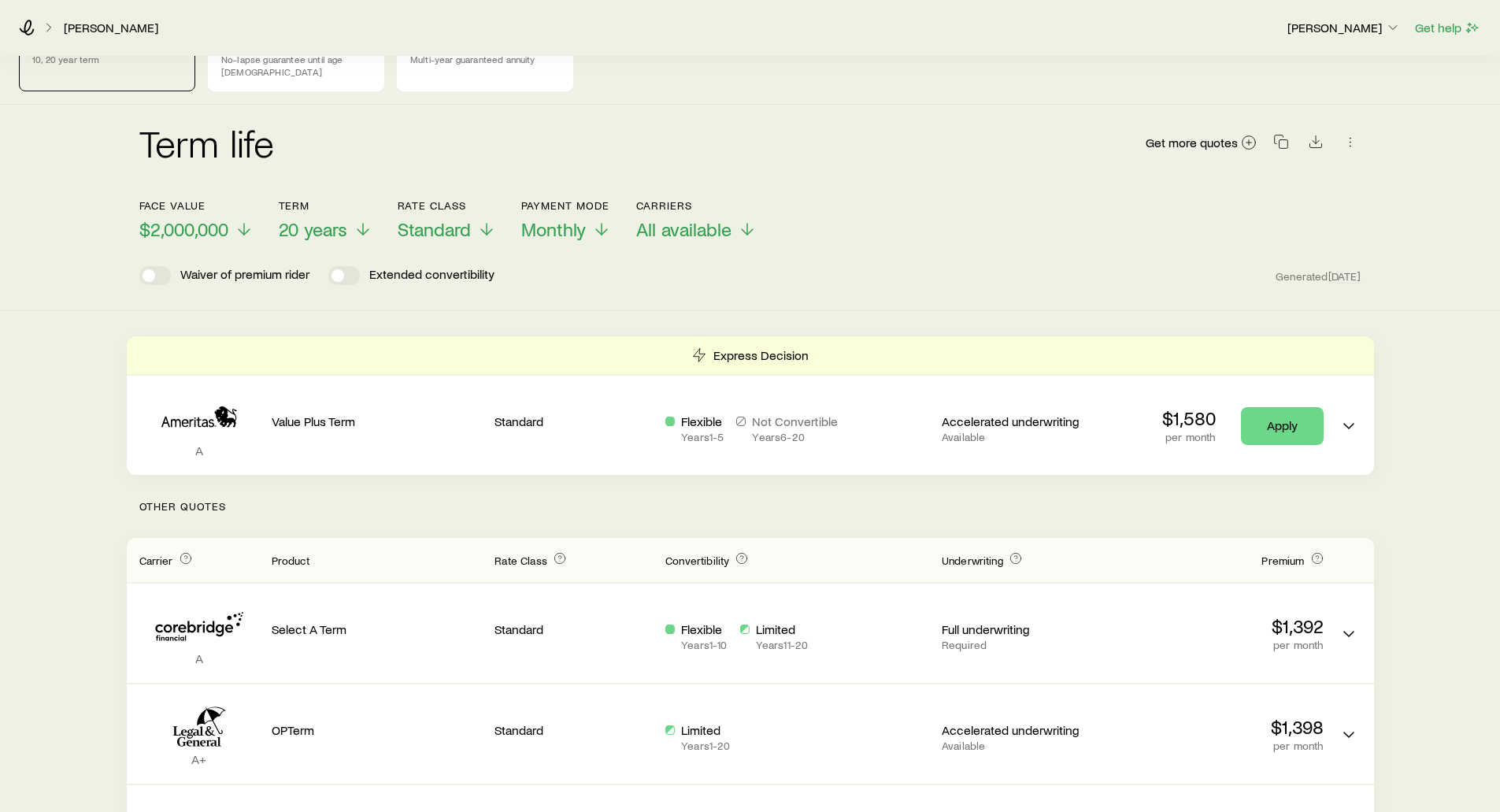
scroll to position [78, 0]
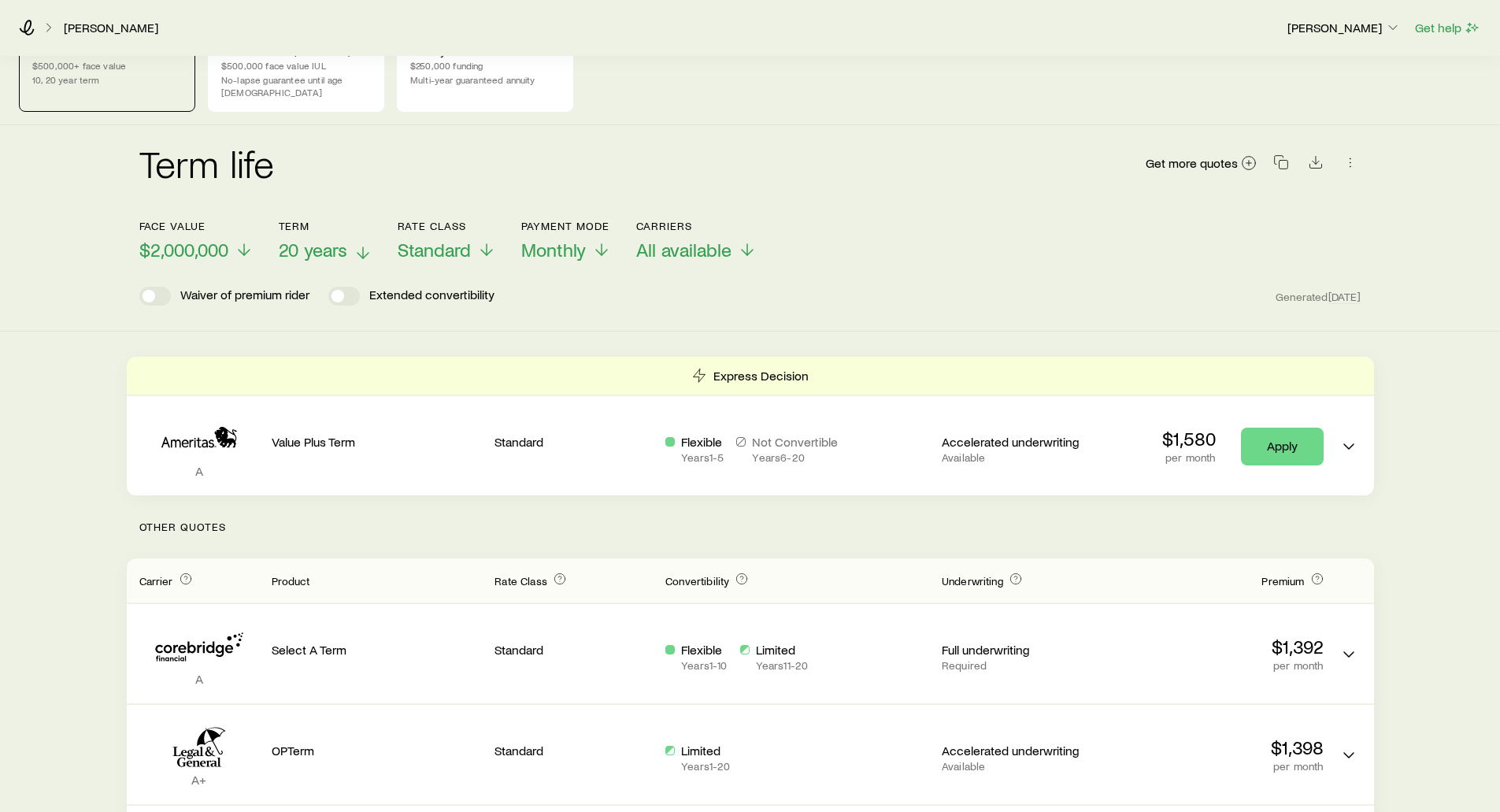
click at [339, 238] on span "20 years" at bounding box center [313, 249] width 69 height 22
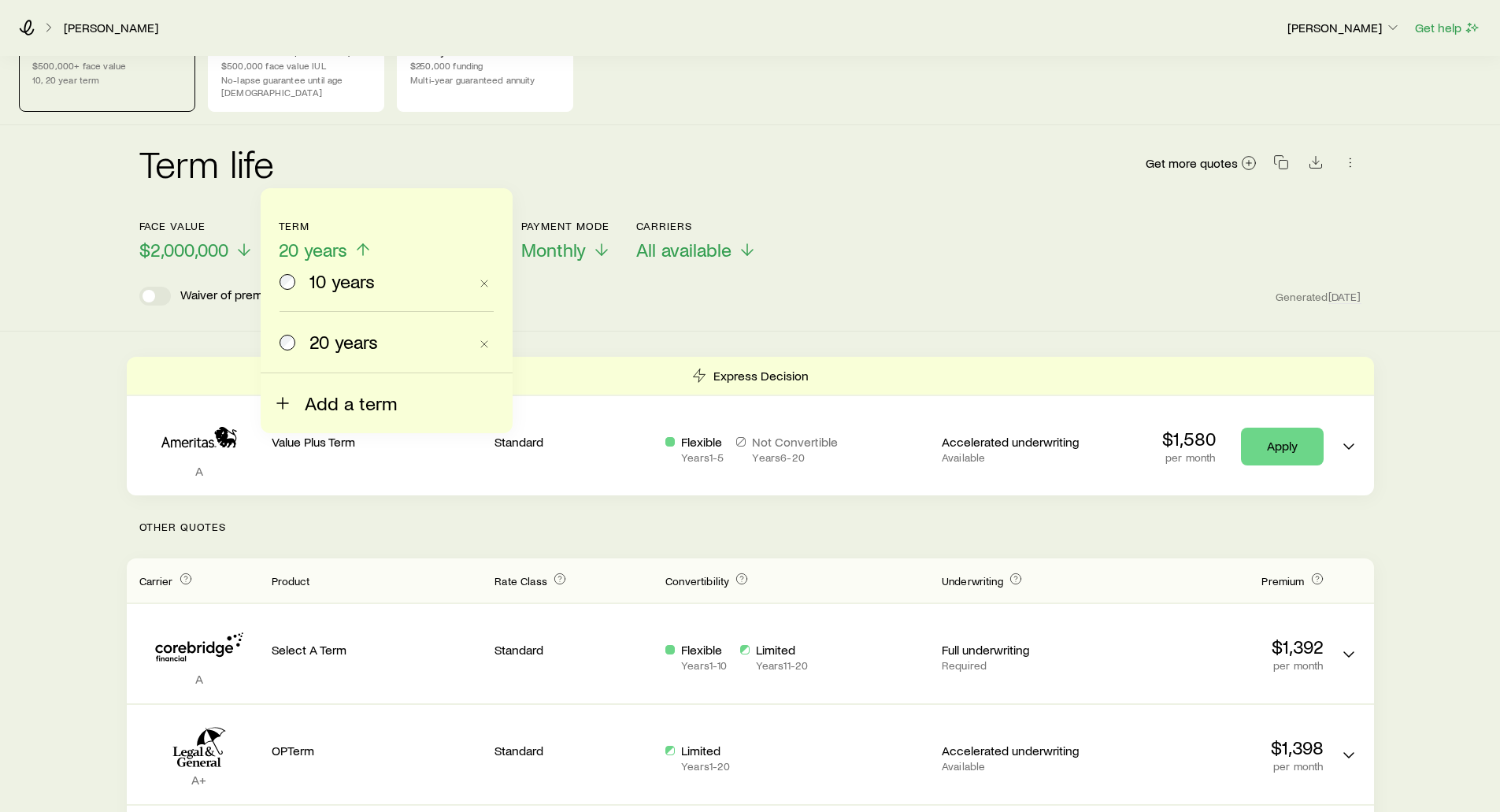
click at [310, 402] on span "Add a term" at bounding box center [351, 402] width 92 height 22
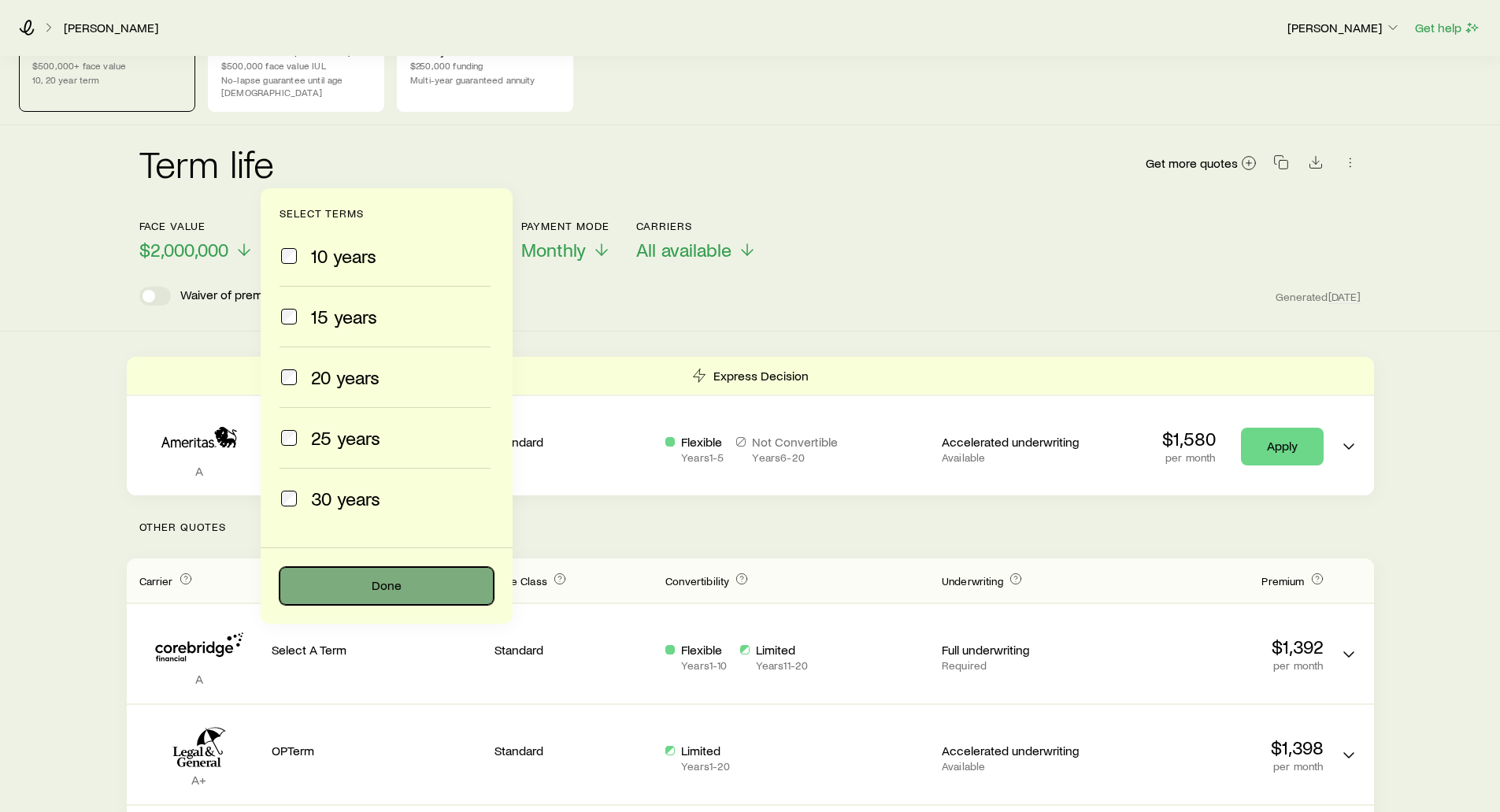
click at [358, 595] on button "Done" at bounding box center [386, 586] width 214 height 38
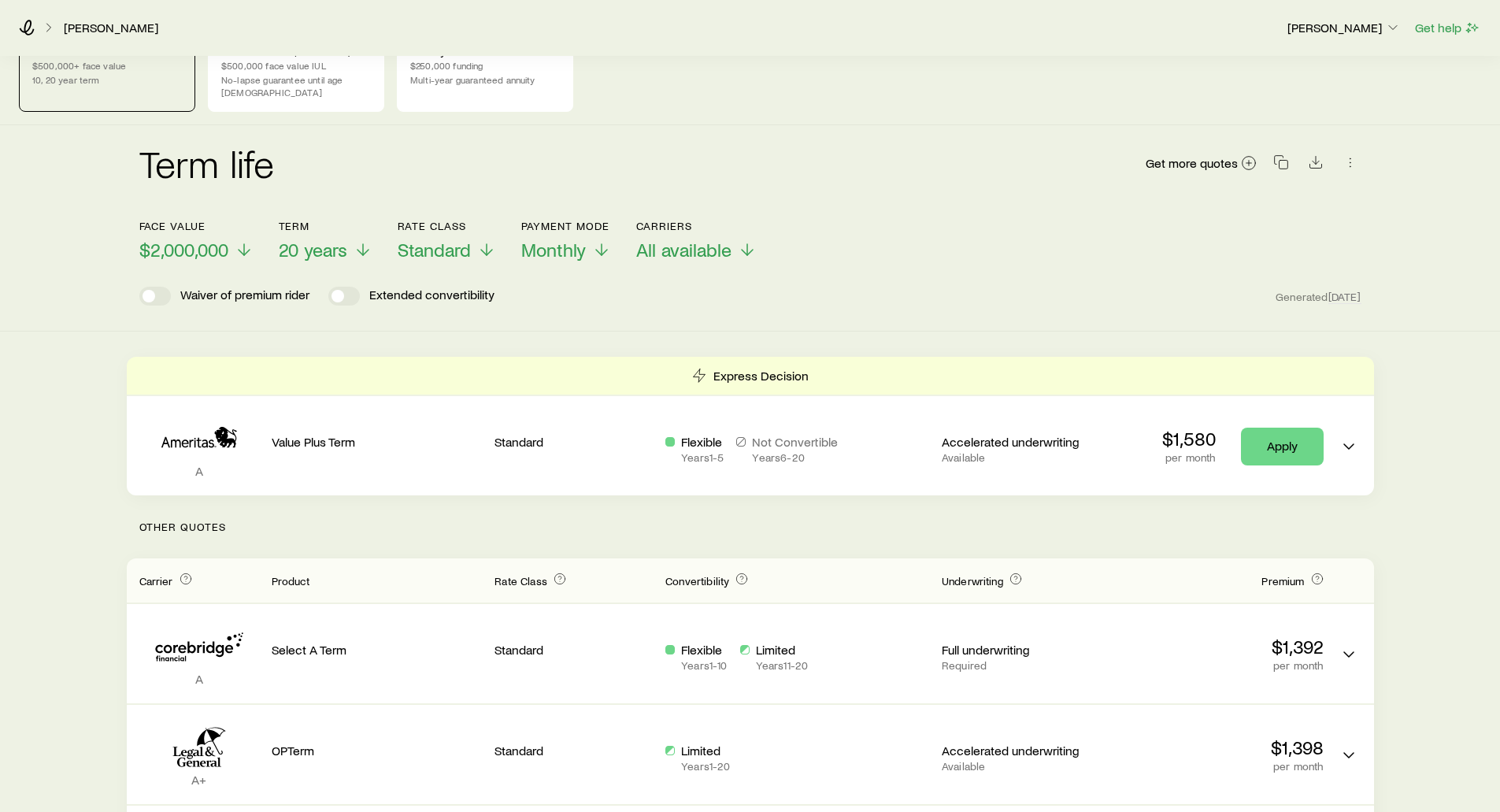
click at [944, 225] on div "Face value $2,000,000 Term 20 years Rate Class Standard Payment Mode Monthly Ca…" at bounding box center [750, 230] width 1222 height 61
click at [342, 238] on span "20 years" at bounding box center [313, 249] width 69 height 22
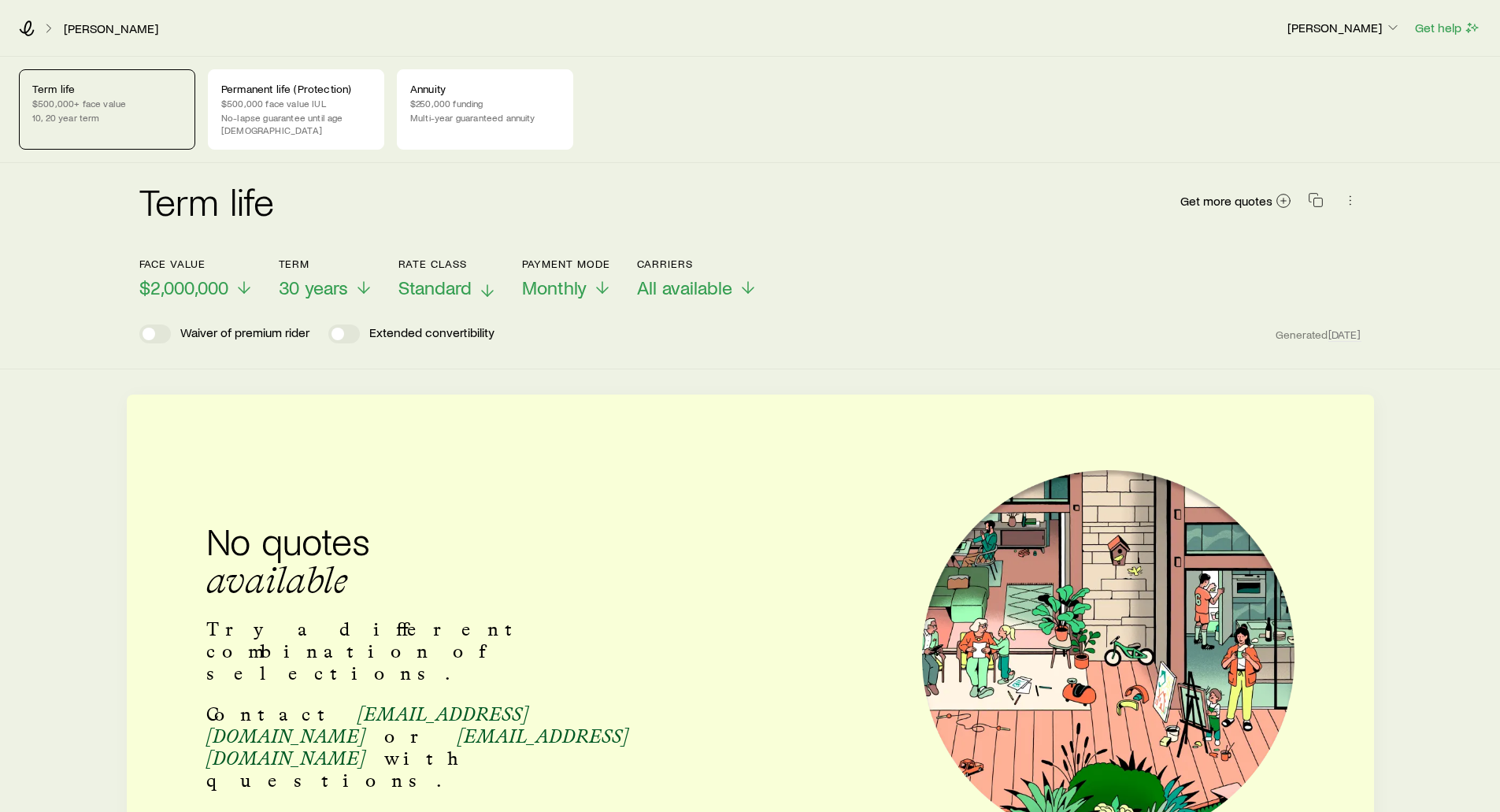
scroll to position [0, 0]
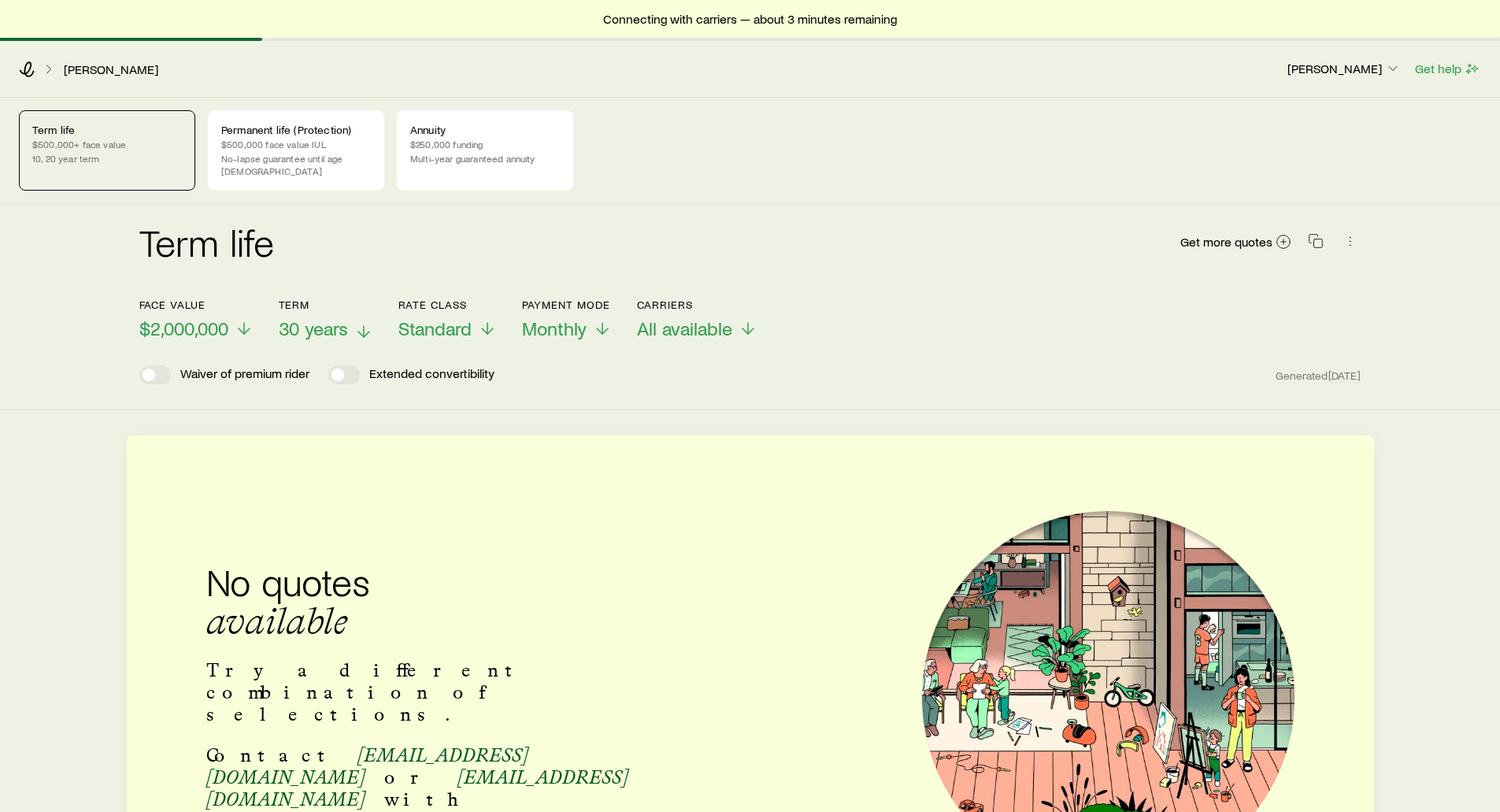
click at [345, 318] on span "30 years" at bounding box center [314, 328] width 70 height 22
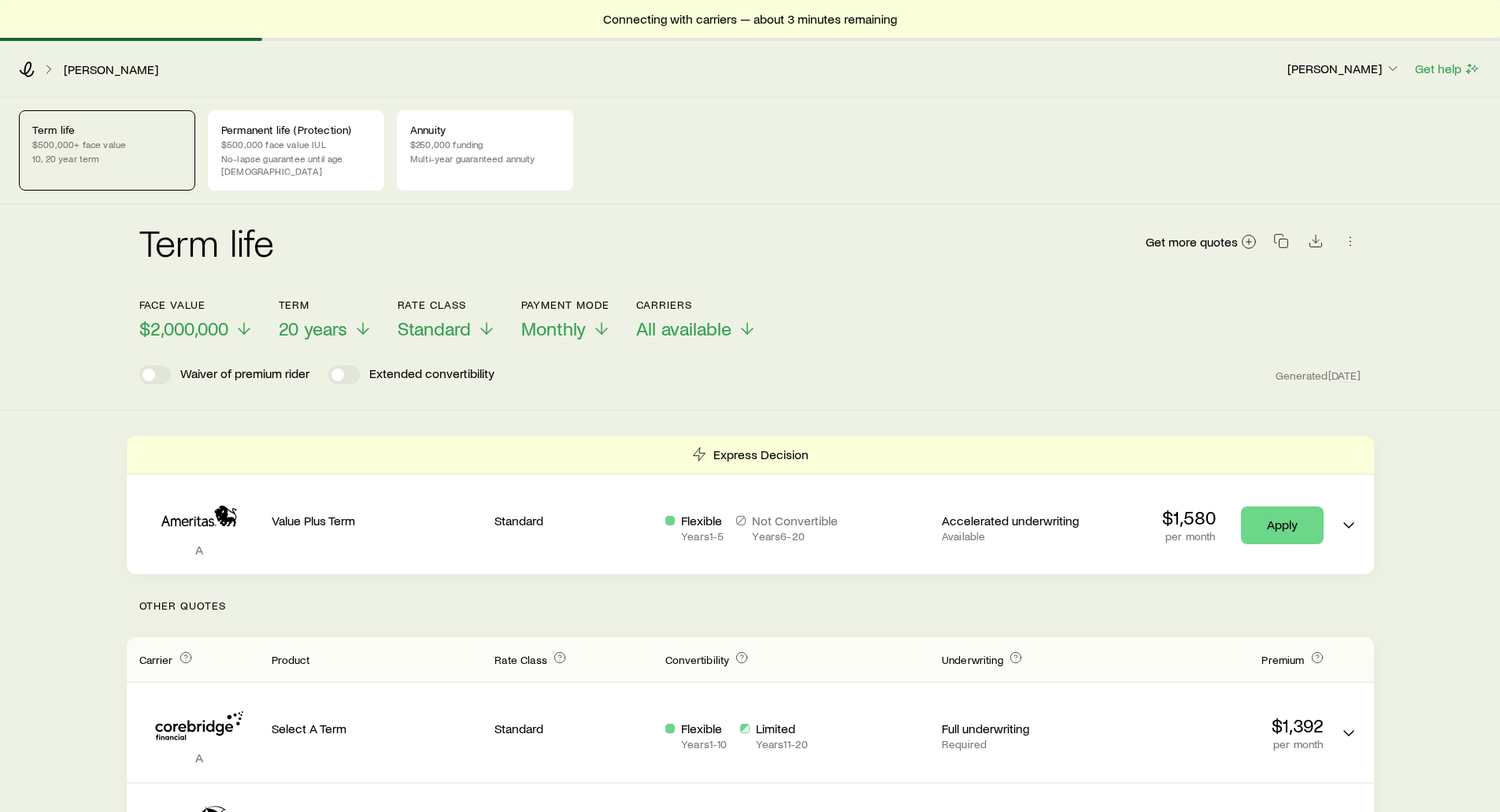
click at [613, 247] on div "Term life Get more quotes" at bounding box center [750, 251] width 1222 height 57
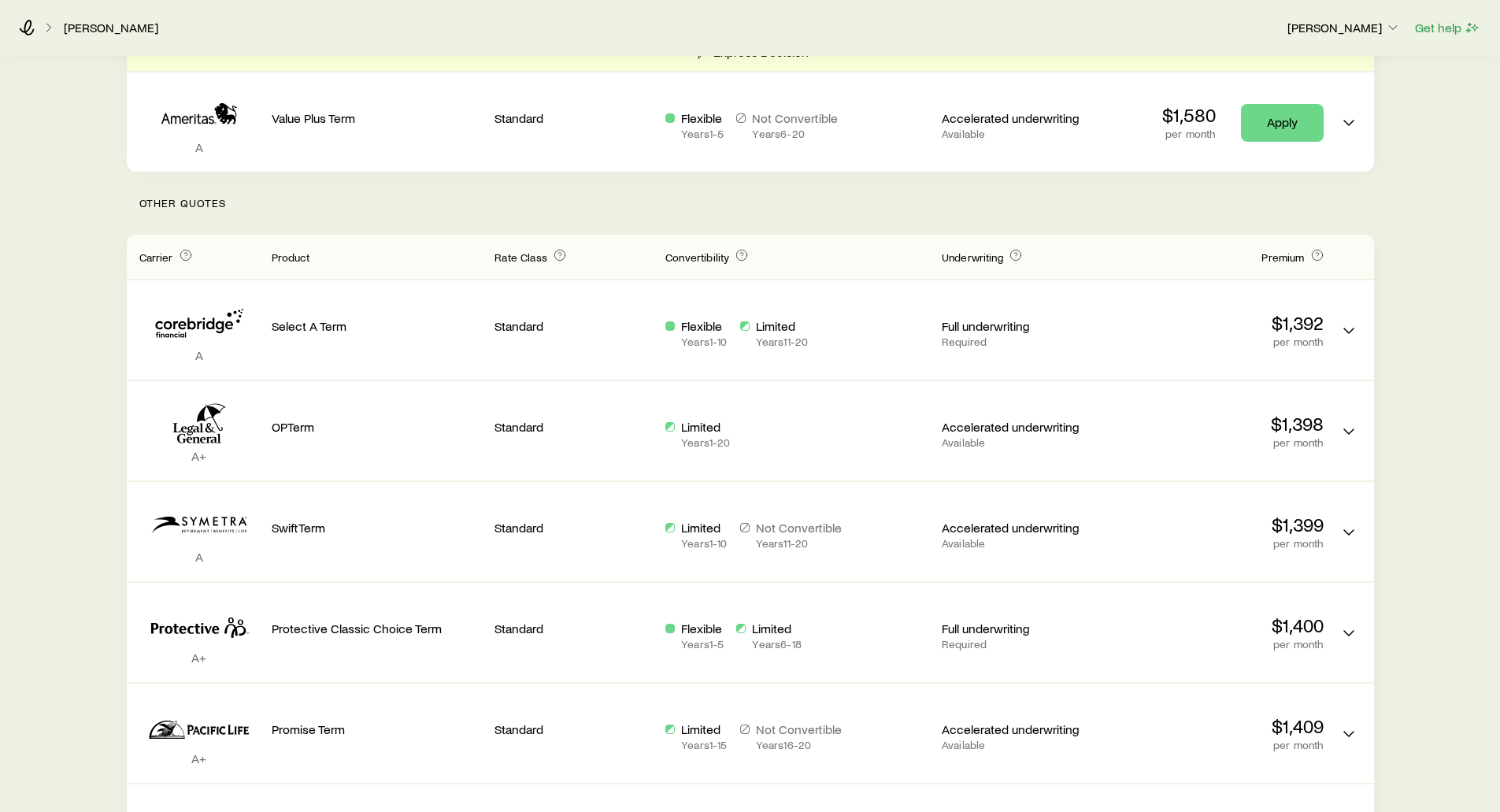
scroll to position [473, 0]
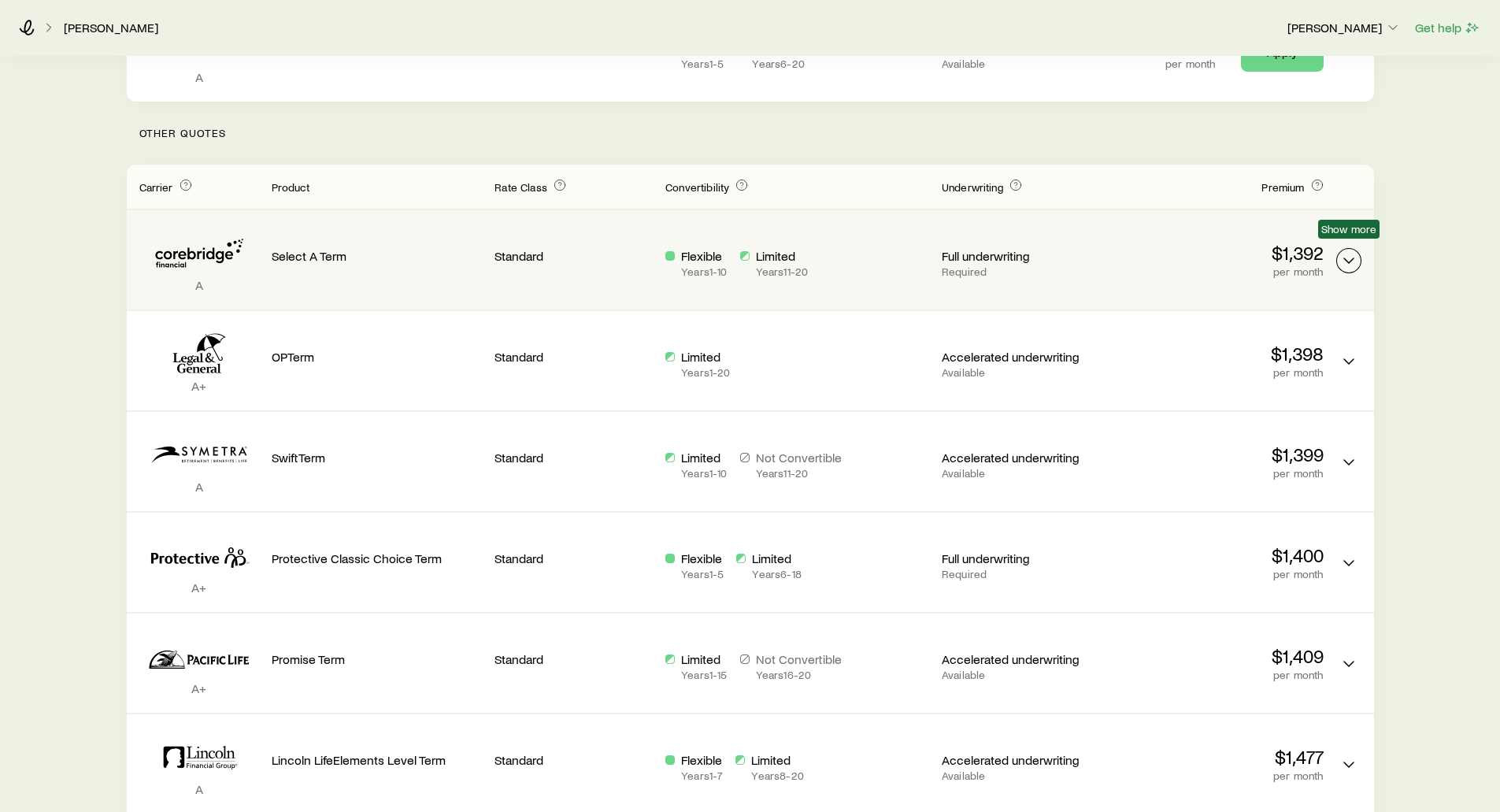
click at [1346, 251] on icon "Term quotes" at bounding box center [1348, 260] width 19 height 19
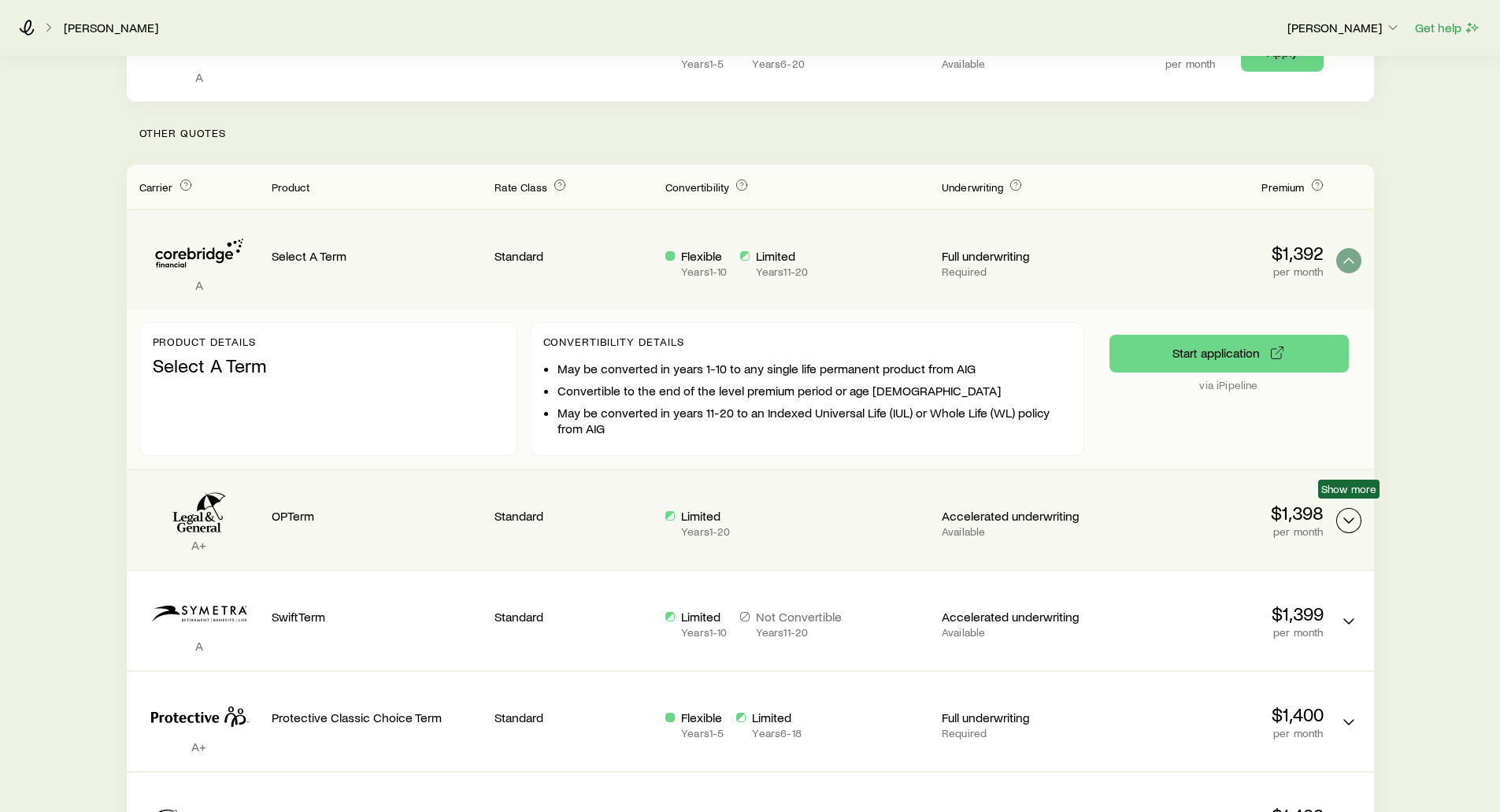
click at [1349, 513] on icon "Term quotes" at bounding box center [1348, 520] width 19 height 19
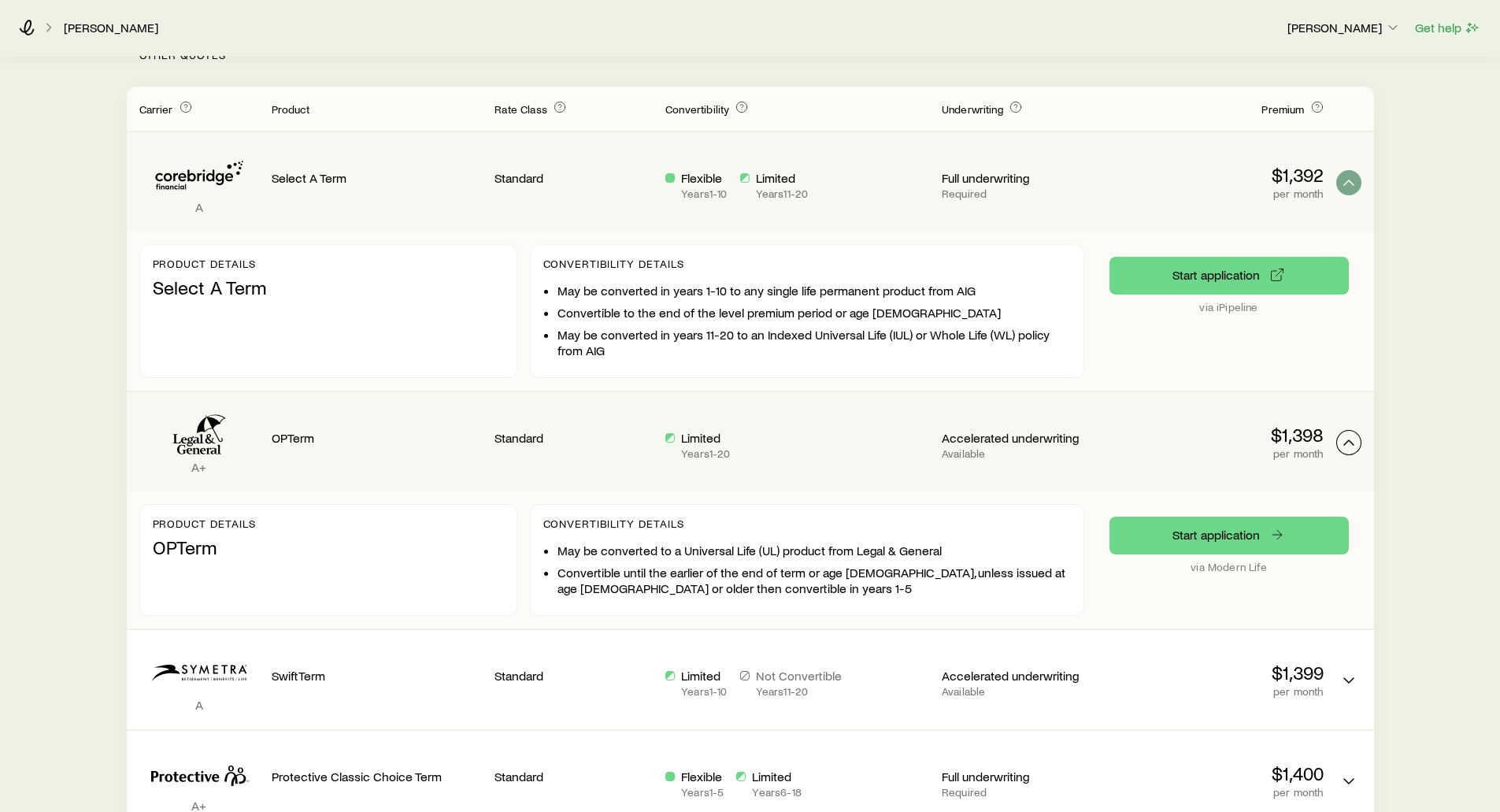
scroll to position [551, 0]
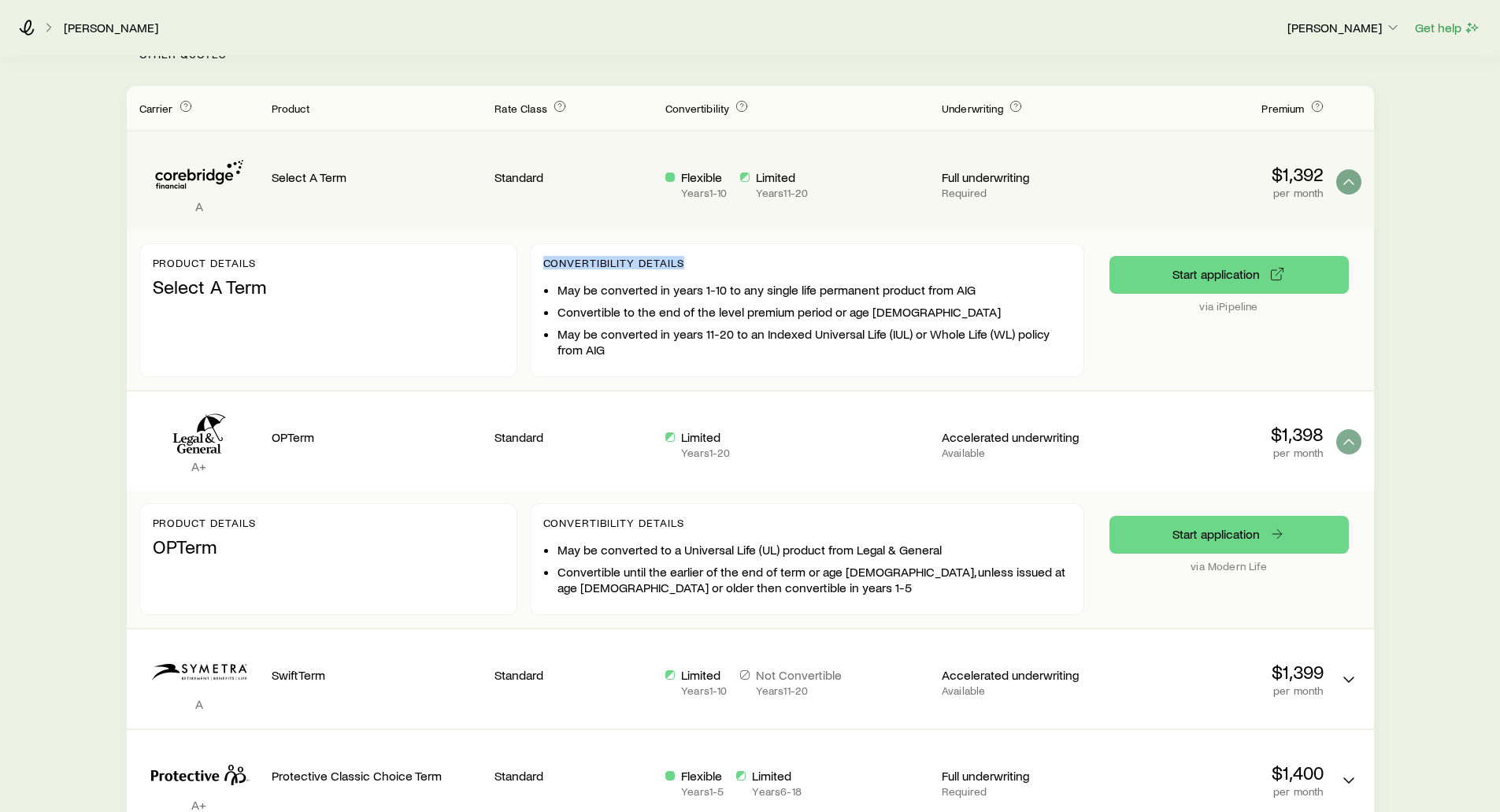
drag, startPoint x: 718, startPoint y: 246, endPoint x: 536, endPoint y: 243, distance: 182.0
click at [536, 243] on div "Convertibility Details May be converted in years 1-10 to any single life perman…" at bounding box center [807, 310] width 554 height 134
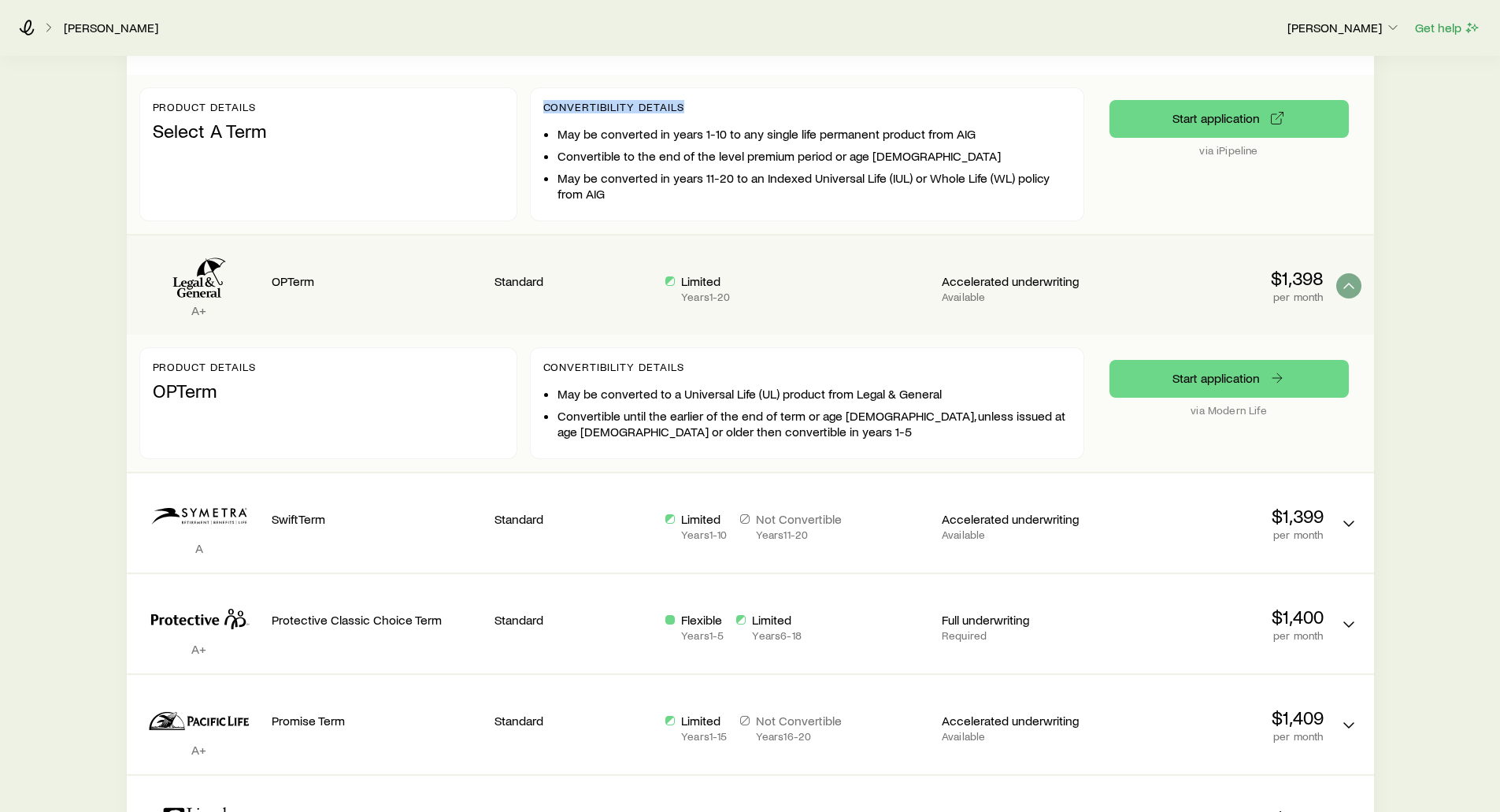
scroll to position [709, 0]
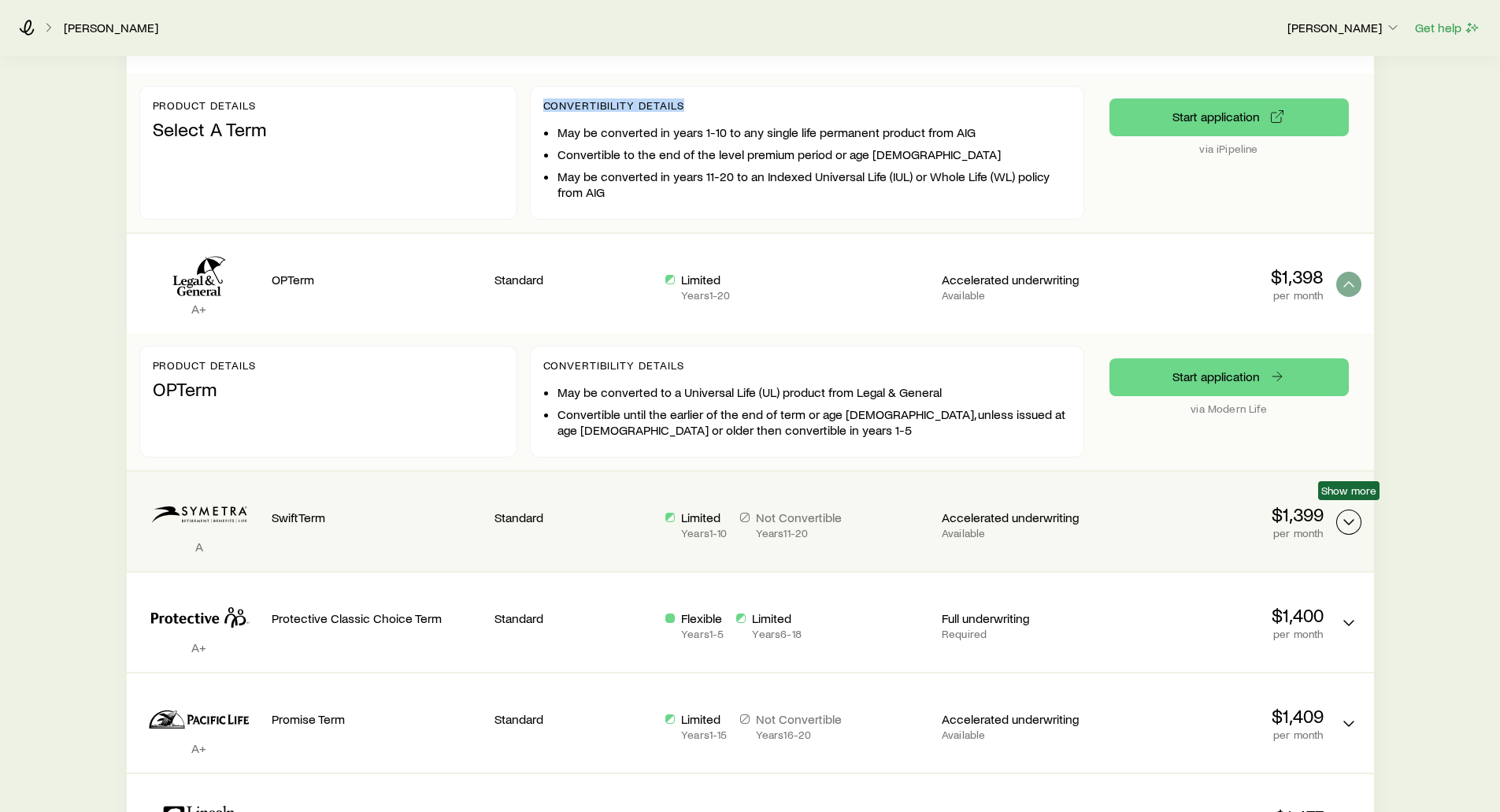
click at [1342, 512] on icon "Term quotes" at bounding box center [1348, 521] width 19 height 19
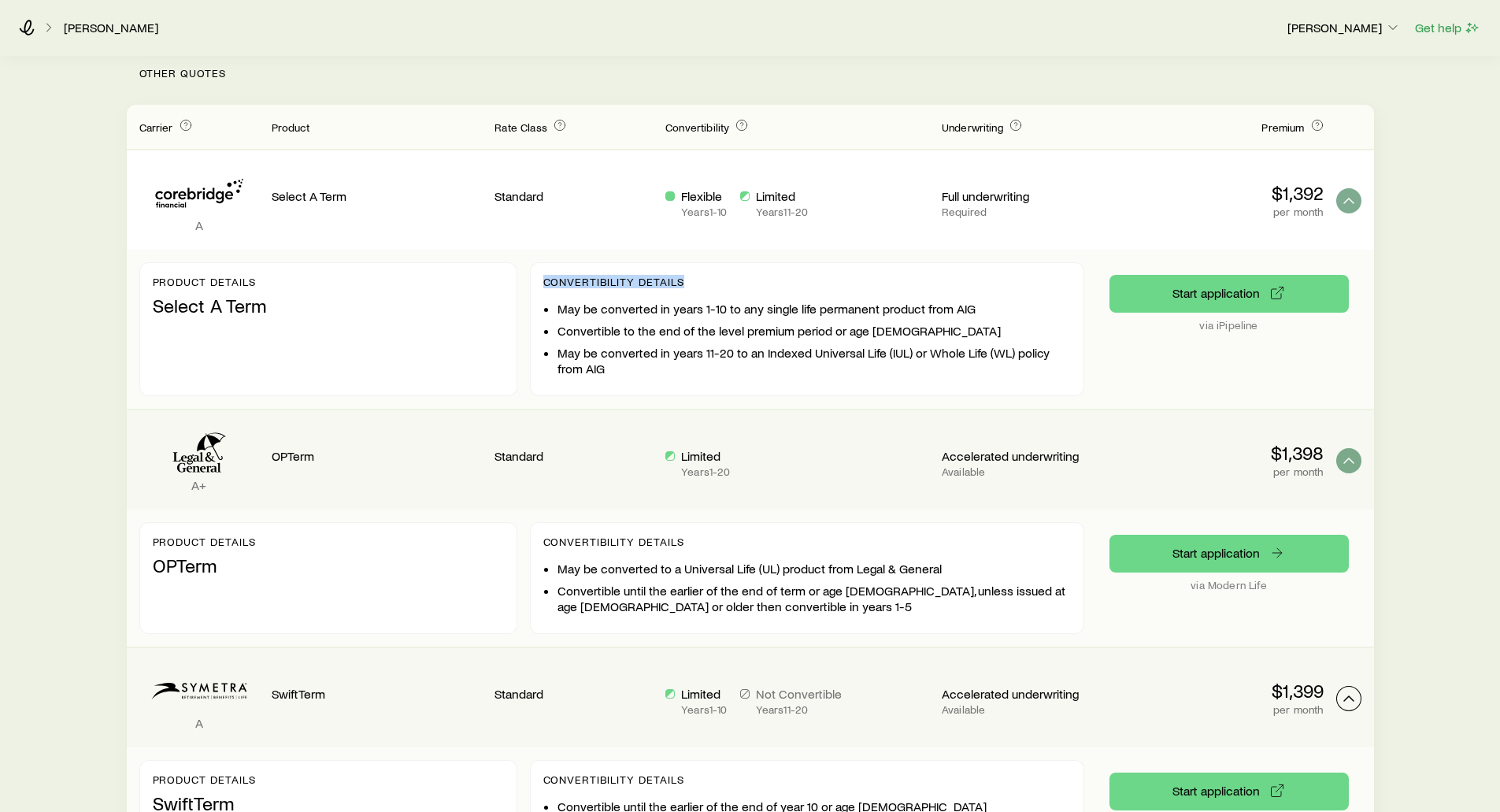
scroll to position [551, 0]
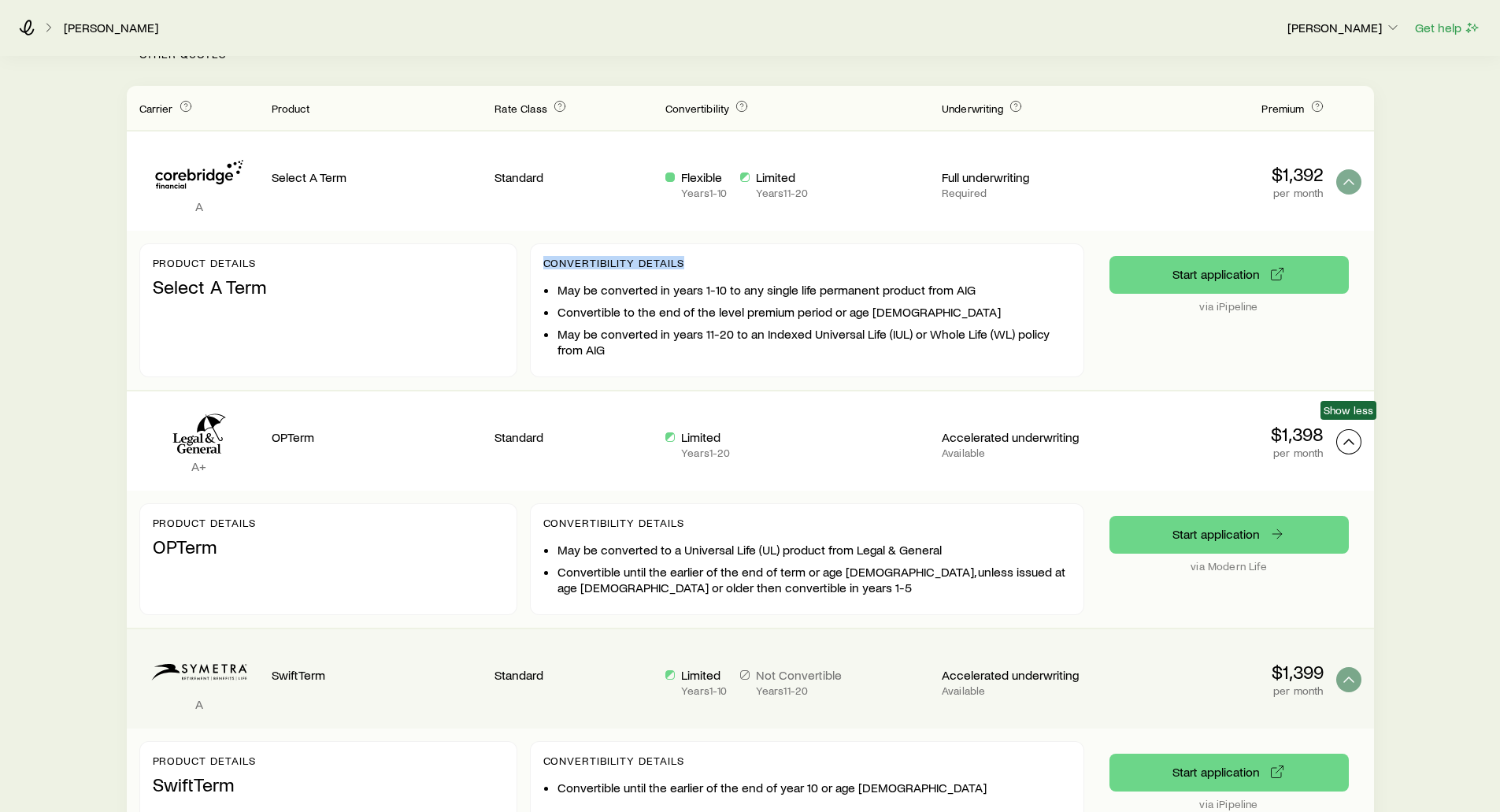
click at [1350, 432] on icon "Term quotes" at bounding box center [1348, 441] width 19 height 19
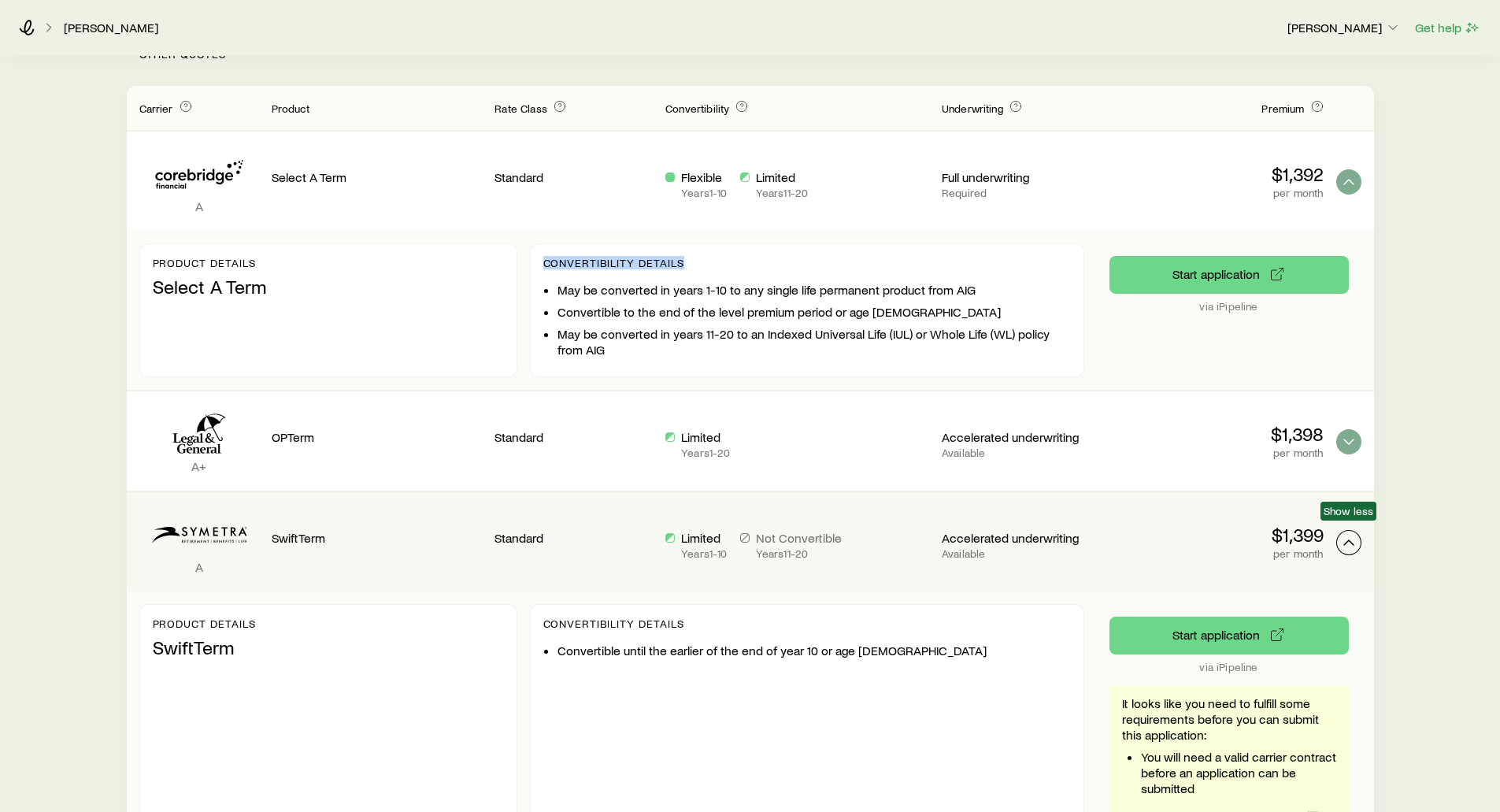
click at [1348, 540] on polyline "Term quotes" at bounding box center [1349, 542] width 10 height 5
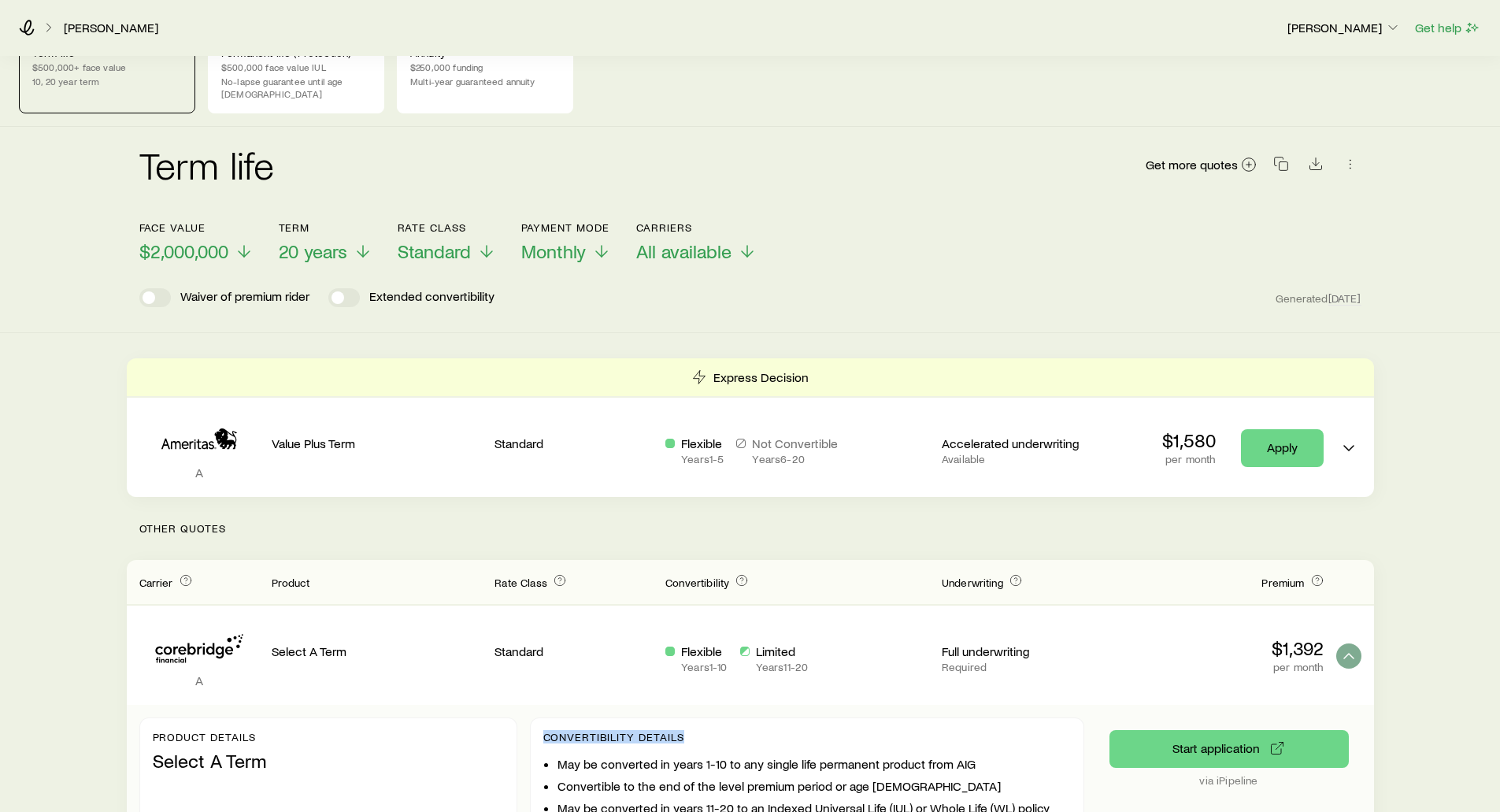
scroll to position [78, 0]
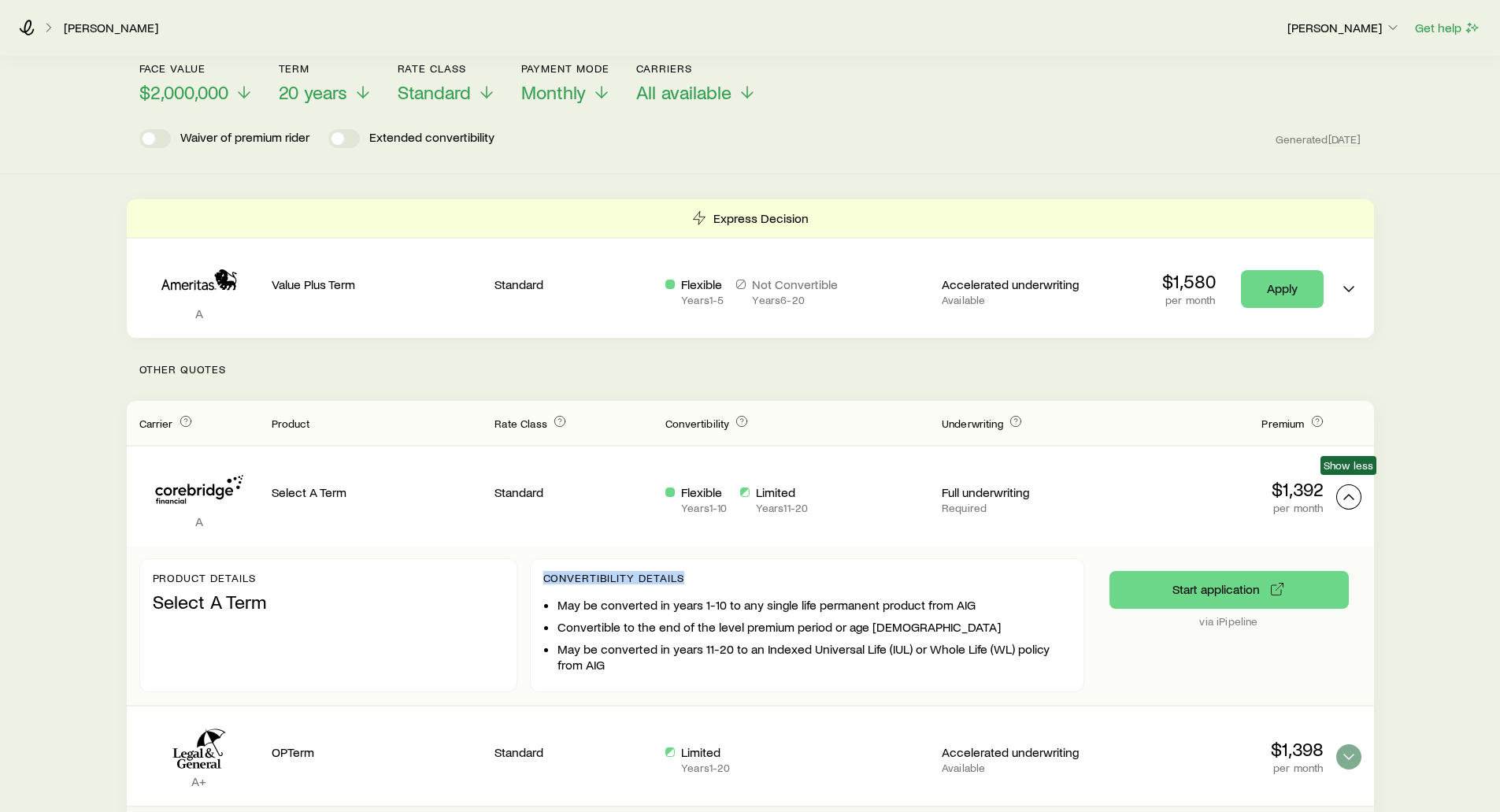
click at [1354, 487] on icon "Term quotes" at bounding box center [1348, 496] width 19 height 19
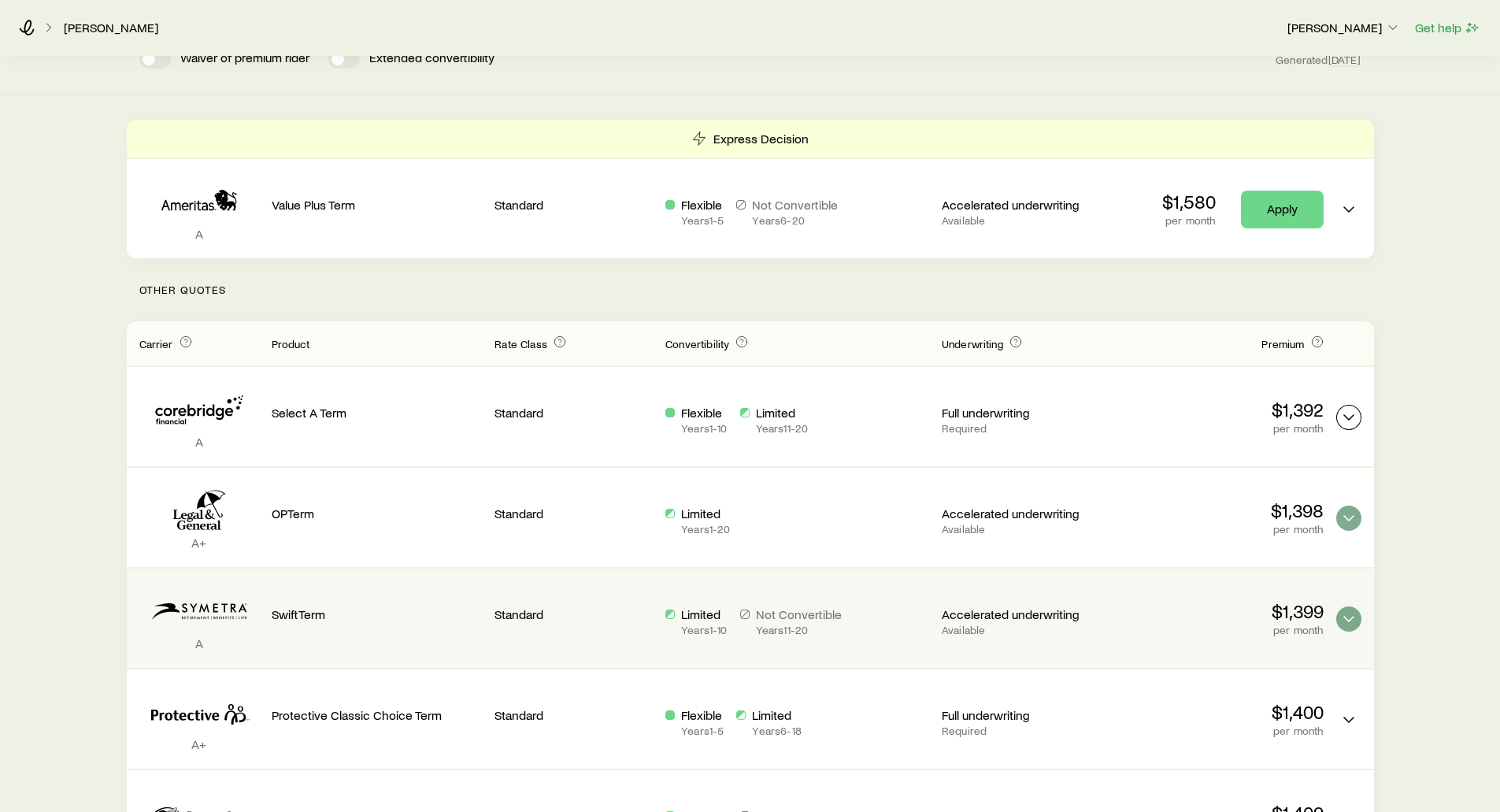
scroll to position [315, 0]
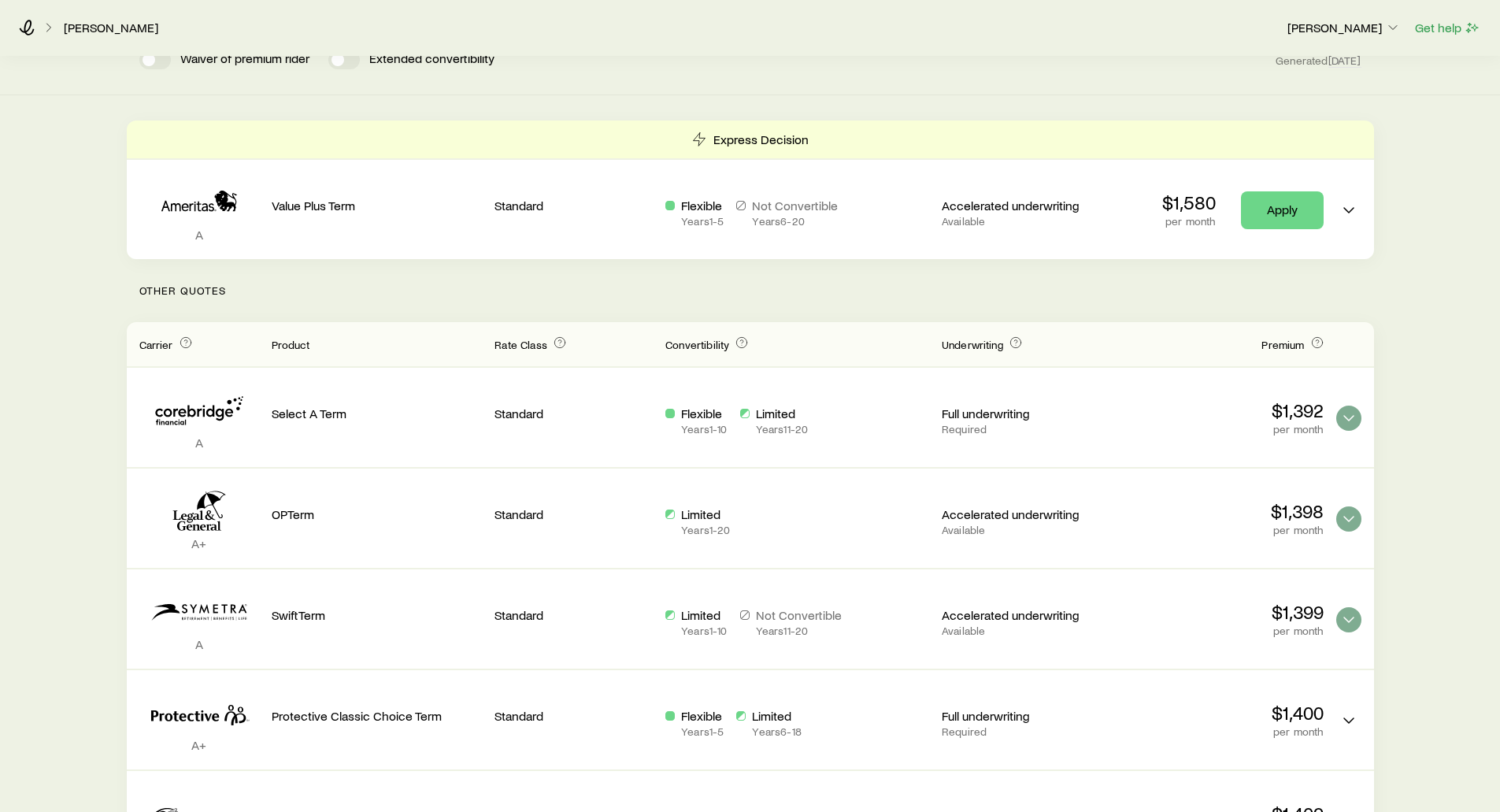
click at [70, 383] on div "Term life $500,000+ face value 10, 20 year term Permanent life (Protection) $50…" at bounding box center [750, 729] width 1500 height 1893
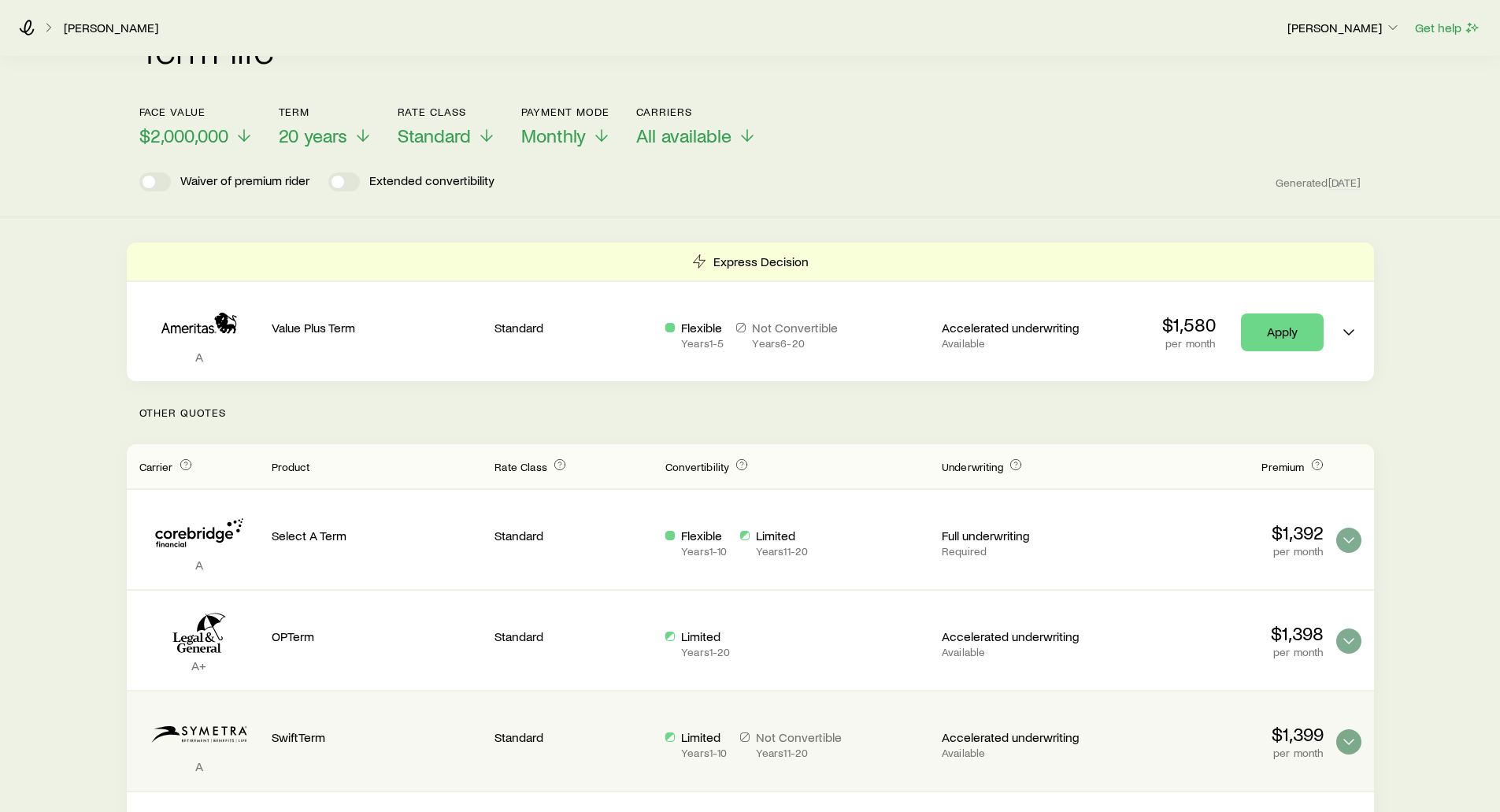
scroll to position [158, 0]
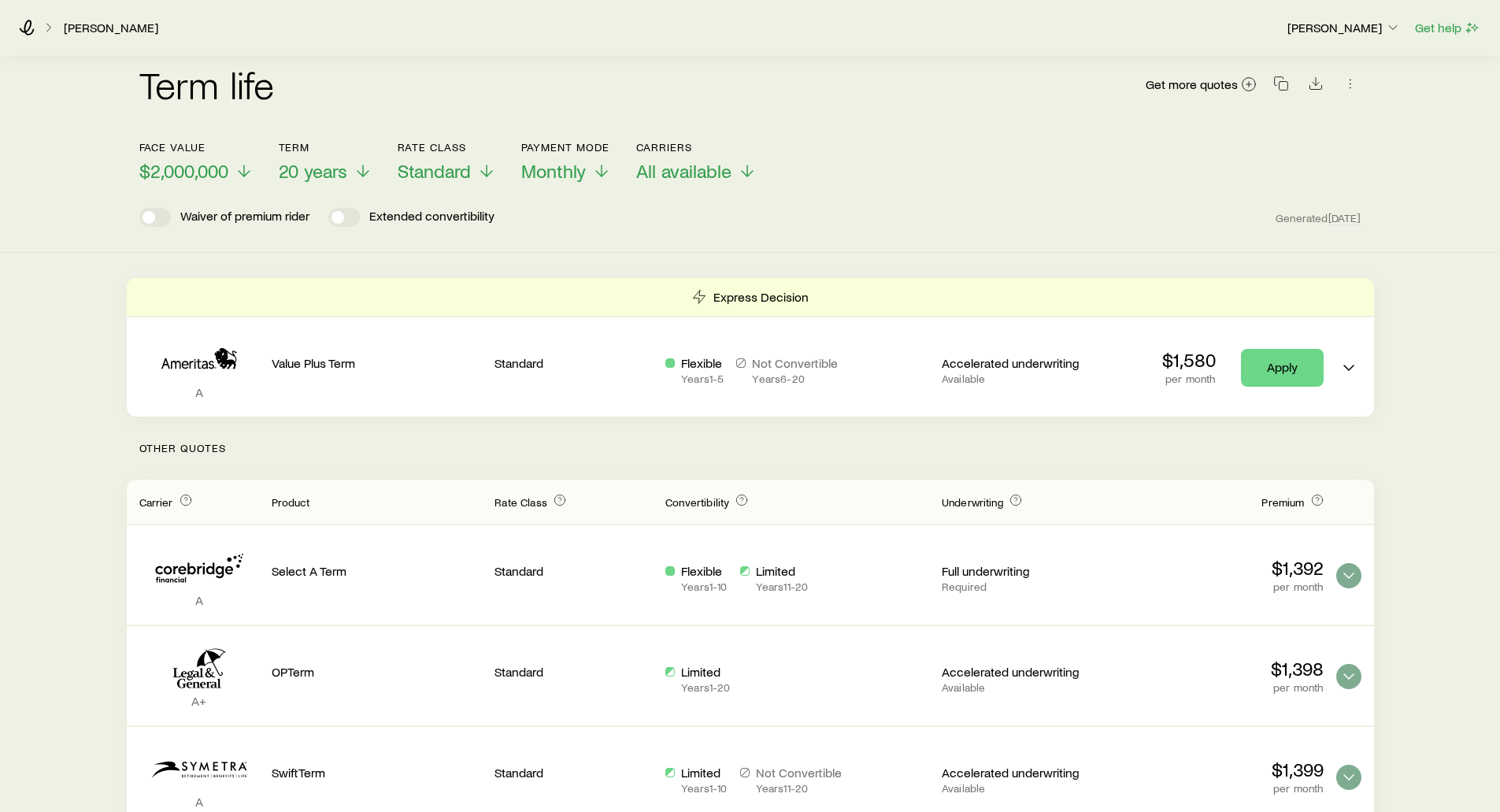
click at [591, 278] on div "Express Decision" at bounding box center [750, 297] width 1247 height 38
click at [807, 186] on header "Face value $2,000,000 Term 20 years Rate Class Standard Payment Mode Monthly Ca…" at bounding box center [750, 183] width 1222 height 86
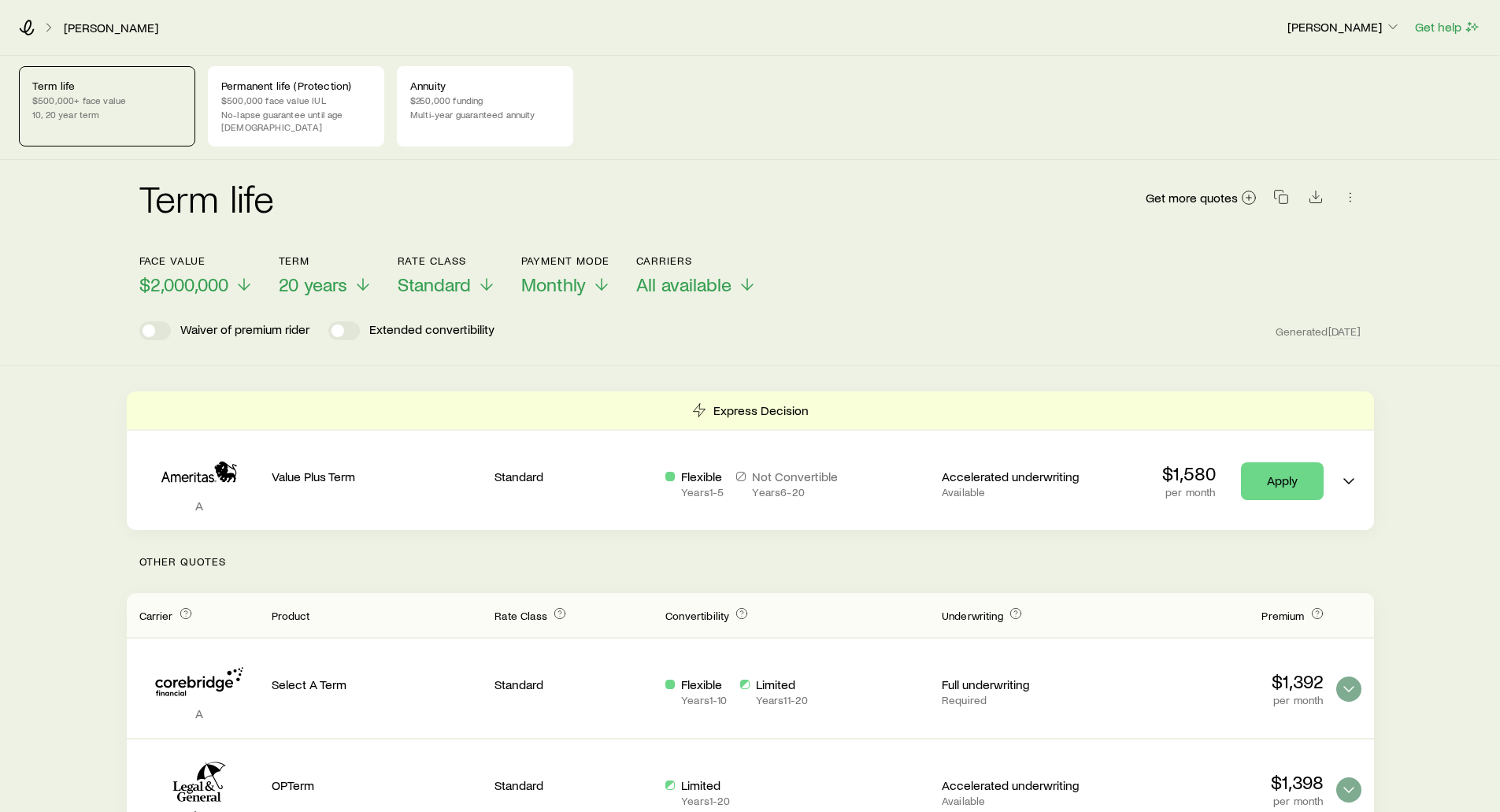
scroll to position [0, 0]
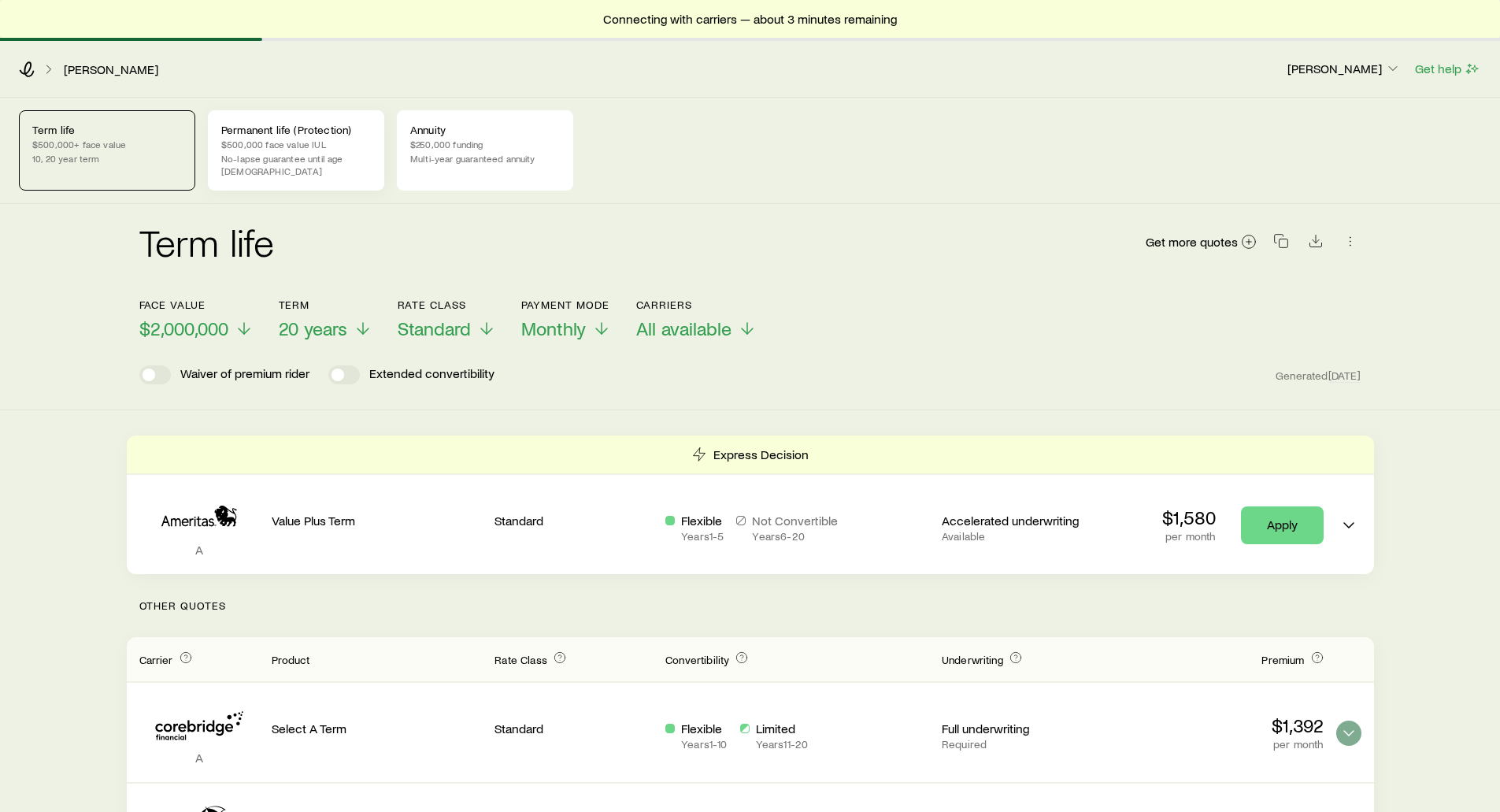
click at [315, 149] on div "Permanent life (Protection) $500,000 face value IUL No-lapse guarantee until ag…" at bounding box center [296, 149] width 176 height 80
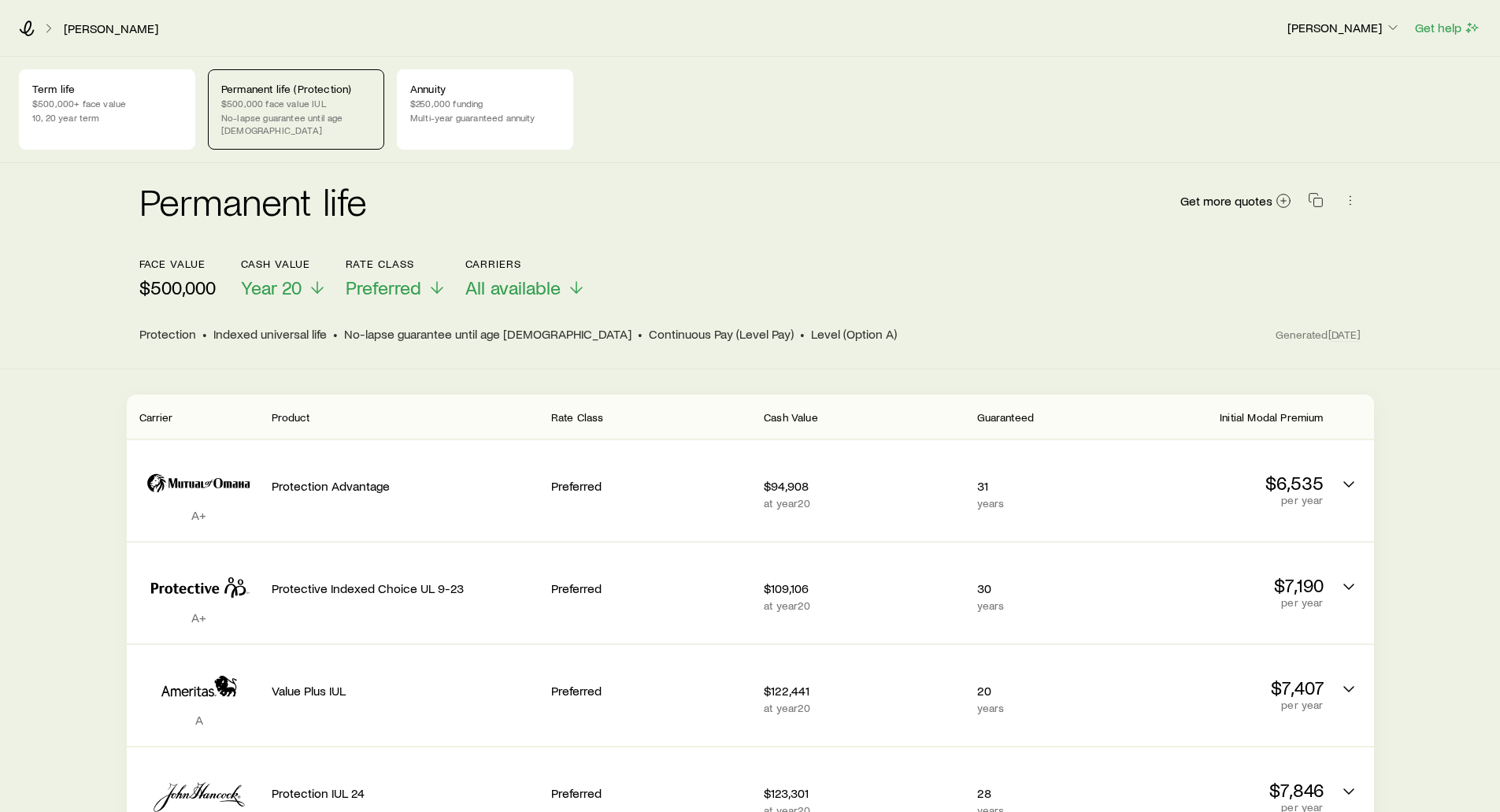
click at [267, 106] on p "$500,000 face value IUL" at bounding box center [296, 103] width 150 height 13
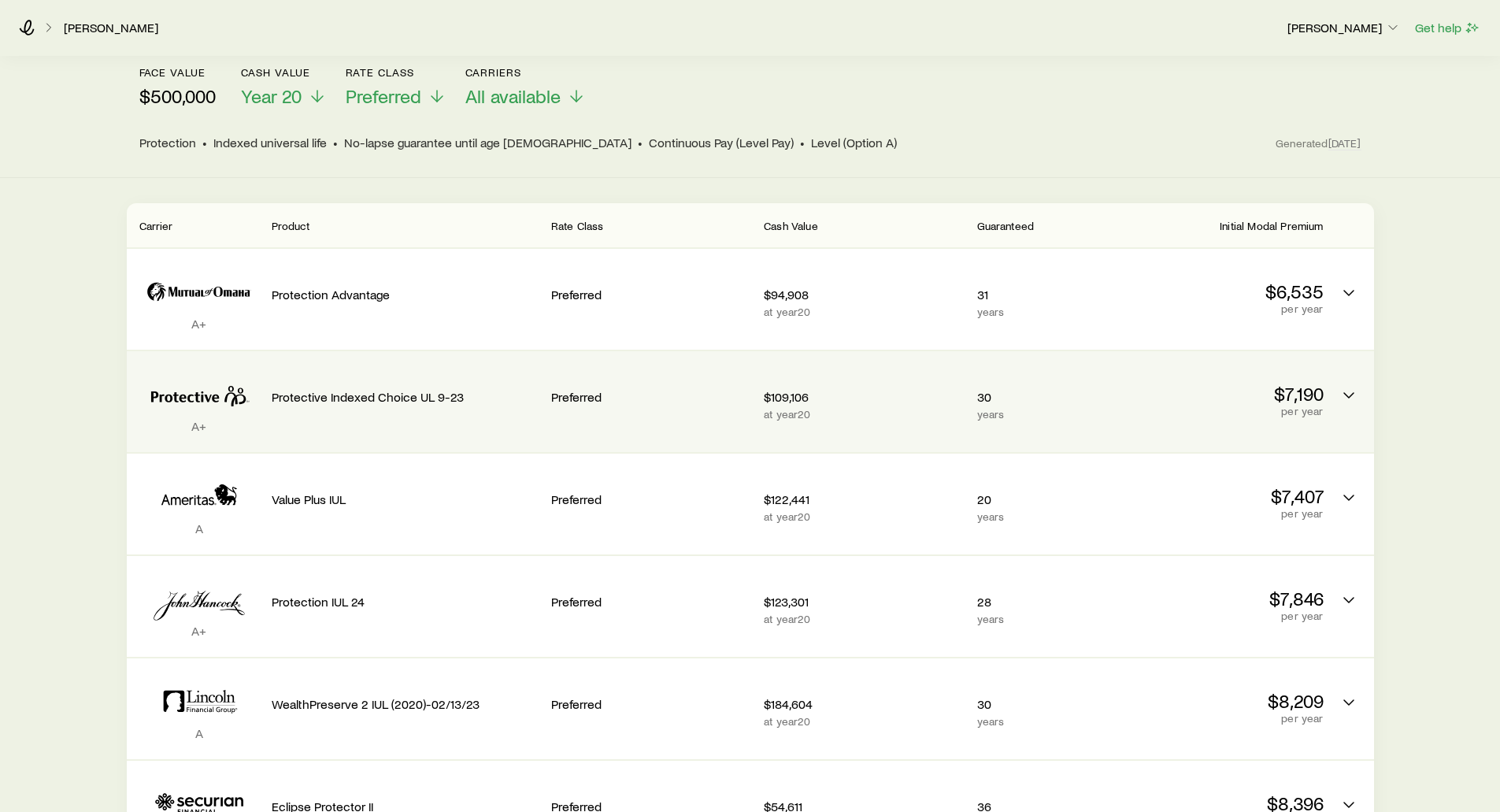
scroll to position [236, 0]
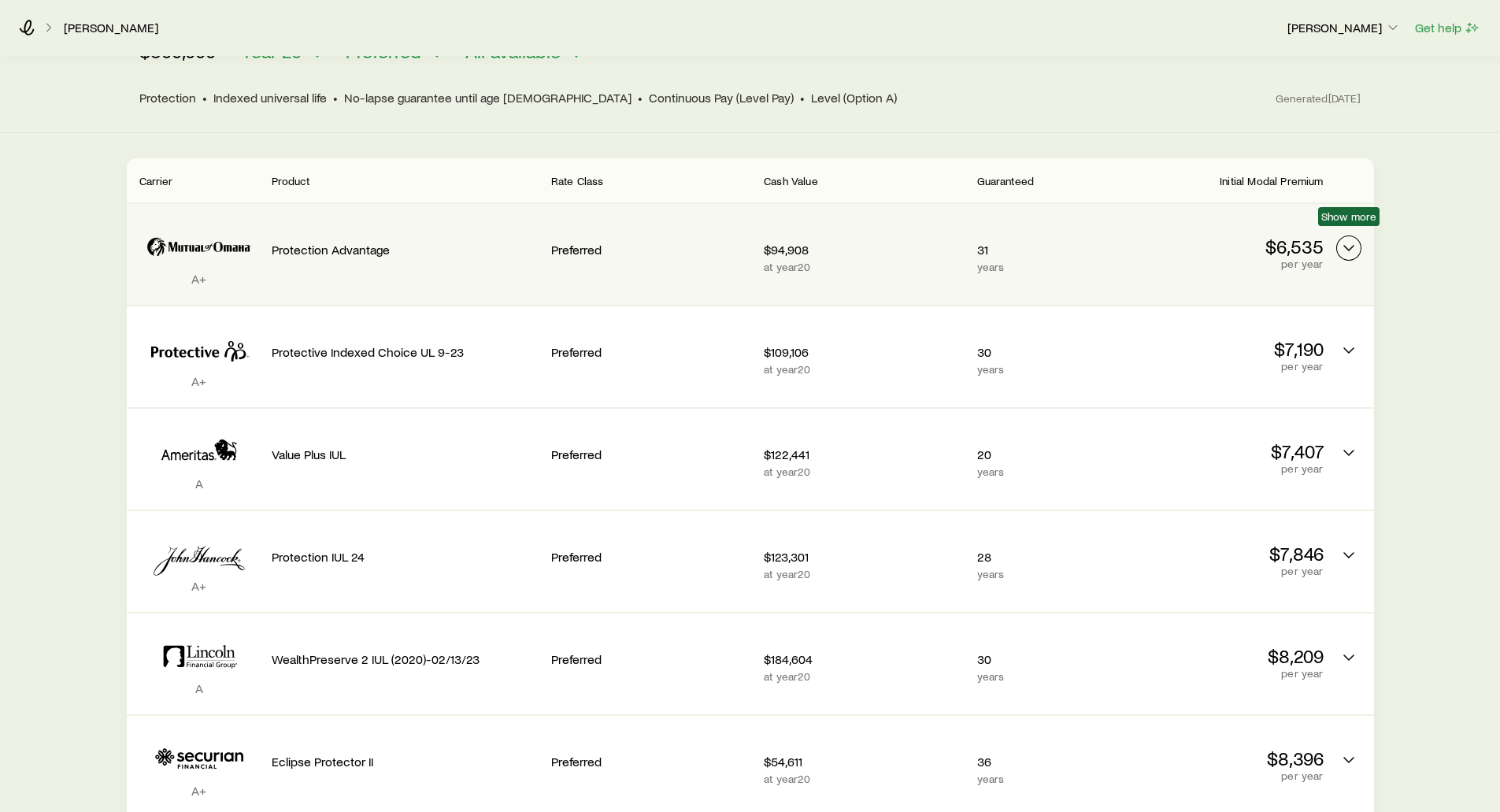
click at [1349, 238] on icon "Permanent quotes" at bounding box center [1348, 247] width 19 height 19
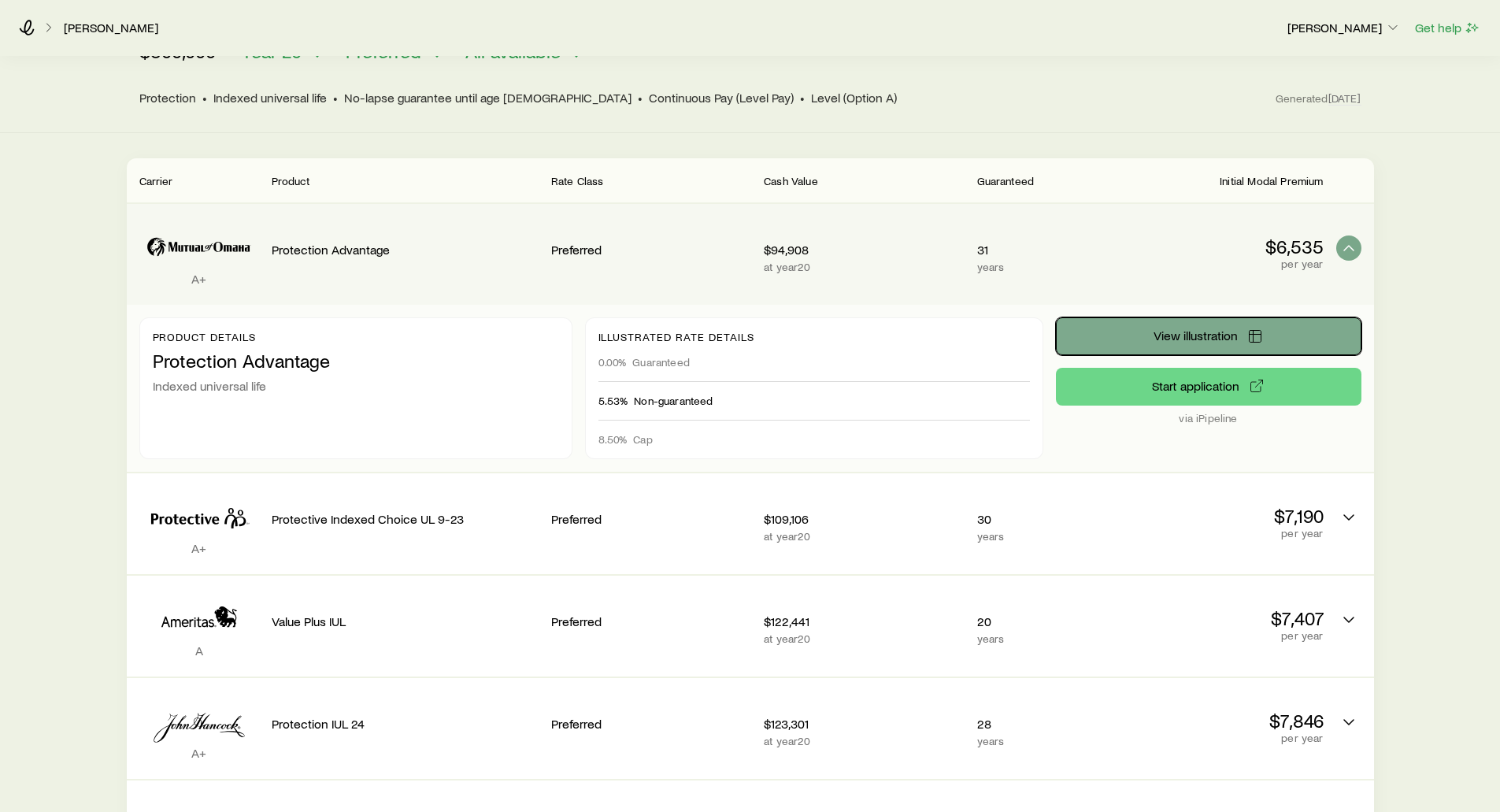
click at [1165, 329] on span "View illustration" at bounding box center [1196, 335] width 84 height 13
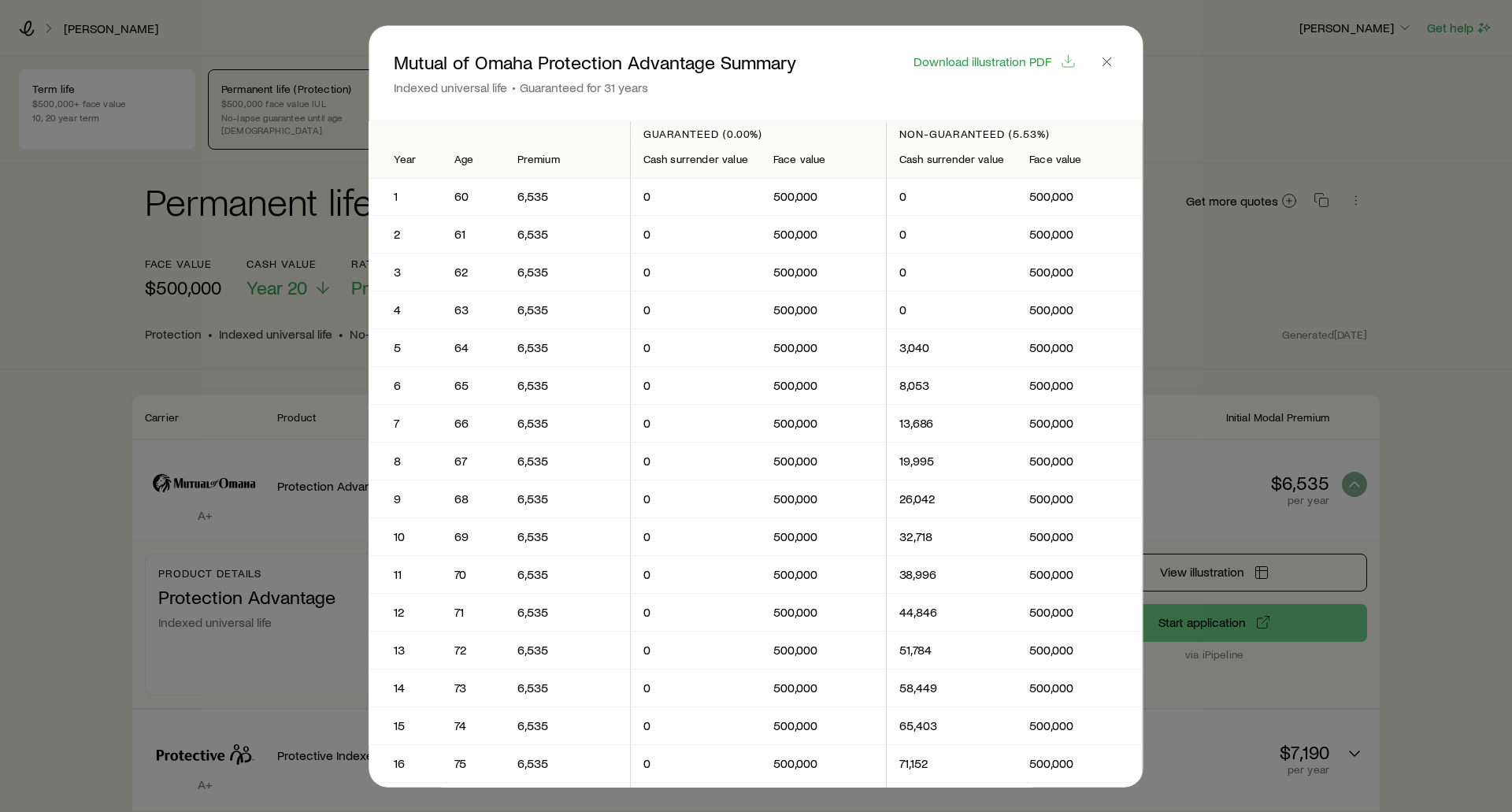
scroll to position [0, 0]
click at [980, 56] on span "Download illustration PDF" at bounding box center [982, 61] width 138 height 13
click at [1098, 55] on span "Close" at bounding box center [1106, 72] width 22 height 44
click at [1106, 60] on icon "button" at bounding box center [1106, 61] width 15 height 15
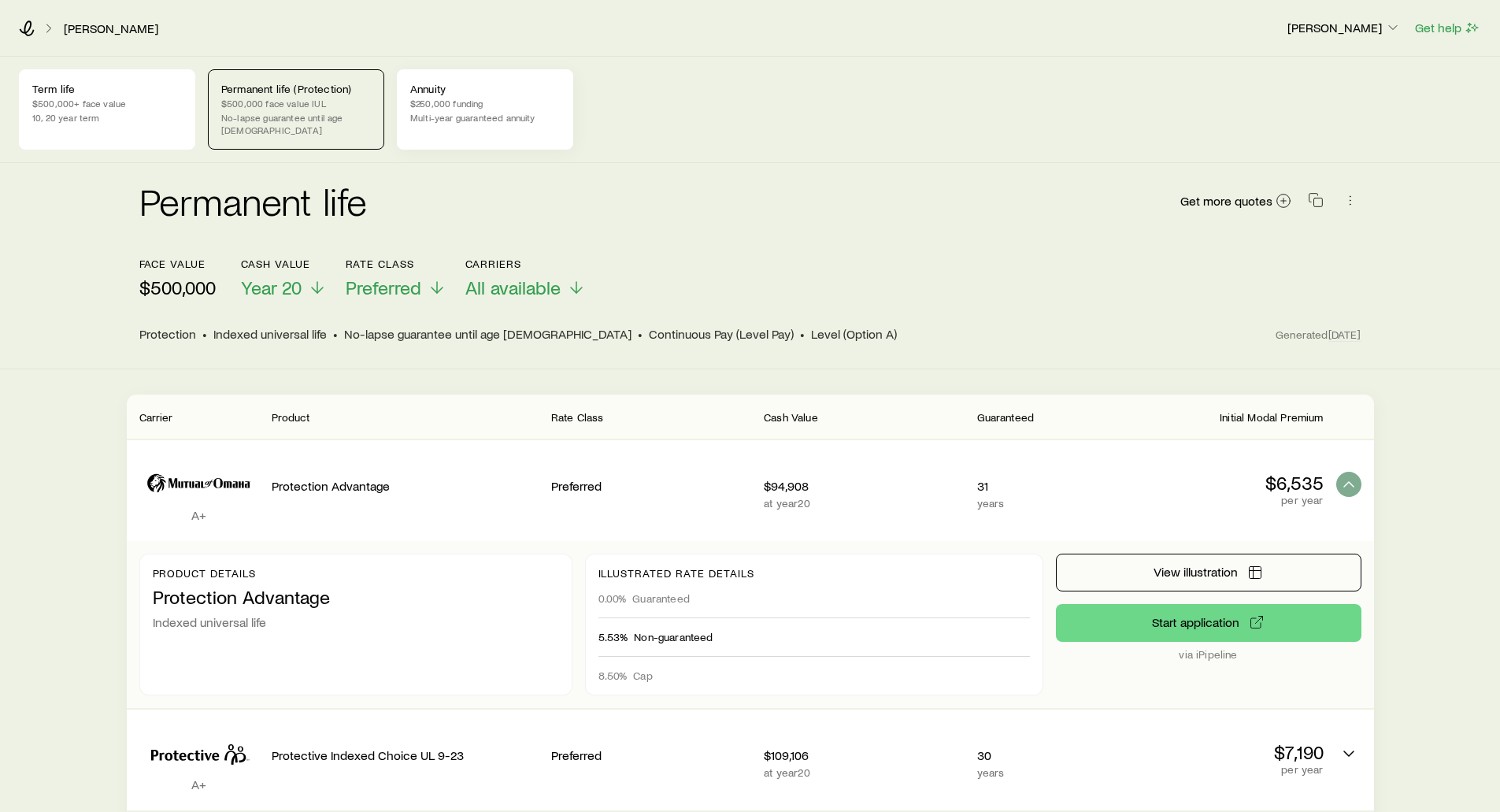
click at [493, 97] on p "$250,000 funding" at bounding box center [485, 103] width 150 height 13
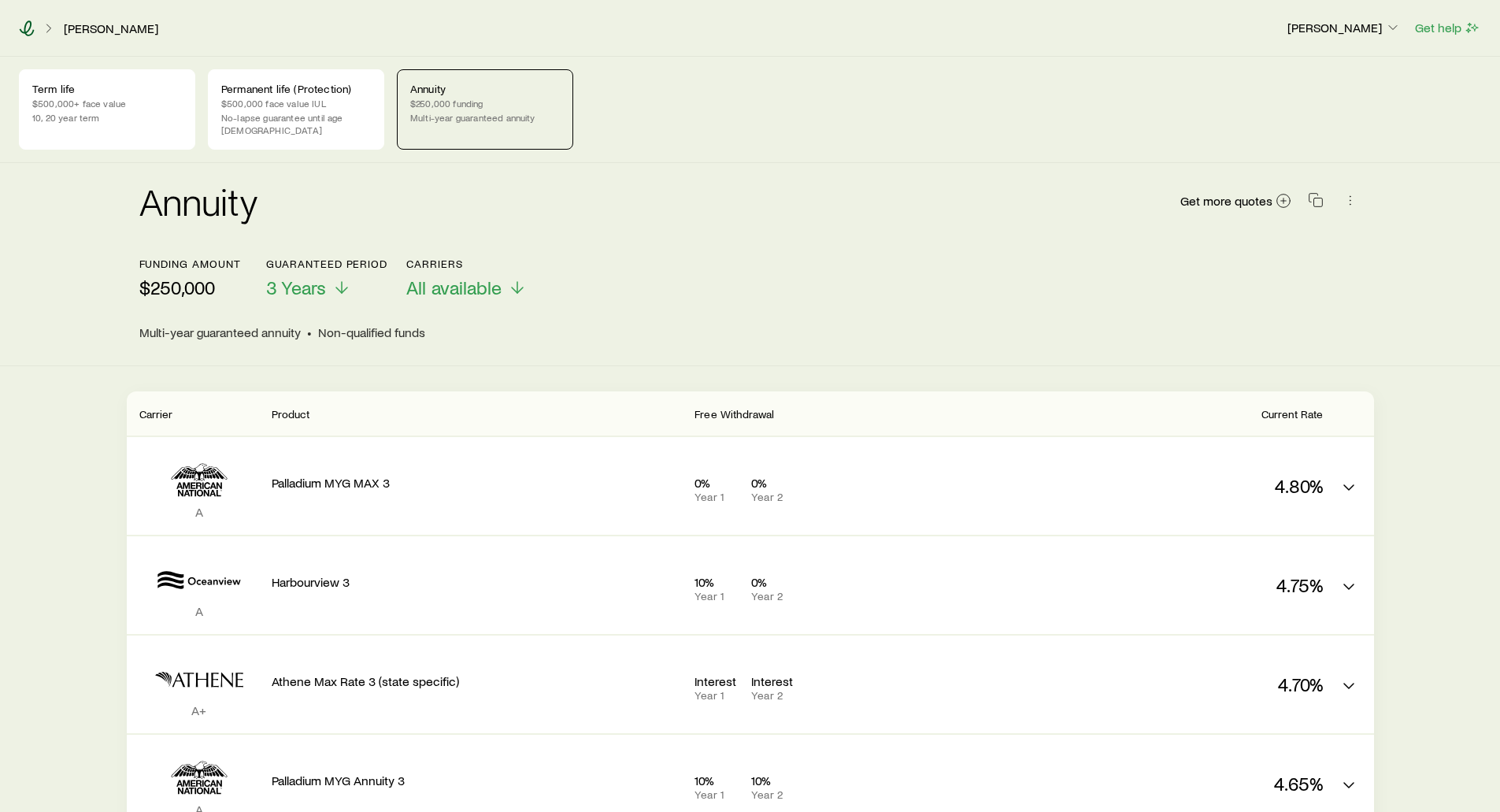
click at [21, 27] on icon at bounding box center [26, 27] width 15 height 15
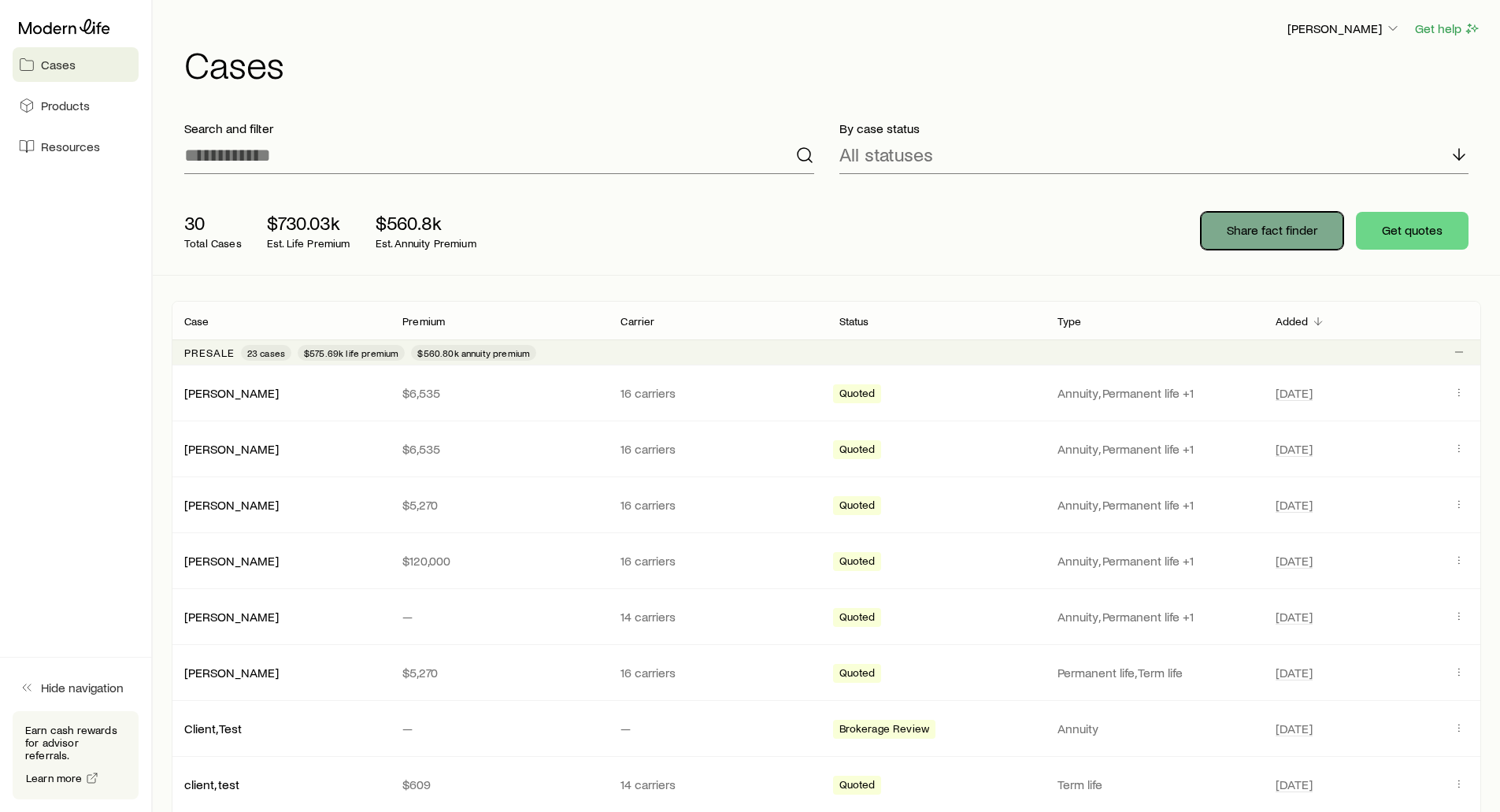
click at [1245, 229] on p "Share fact finder" at bounding box center [1272, 229] width 91 height 15
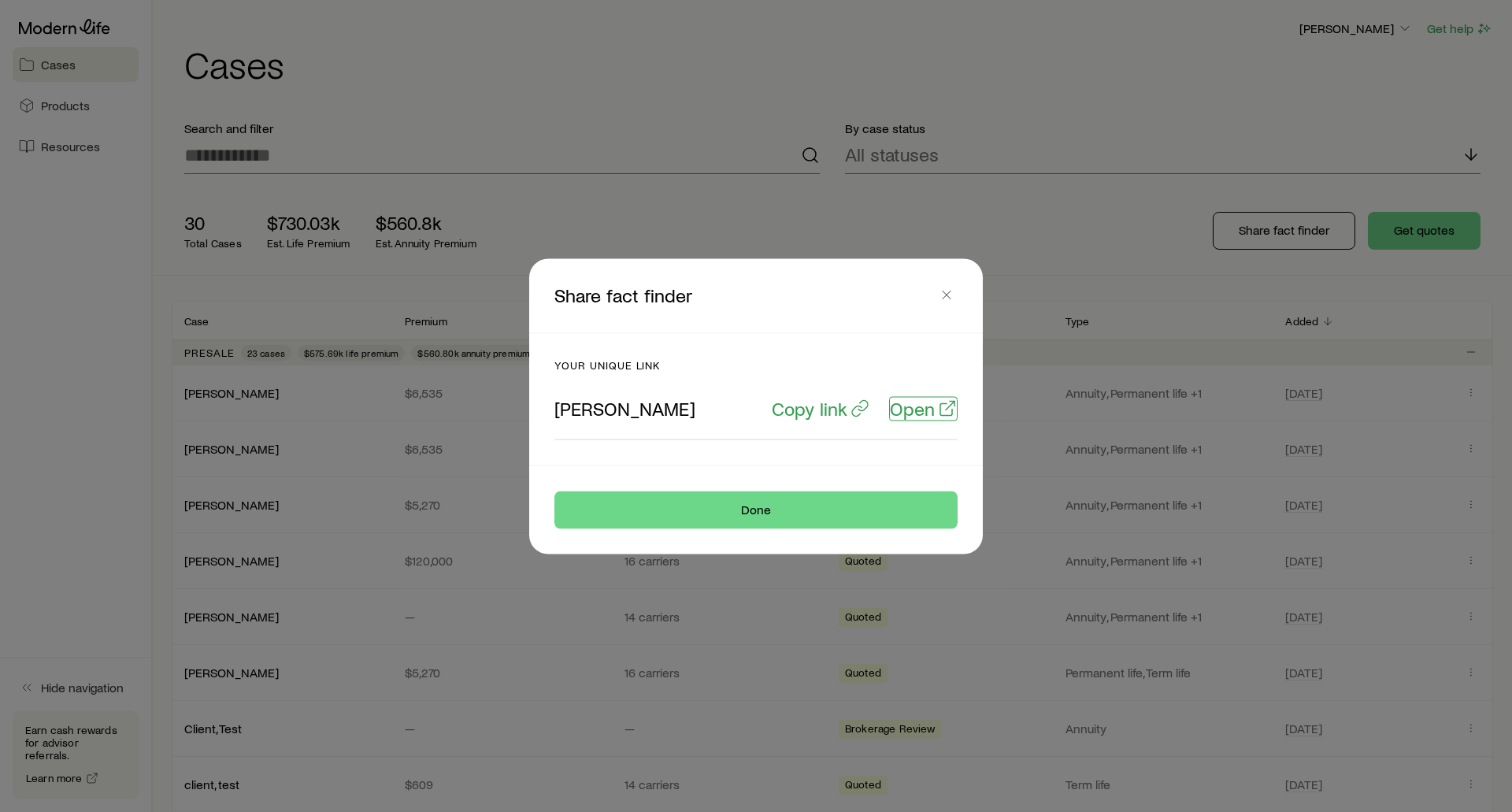
click at [889, 419] on div "Copy link Open" at bounding box center [864, 407] width 187 height 23
click at [909, 414] on p "Open" at bounding box center [912, 407] width 45 height 22
click at [801, 408] on p "Copy link" at bounding box center [810, 407] width 76 height 22
click at [950, 288] on icon "button" at bounding box center [946, 294] width 15 height 15
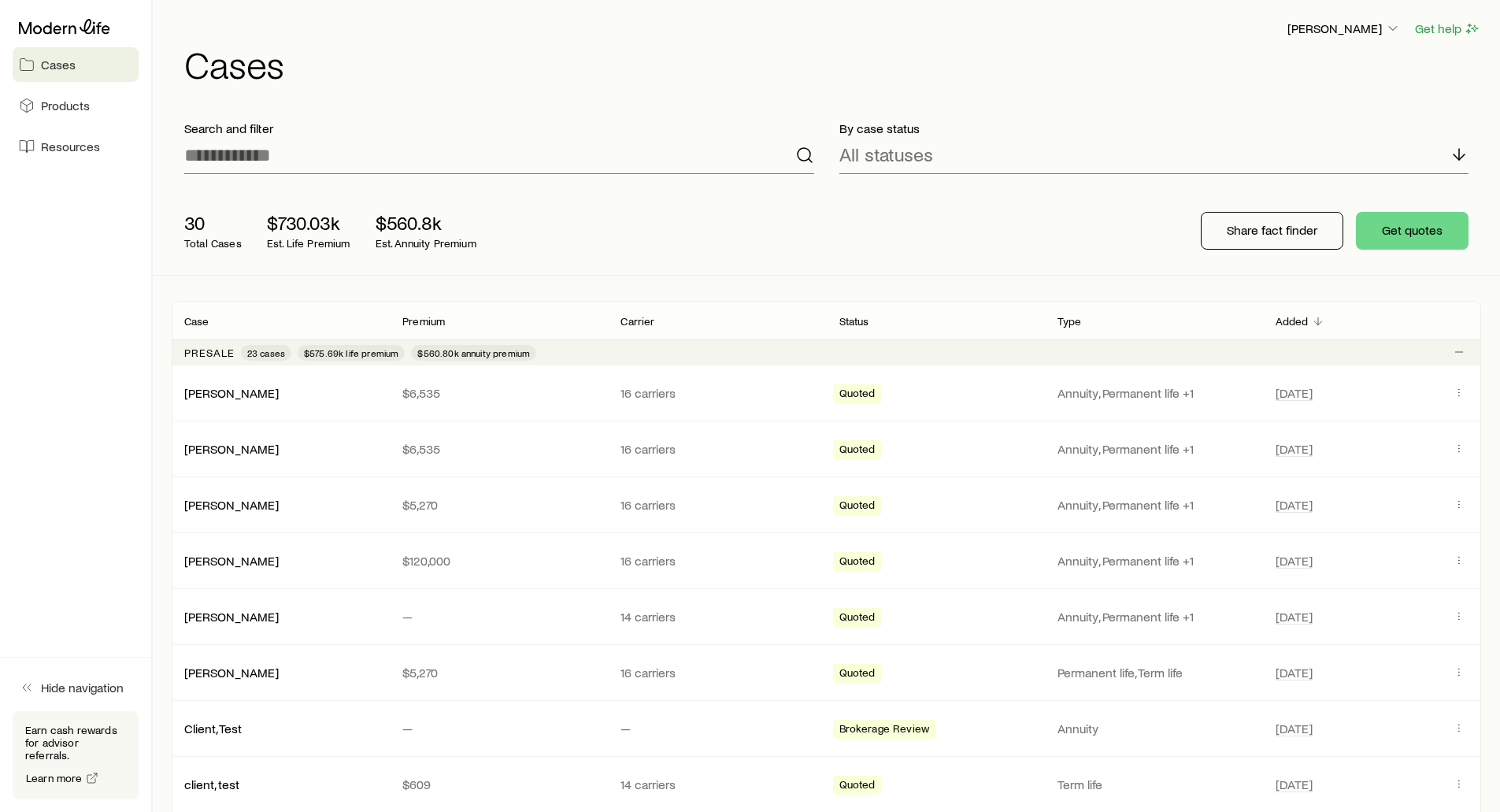
click at [90, 240] on aside "Cases Products Resources Hide navigation Earn cash rewards for advisor referral…" at bounding box center [76, 406] width 153 height 812
click at [1355, 28] on p "[PERSON_NAME]" at bounding box center [1344, 27] width 113 height 15
click at [1287, 71] on span "Licenses and contracts" at bounding box center [1312, 71] width 129 height 15
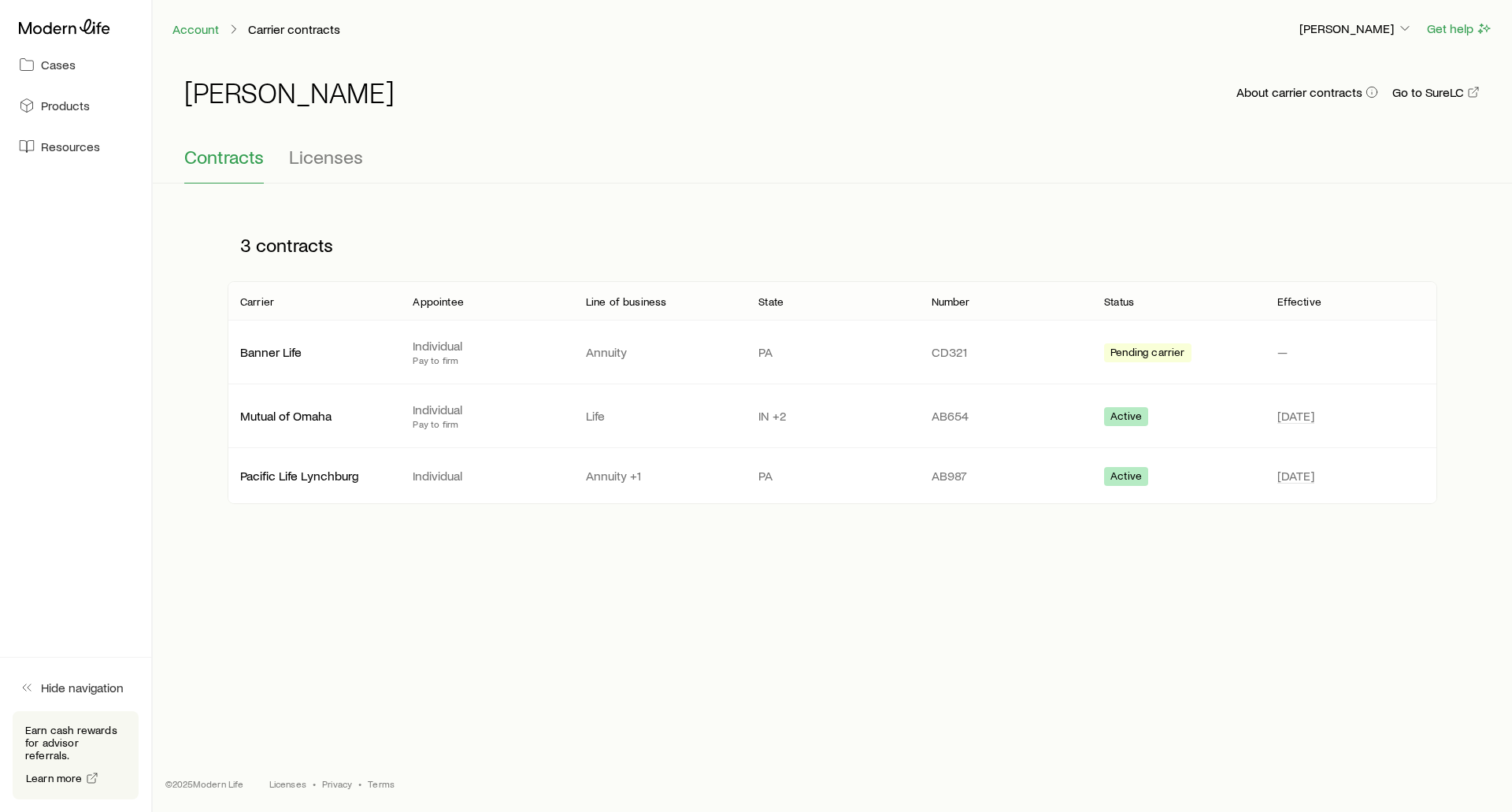
click at [254, 90] on h1 "[PERSON_NAME]" at bounding box center [289, 92] width 210 height 32
click at [48, 70] on span "Cases" at bounding box center [58, 64] width 35 height 15
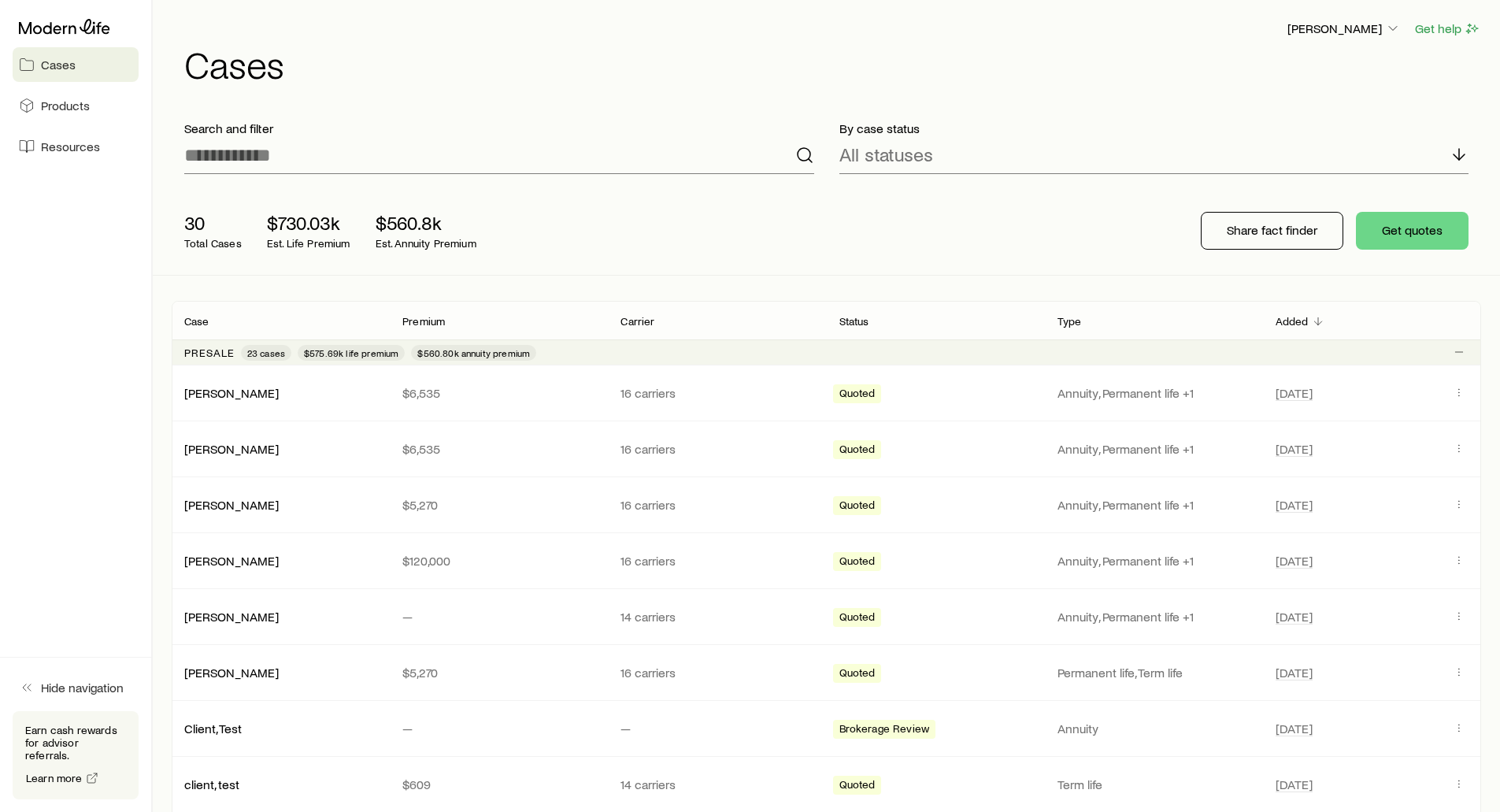
click at [493, 89] on div "[PERSON_NAME] Get help Cases" at bounding box center [826, 51] width 1309 height 102
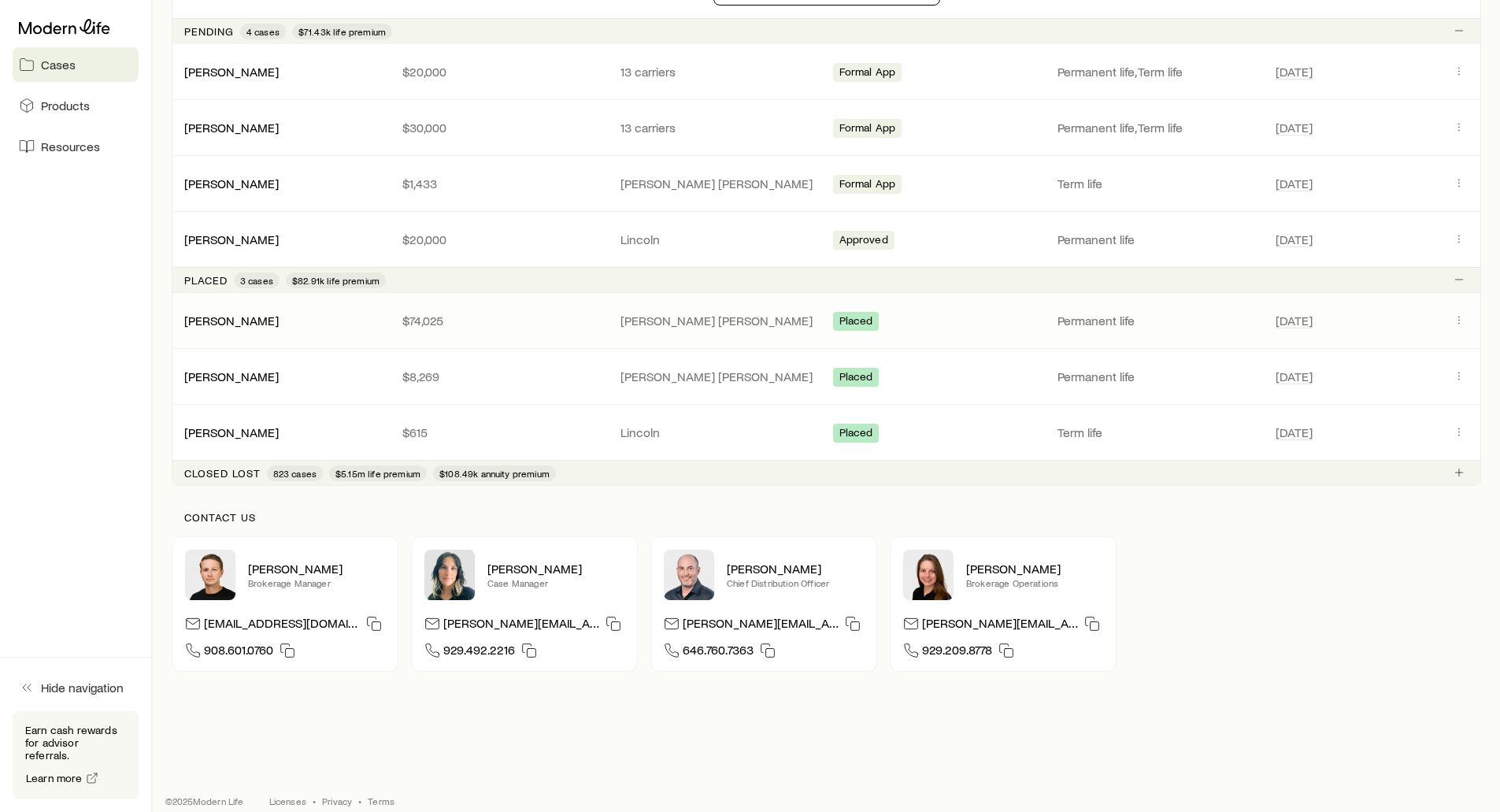
scroll to position [1546, 0]
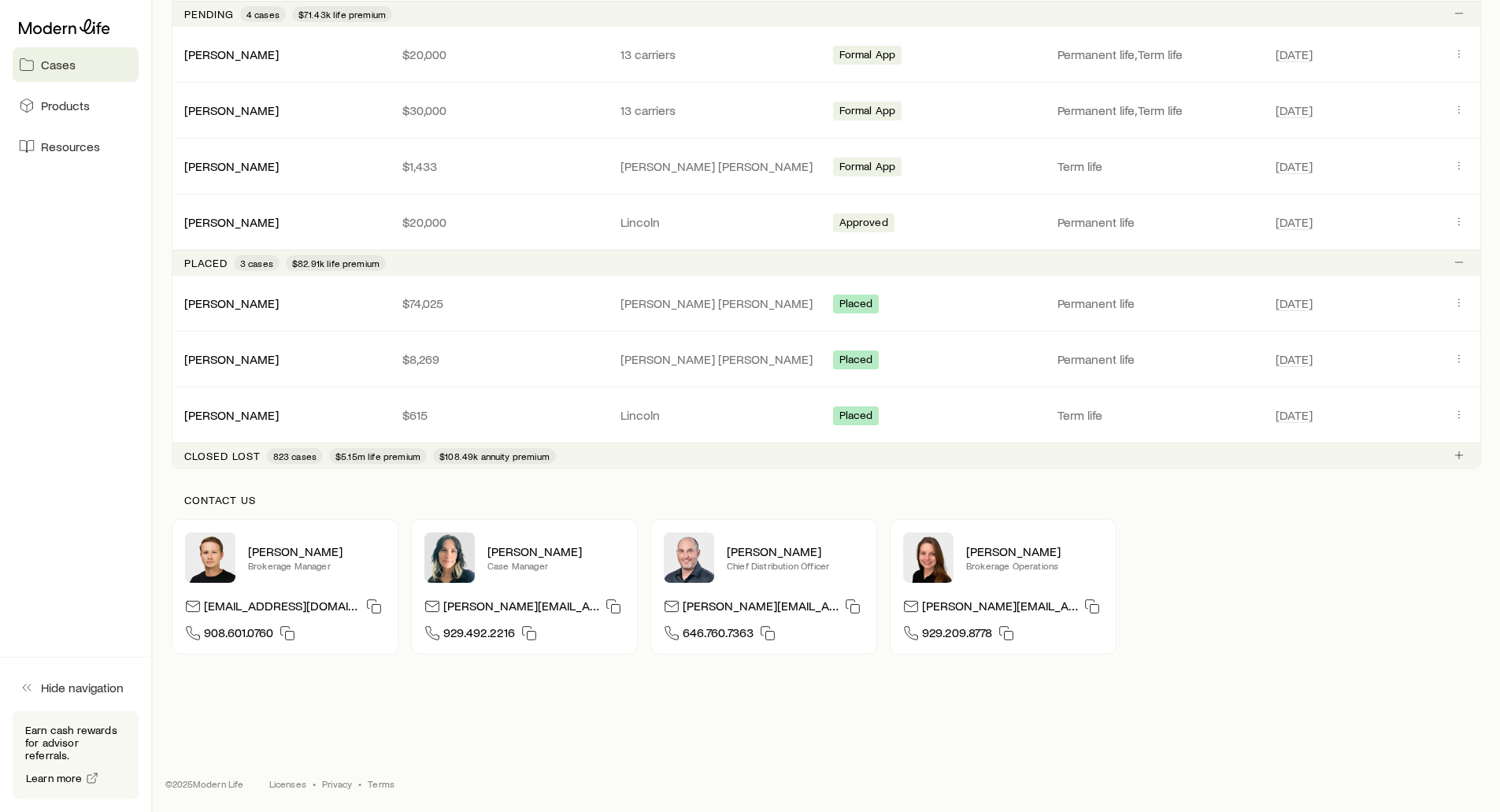
click at [226, 452] on p "Closed lost" at bounding box center [222, 456] width 77 height 13
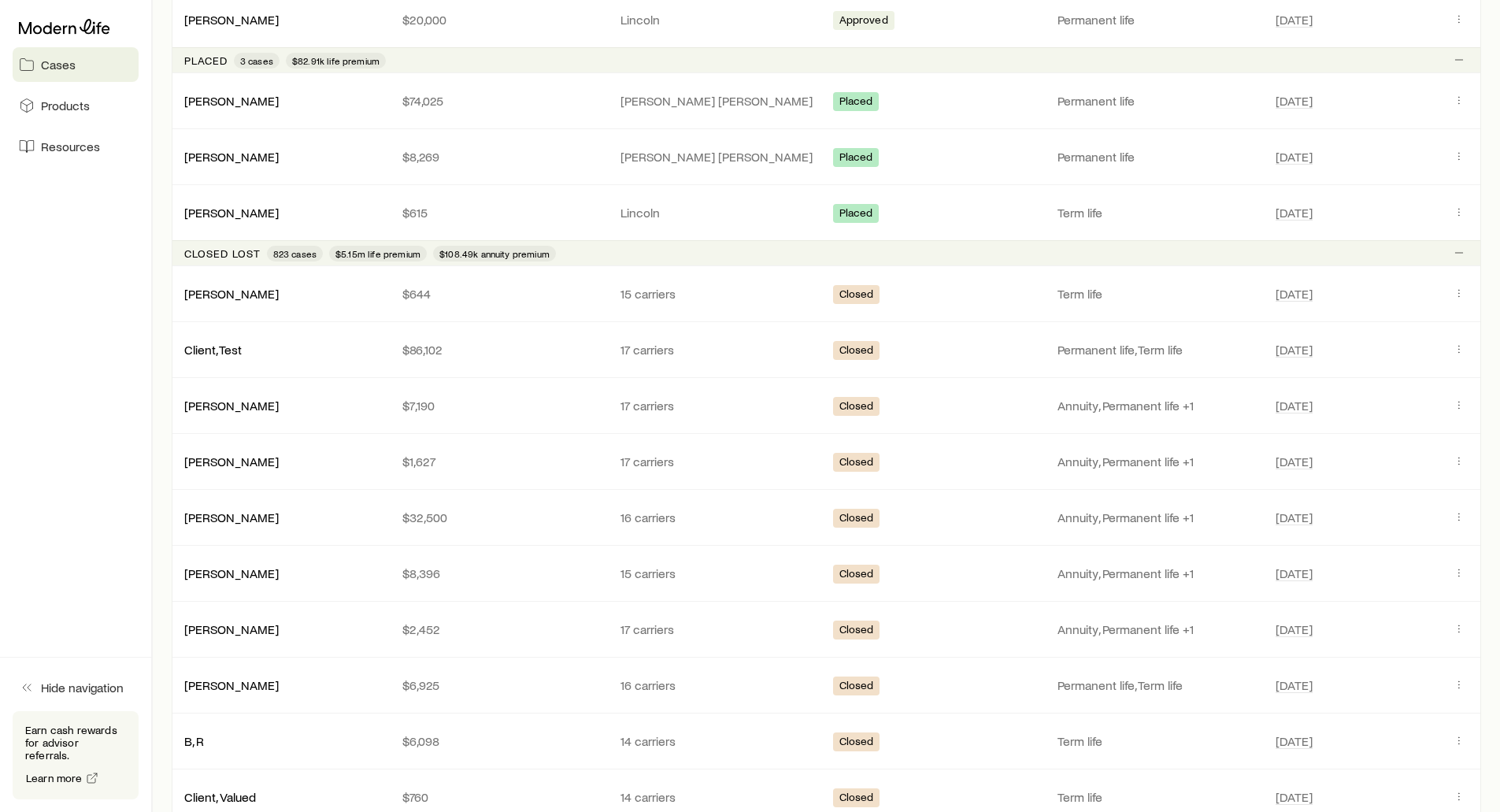
scroll to position [1782, 0]
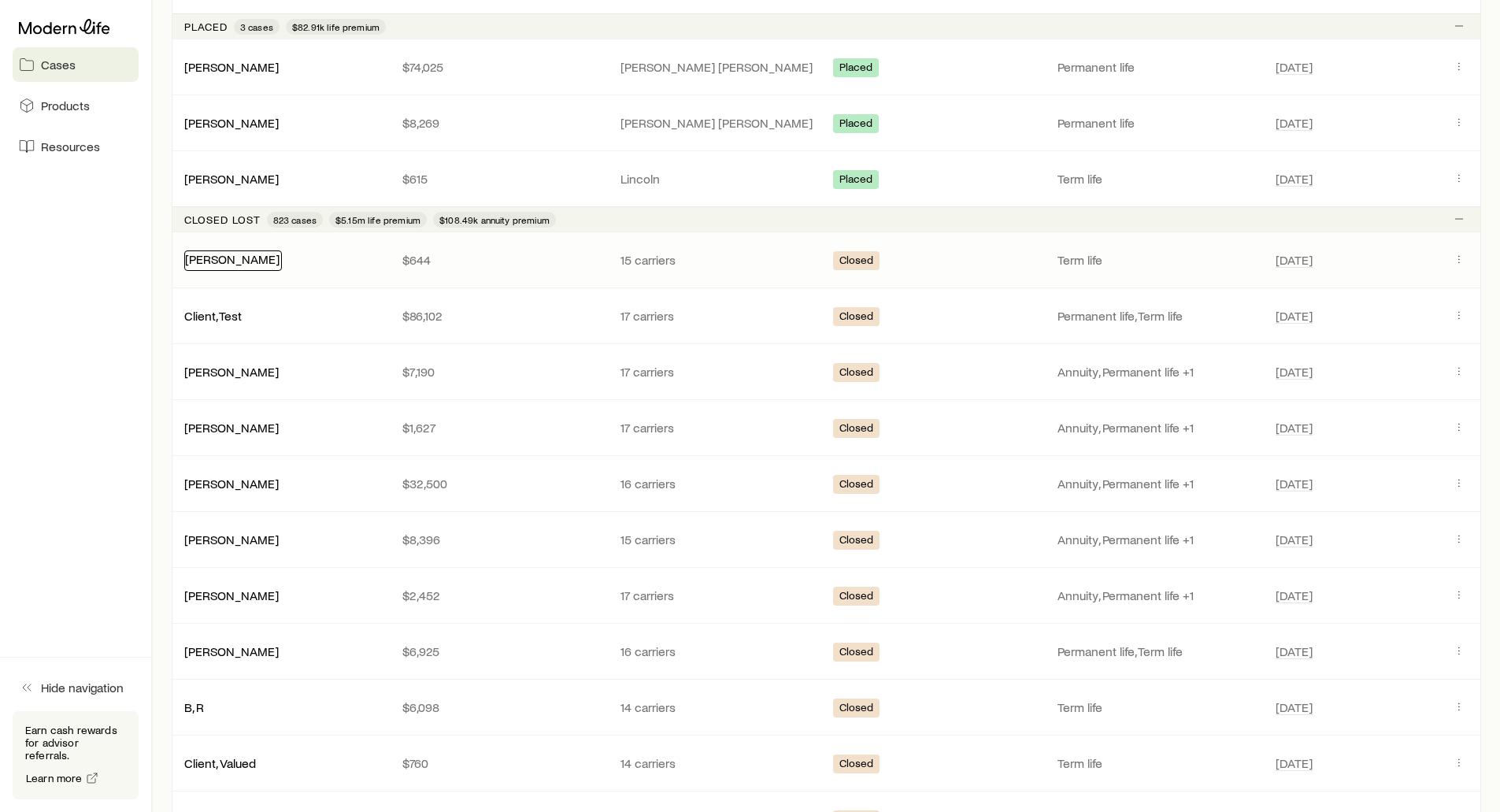
click at [213, 264] on link "[PERSON_NAME]" at bounding box center [232, 259] width 95 height 15
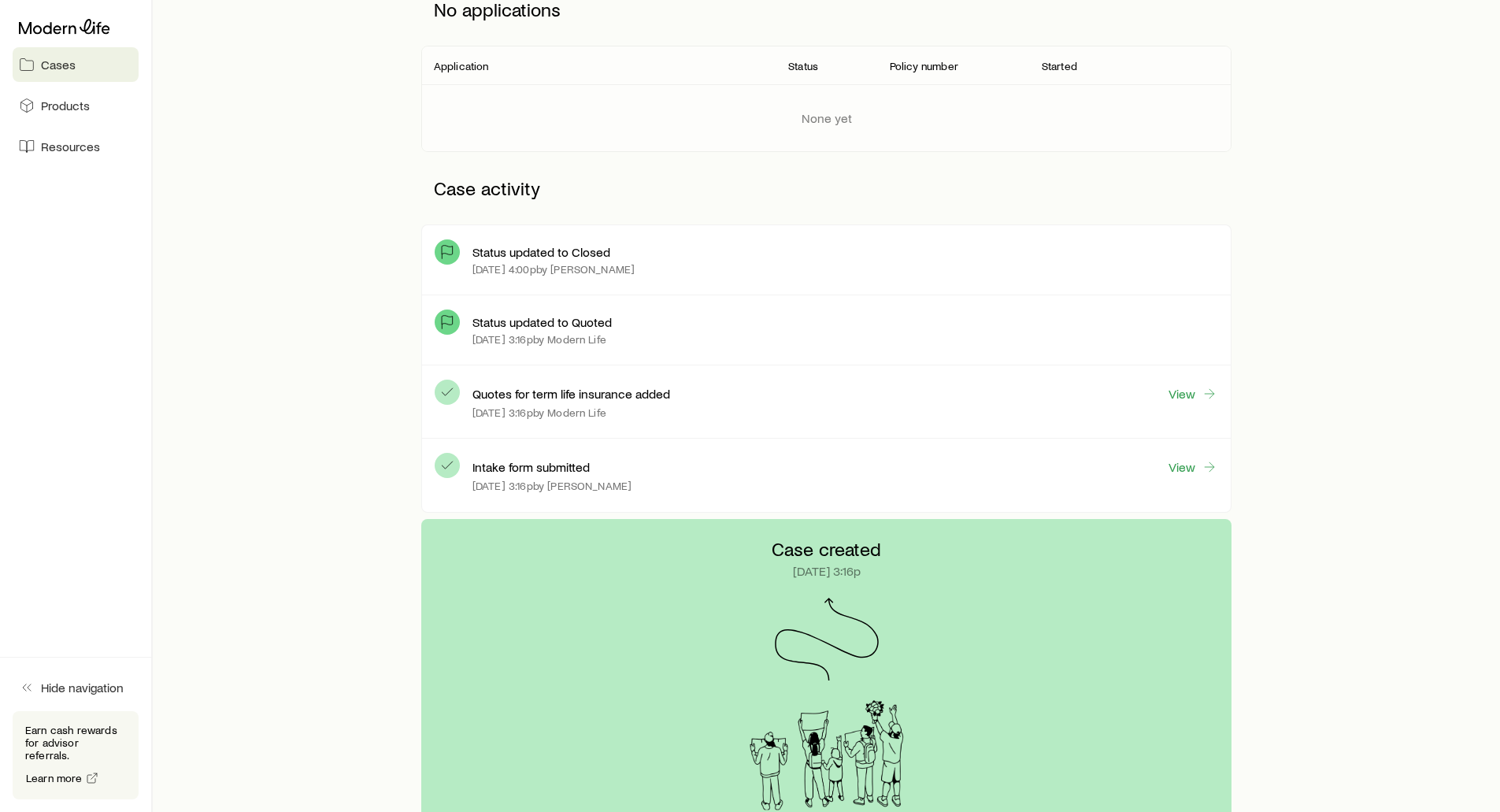
scroll to position [315, 0]
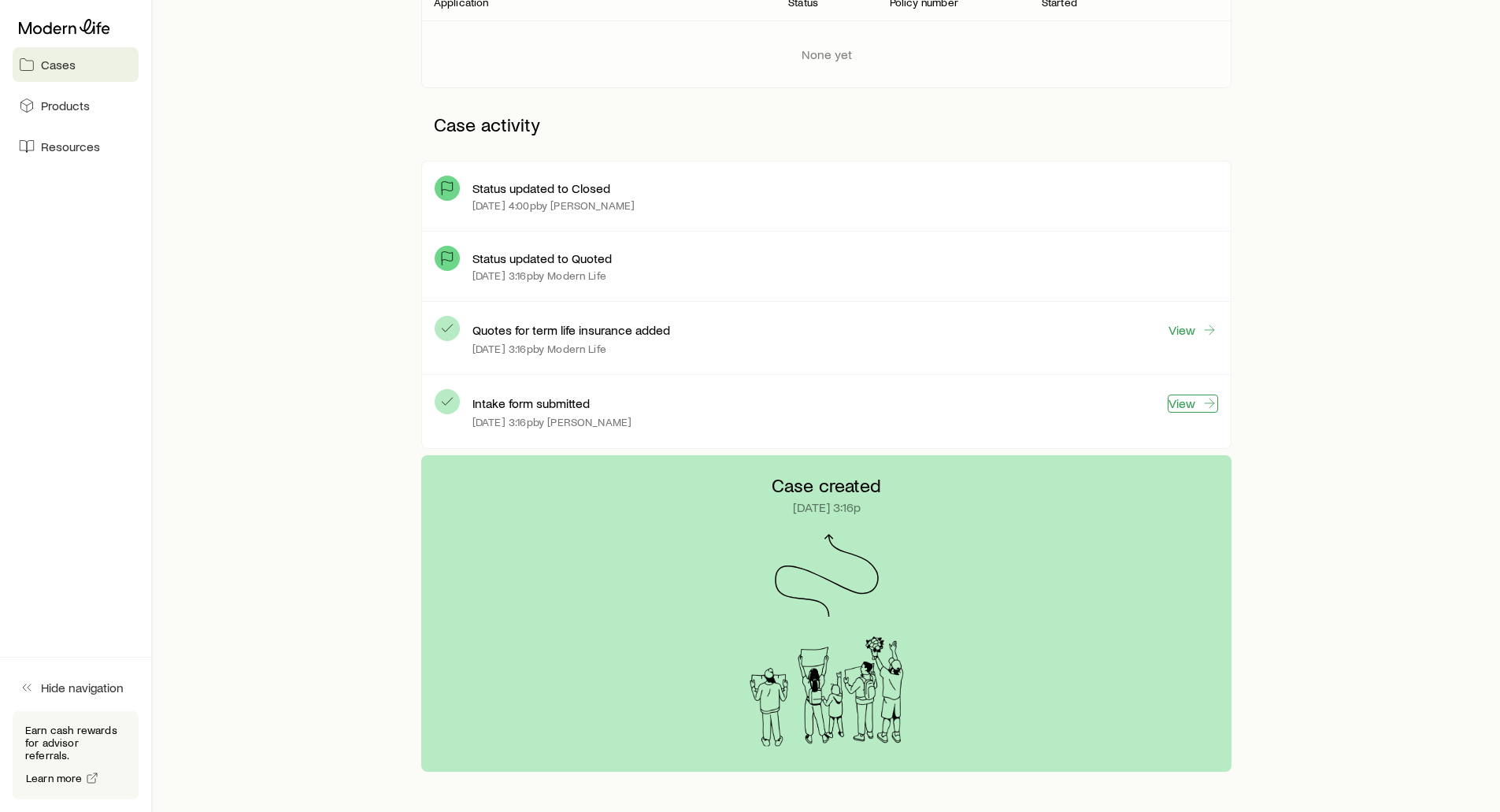
click at [1187, 406] on link "View" at bounding box center [1193, 403] width 50 height 18
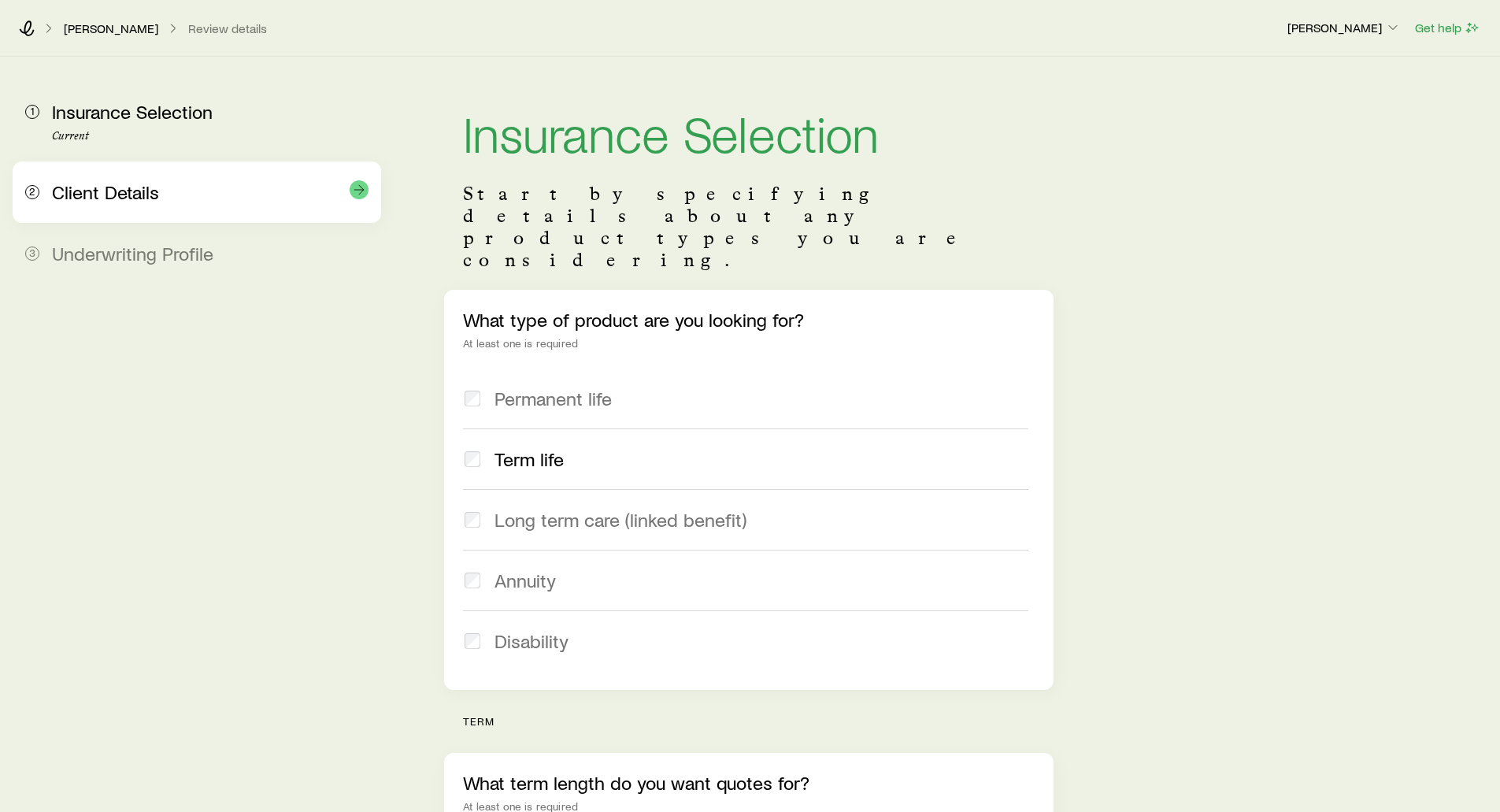
click at [125, 200] on span "Client Details" at bounding box center [105, 191] width 107 height 23
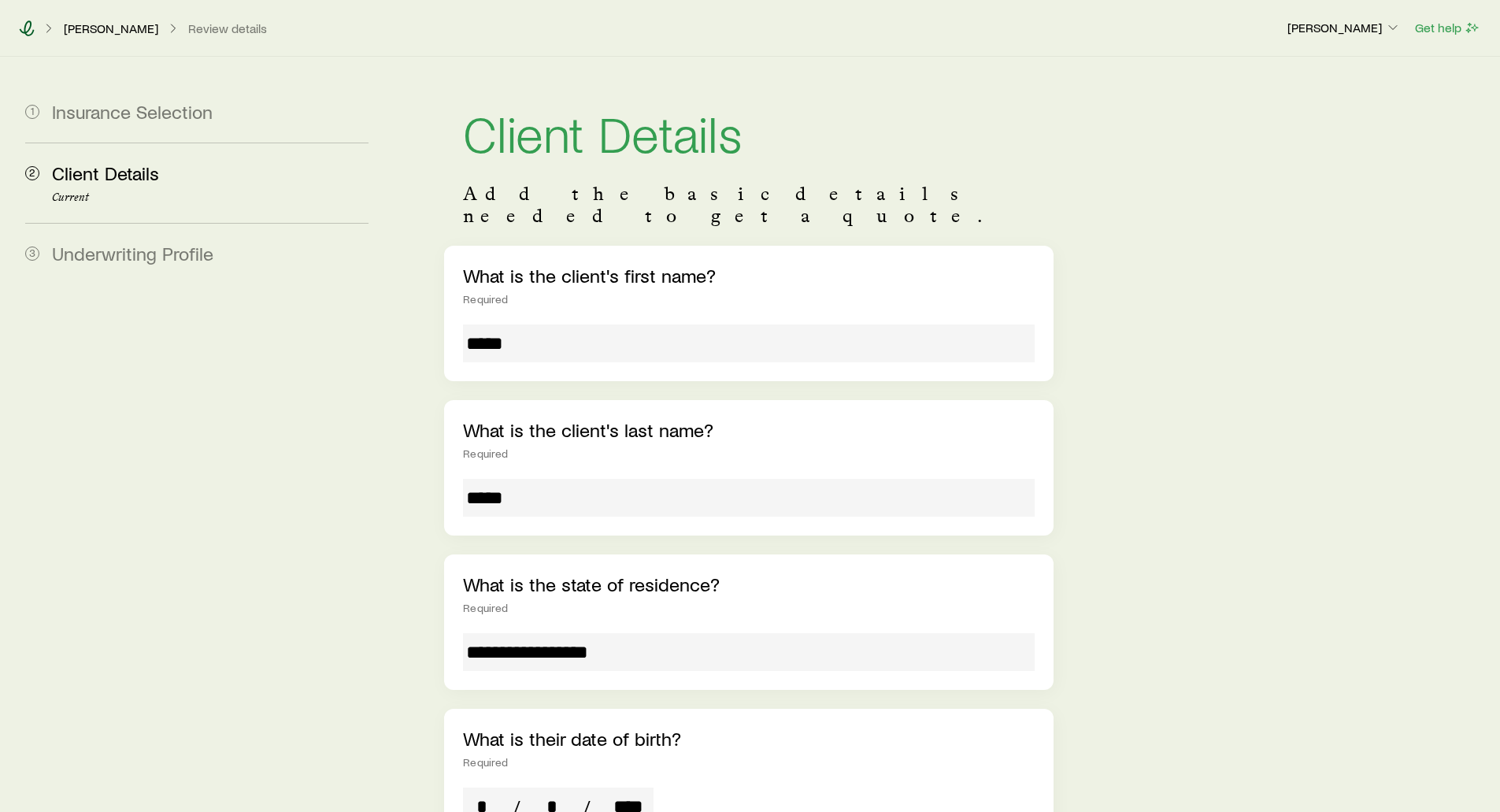
click at [31, 22] on icon at bounding box center [26, 27] width 15 height 15
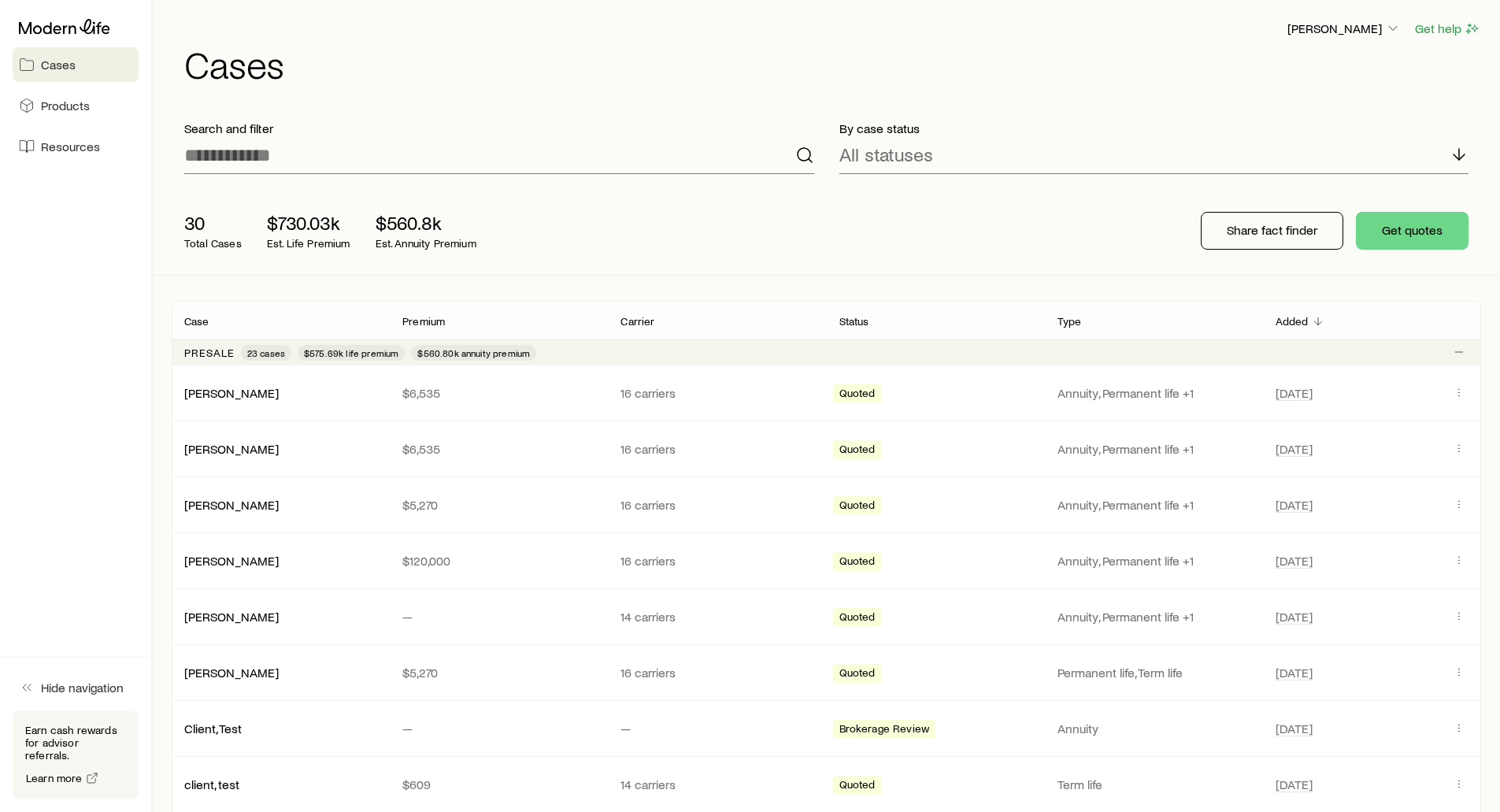
drag, startPoint x: 452, startPoint y: 96, endPoint x: 474, endPoint y: 71, distance: 33.3
click at [453, 96] on div "[PERSON_NAME] Get help Cases" at bounding box center [826, 51] width 1309 height 102
click at [57, 152] on span "Resources" at bounding box center [70, 145] width 59 height 15
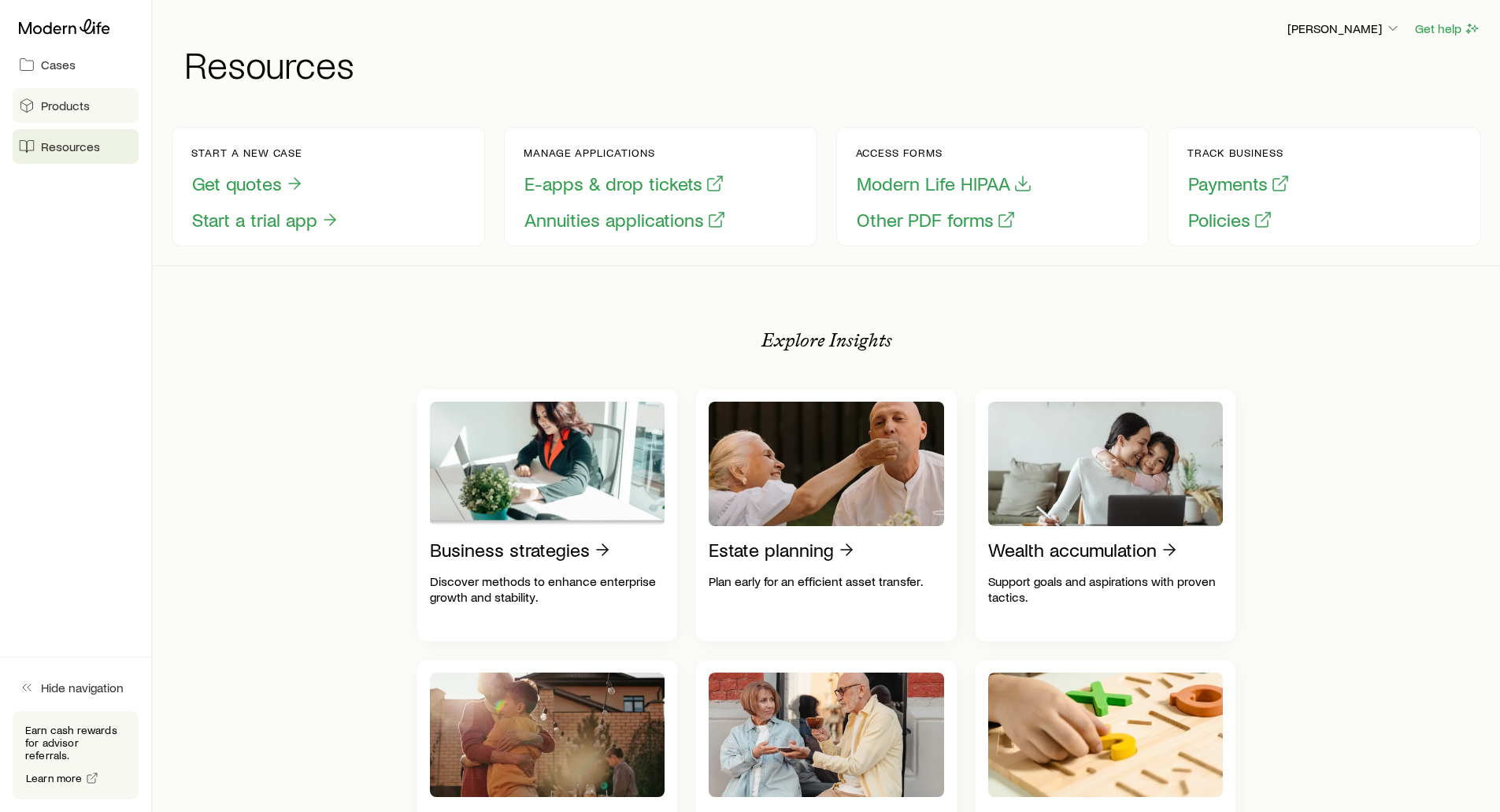
click at [53, 104] on span "Products" at bounding box center [65, 105] width 48 height 15
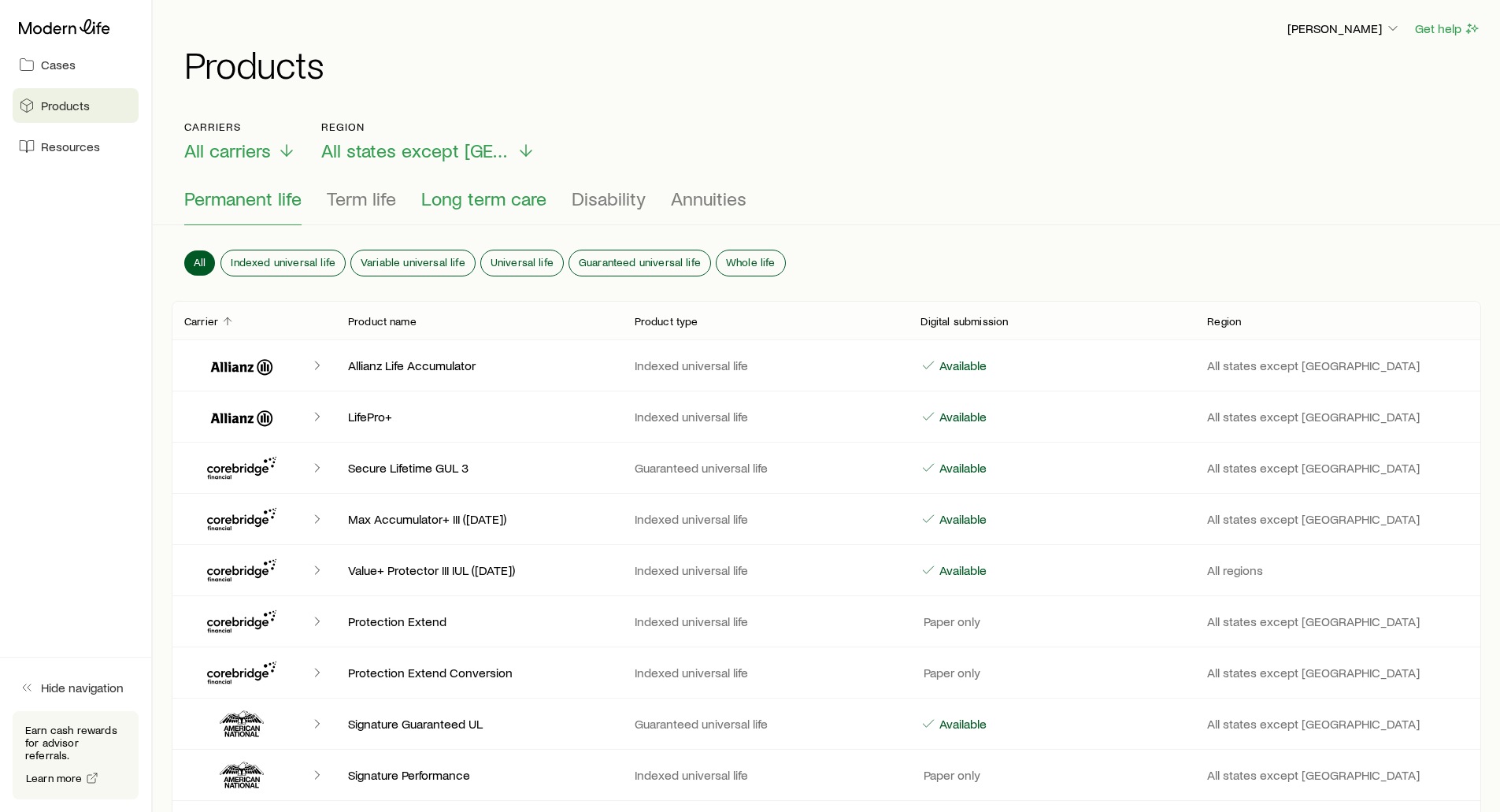
click at [456, 199] on span "Long term care" at bounding box center [483, 198] width 125 height 22
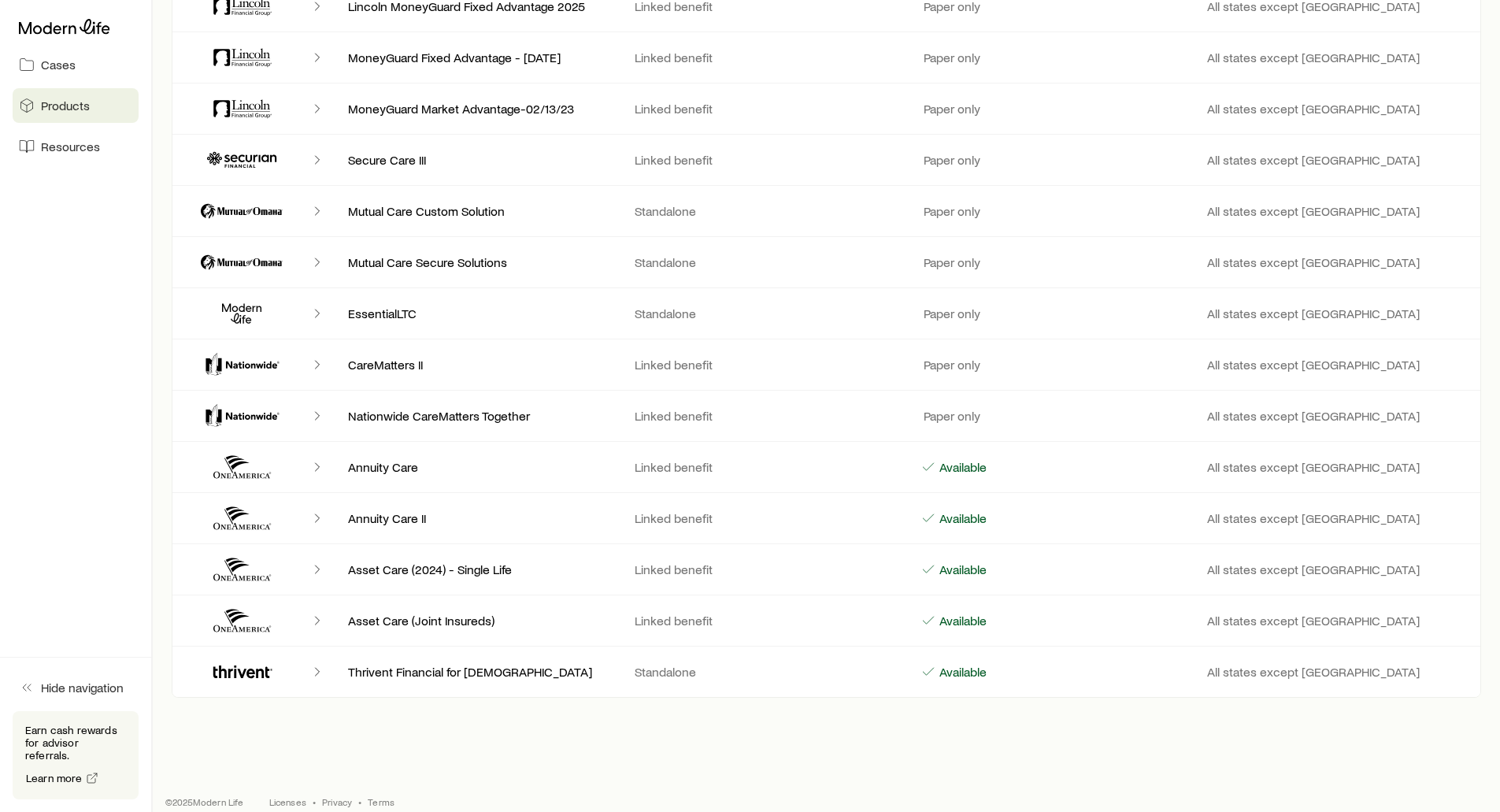
scroll to position [473, 0]
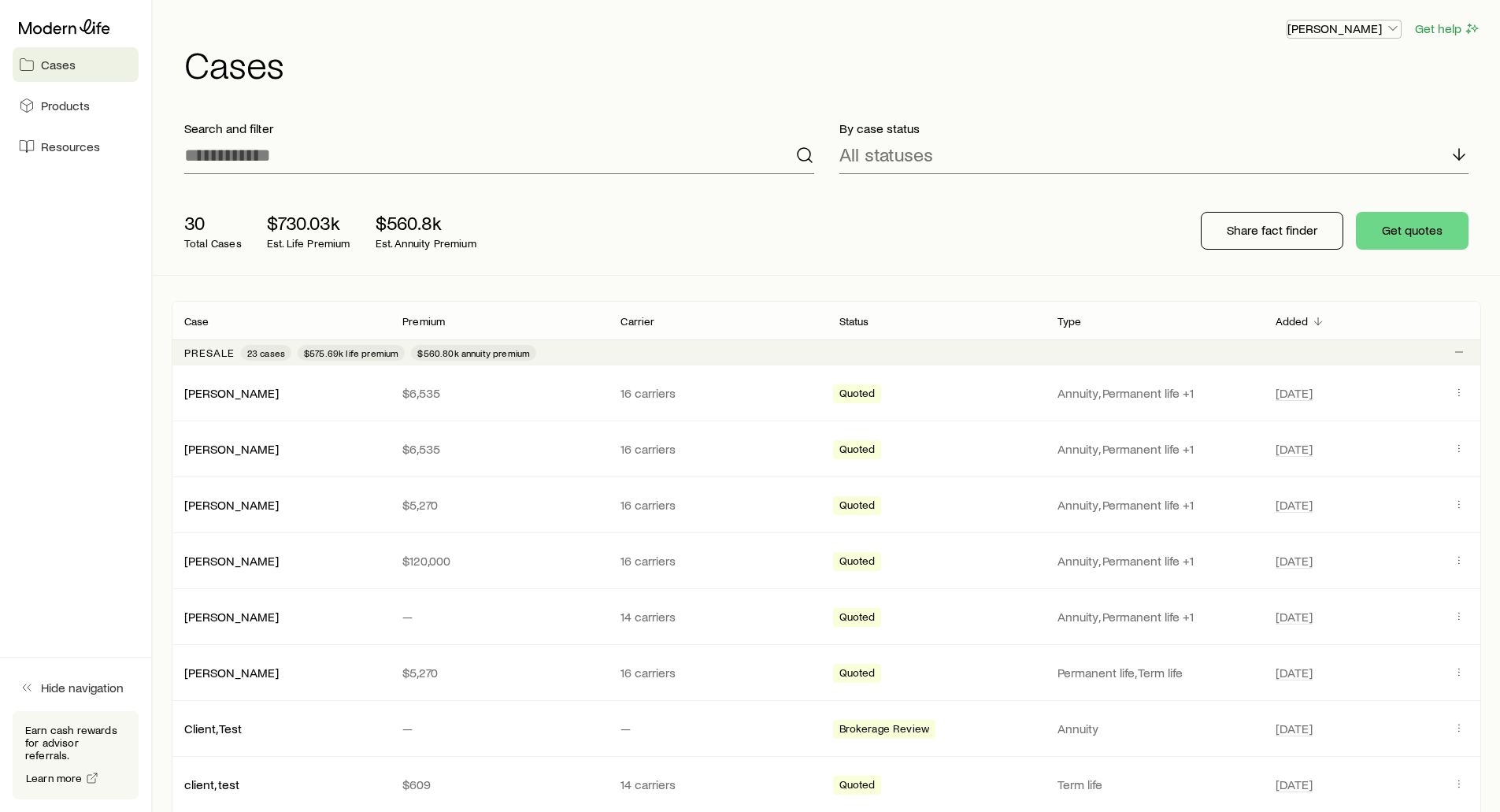
click at [1342, 27] on p "[PERSON_NAME]" at bounding box center [1344, 27] width 113 height 15
click at [1267, 185] on span "Sign out" at bounding box center [1270, 189] width 44 height 15
